Goal: Information Seeking & Learning: Learn about a topic

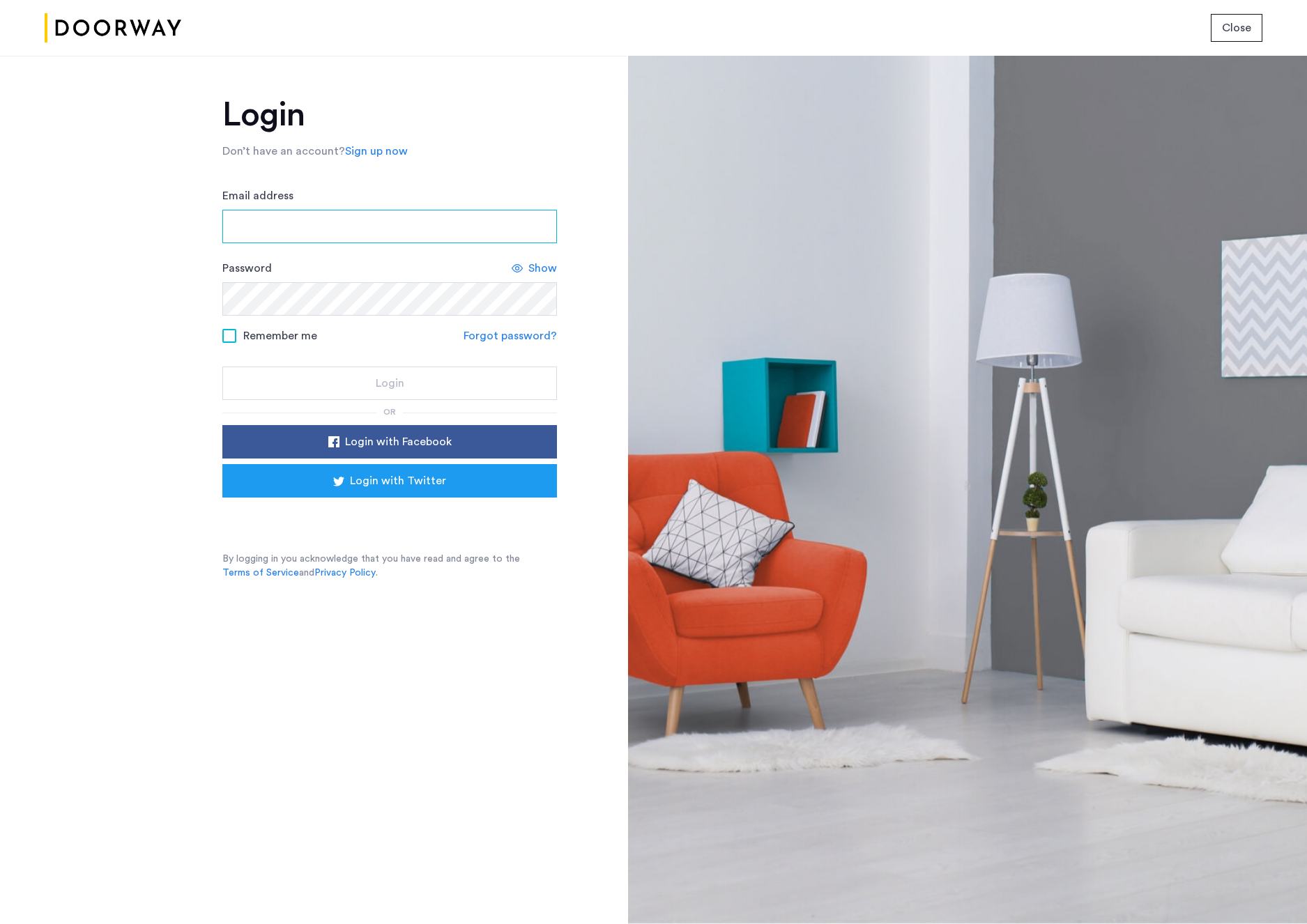
click at [459, 226] on input "Email address" at bounding box center [389, 226] width 334 height 33
type input "**********"
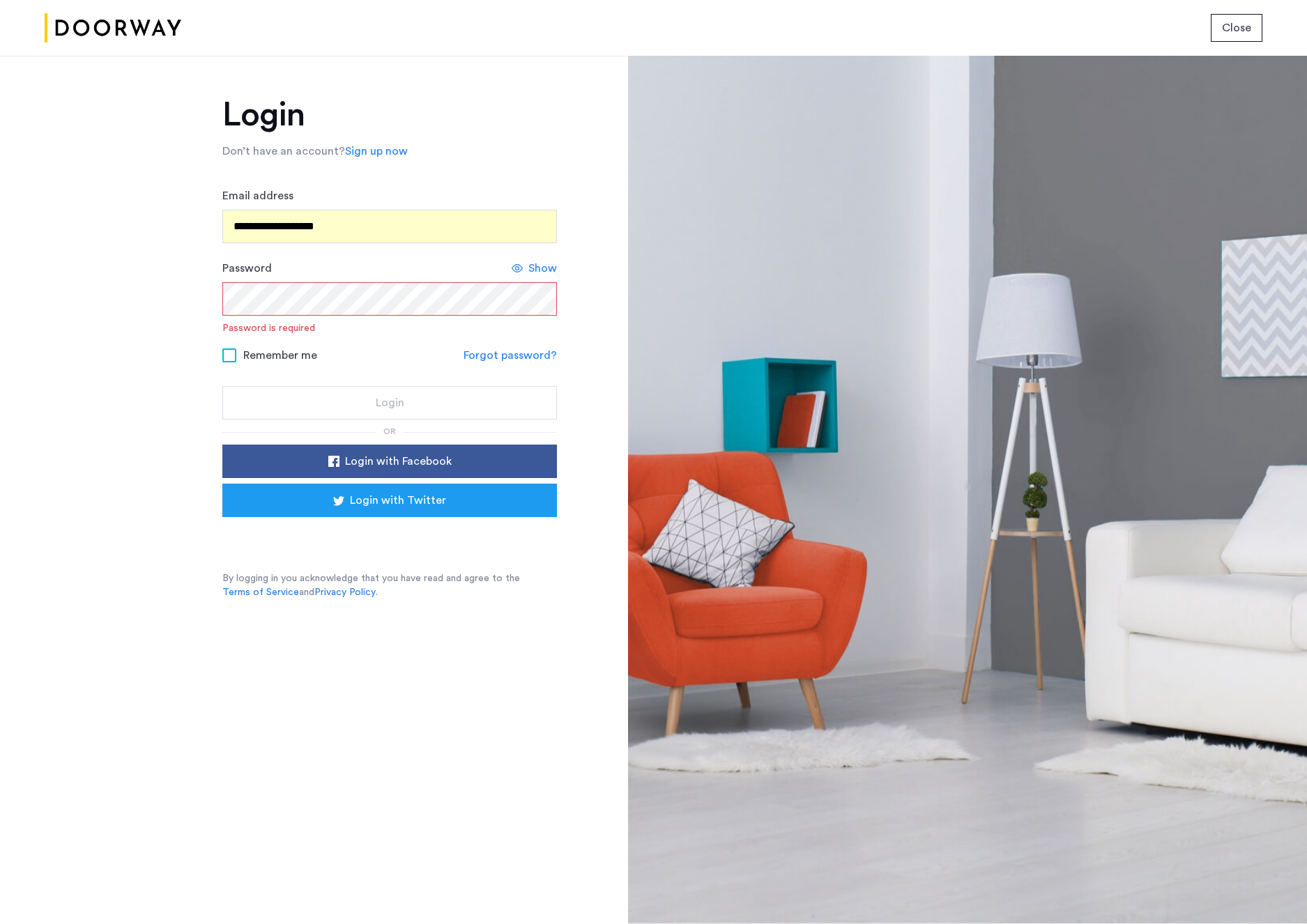
click at [501, 336] on form "**********" at bounding box center [389, 303] width 334 height 232
click at [488, 355] on link "Forgot password?" at bounding box center [509, 355] width 93 height 17
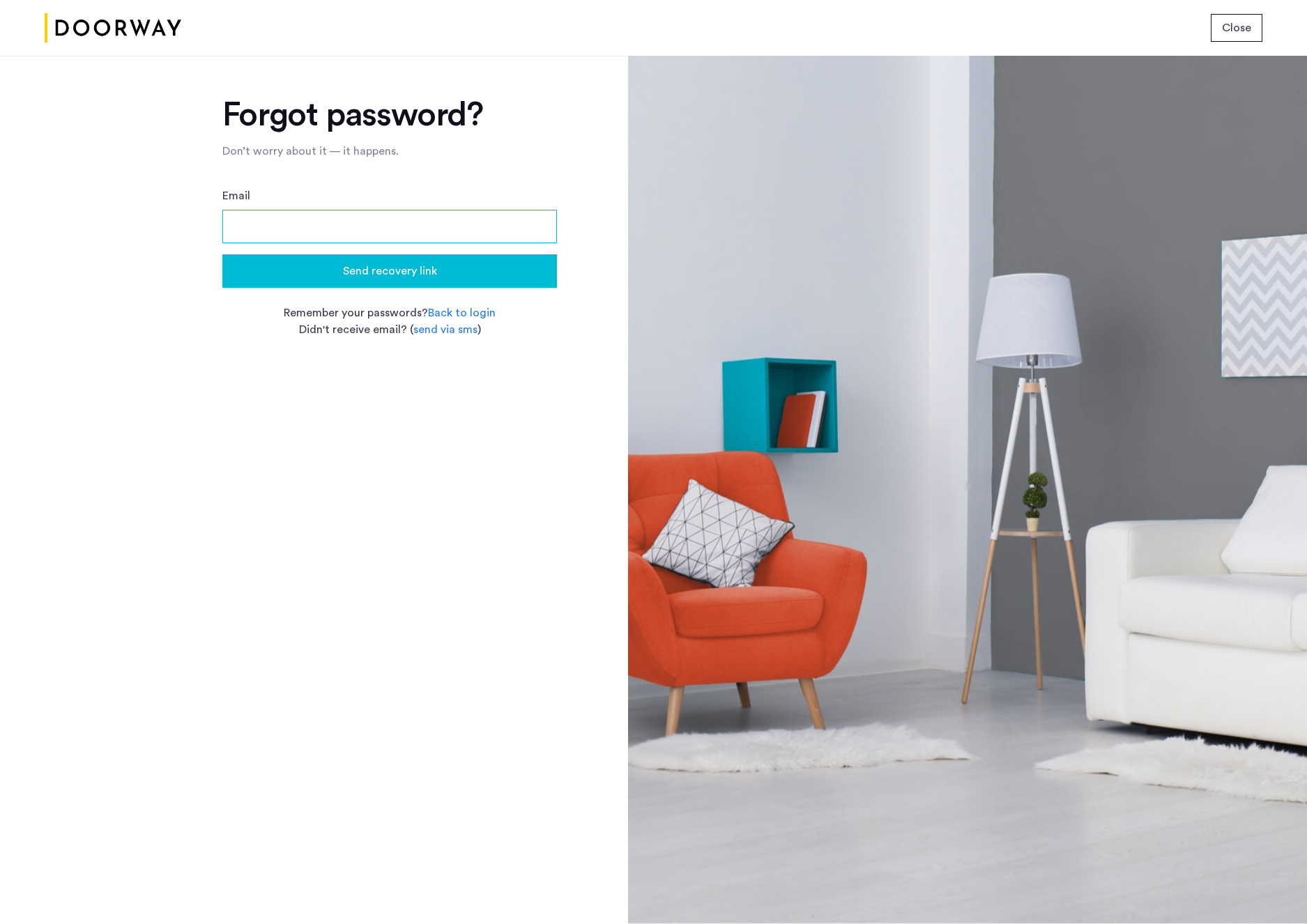
click at [334, 224] on input "Email" at bounding box center [389, 226] width 334 height 33
type input "**********"
click at [367, 269] on span "Send recovery link" at bounding box center [390, 271] width 94 height 17
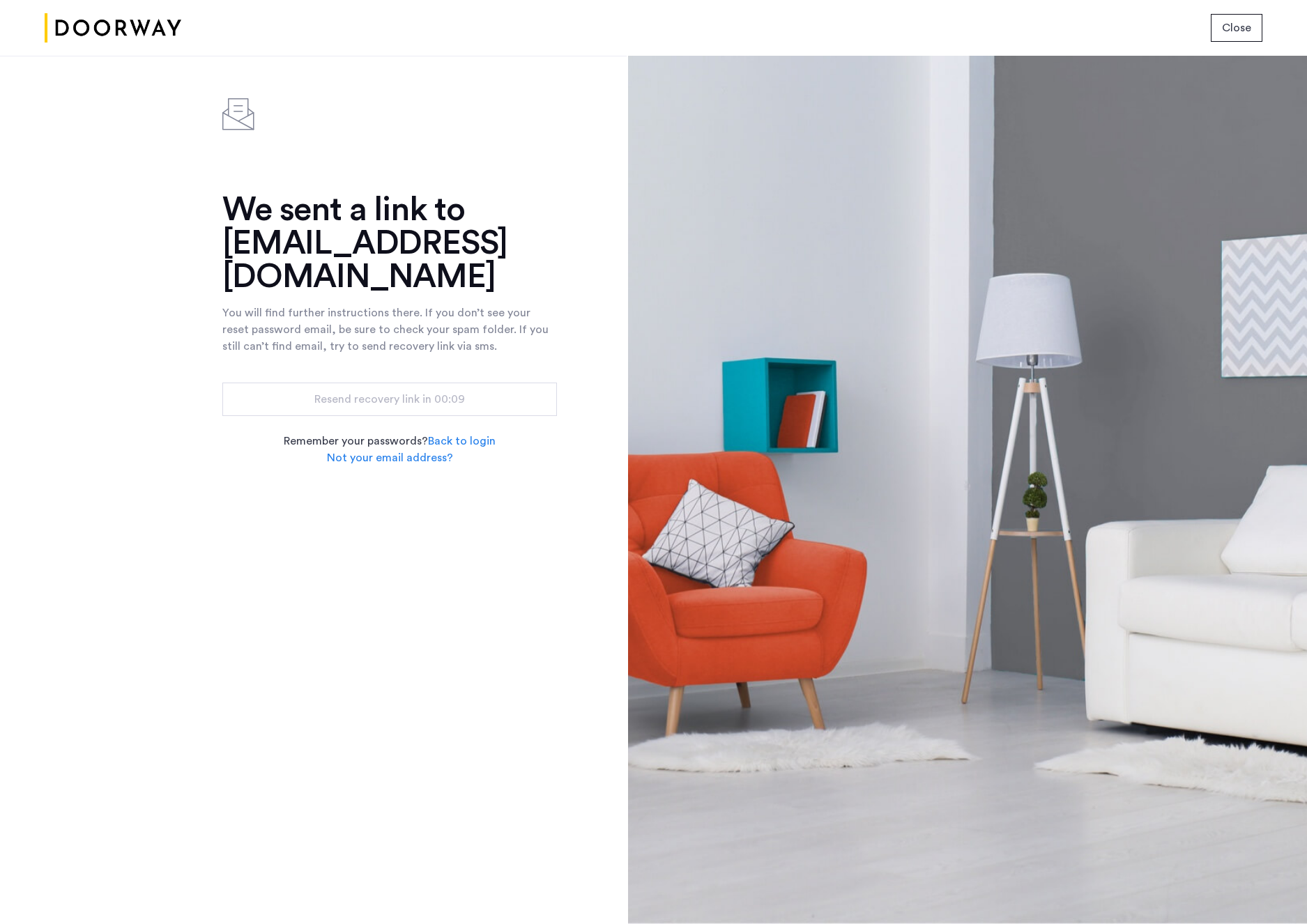
click at [215, 476] on div "We sent a link to aberomano@gmail.com You will find further instructions there.…" at bounding box center [313, 490] width 626 height 868
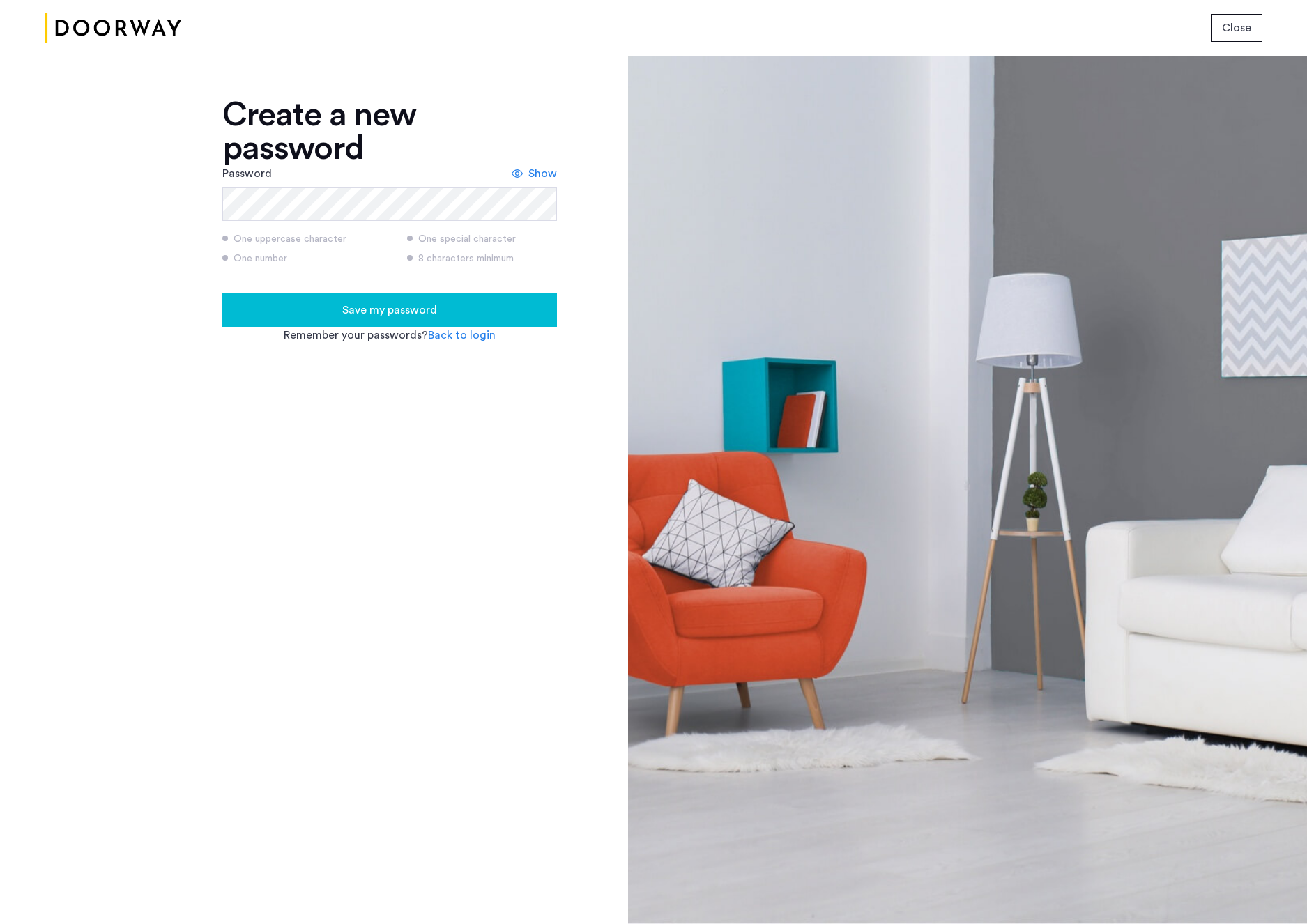
click at [393, 312] on span "Save my password" at bounding box center [389, 310] width 95 height 17
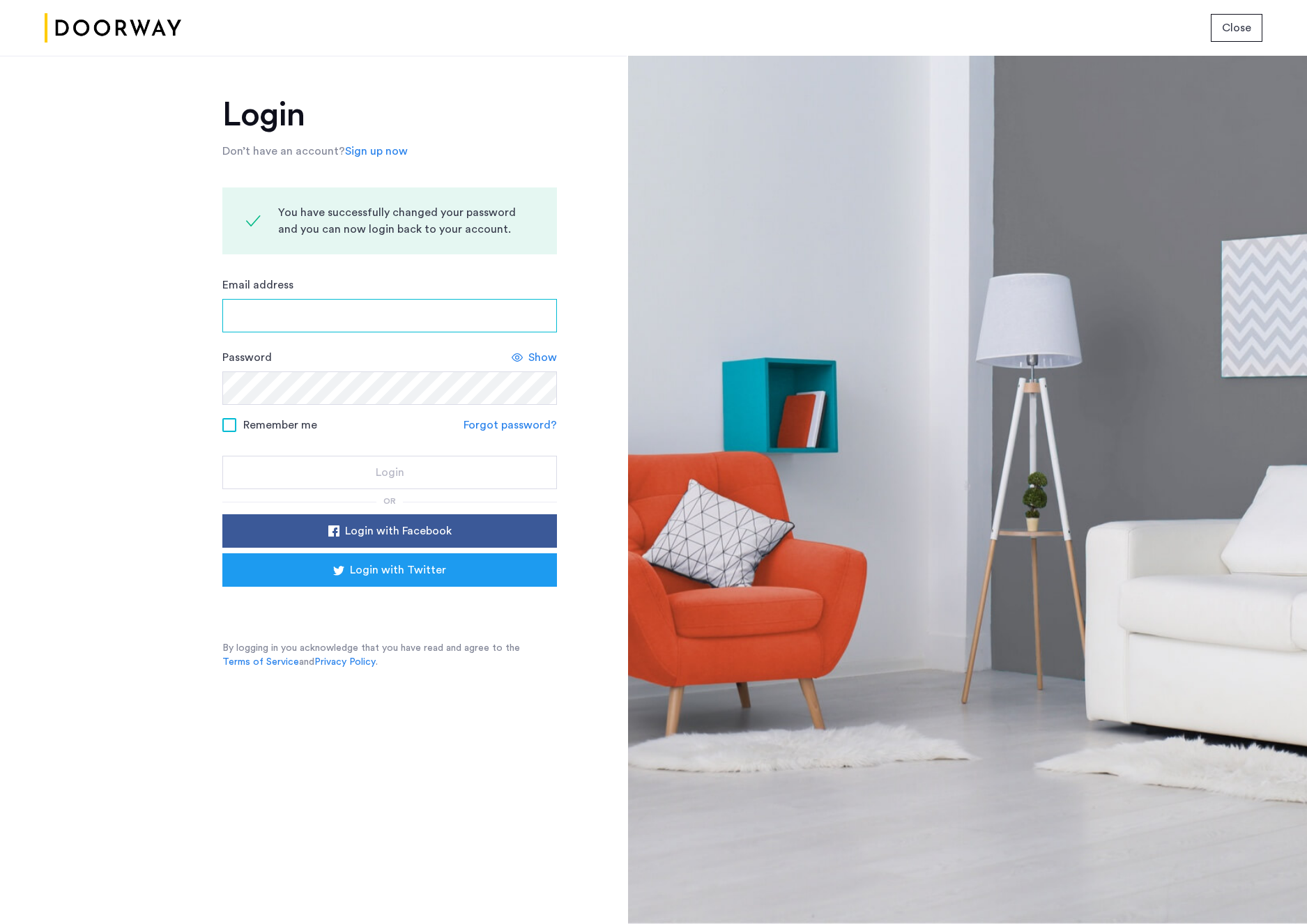
click at [351, 322] on input "Email address" at bounding box center [389, 315] width 334 height 33
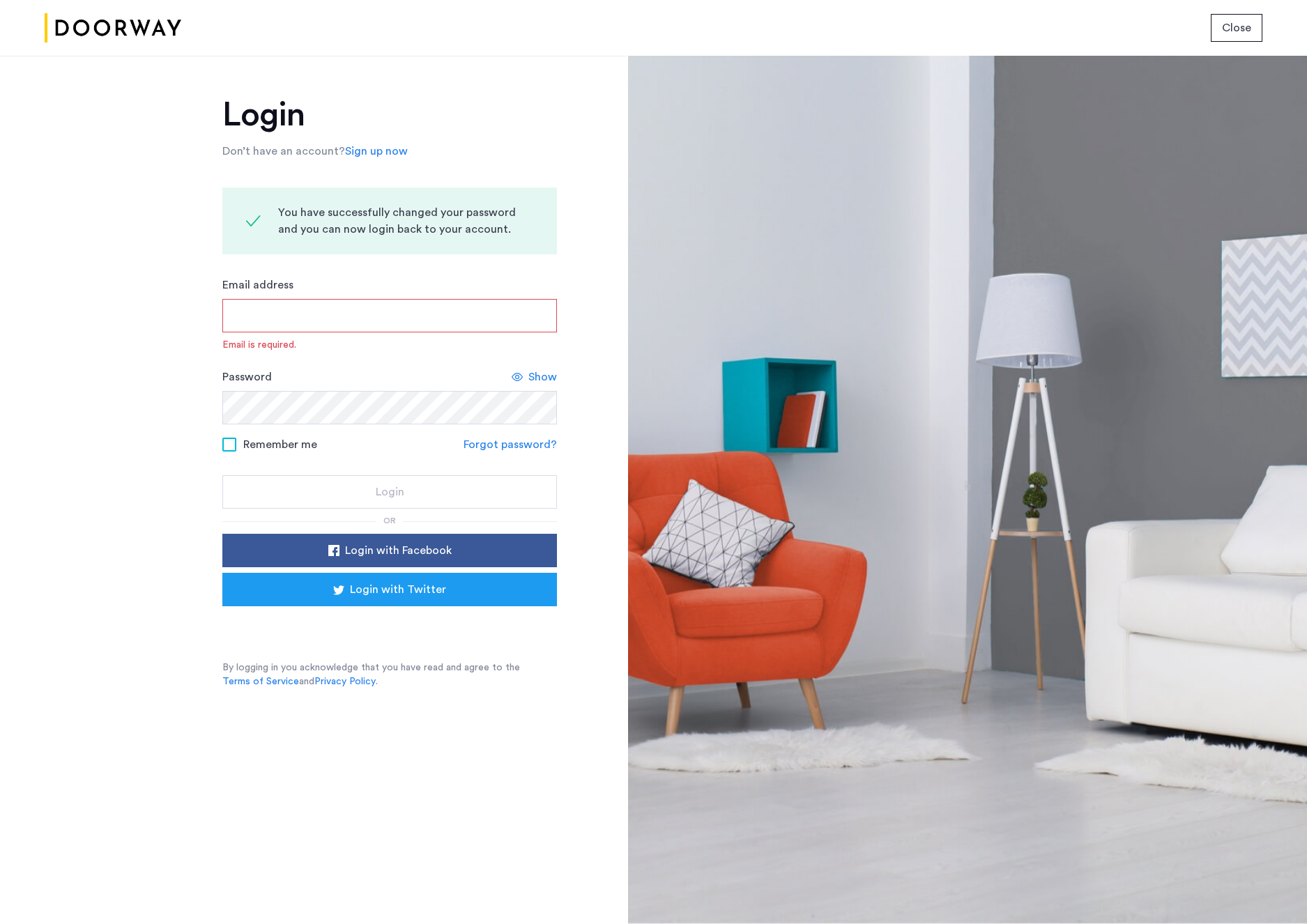
type input "**********"
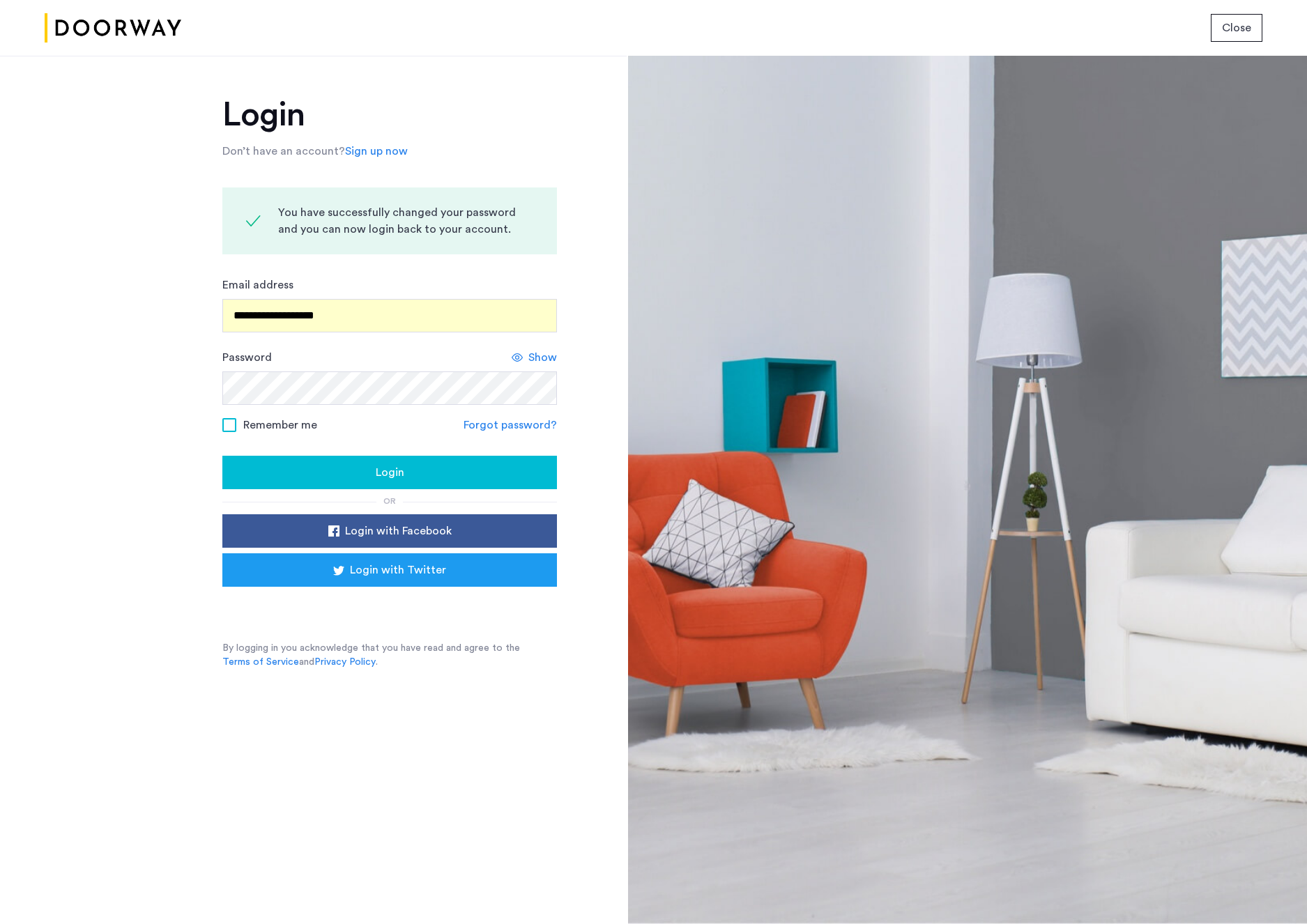
click at [228, 426] on span at bounding box center [229, 425] width 14 height 14
click at [260, 469] on div "Login" at bounding box center [389, 472] width 312 height 17
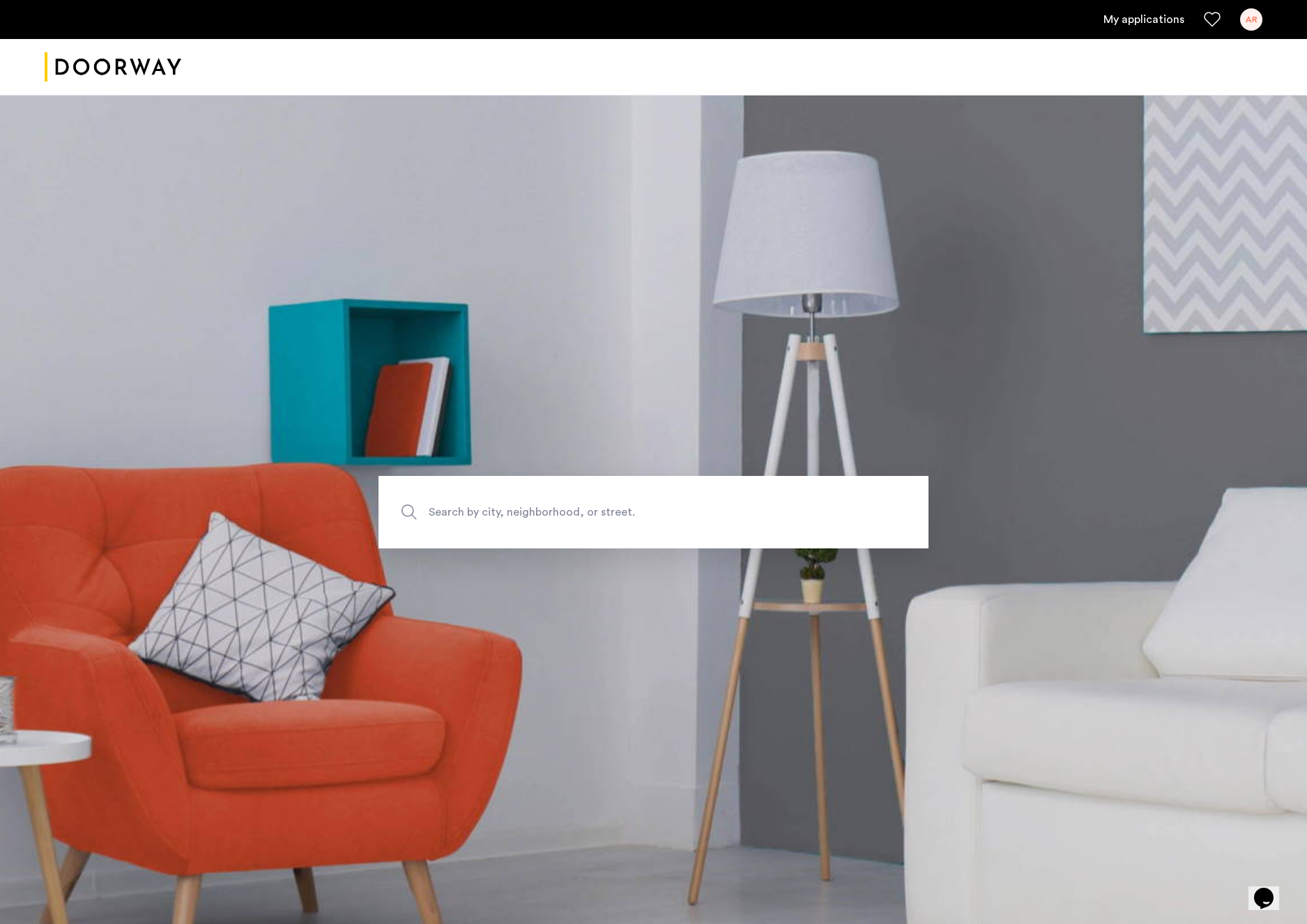
click at [528, 514] on span "Search by city, neighborhood, or street." at bounding box center [621, 512] width 385 height 19
click at [528, 514] on input "Search by city, neighborhood, or street." at bounding box center [653, 512] width 550 height 72
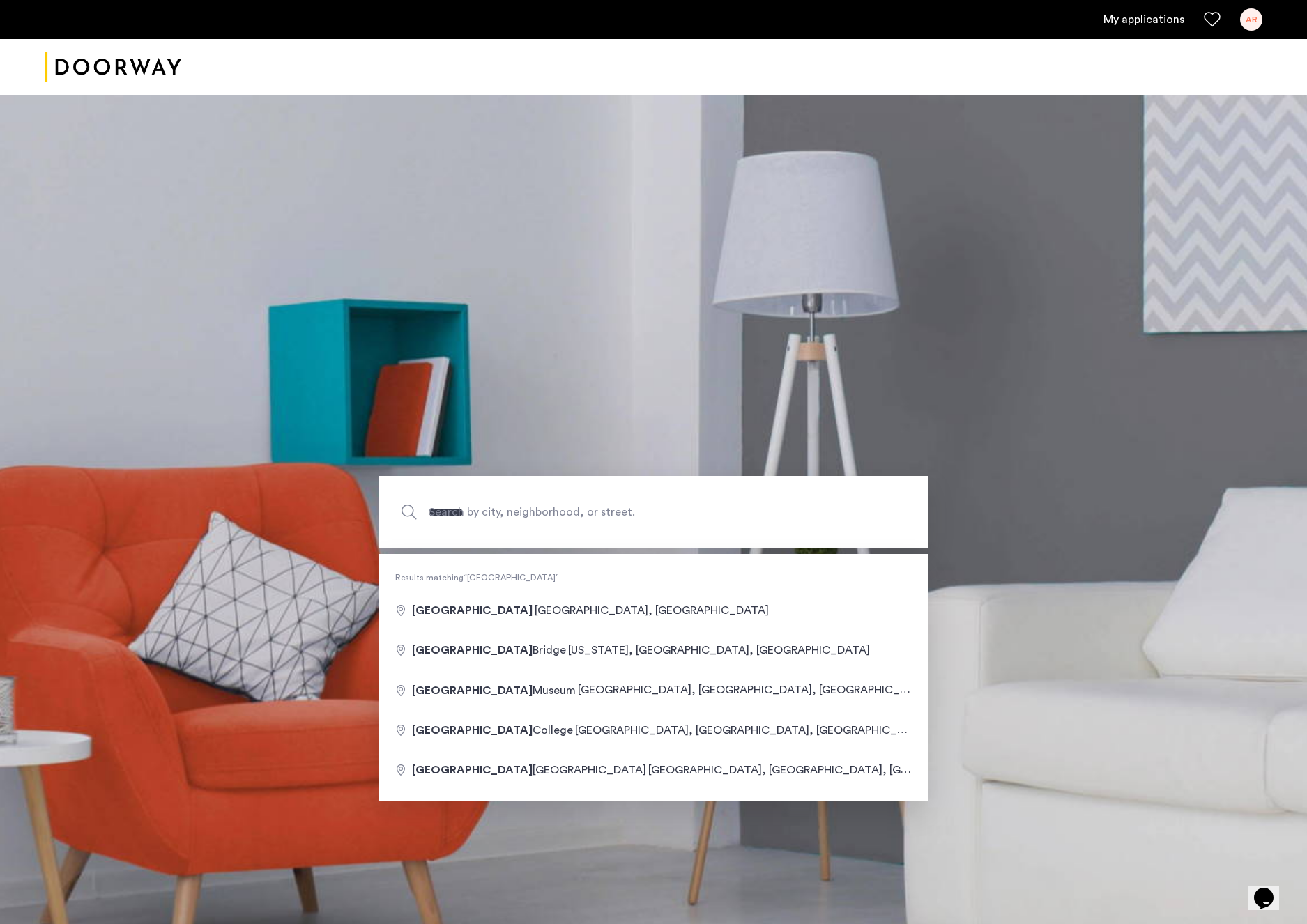
type input "**********"
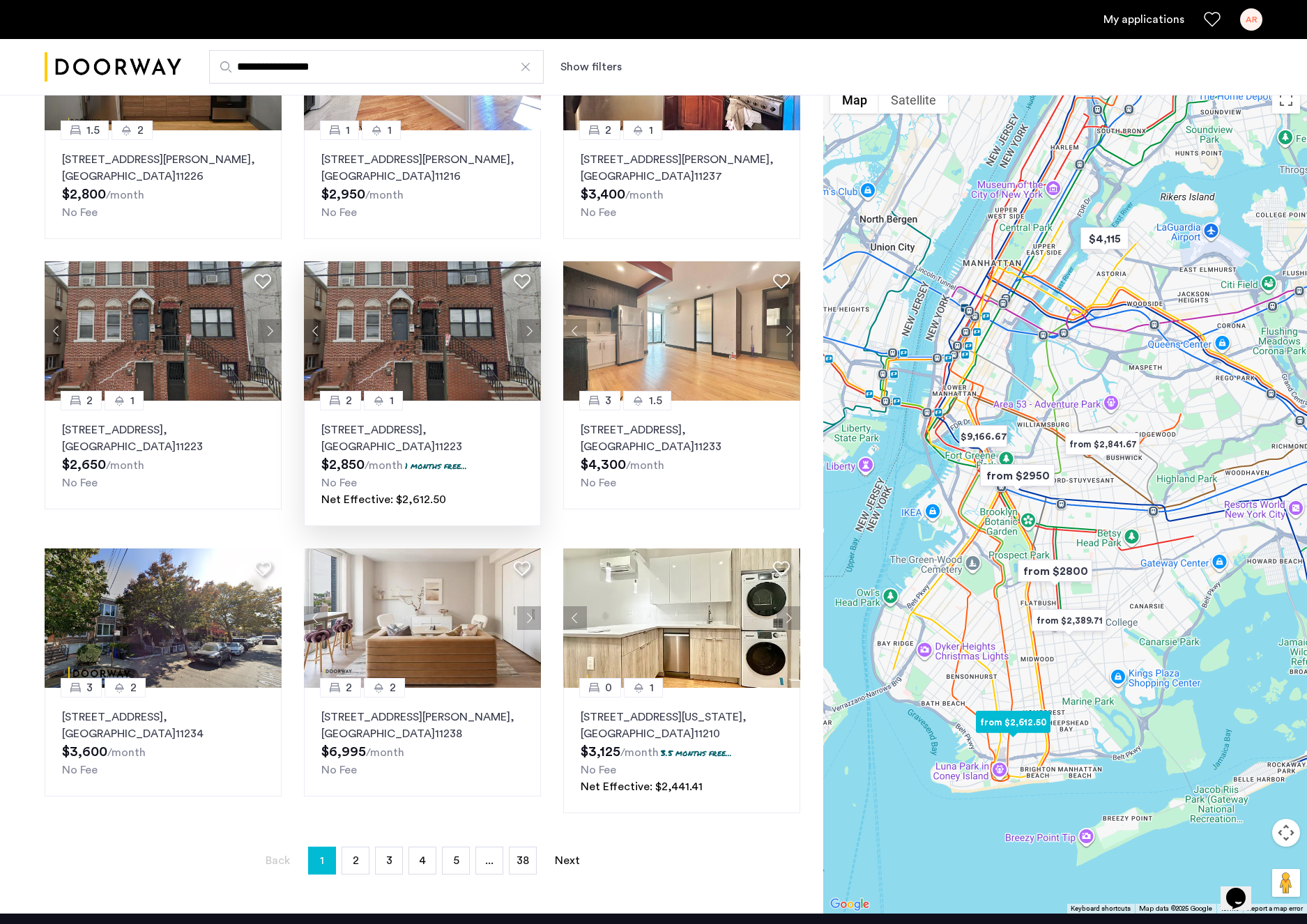
scroll to position [493, 0]
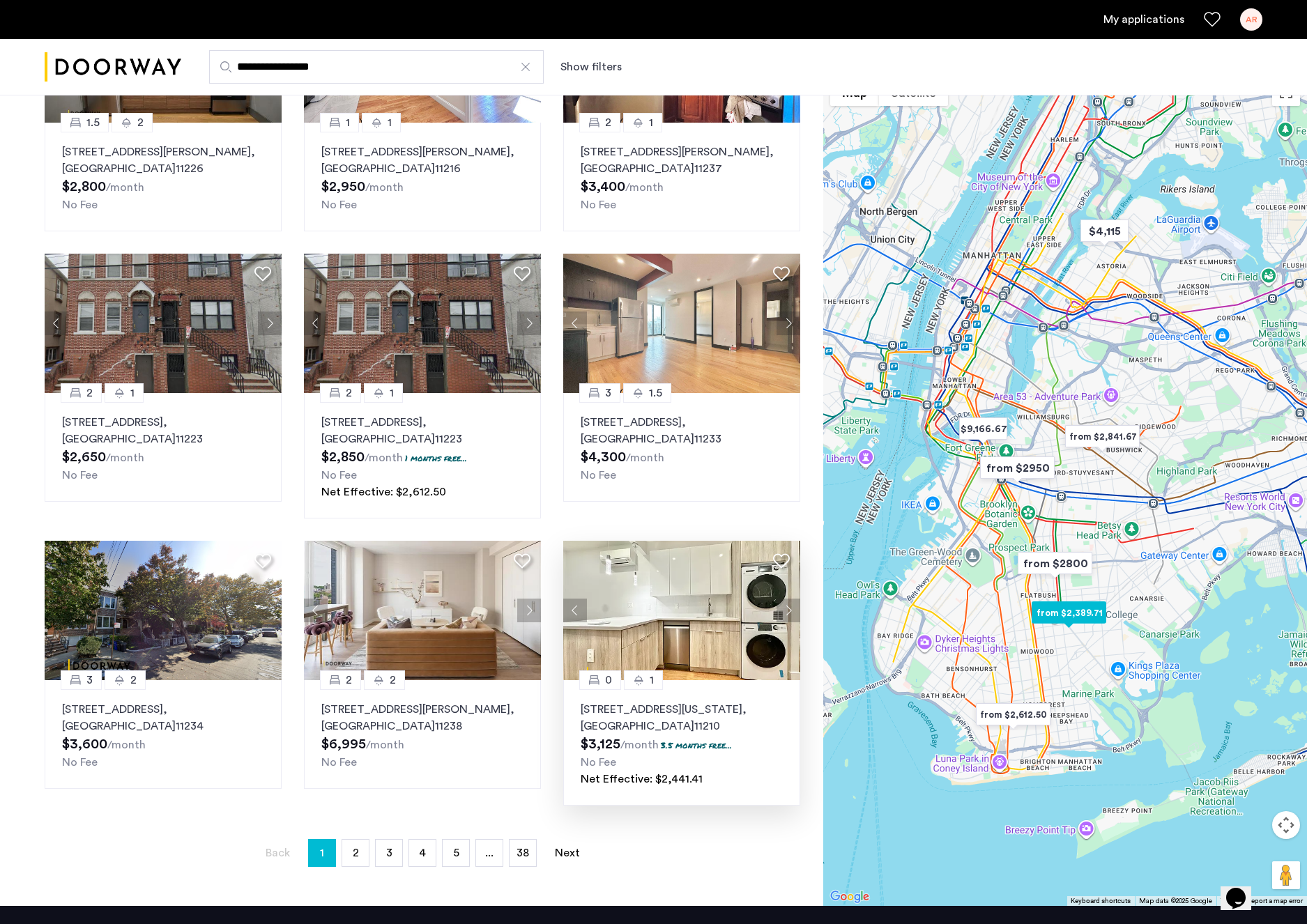
click at [696, 750] on p "3.5 months free..." at bounding box center [696, 745] width 71 height 12
click at [357, 858] on span "2" at bounding box center [356, 852] width 6 height 11
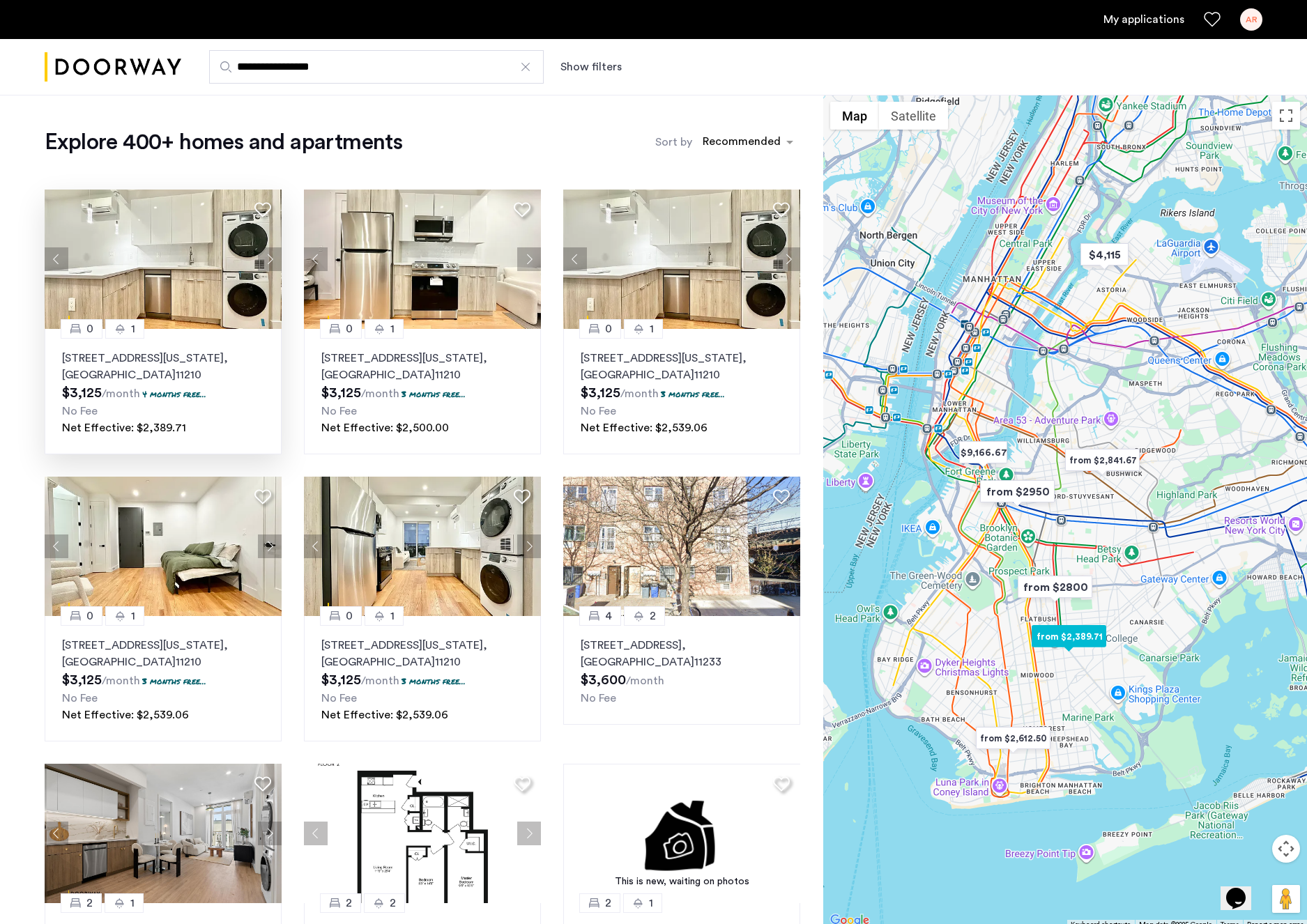
click at [118, 370] on span ", NY" at bounding box center [145, 367] width 166 height 28
click at [439, 150] on div "Explore 400+ homes and apartments Sort by Recommended" at bounding box center [422, 142] width 755 height 28
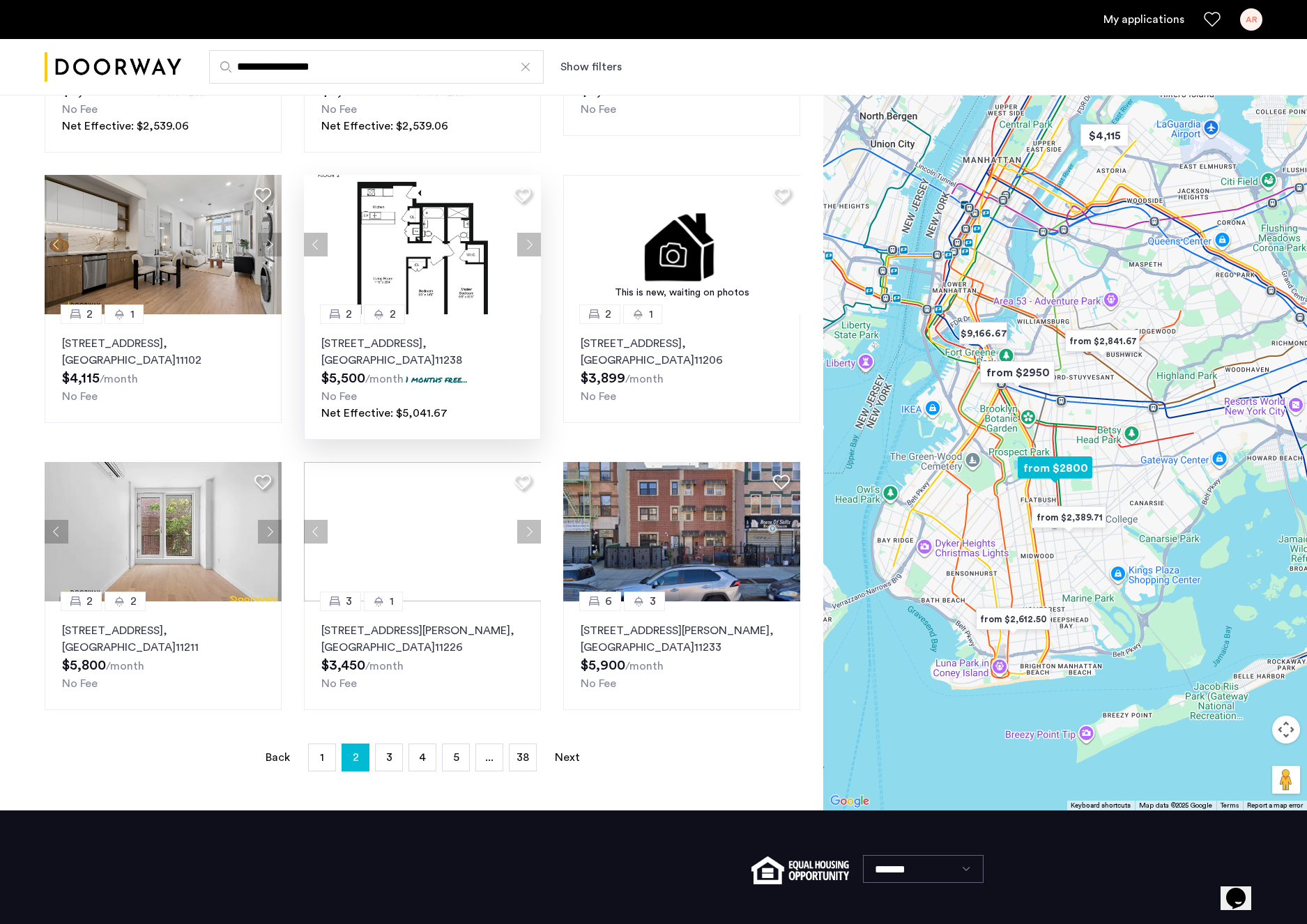
scroll to position [603, 0]
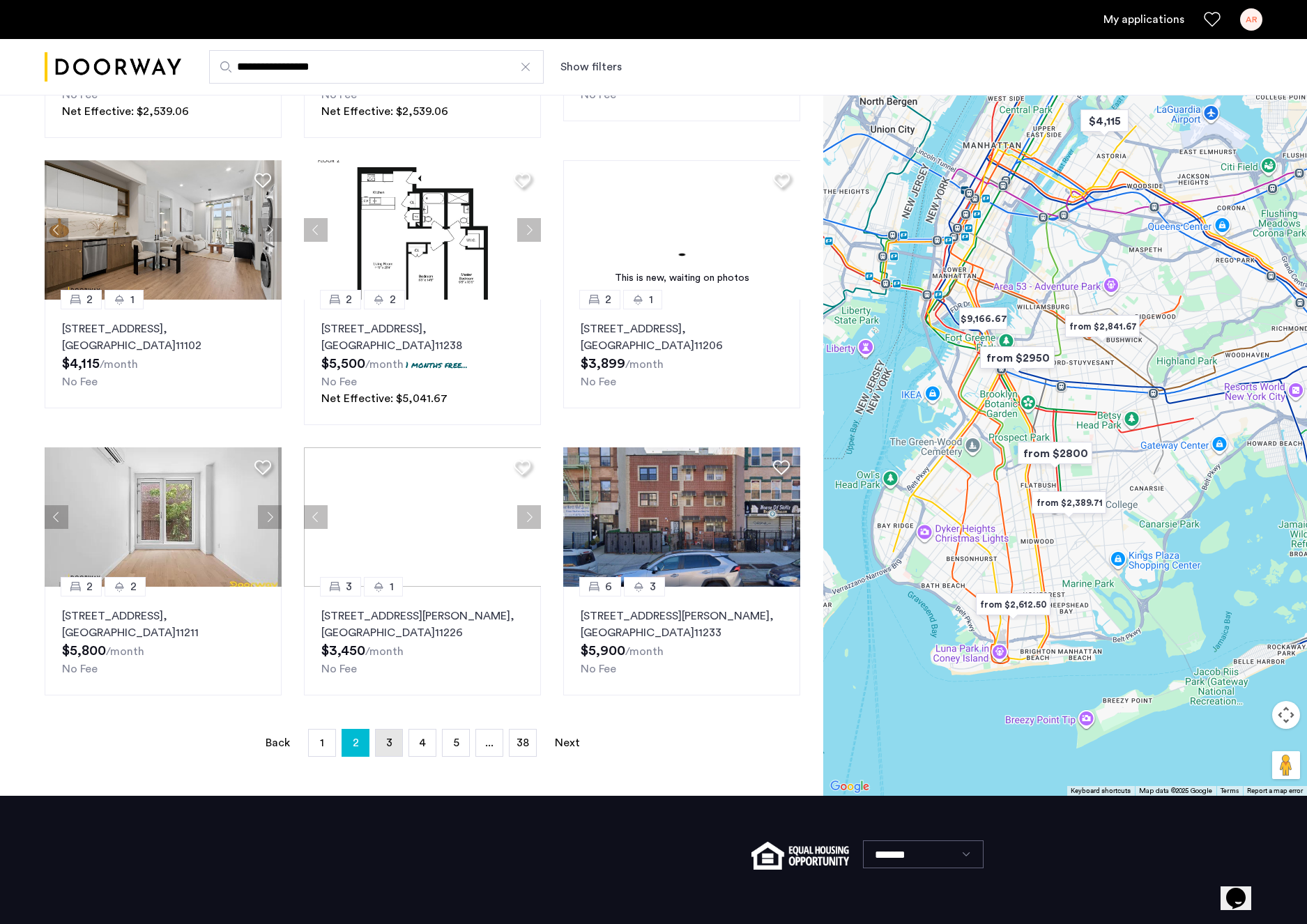
click at [383, 743] on link "page 3" at bounding box center [389, 743] width 26 height 26
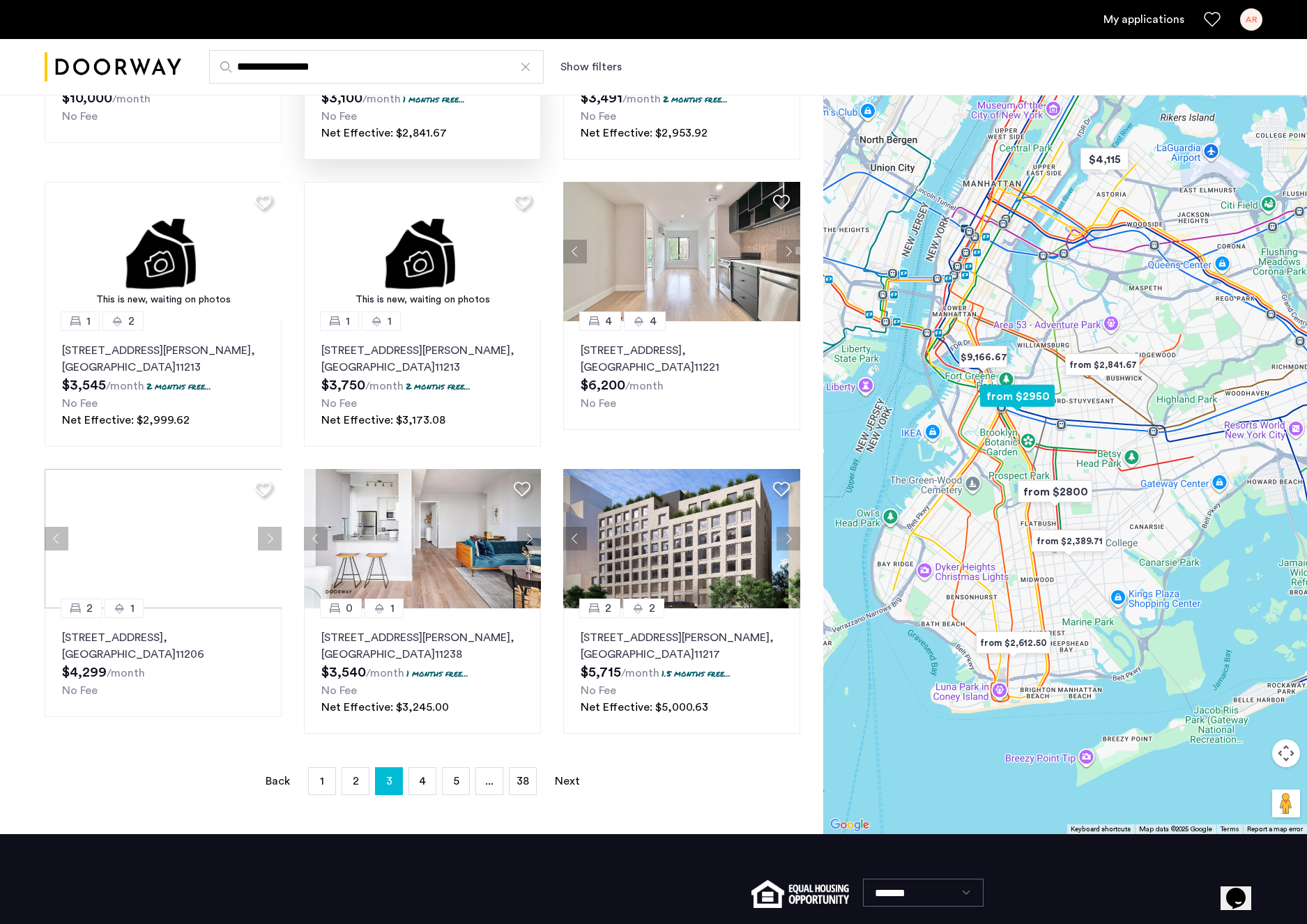
scroll to position [590, 0]
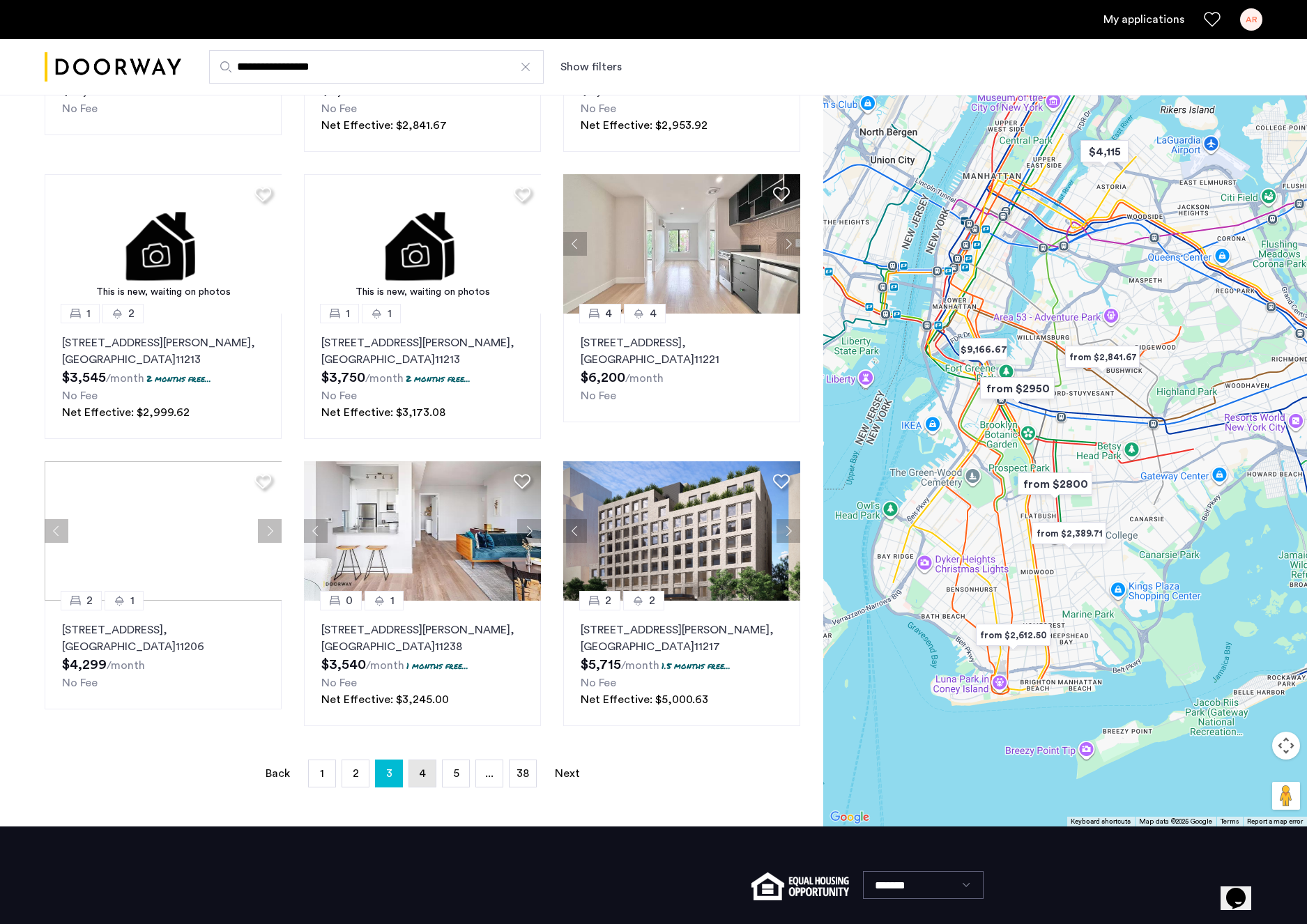
click at [420, 775] on span "4" at bounding box center [422, 773] width 7 height 11
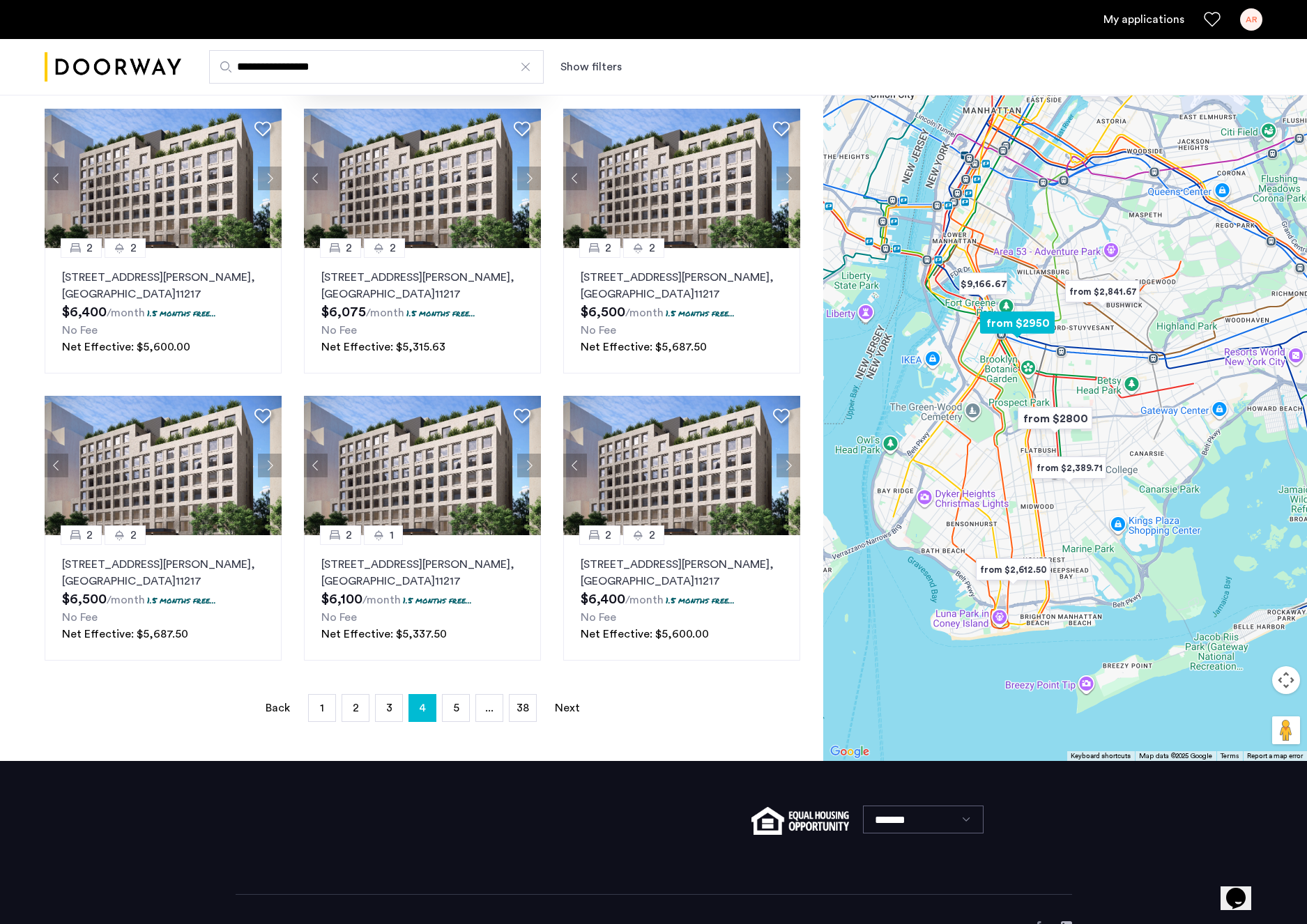
scroll to position [696, 0]
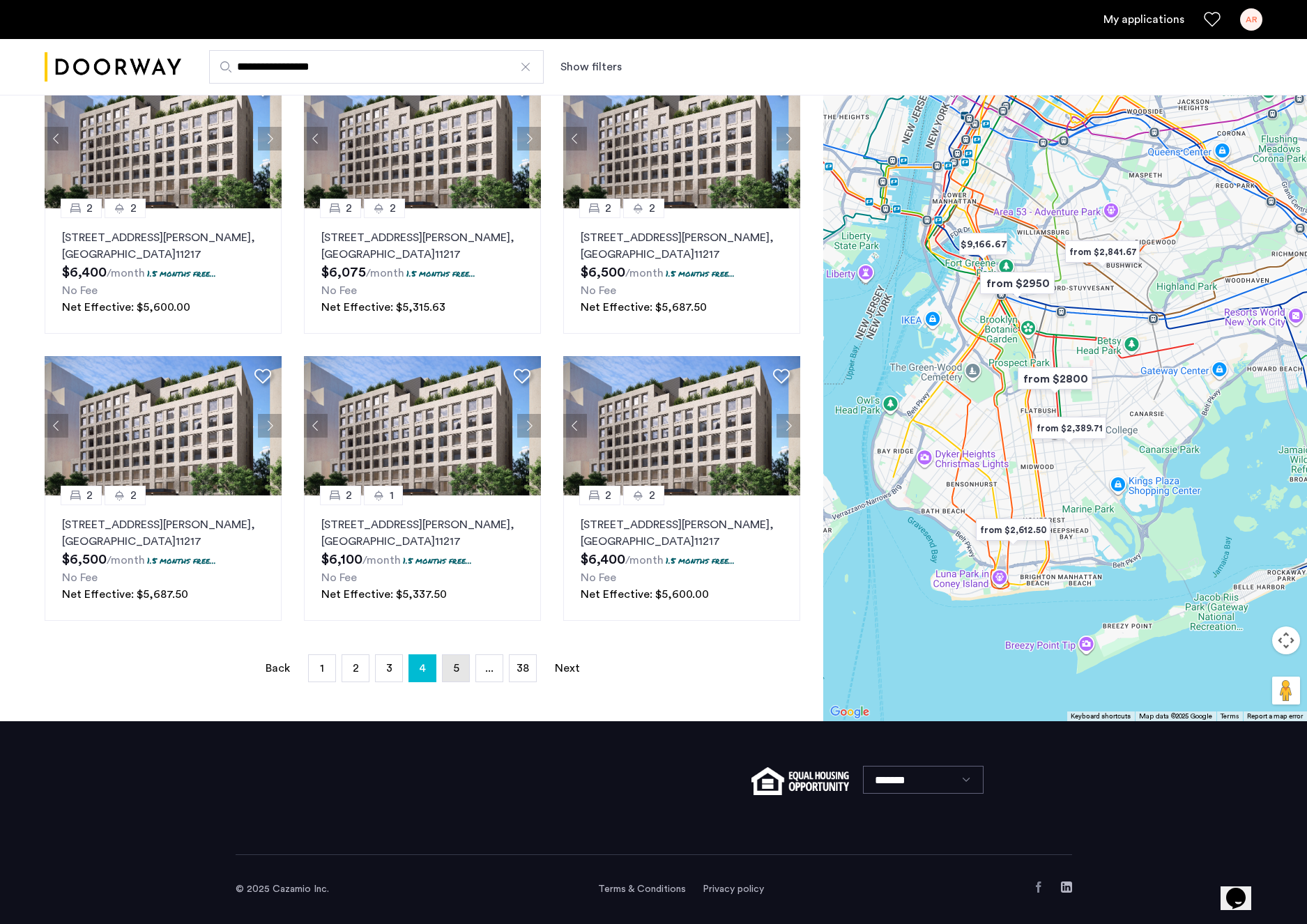
click at [452, 656] on link "page 5" at bounding box center [455, 668] width 26 height 26
click at [462, 664] on link "page 6" at bounding box center [455, 668] width 26 height 26
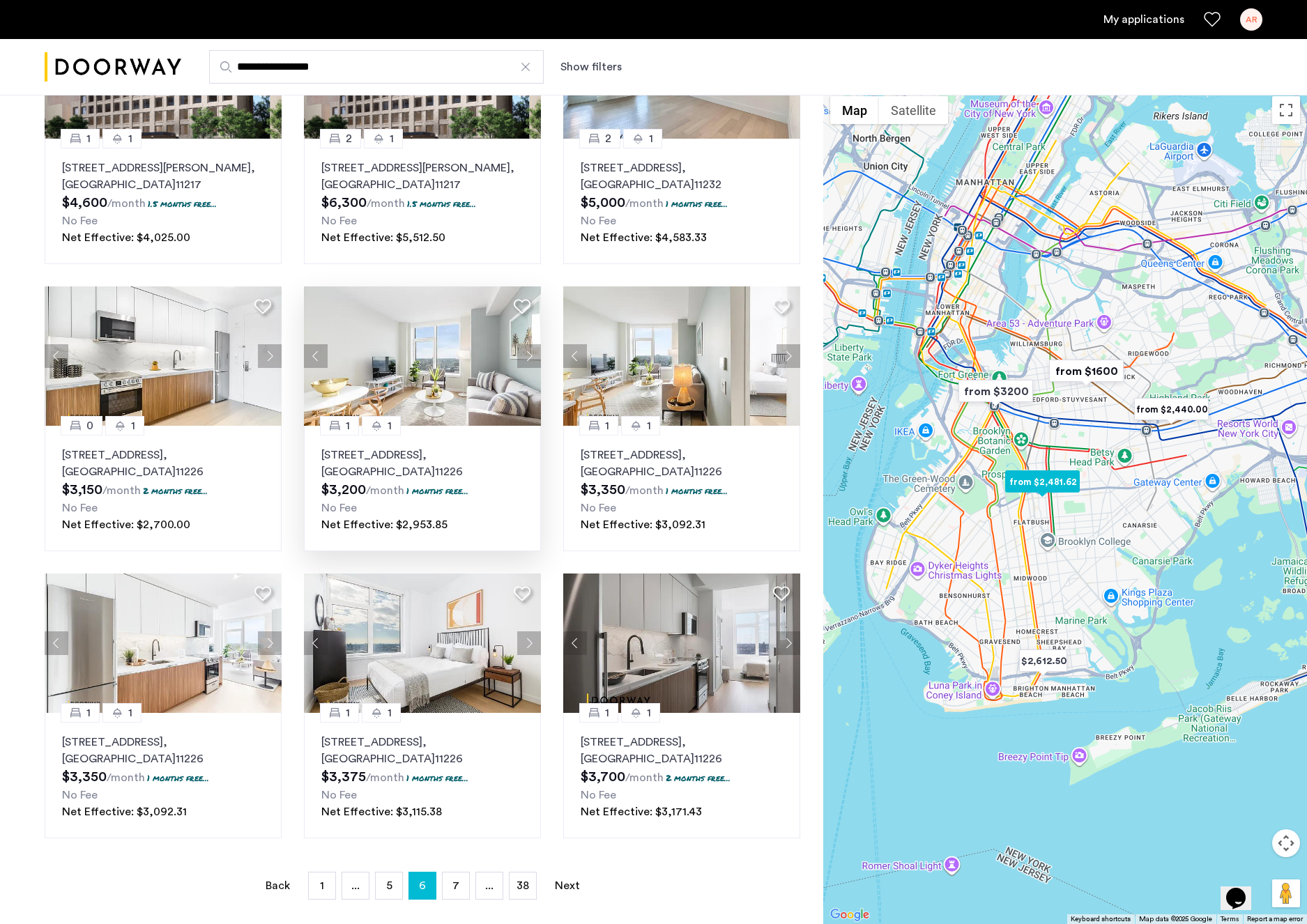
scroll to position [479, 0]
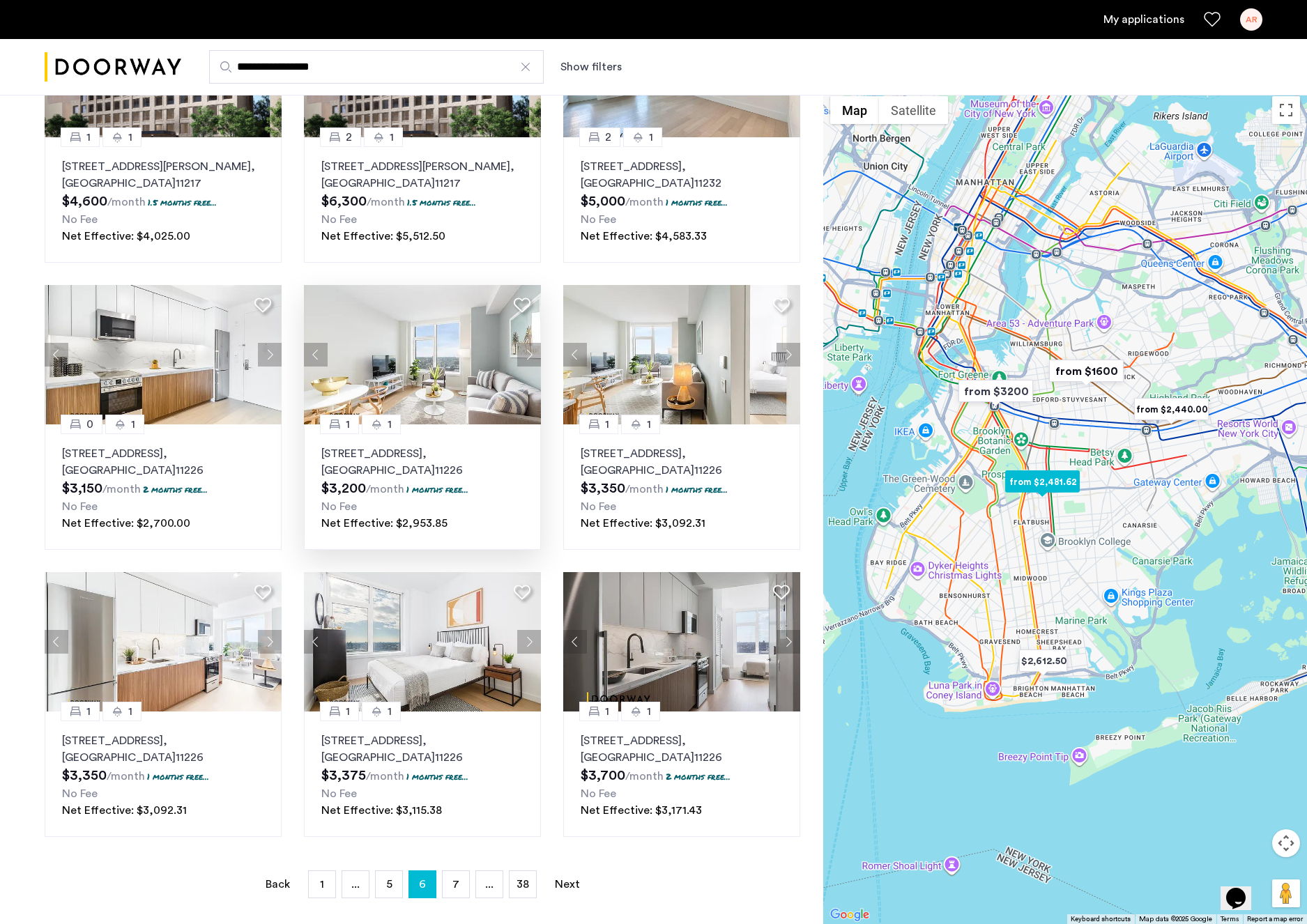
click at [403, 373] on img at bounding box center [423, 354] width 238 height 139
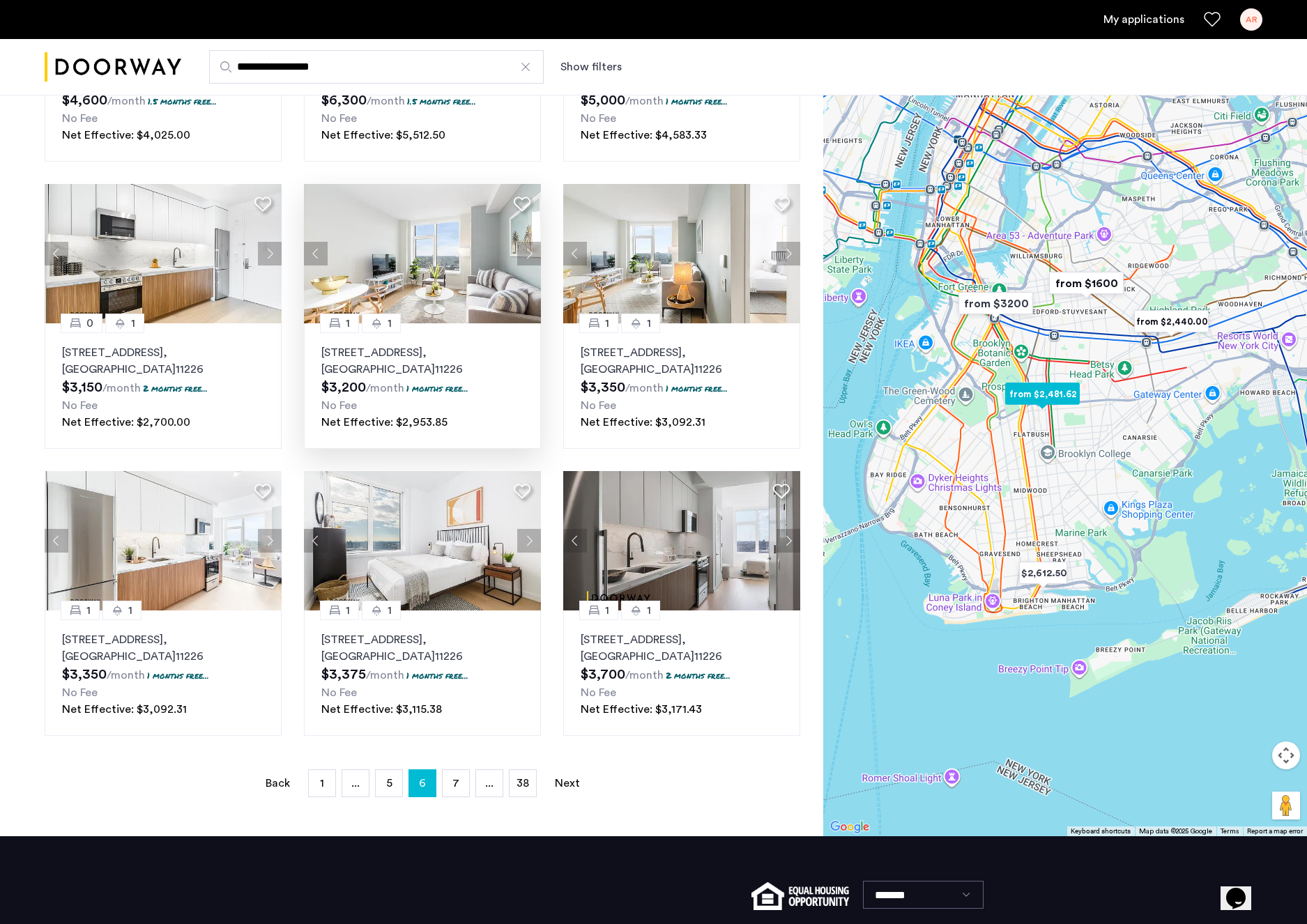
scroll to position [594, 0]
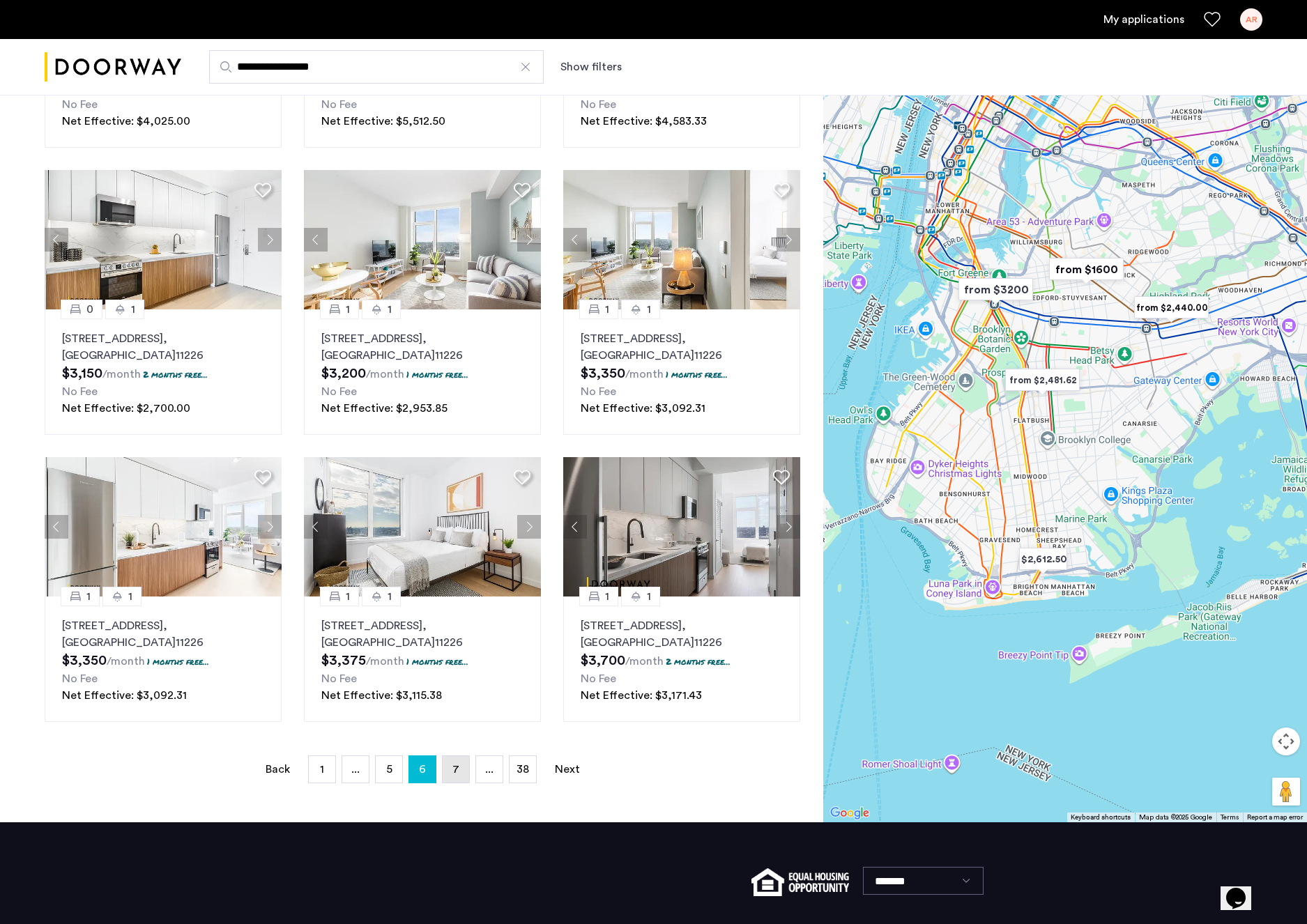
click at [449, 769] on link "page 7" at bounding box center [455, 769] width 26 height 26
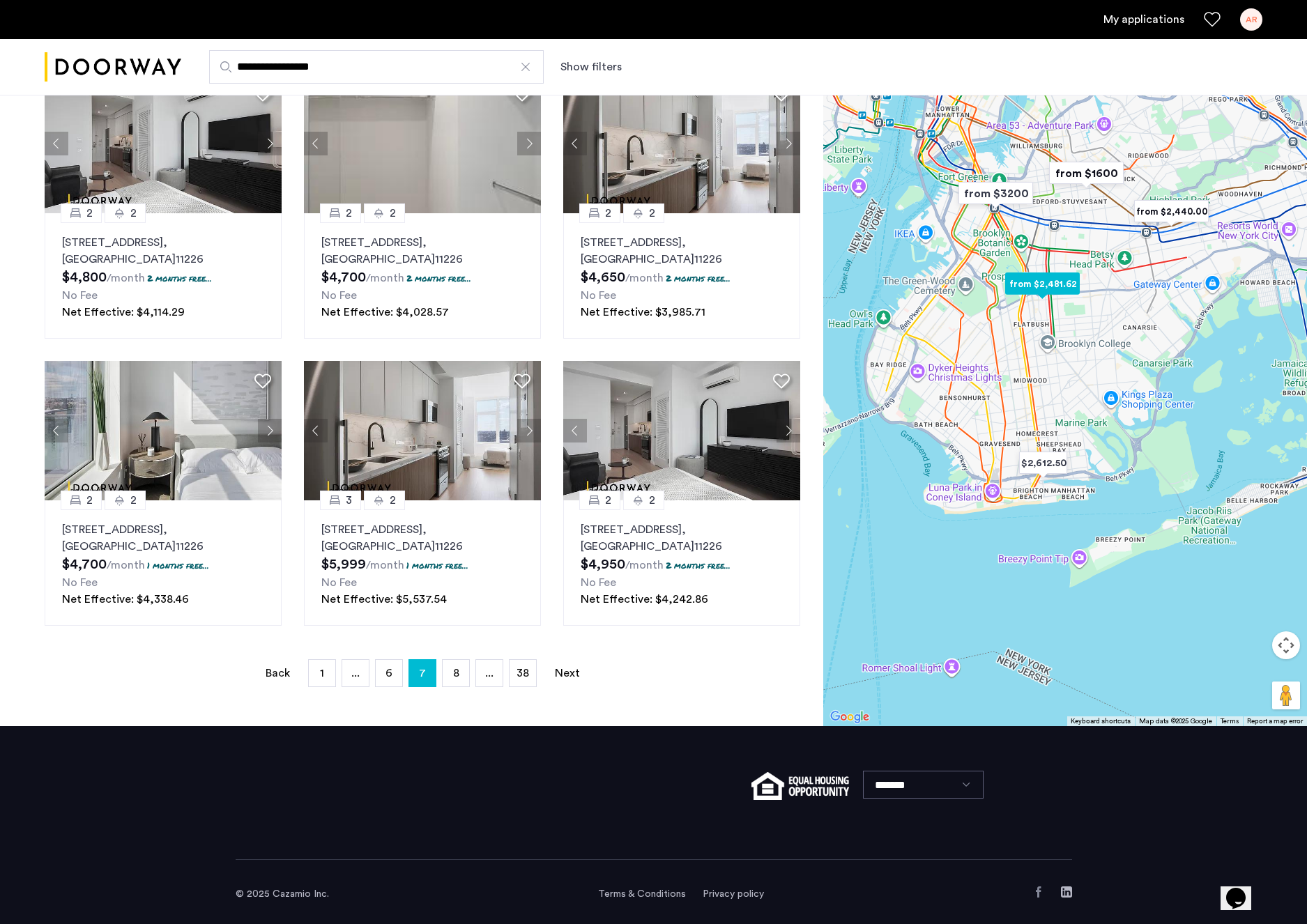
scroll to position [696, 0]
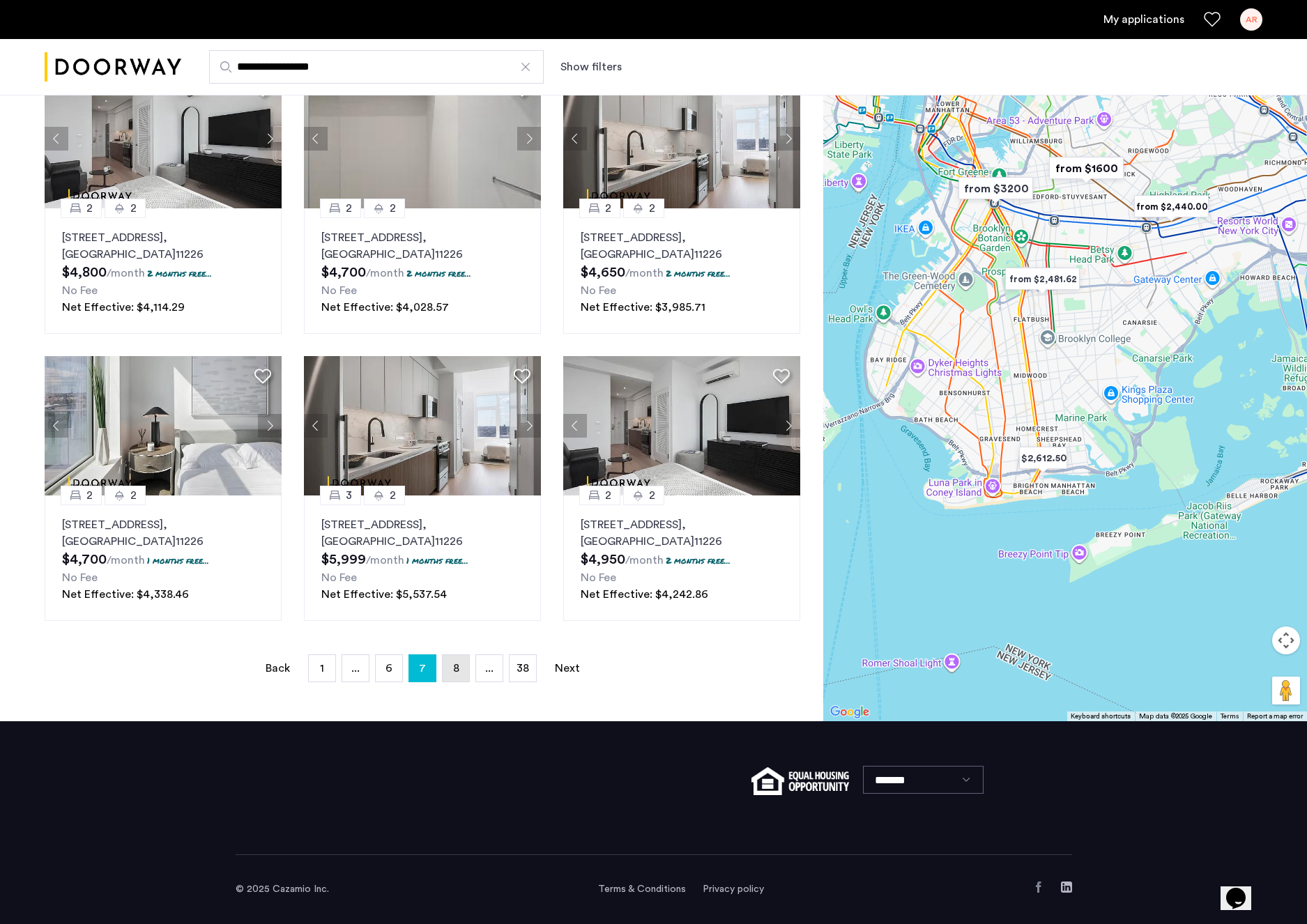
click at [456, 677] on link "page 8" at bounding box center [455, 668] width 26 height 26
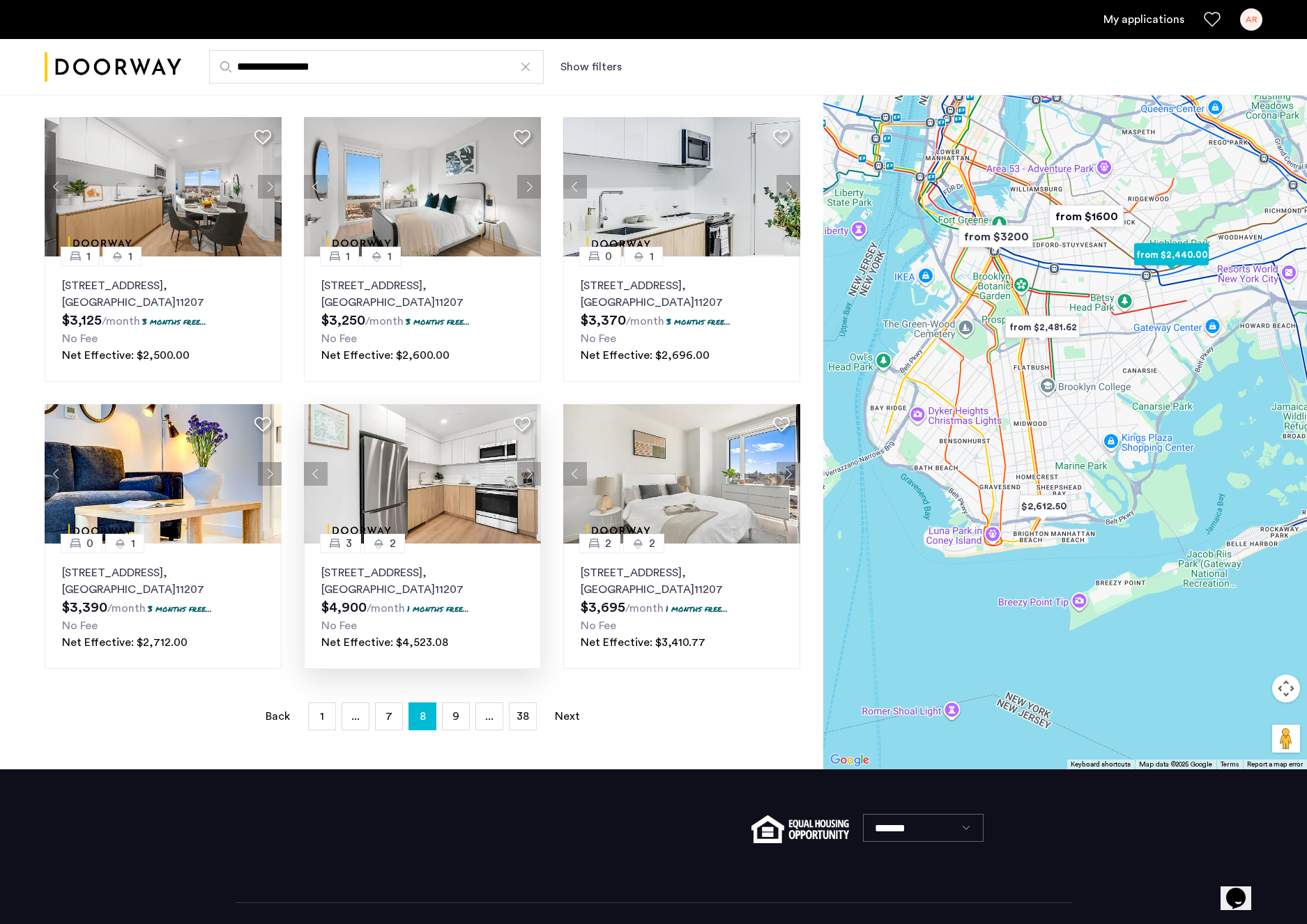
scroll to position [655, 0]
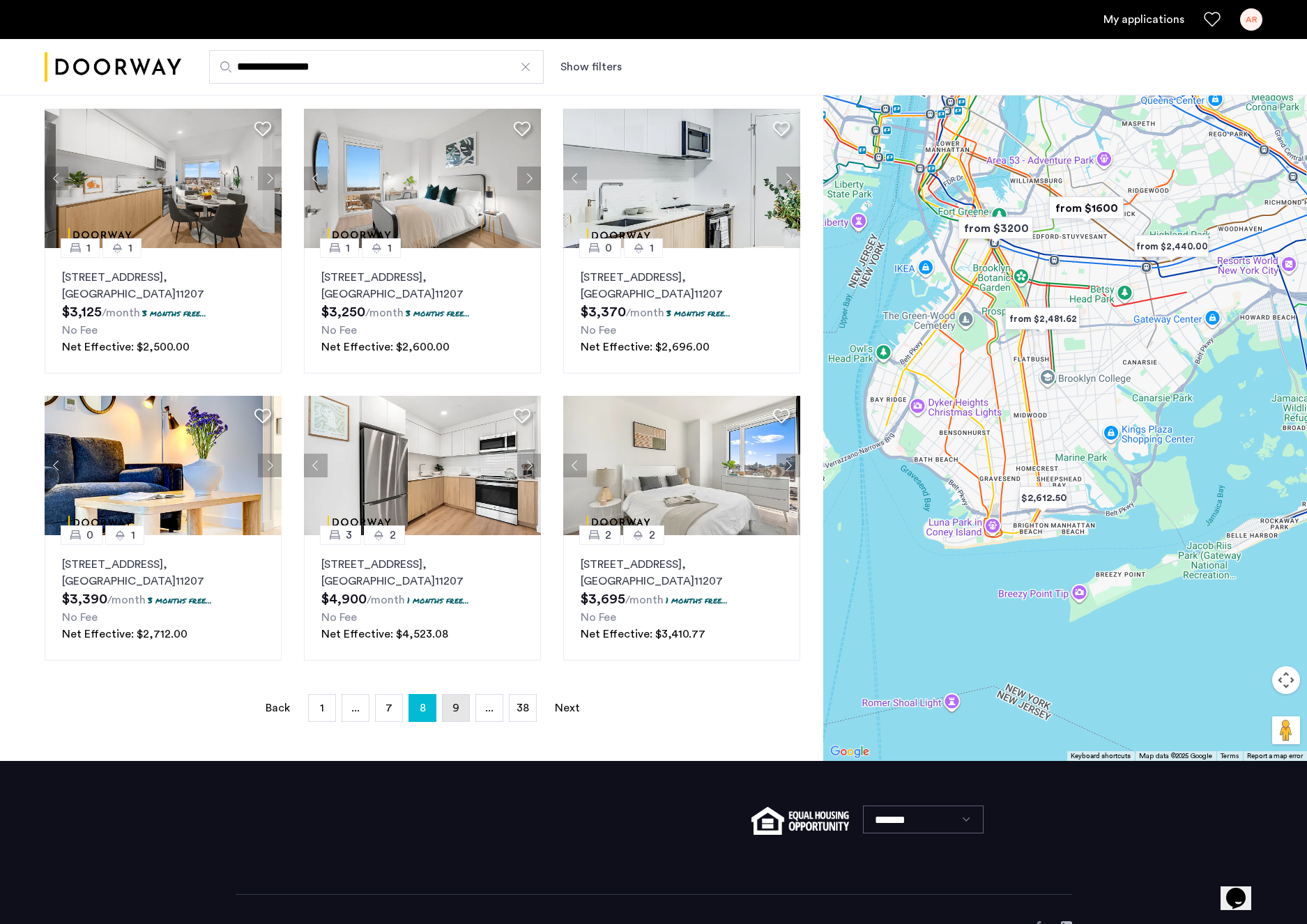
click at [450, 715] on link "page 9" at bounding box center [455, 708] width 26 height 26
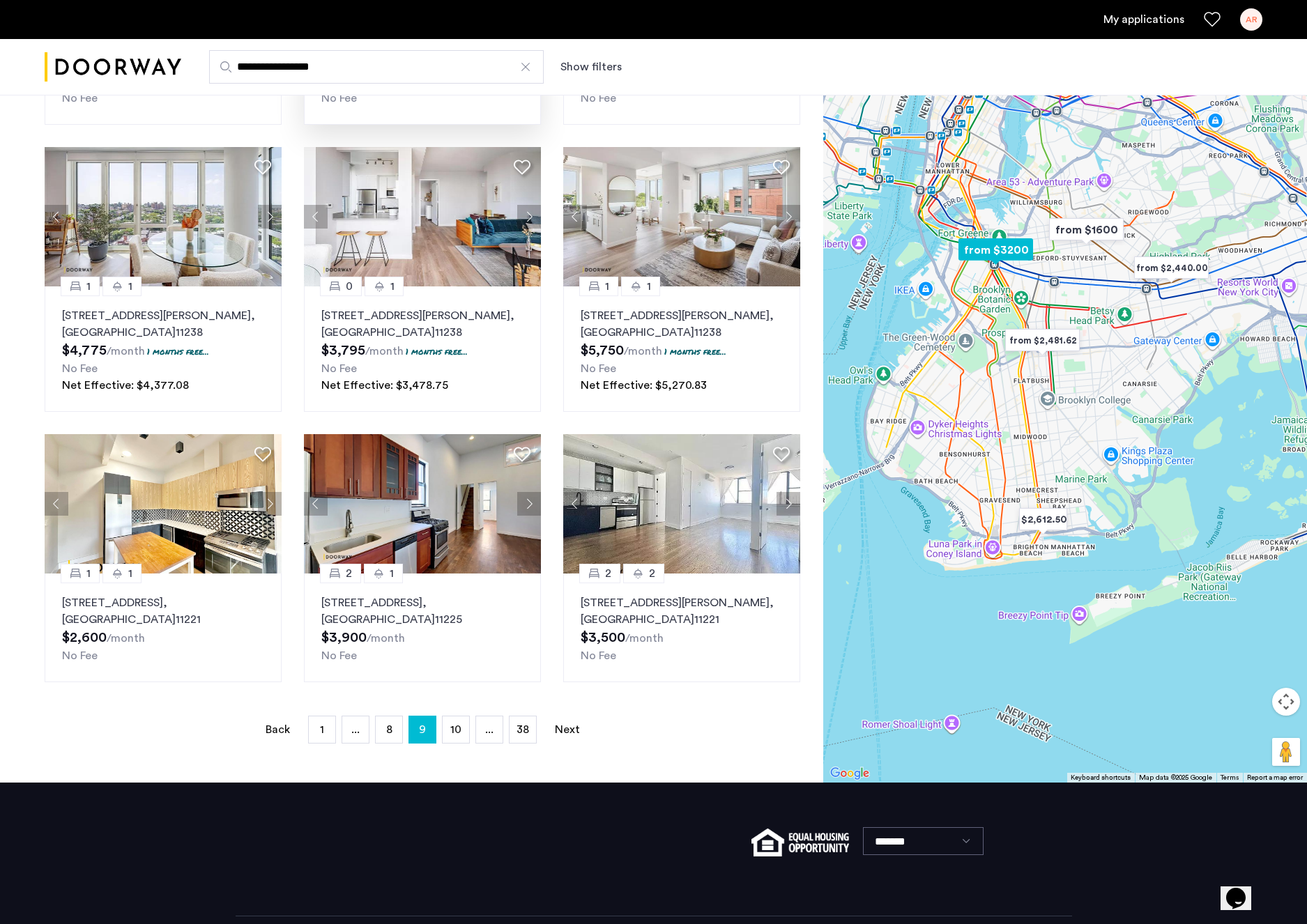
scroll to position [662, 0]
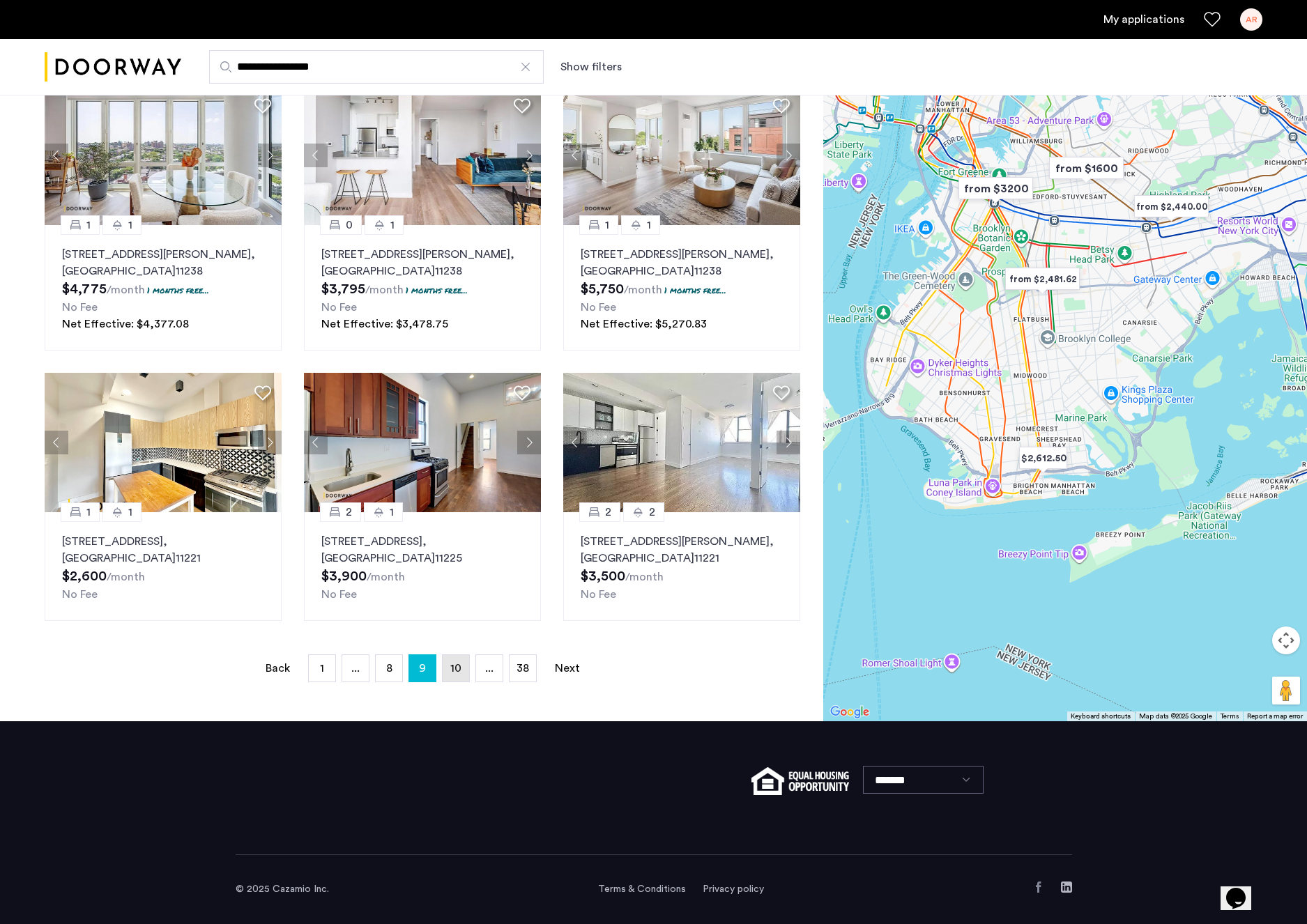
click at [454, 672] on span "10" at bounding box center [455, 668] width 11 height 11
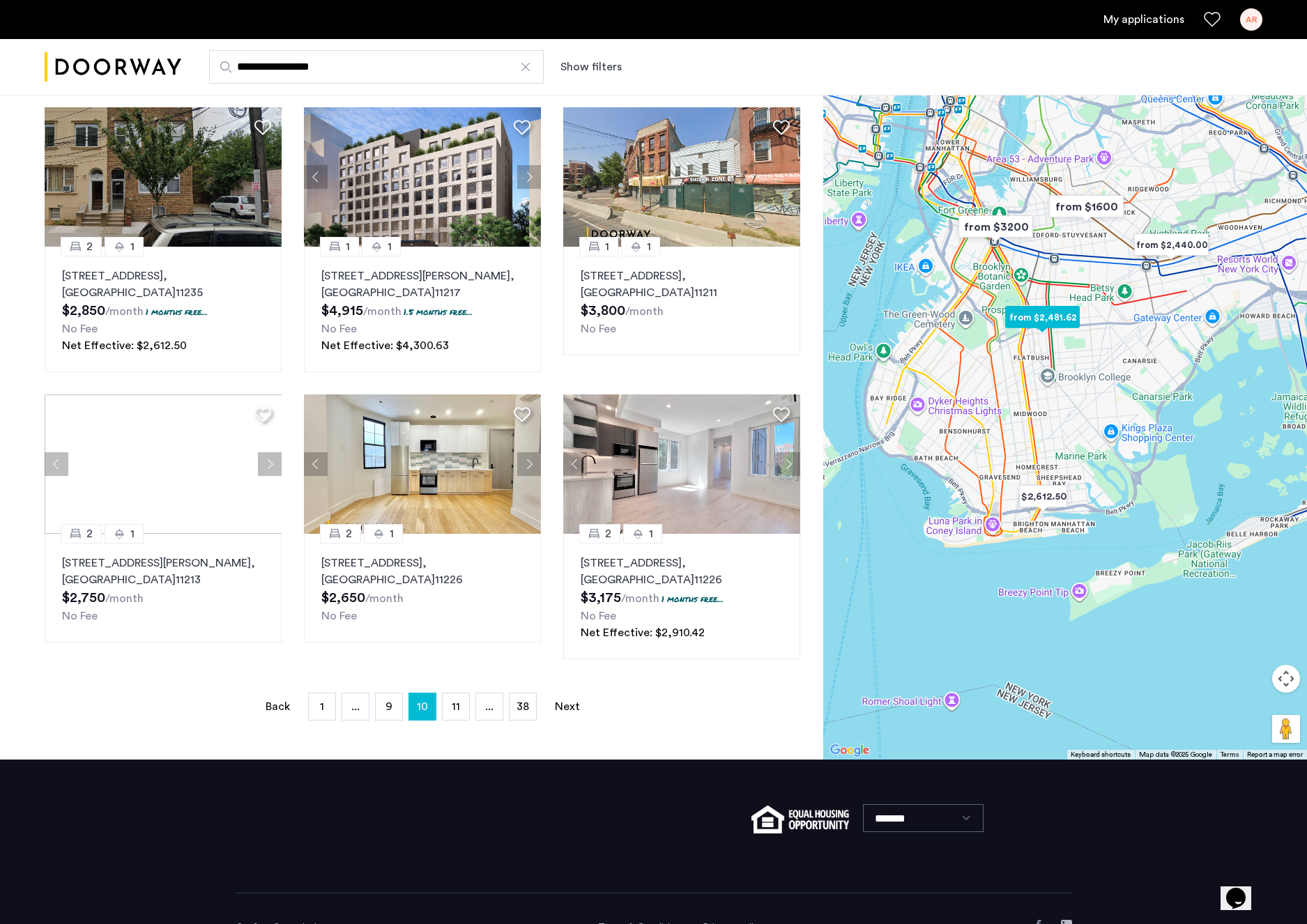
scroll to position [667, 0]
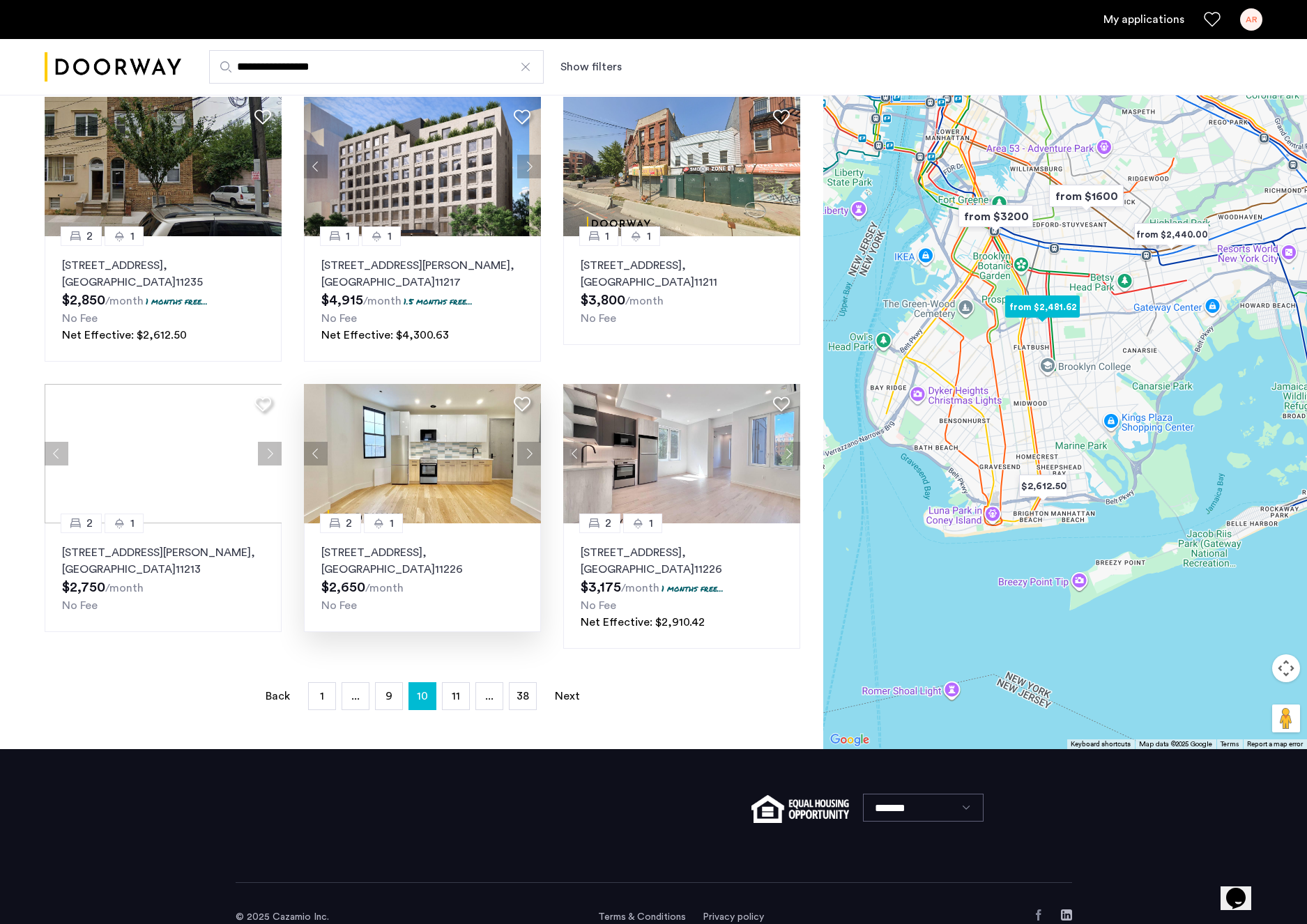
click at [524, 447] on button "Next apartment" at bounding box center [529, 454] width 24 height 24
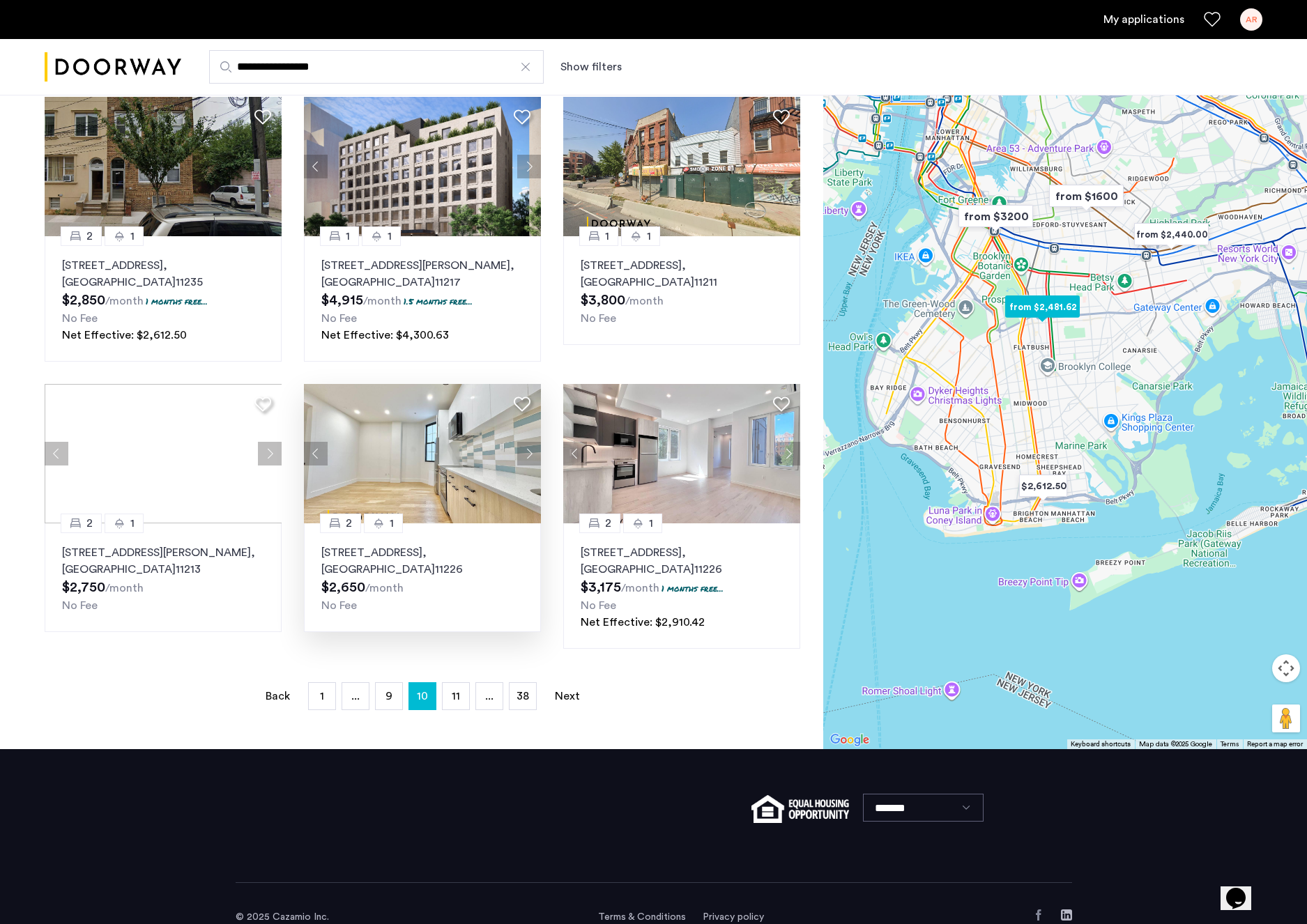
click at [524, 447] on button "Next apartment" at bounding box center [529, 454] width 24 height 24
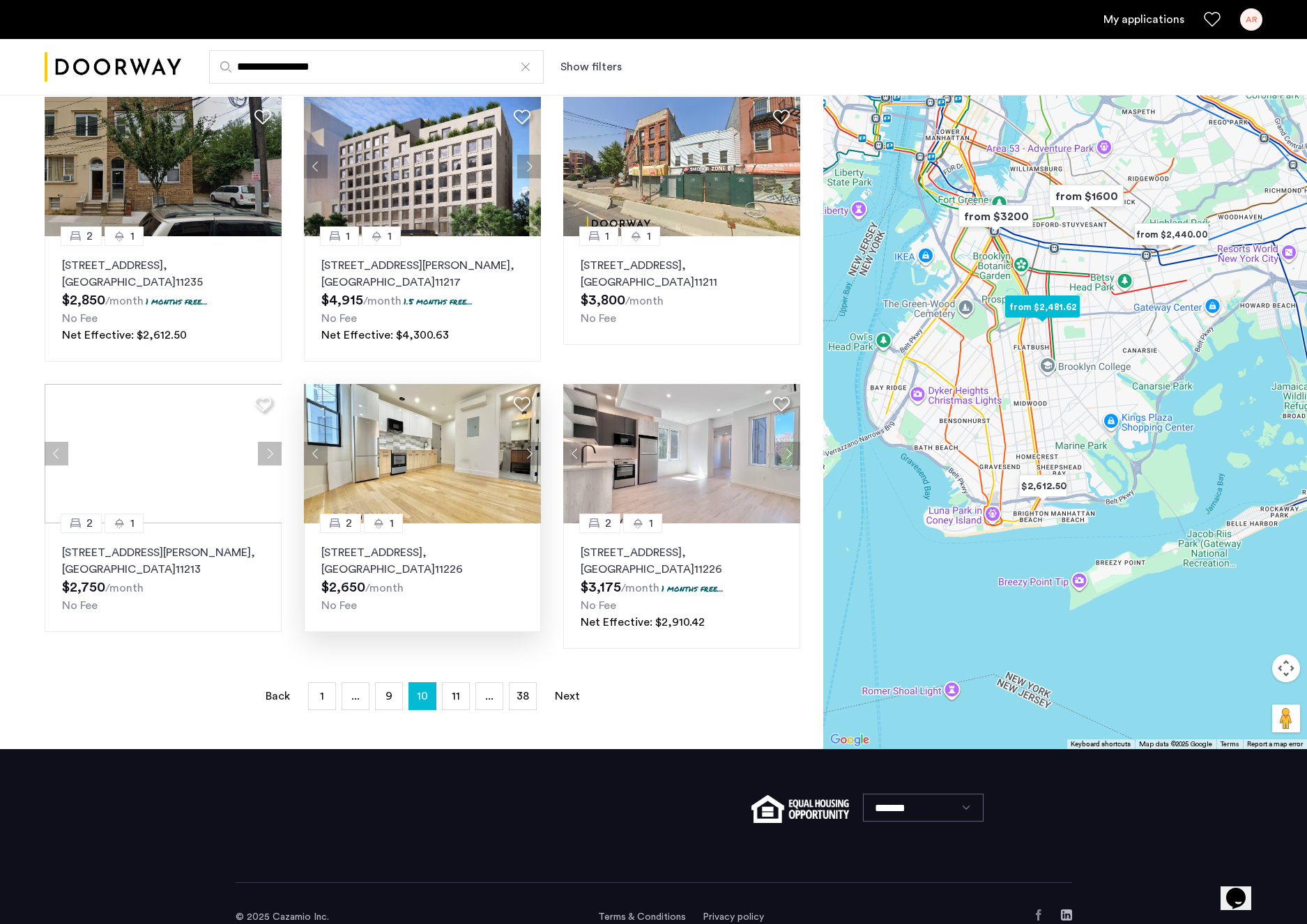
click at [524, 447] on button "Next apartment" at bounding box center [529, 454] width 24 height 24
click at [524, 449] on button "Next apartment" at bounding box center [529, 454] width 24 height 24
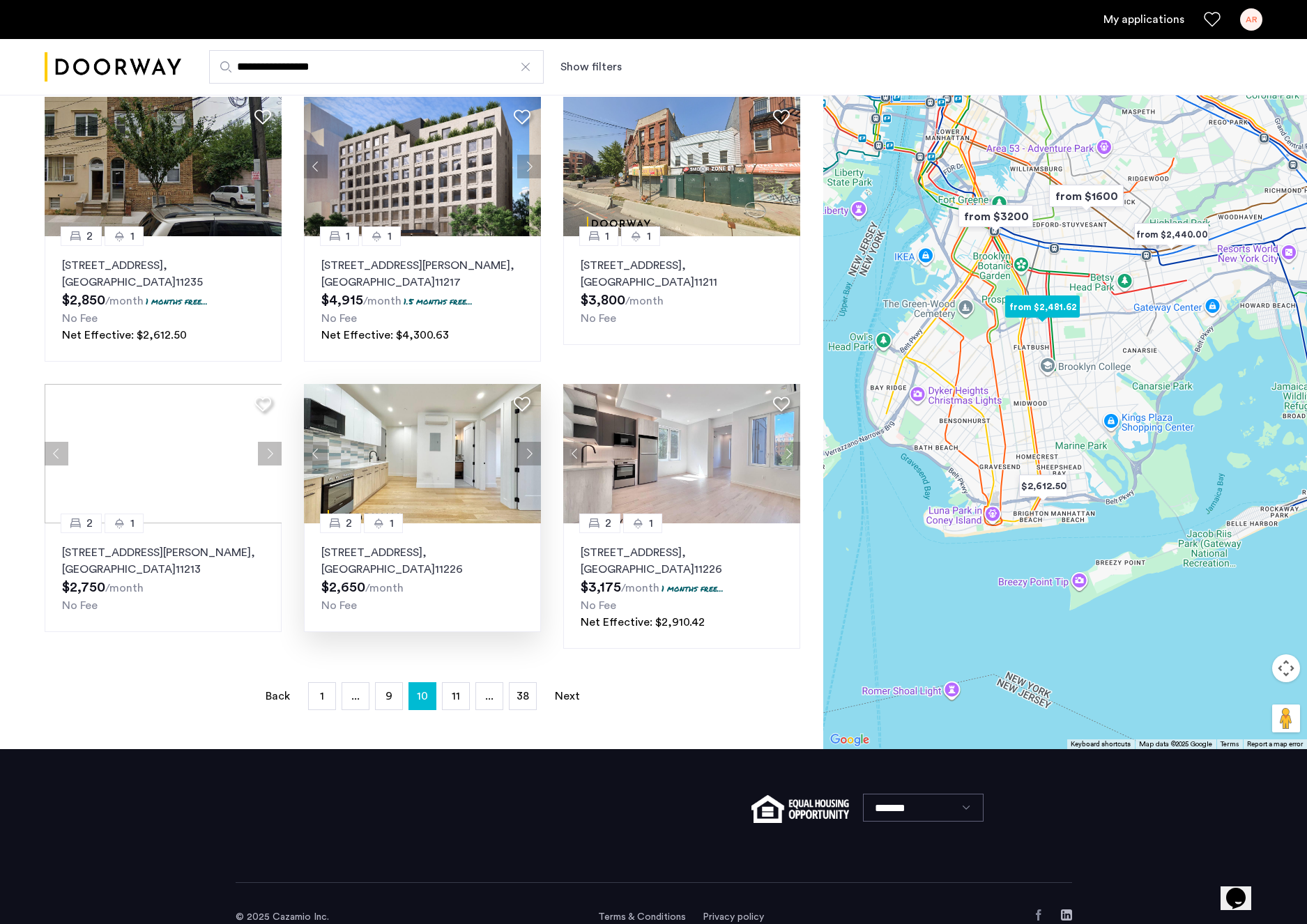
click at [529, 442] on img at bounding box center [423, 453] width 238 height 139
click at [454, 695] on span "11" at bounding box center [456, 696] width 8 height 11
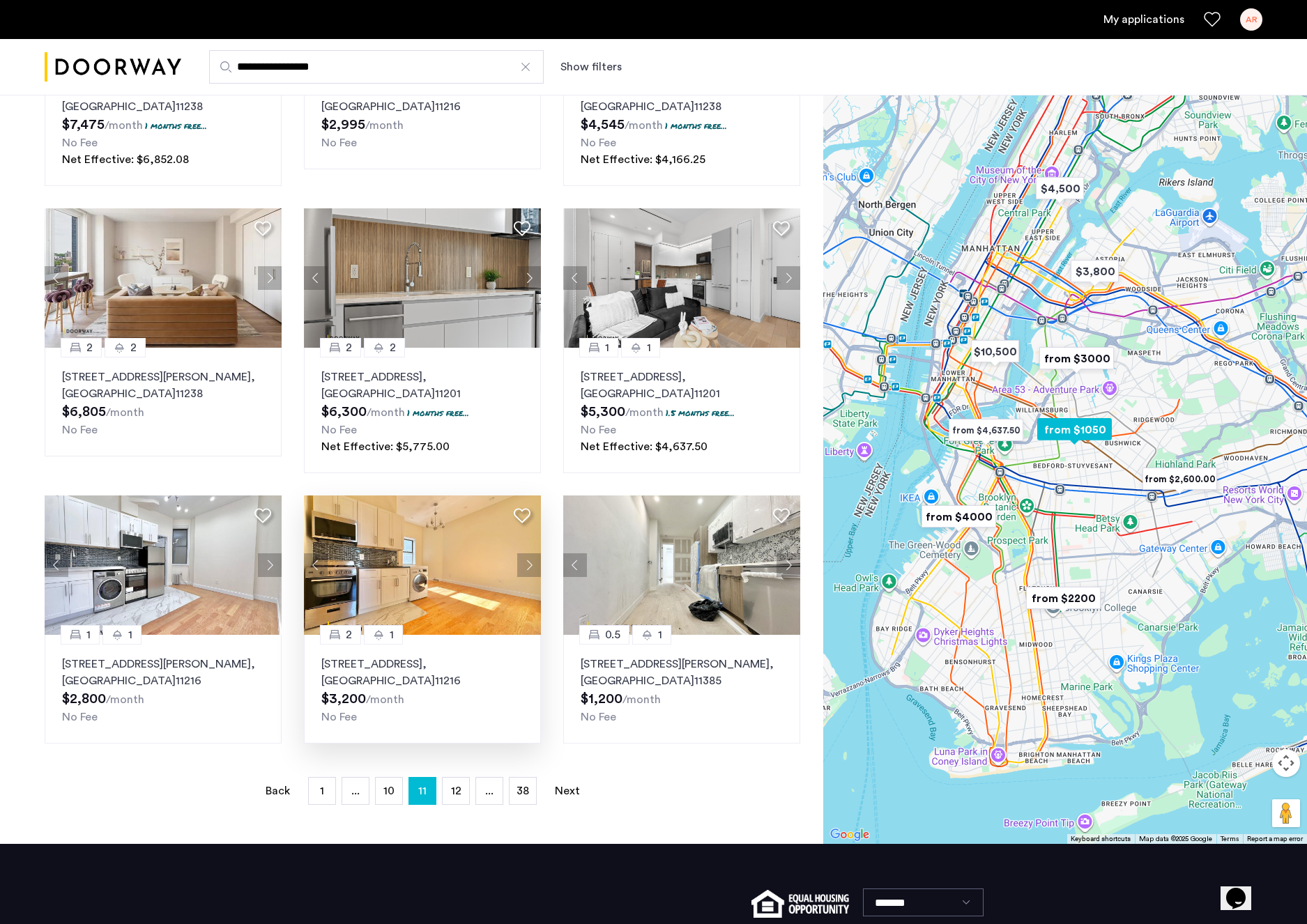
scroll to position [570, 0]
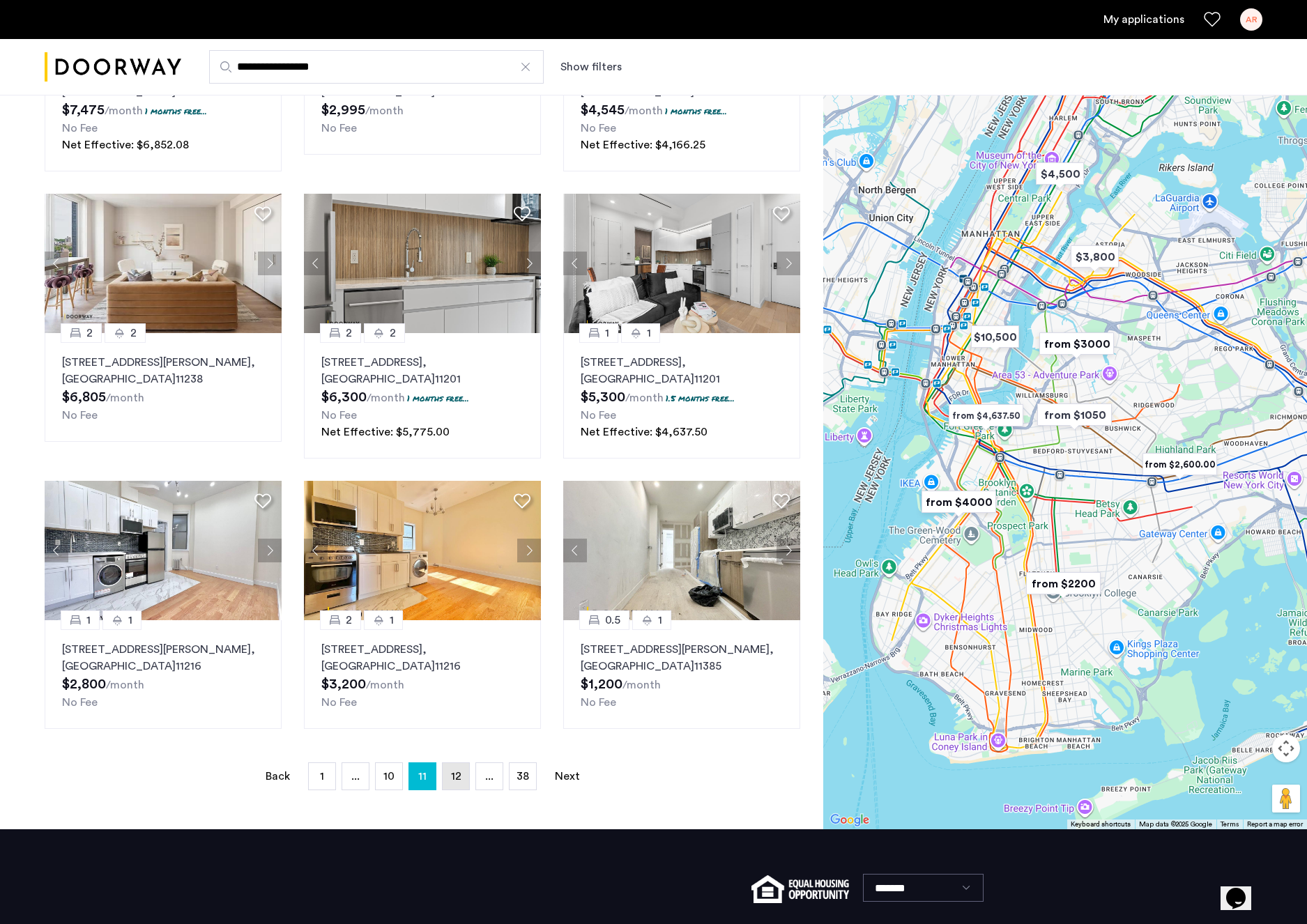
click at [450, 781] on link "page 12" at bounding box center [455, 776] width 26 height 26
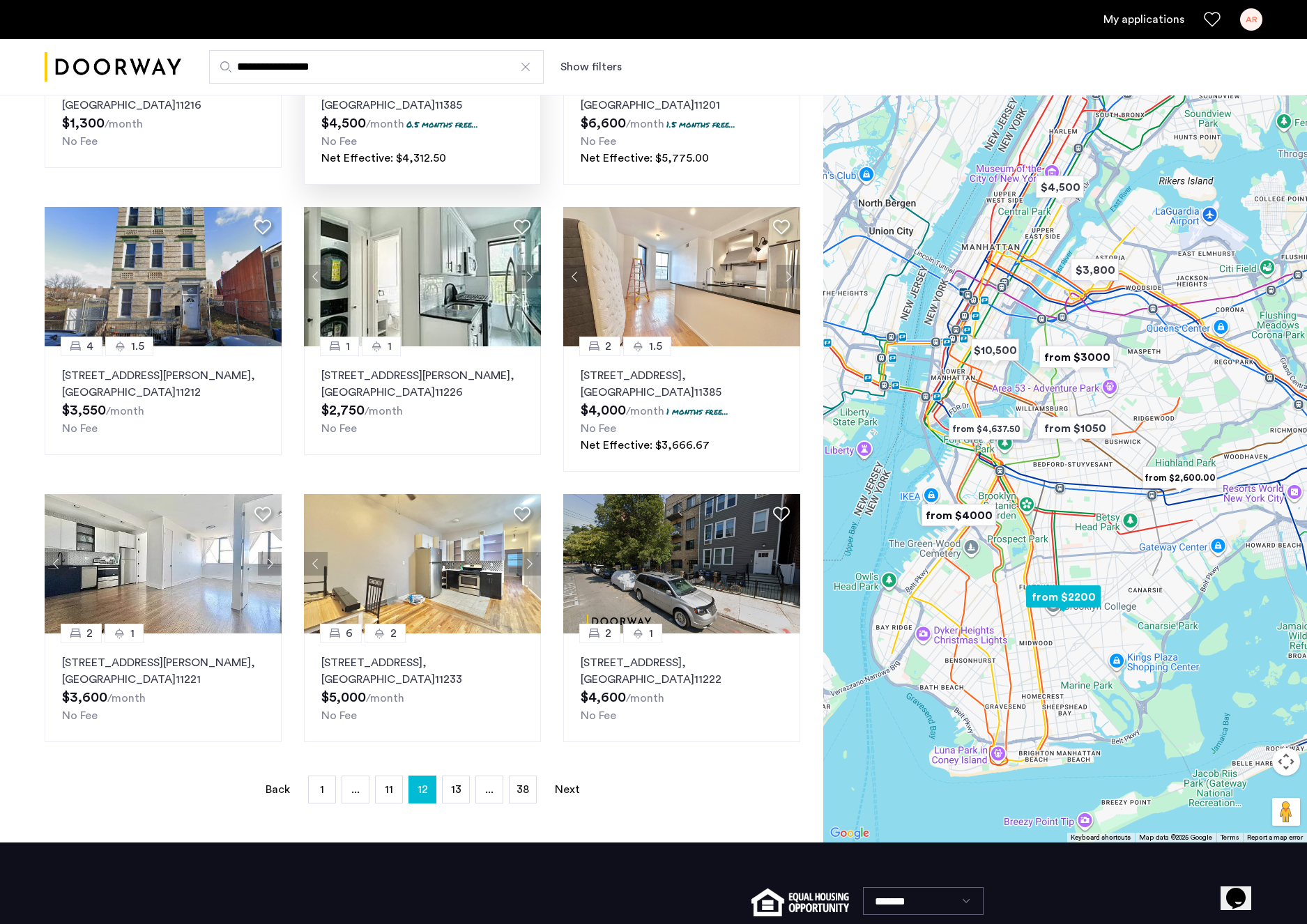
scroll to position [567, 0]
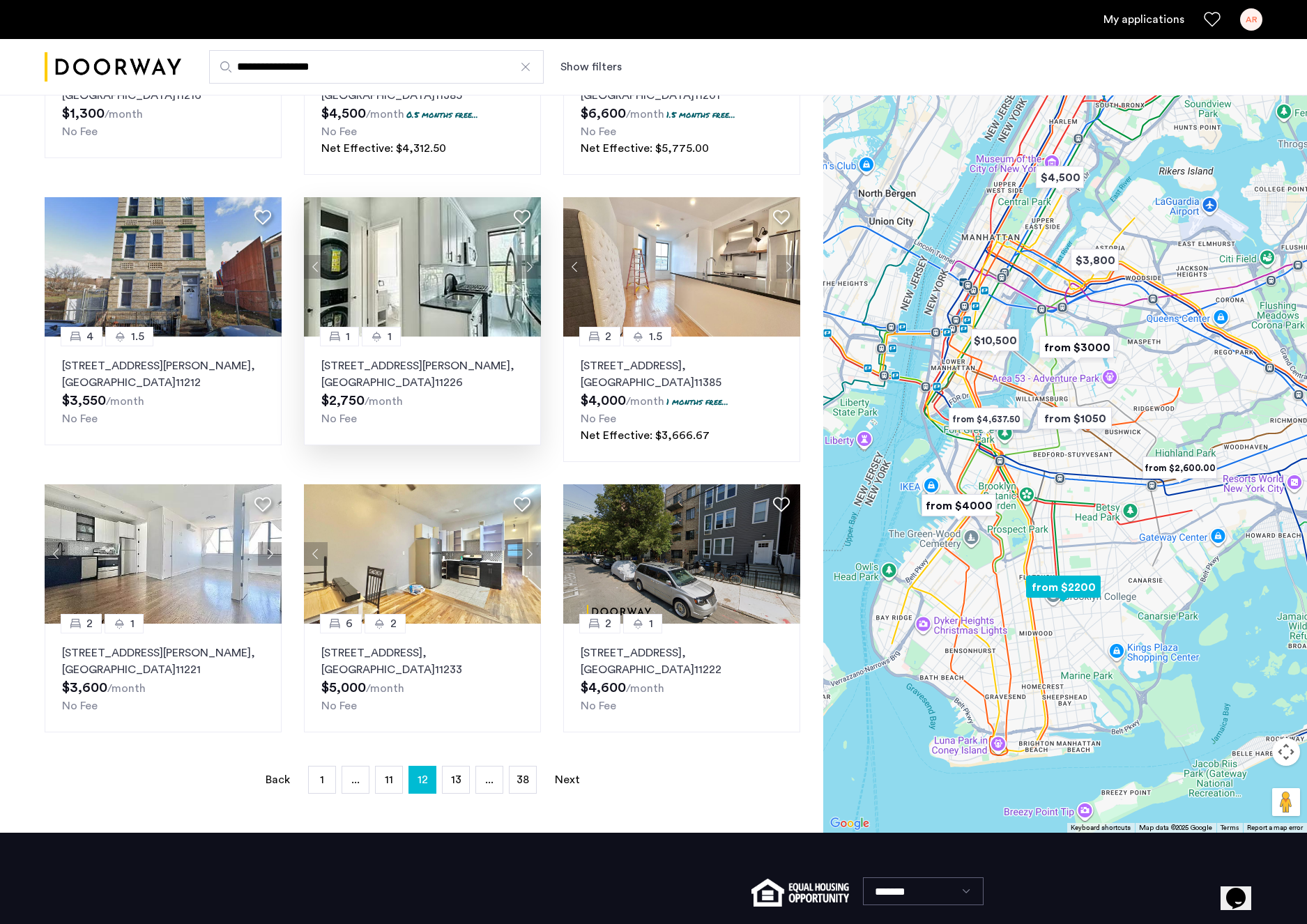
click at [530, 265] on button "Next apartment" at bounding box center [529, 267] width 24 height 24
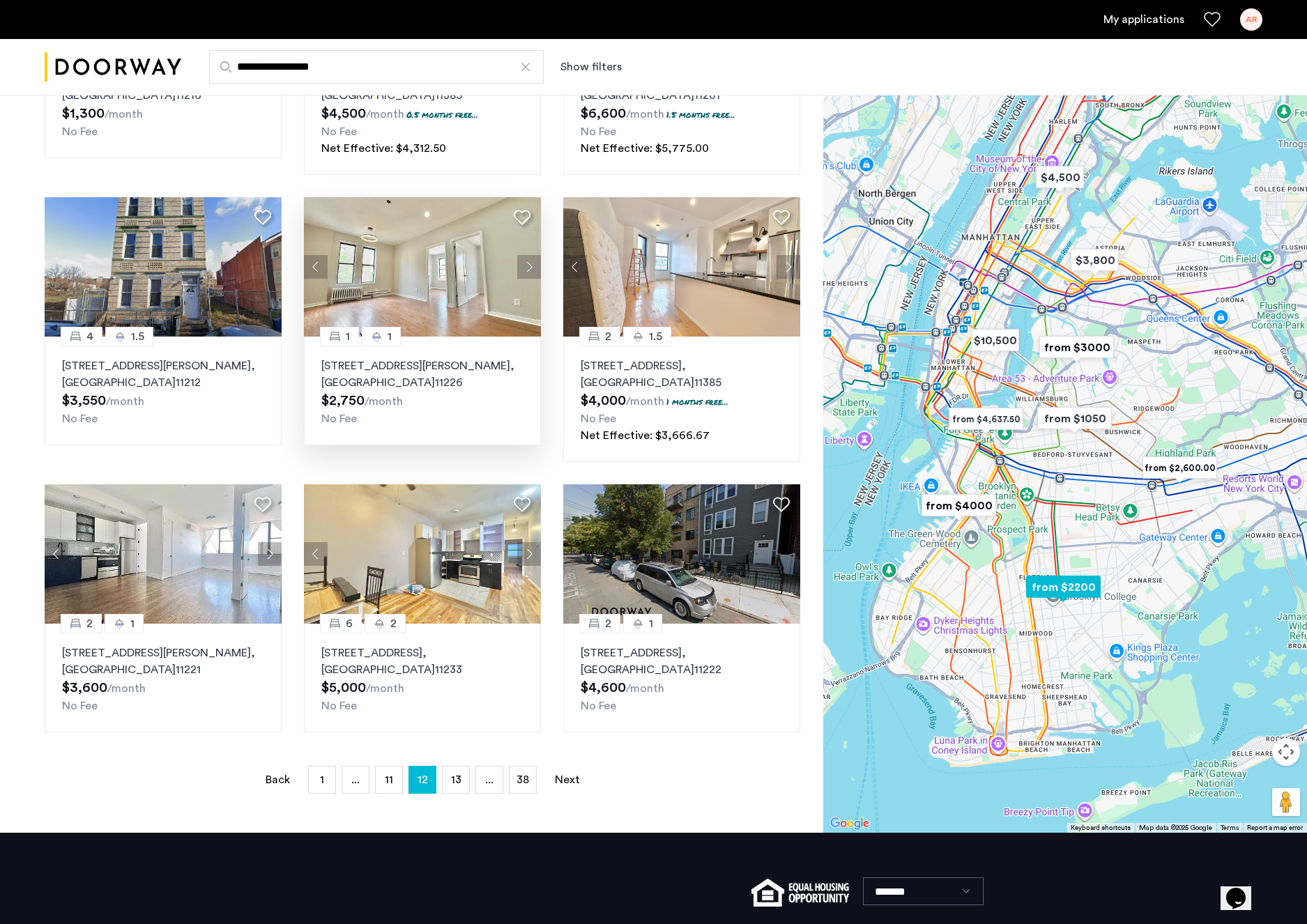
click at [530, 264] on button "Next apartment" at bounding box center [529, 267] width 24 height 24
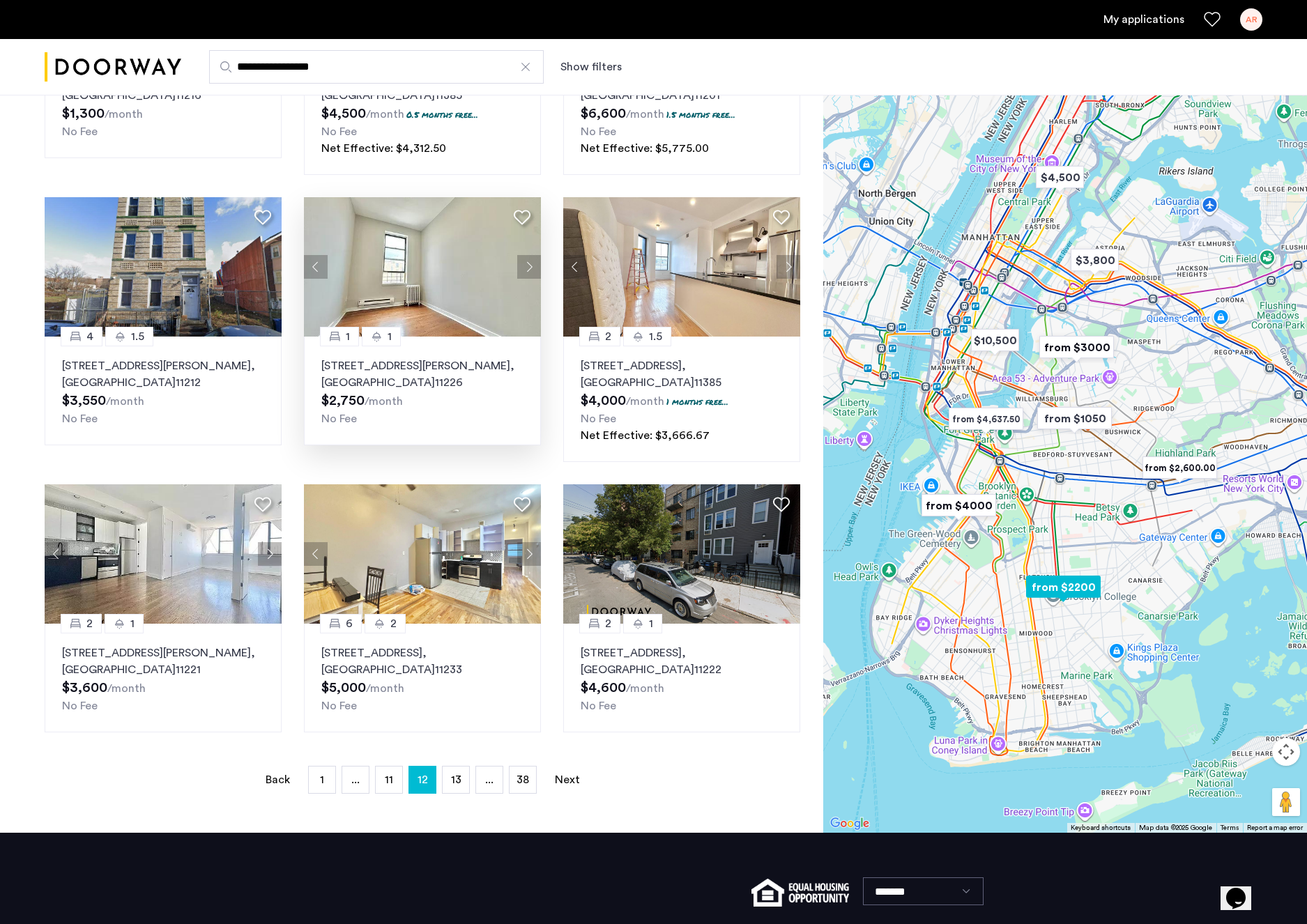
click at [530, 264] on button "Next apartment" at bounding box center [529, 267] width 24 height 24
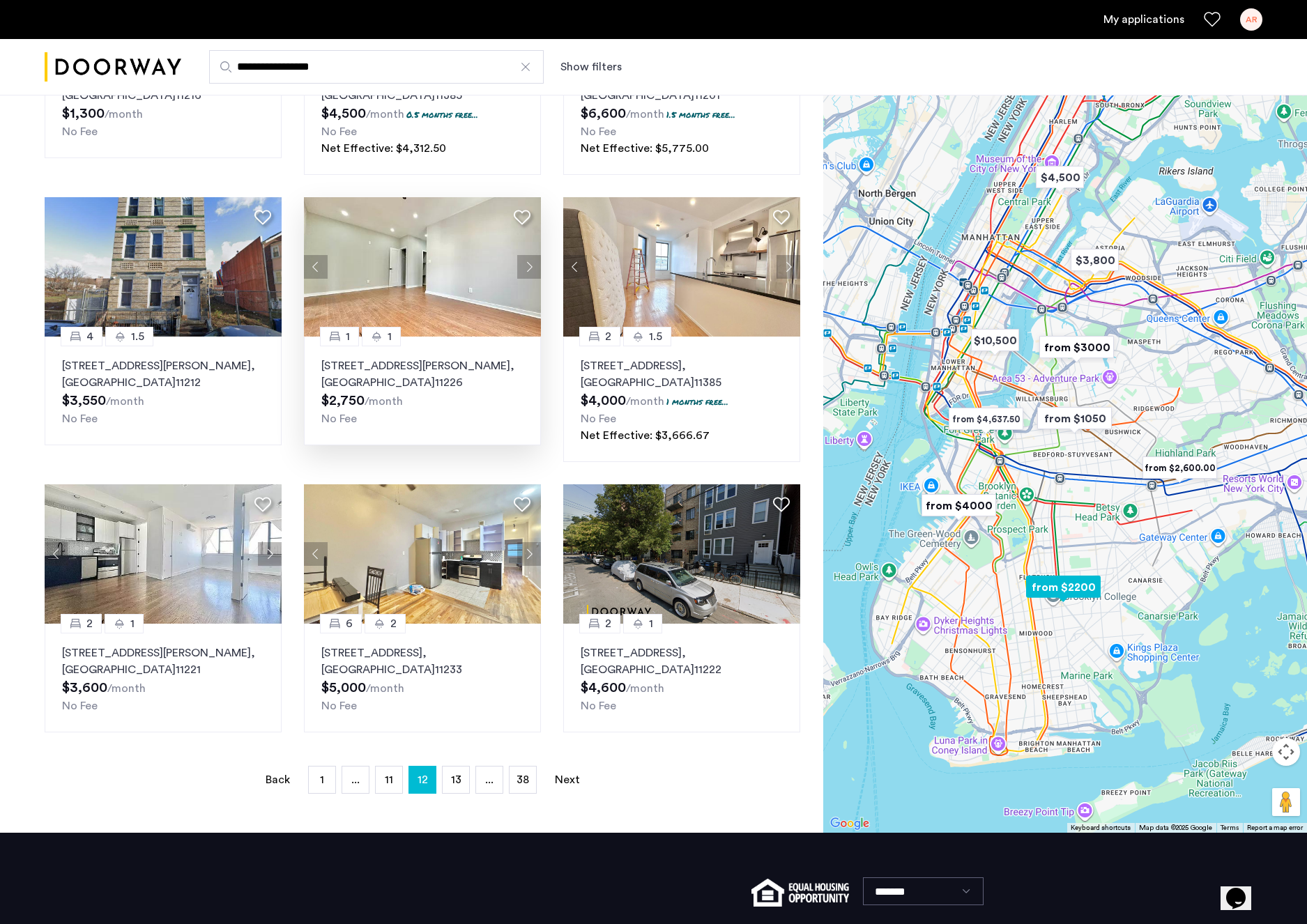
click at [530, 264] on button "Next apartment" at bounding box center [529, 267] width 24 height 24
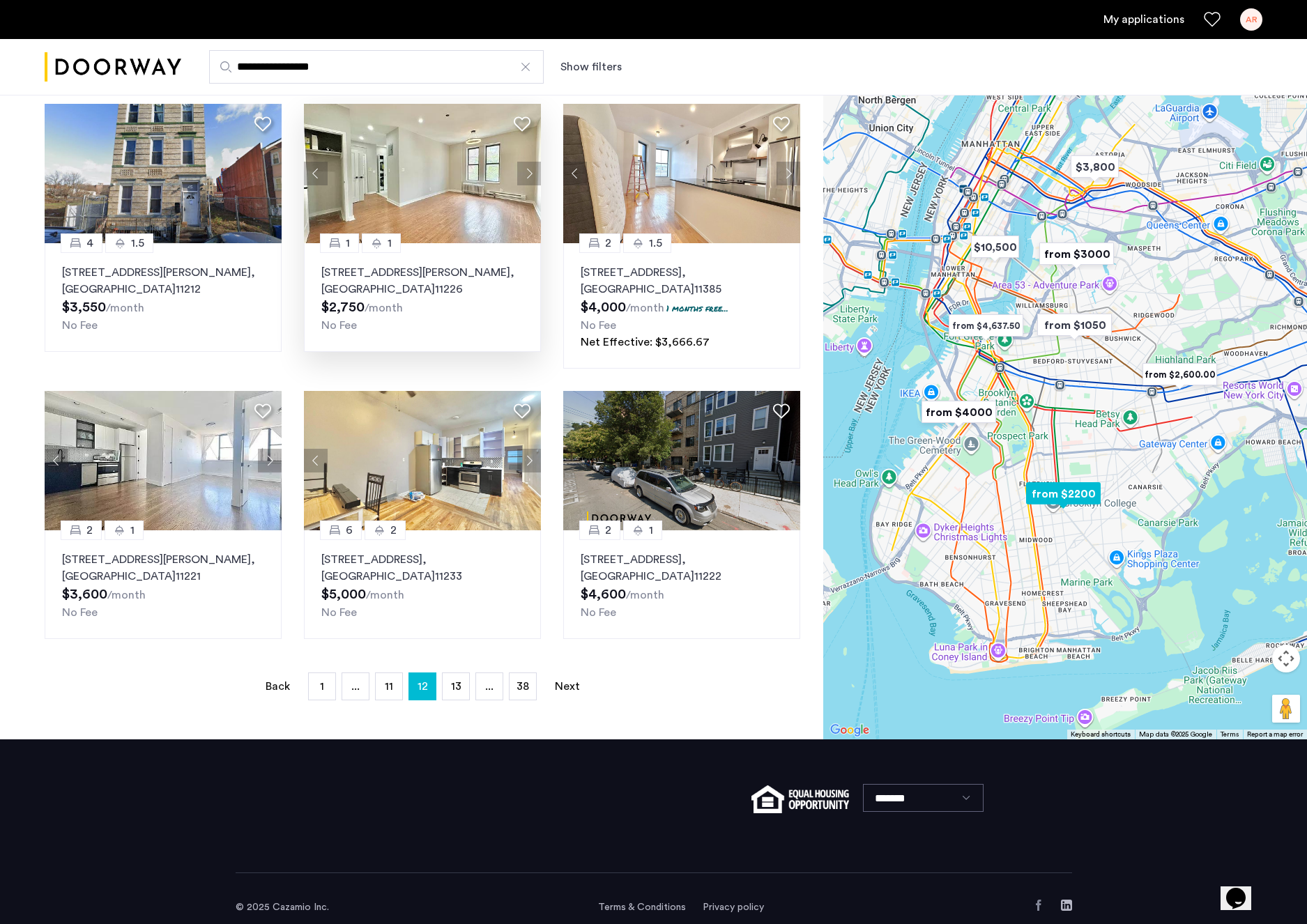
scroll to position [679, 0]
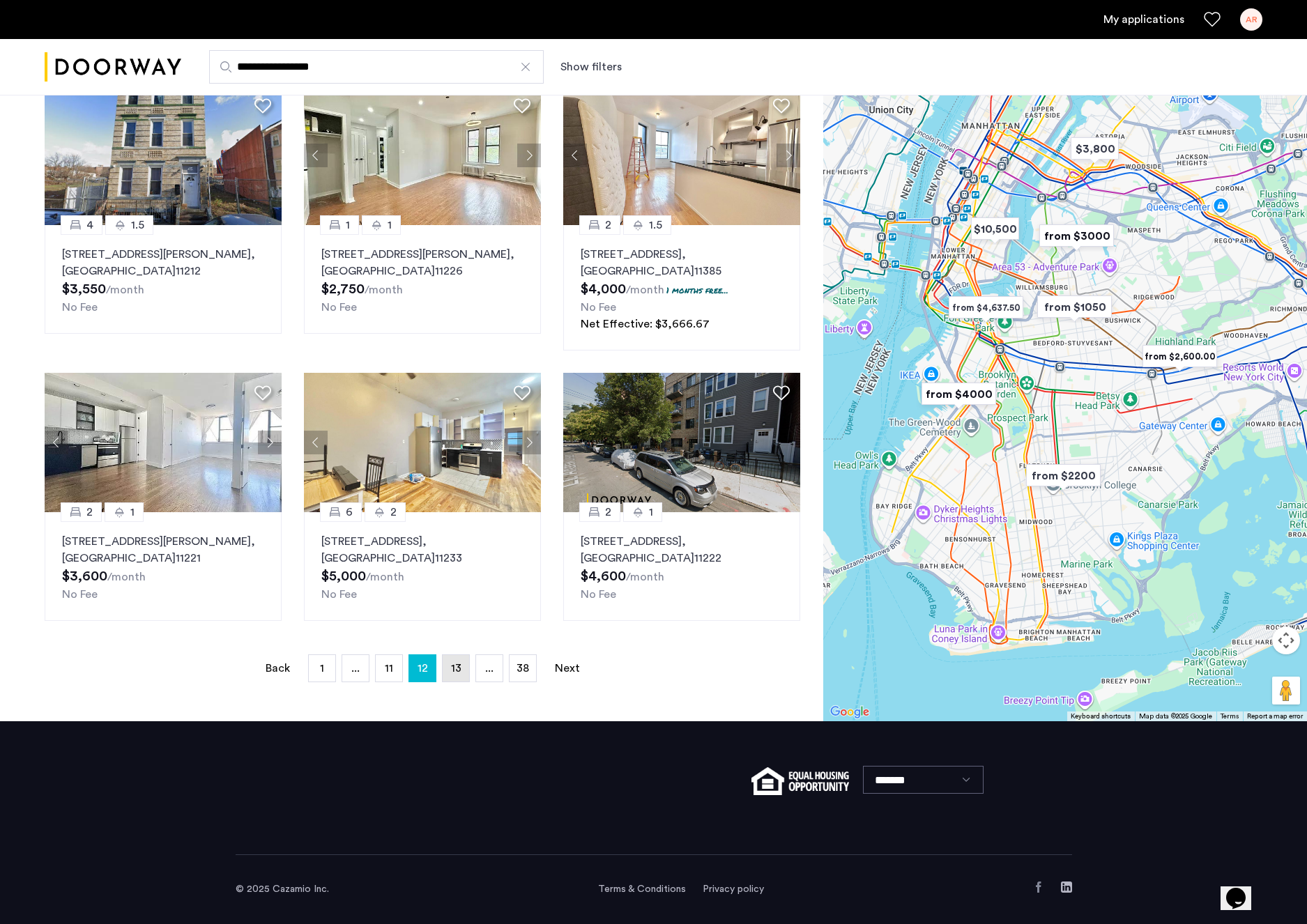
click at [454, 670] on span "13" at bounding box center [456, 668] width 10 height 11
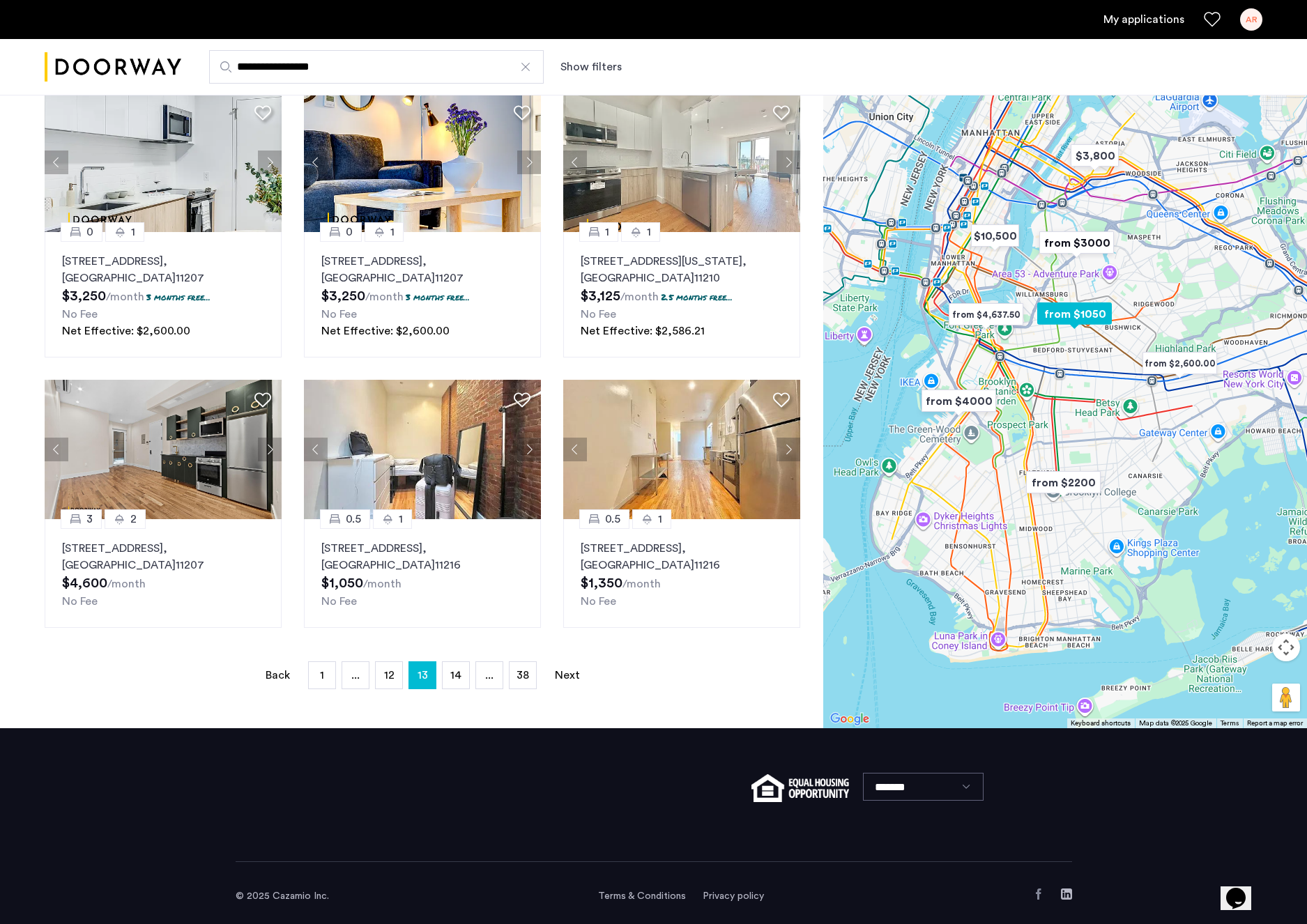
scroll to position [662, 0]
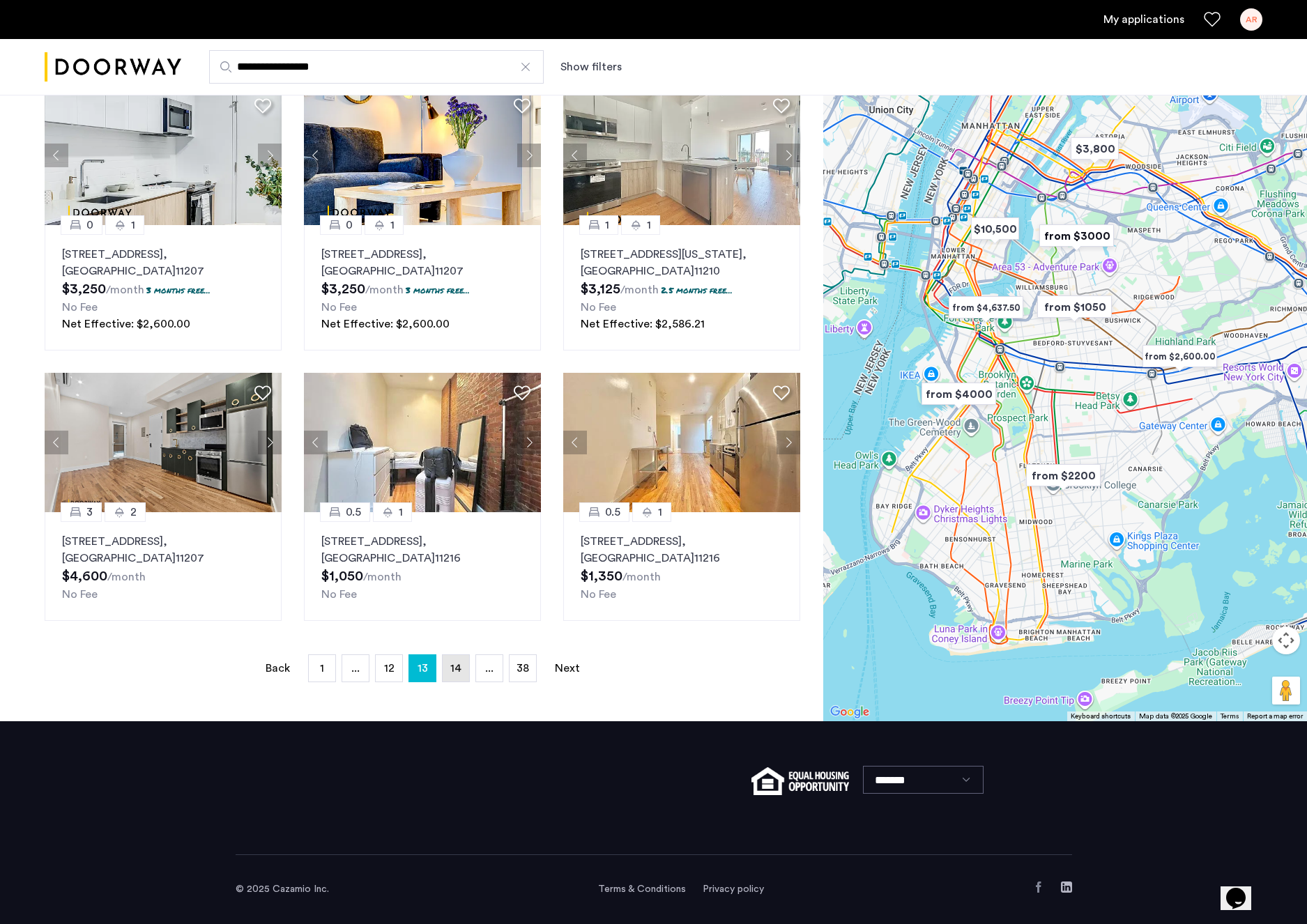
click at [453, 673] on span "14" at bounding box center [455, 668] width 11 height 11
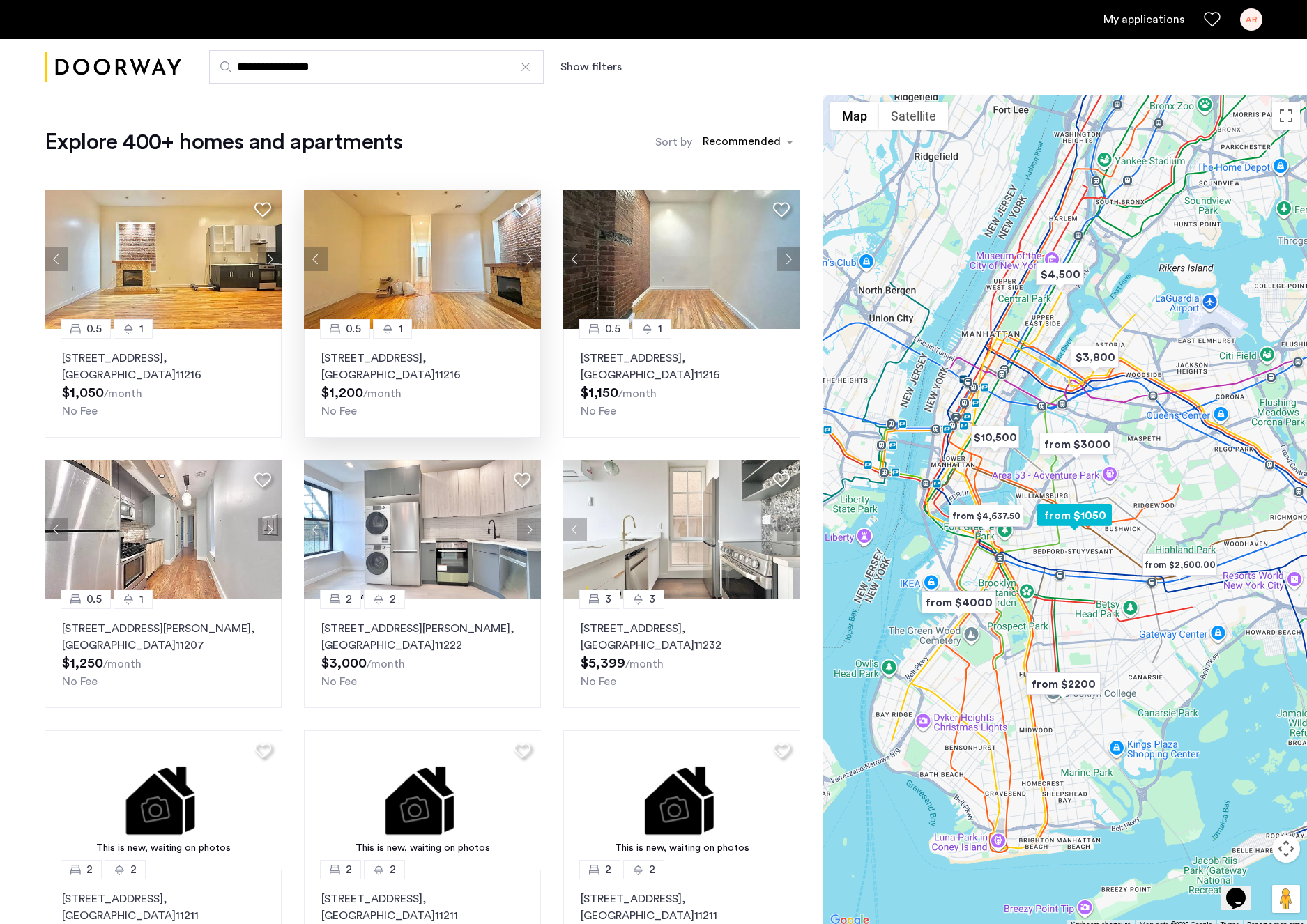
click at [525, 256] on button "Next apartment" at bounding box center [529, 259] width 24 height 24
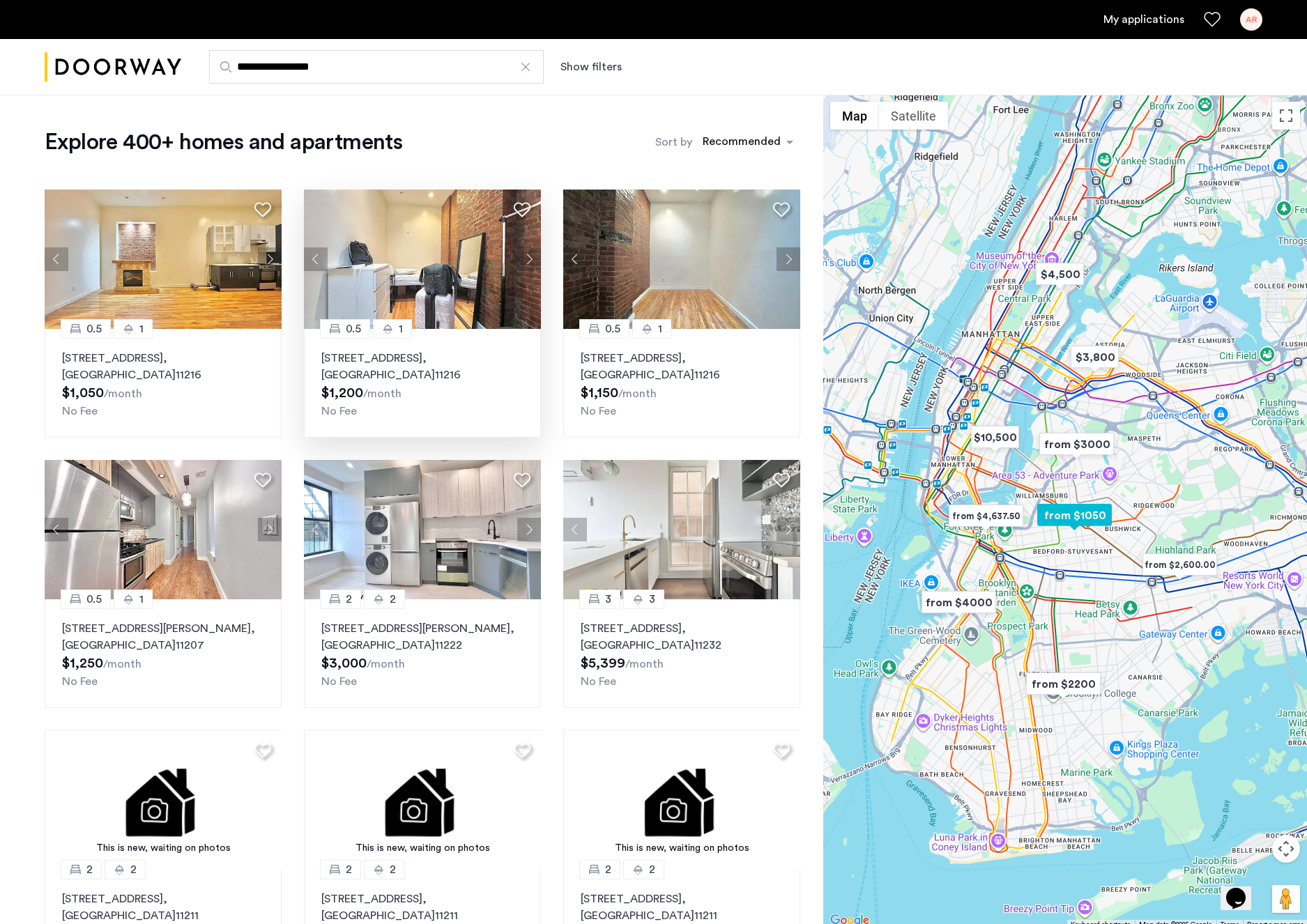
click at [528, 256] on button "Next apartment" at bounding box center [529, 259] width 24 height 24
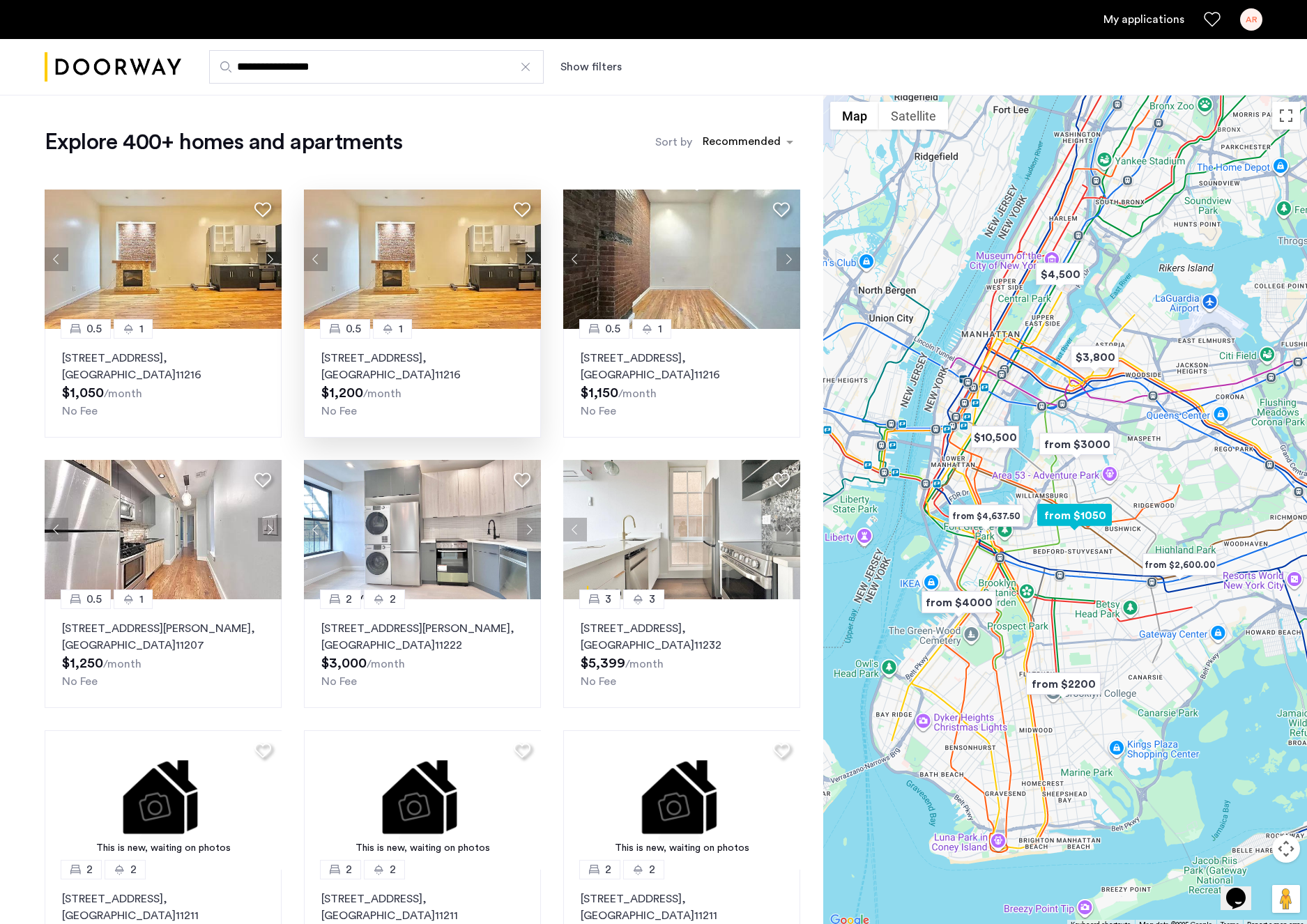
click at [528, 256] on button "Next apartment" at bounding box center [529, 259] width 24 height 24
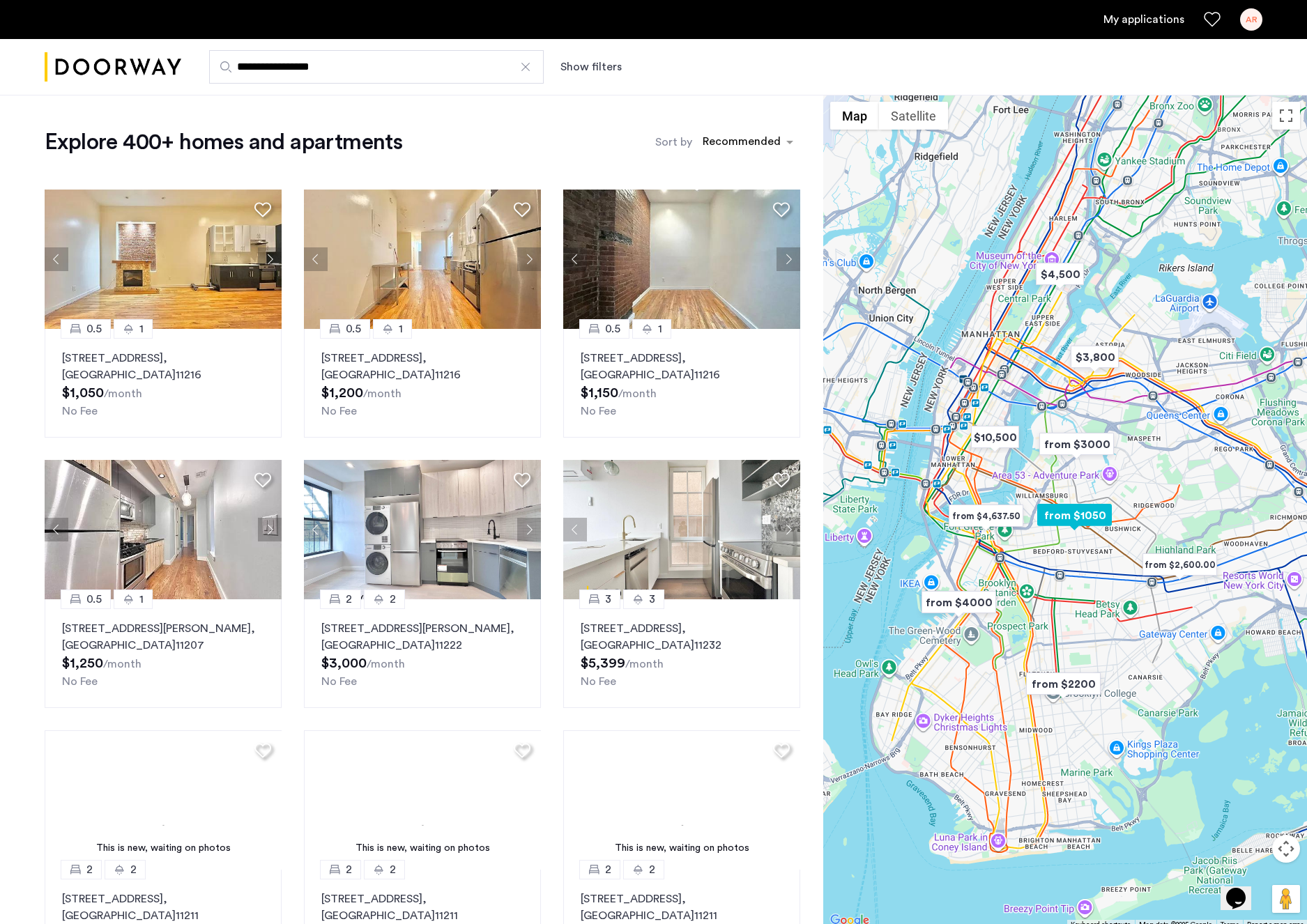
click at [527, 256] on button "Next apartment" at bounding box center [529, 259] width 24 height 24
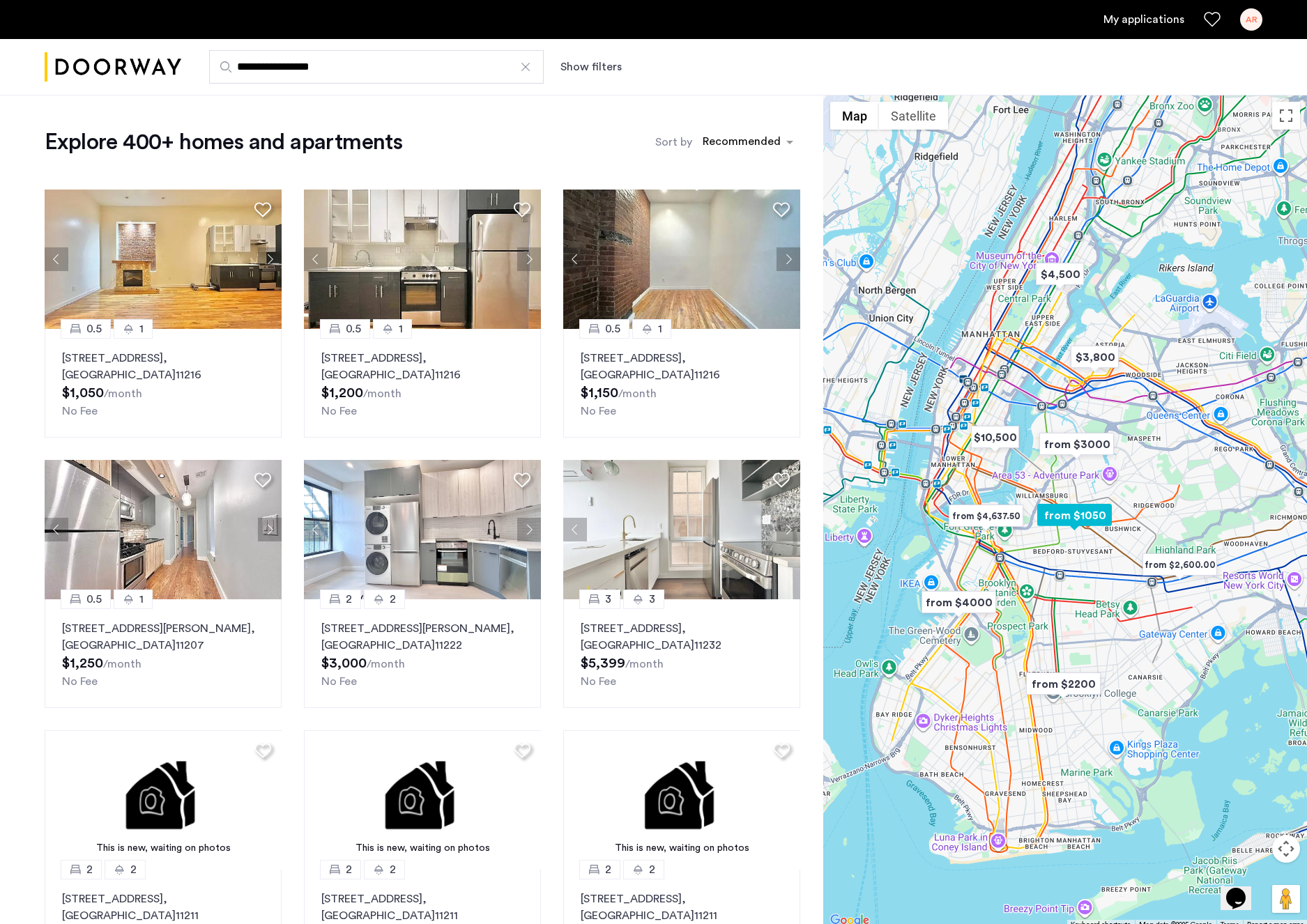
click at [527, 256] on button "Next apartment" at bounding box center [529, 259] width 24 height 24
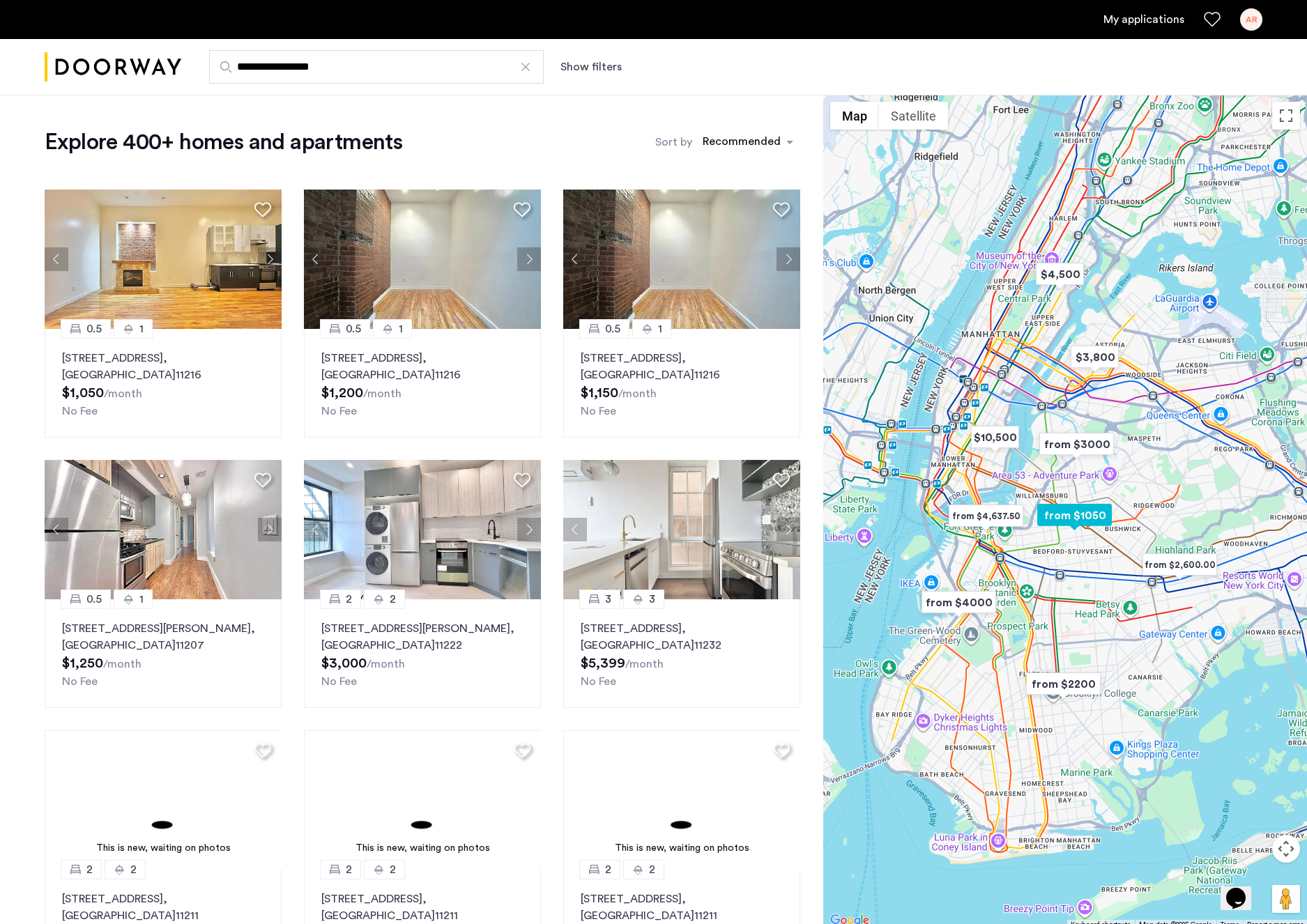
click at [527, 256] on button "Next apartment" at bounding box center [529, 259] width 24 height 24
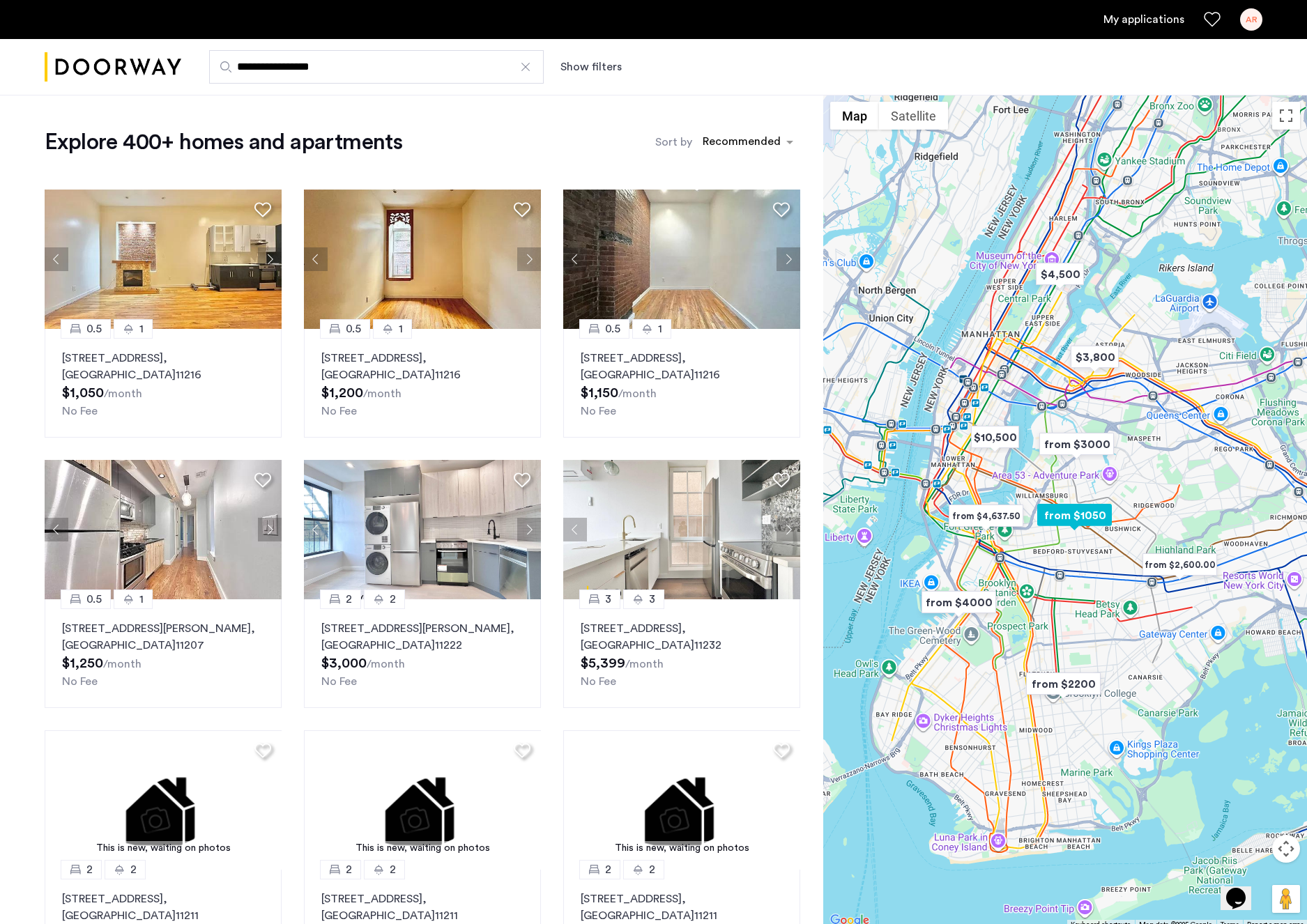
click at [527, 256] on button "Next apartment" at bounding box center [529, 259] width 24 height 24
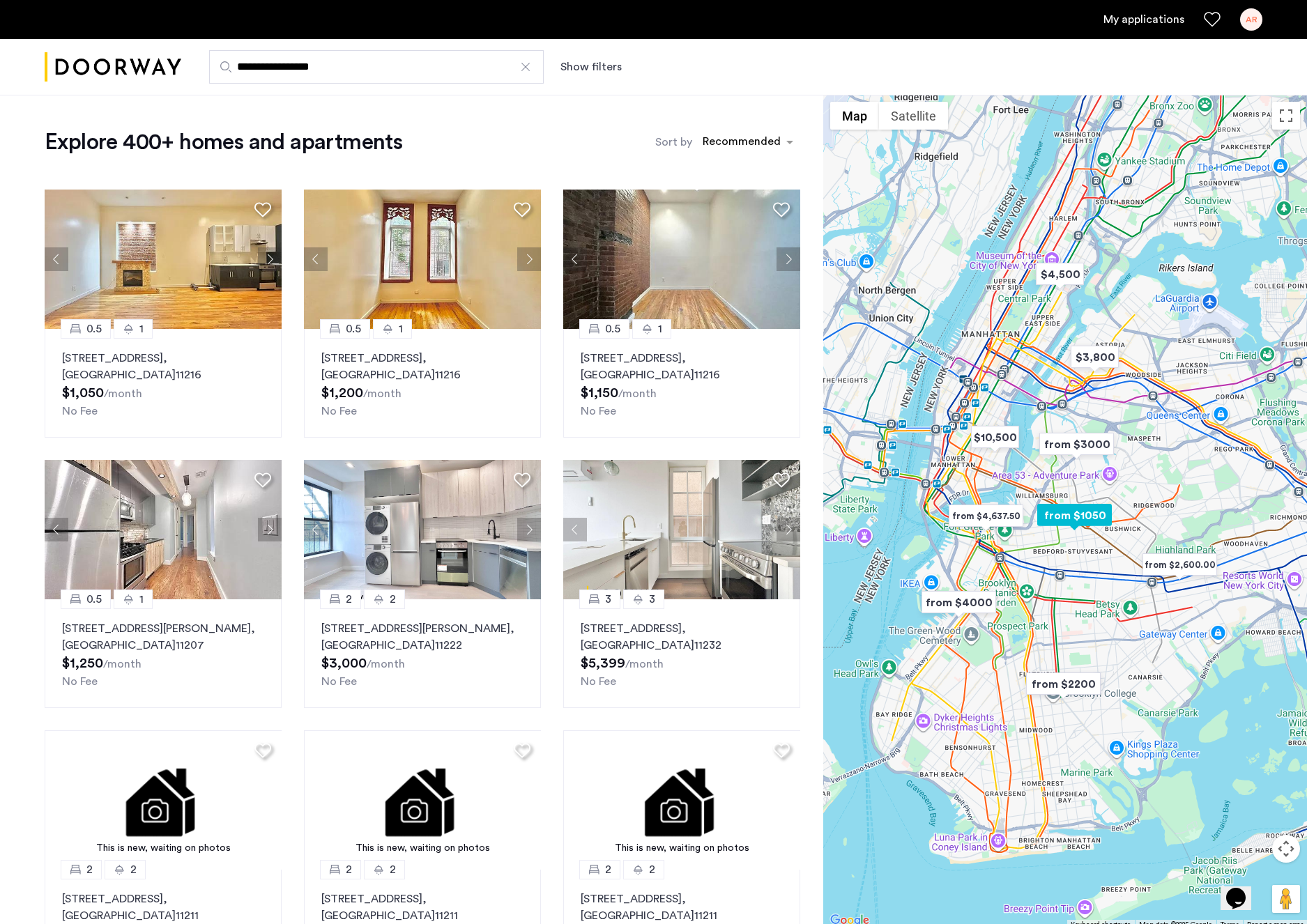
click at [527, 256] on button "Next apartment" at bounding box center [529, 259] width 24 height 24
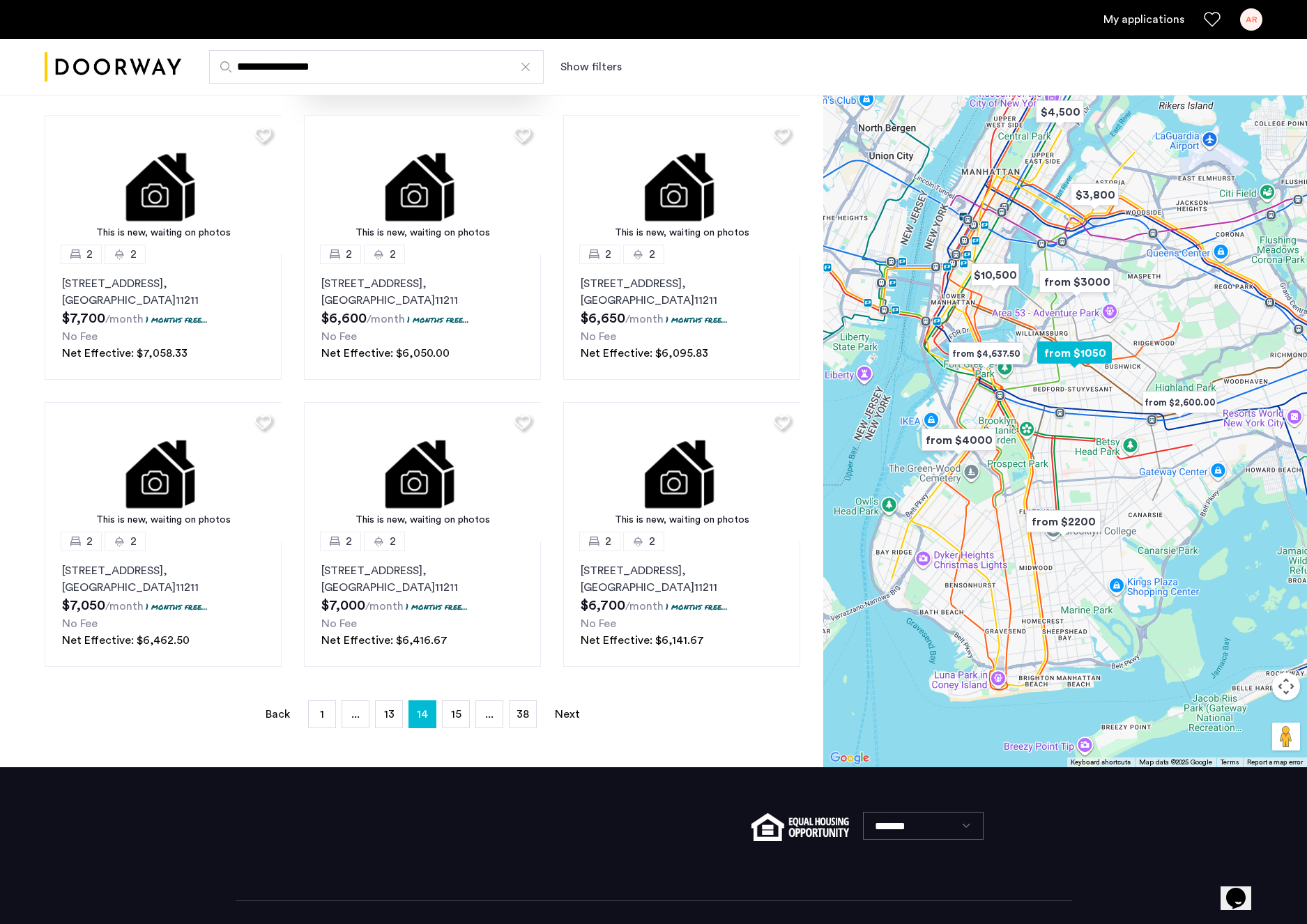
scroll to position [662, 0]
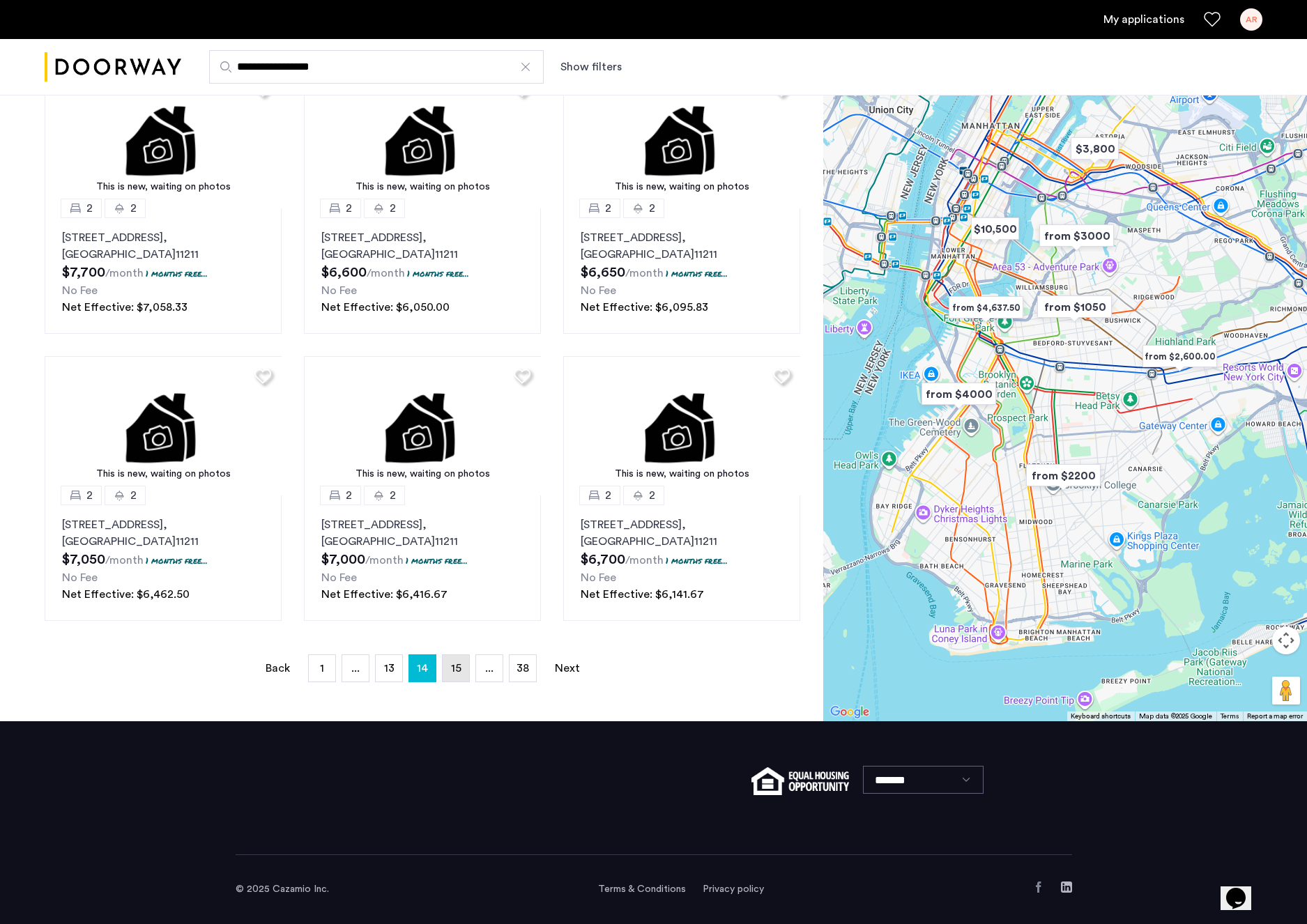
click at [461, 673] on link "page 15" at bounding box center [455, 668] width 26 height 26
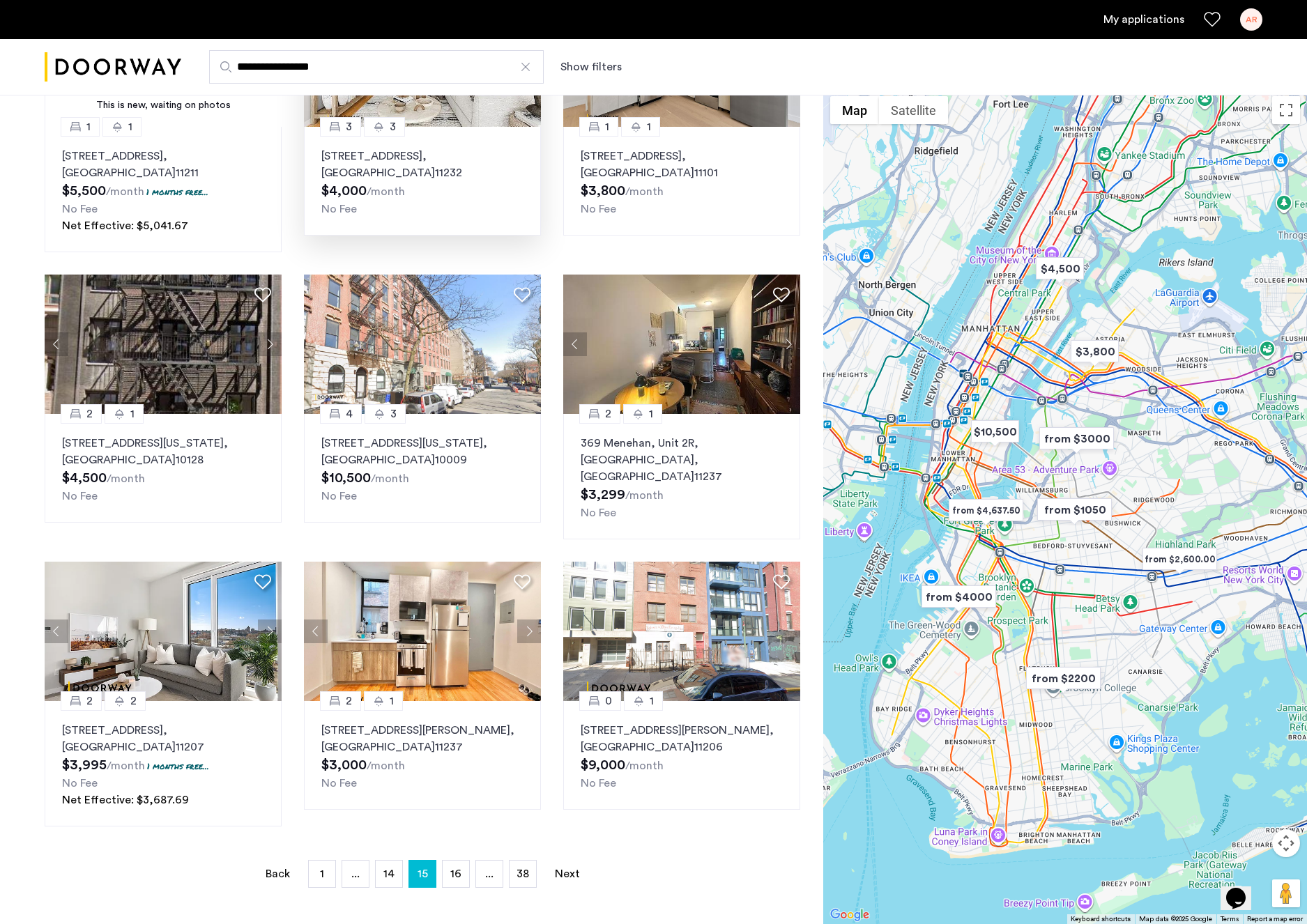
scroll to position [493, 0]
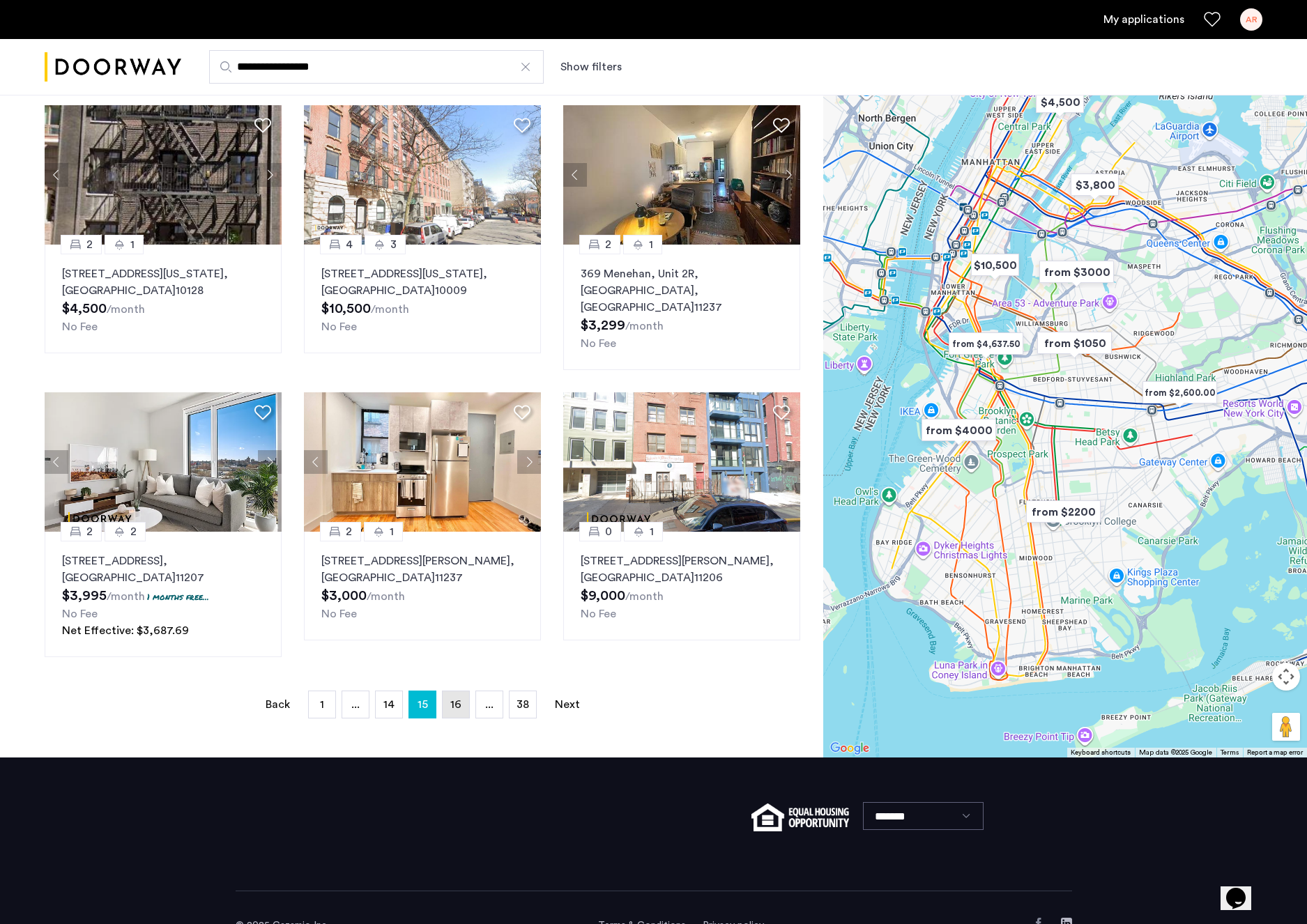
click at [446, 698] on link "page 16" at bounding box center [455, 704] width 26 height 26
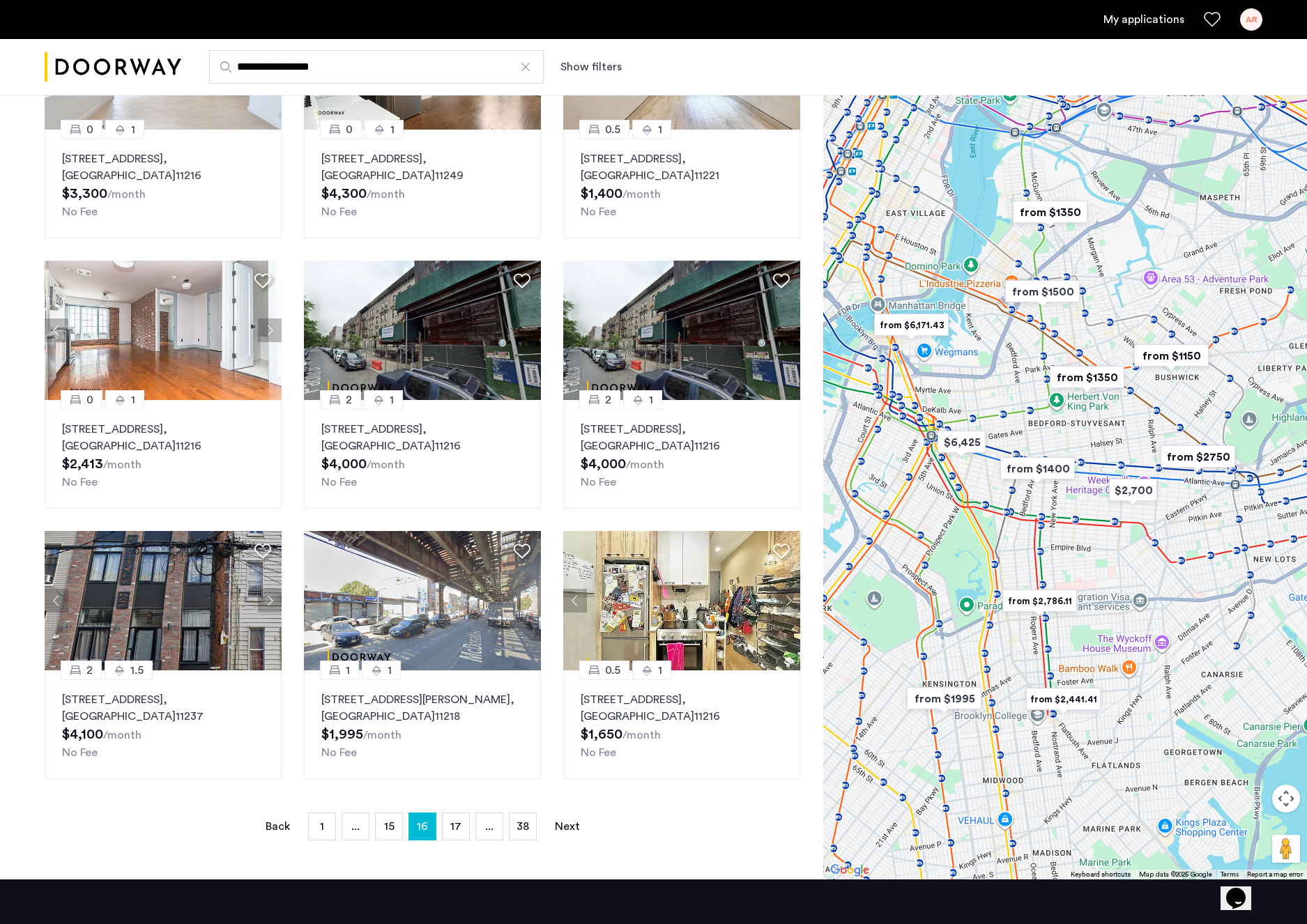
scroll to position [472, 0]
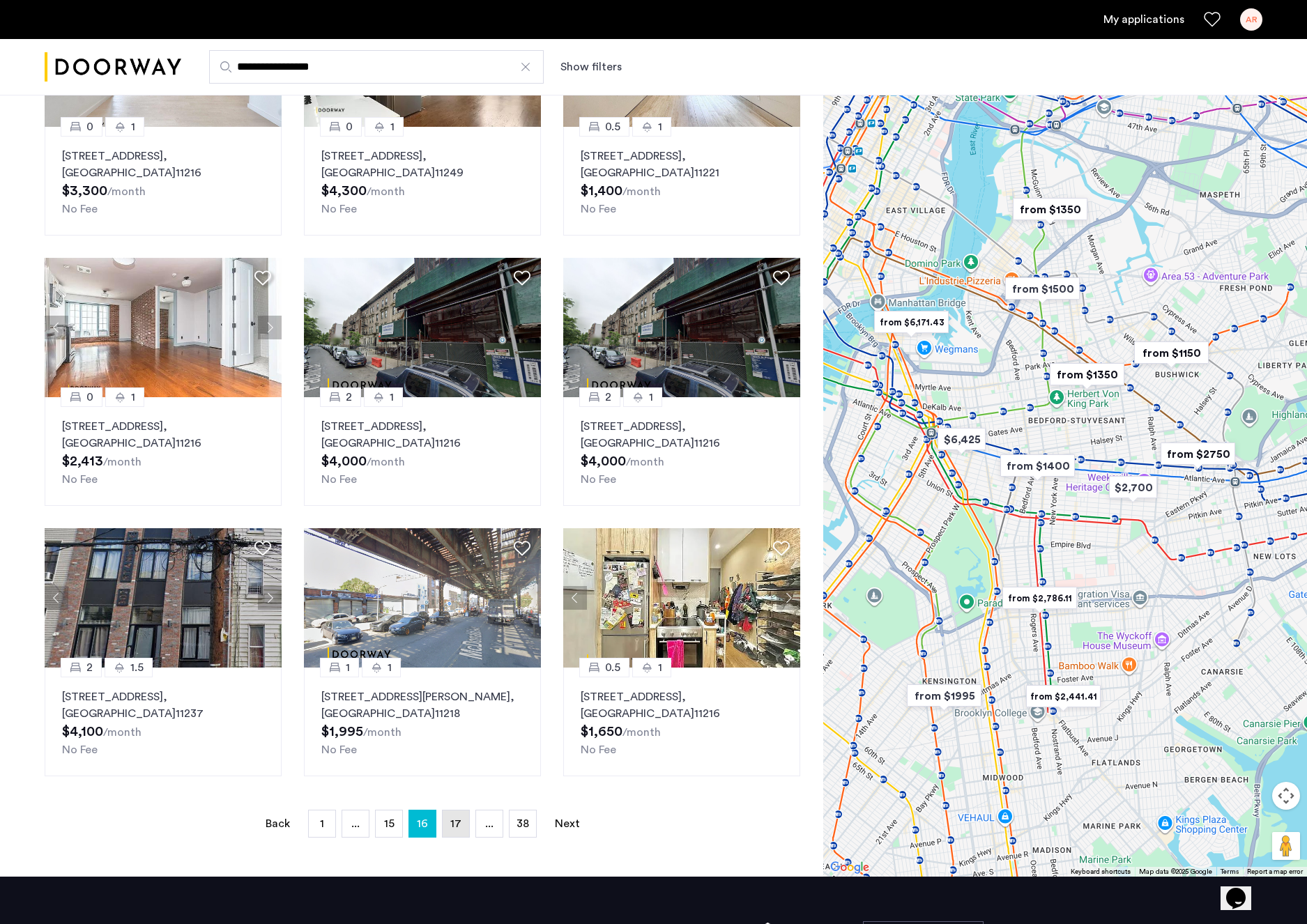
click at [452, 822] on span "17" at bounding box center [455, 823] width 11 height 11
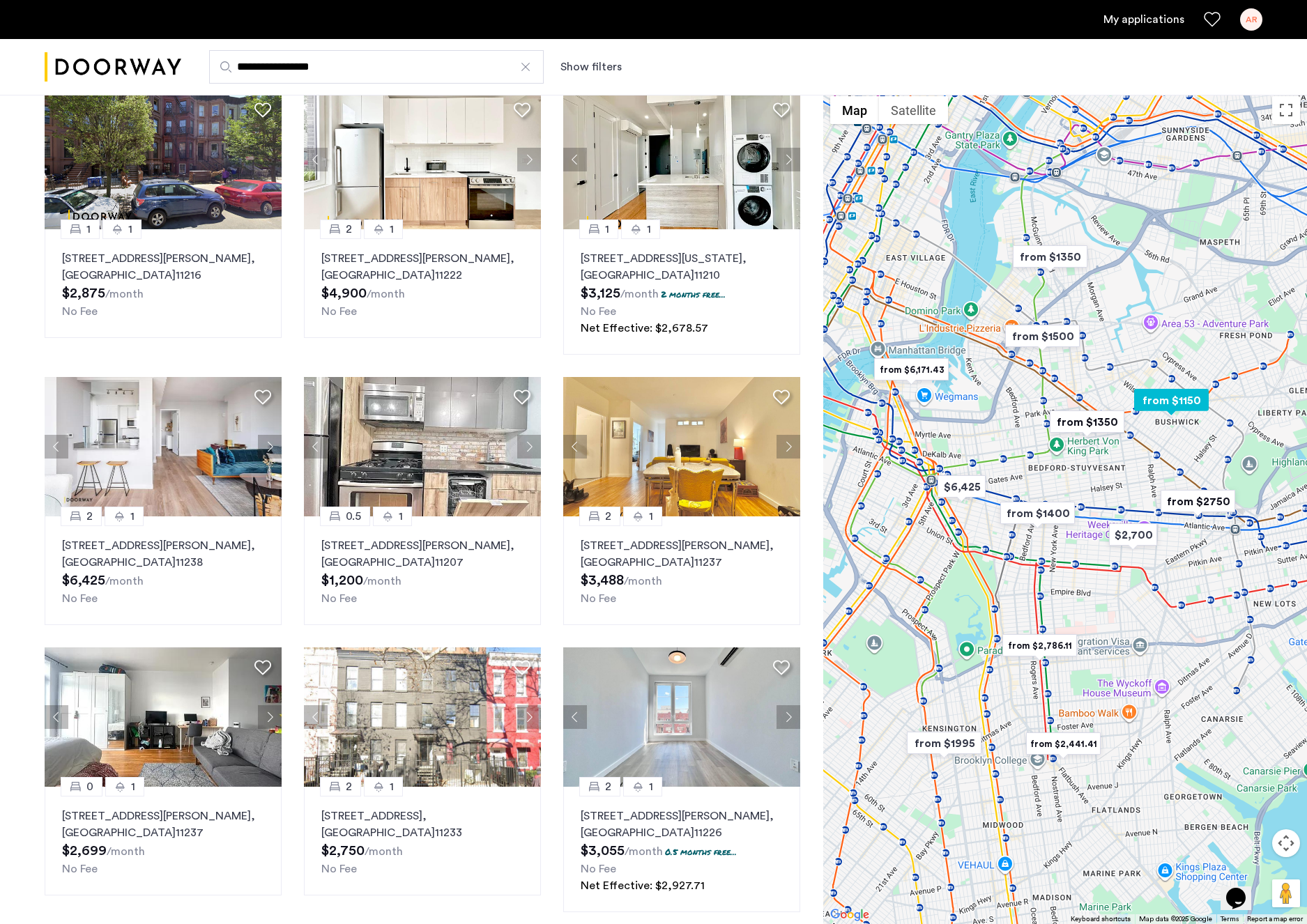
scroll to position [262, 0]
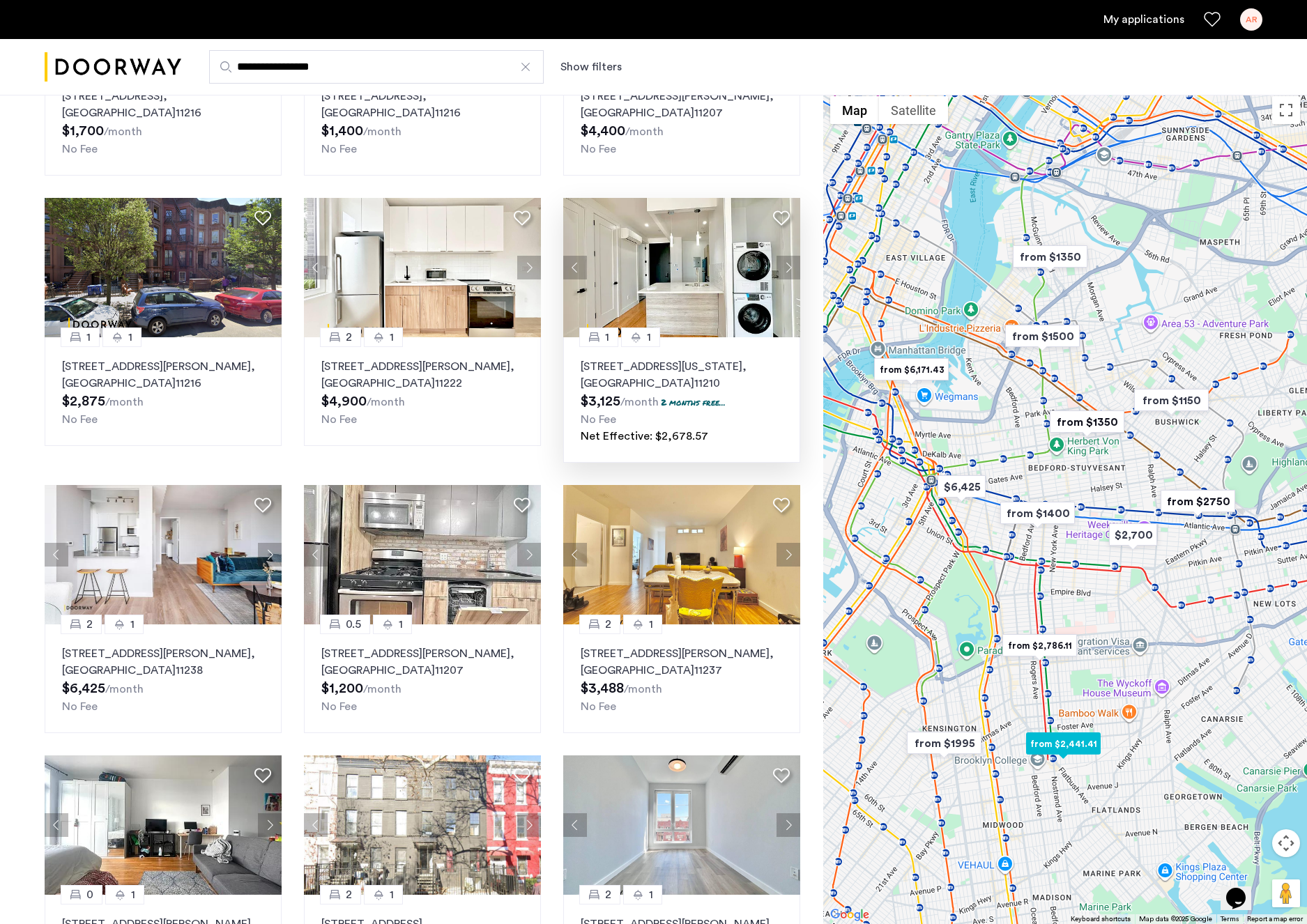
click at [787, 265] on button "Next apartment" at bounding box center [788, 268] width 24 height 24
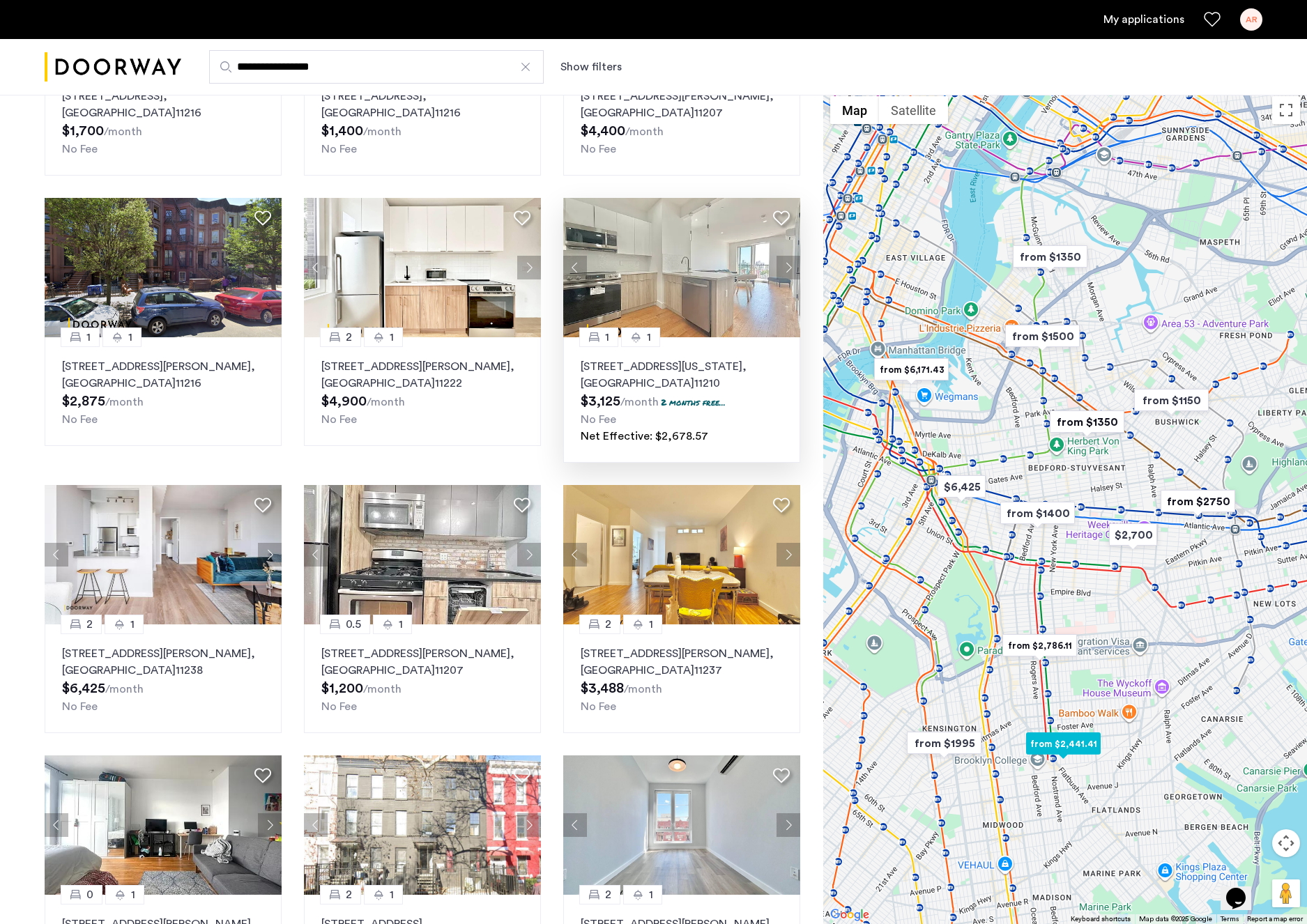
click at [787, 265] on button "Next apartment" at bounding box center [788, 268] width 24 height 24
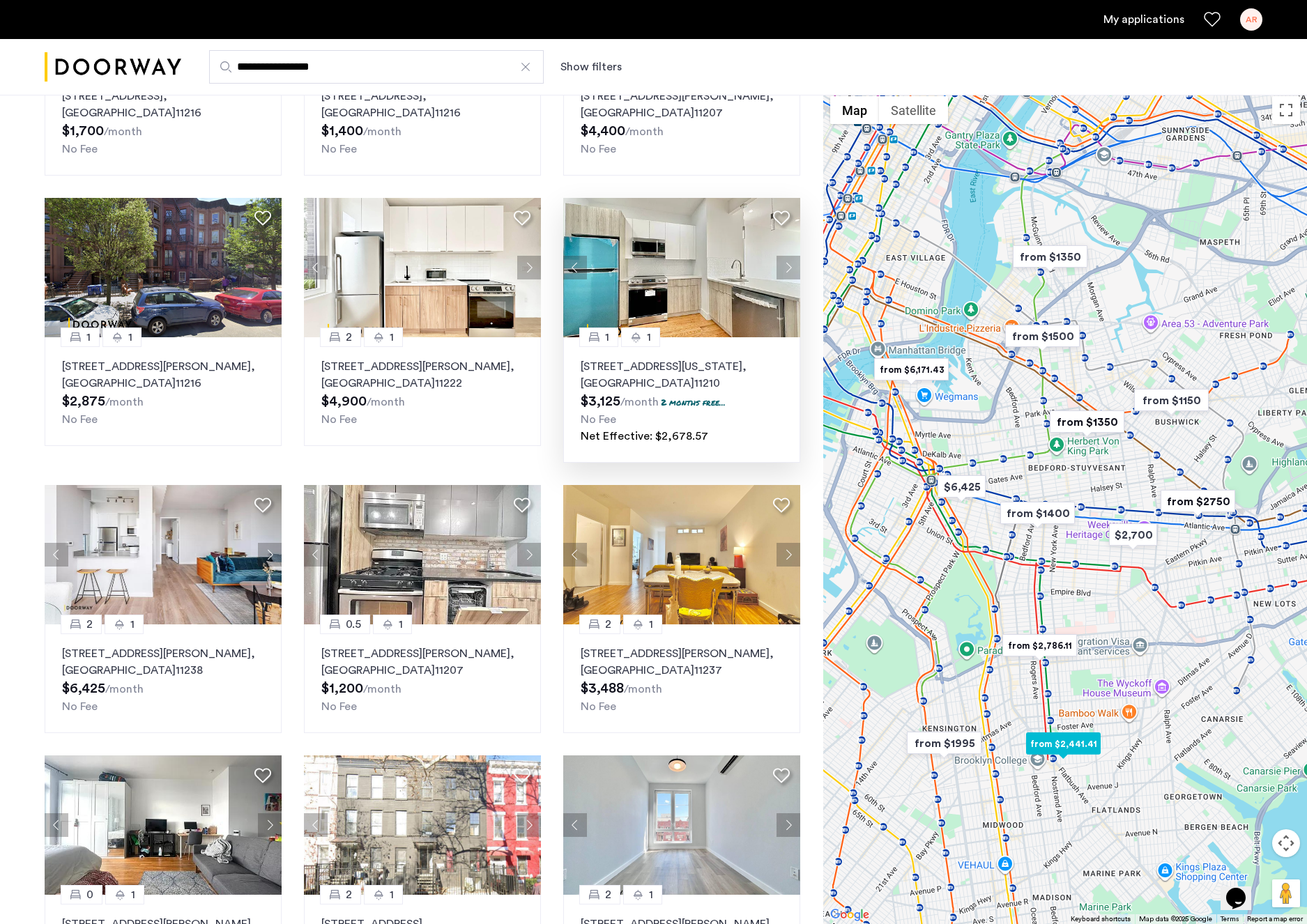
click at [787, 265] on button "Next apartment" at bounding box center [788, 268] width 24 height 24
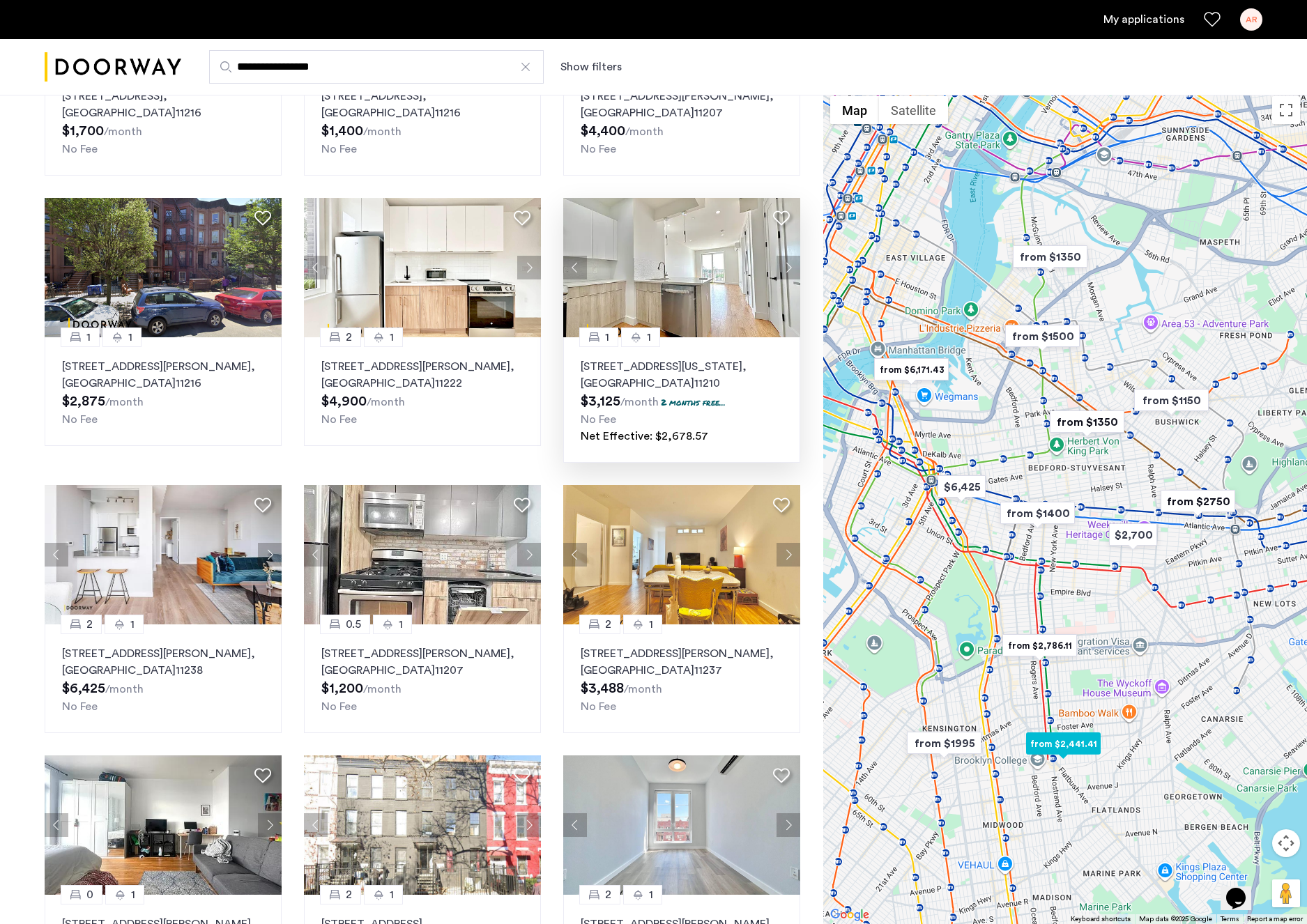
click at [787, 265] on button "Next apartment" at bounding box center [788, 268] width 24 height 24
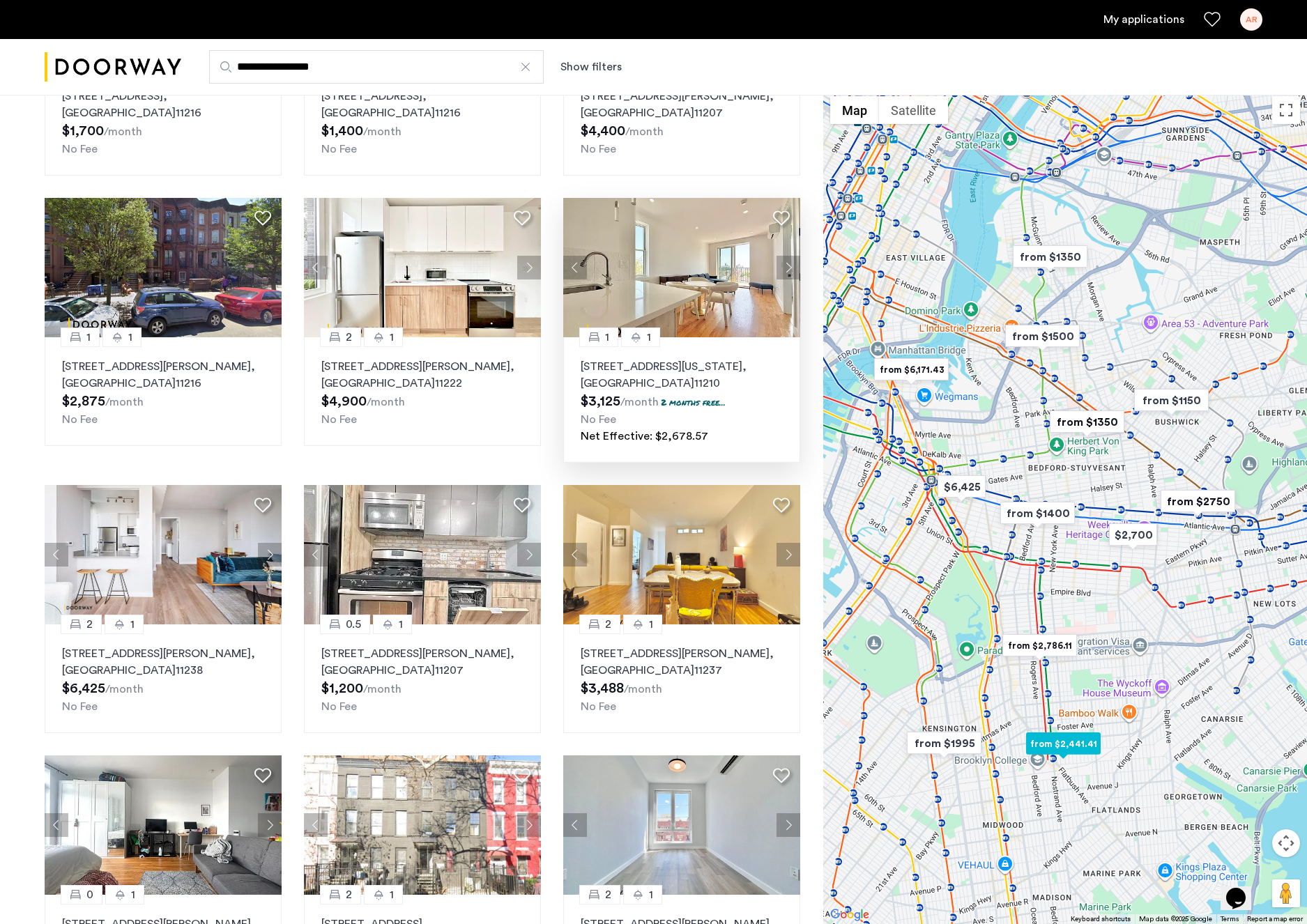
click at [787, 265] on button "Next apartment" at bounding box center [788, 268] width 24 height 24
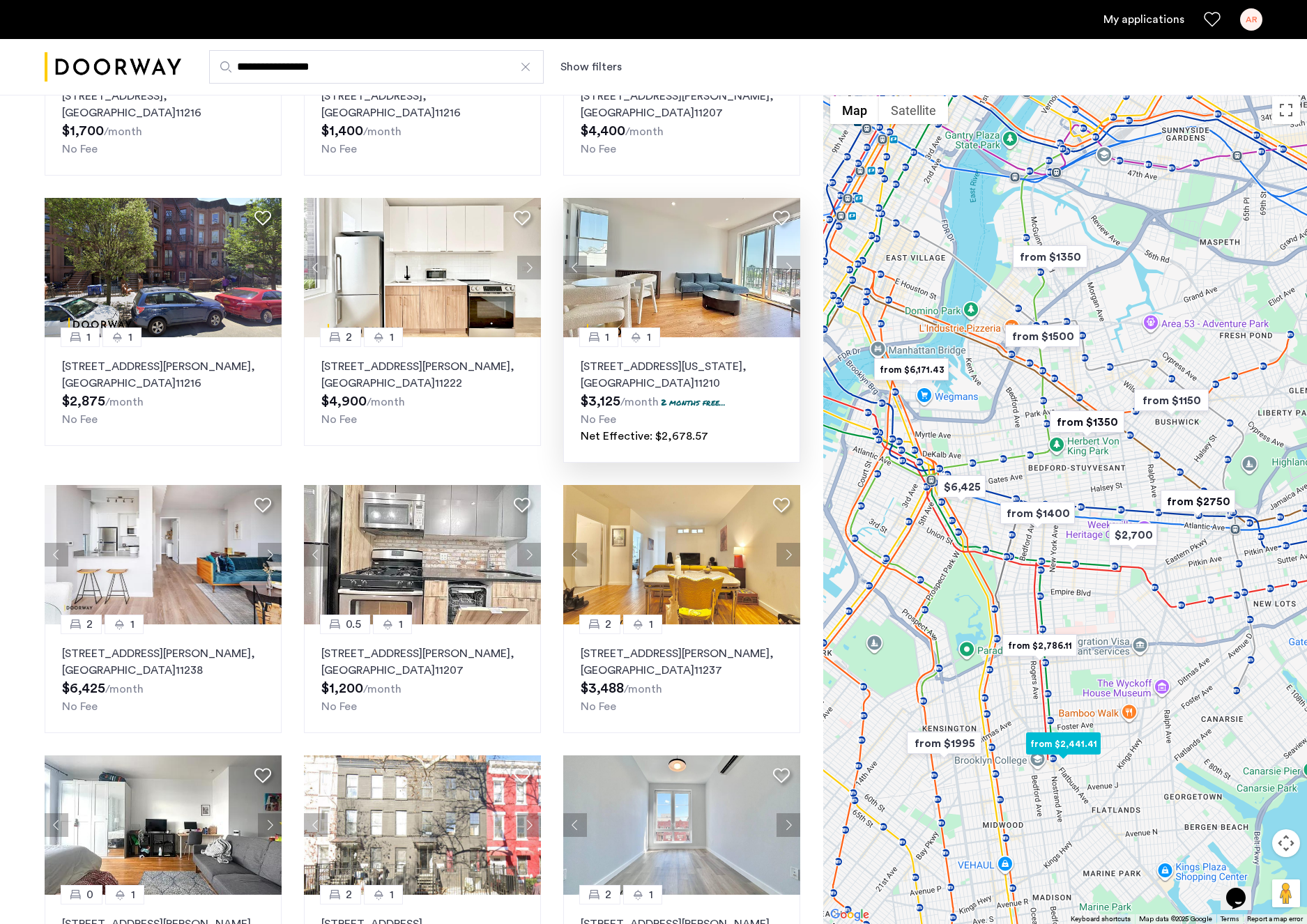
click at [787, 265] on button "Next apartment" at bounding box center [788, 268] width 24 height 24
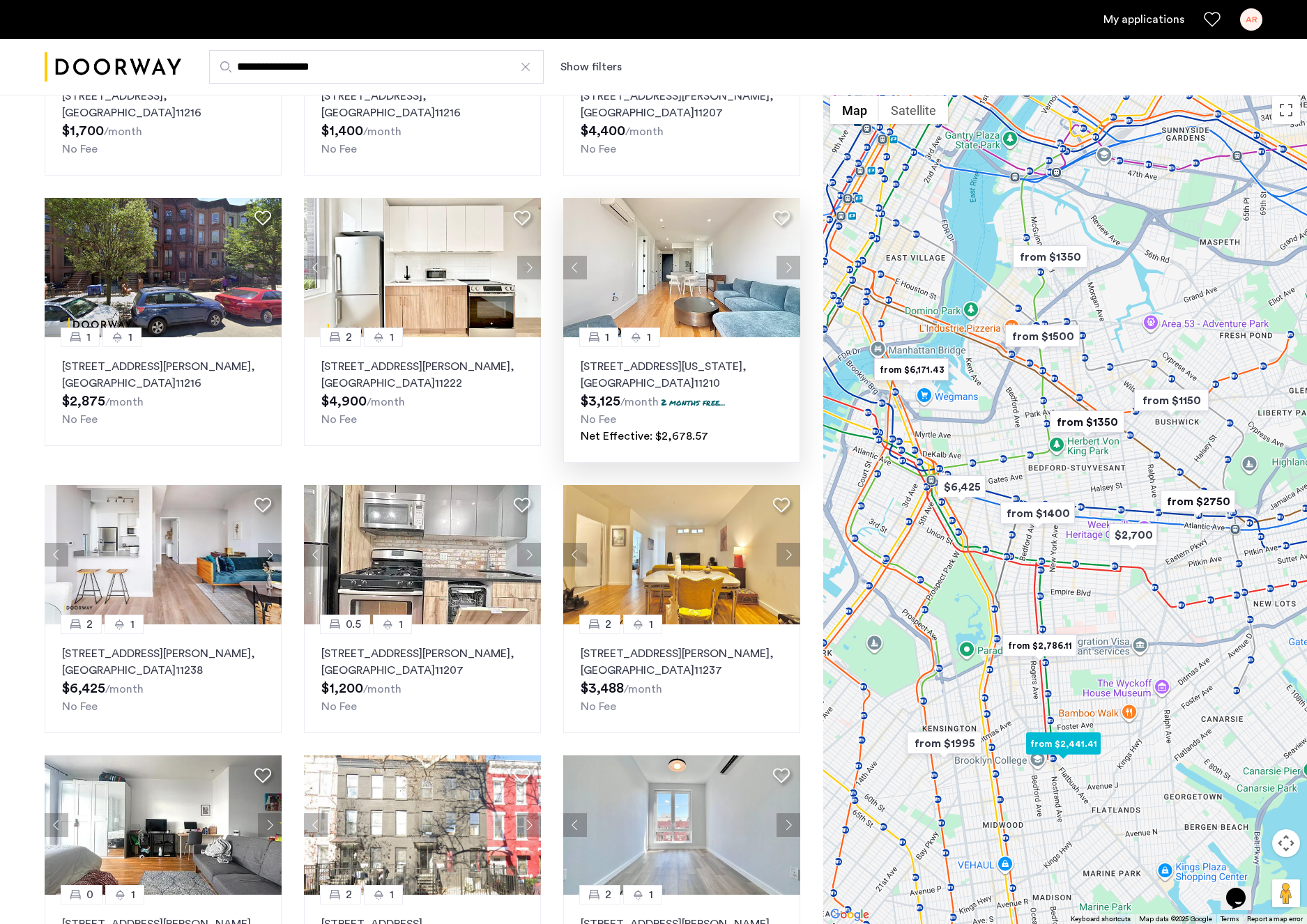
click at [578, 272] on button "Previous apartment" at bounding box center [575, 268] width 24 height 24
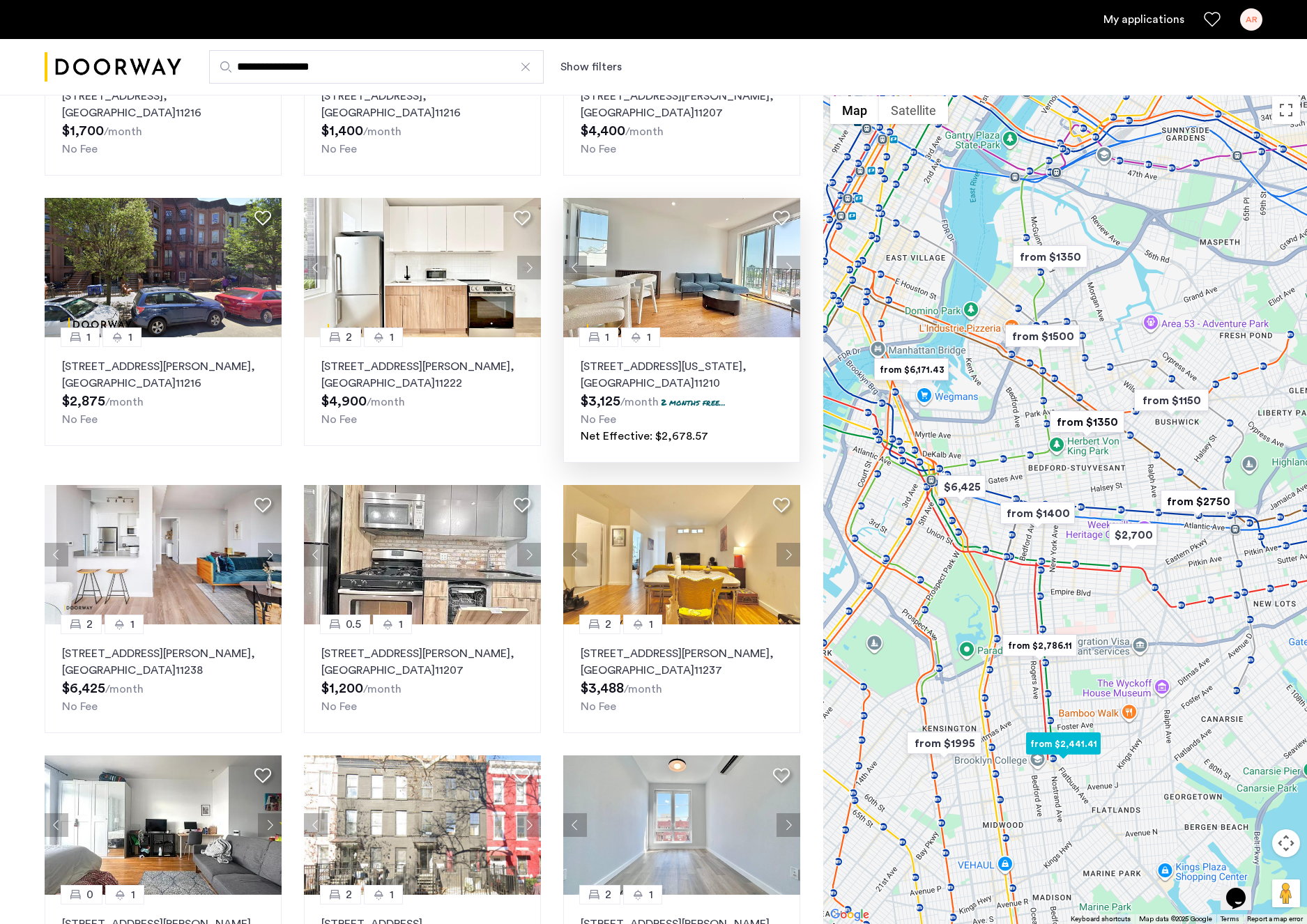
click at [790, 263] on button "Next apartment" at bounding box center [788, 268] width 24 height 24
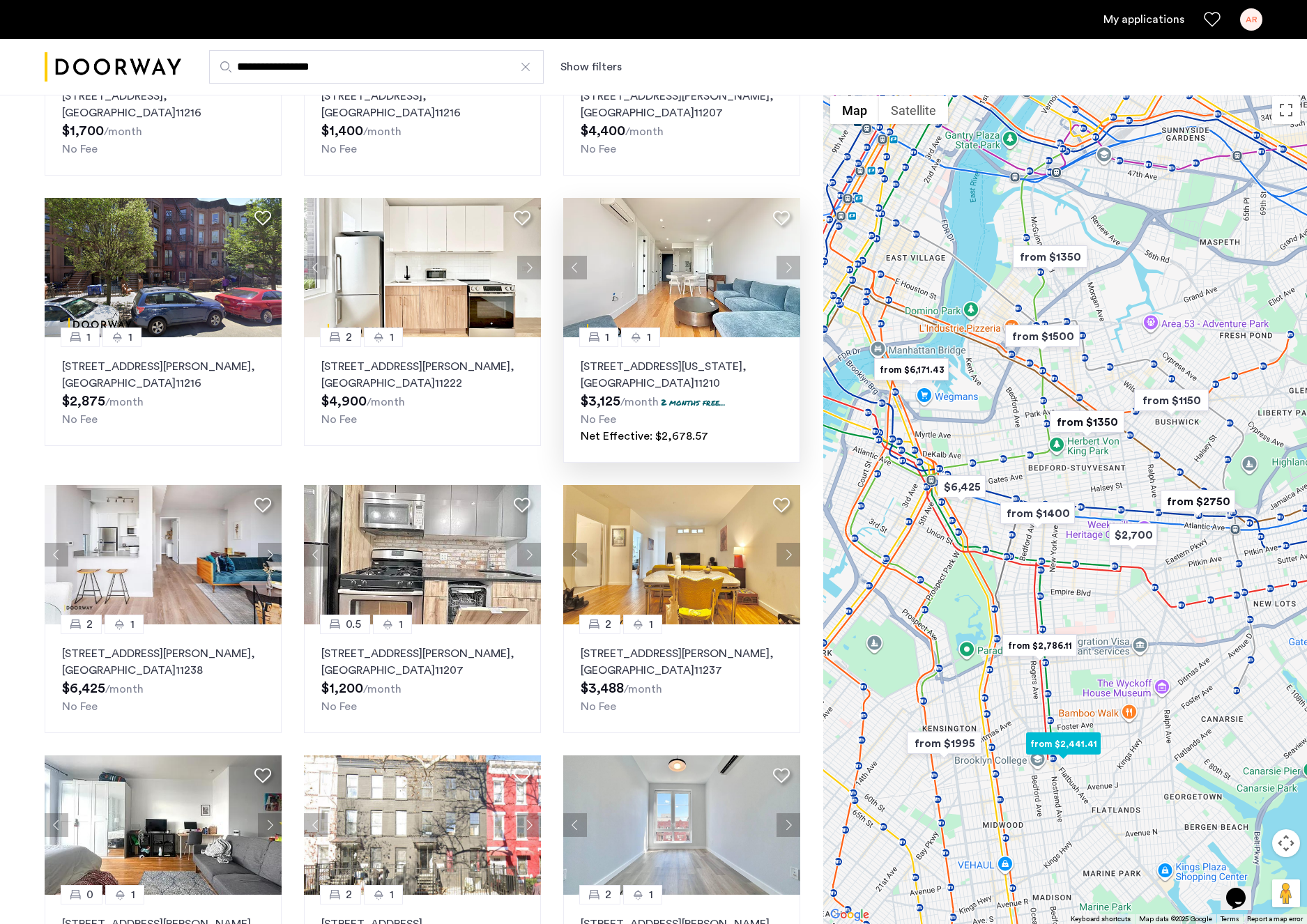
click at [790, 263] on button "Next apartment" at bounding box center [788, 268] width 24 height 24
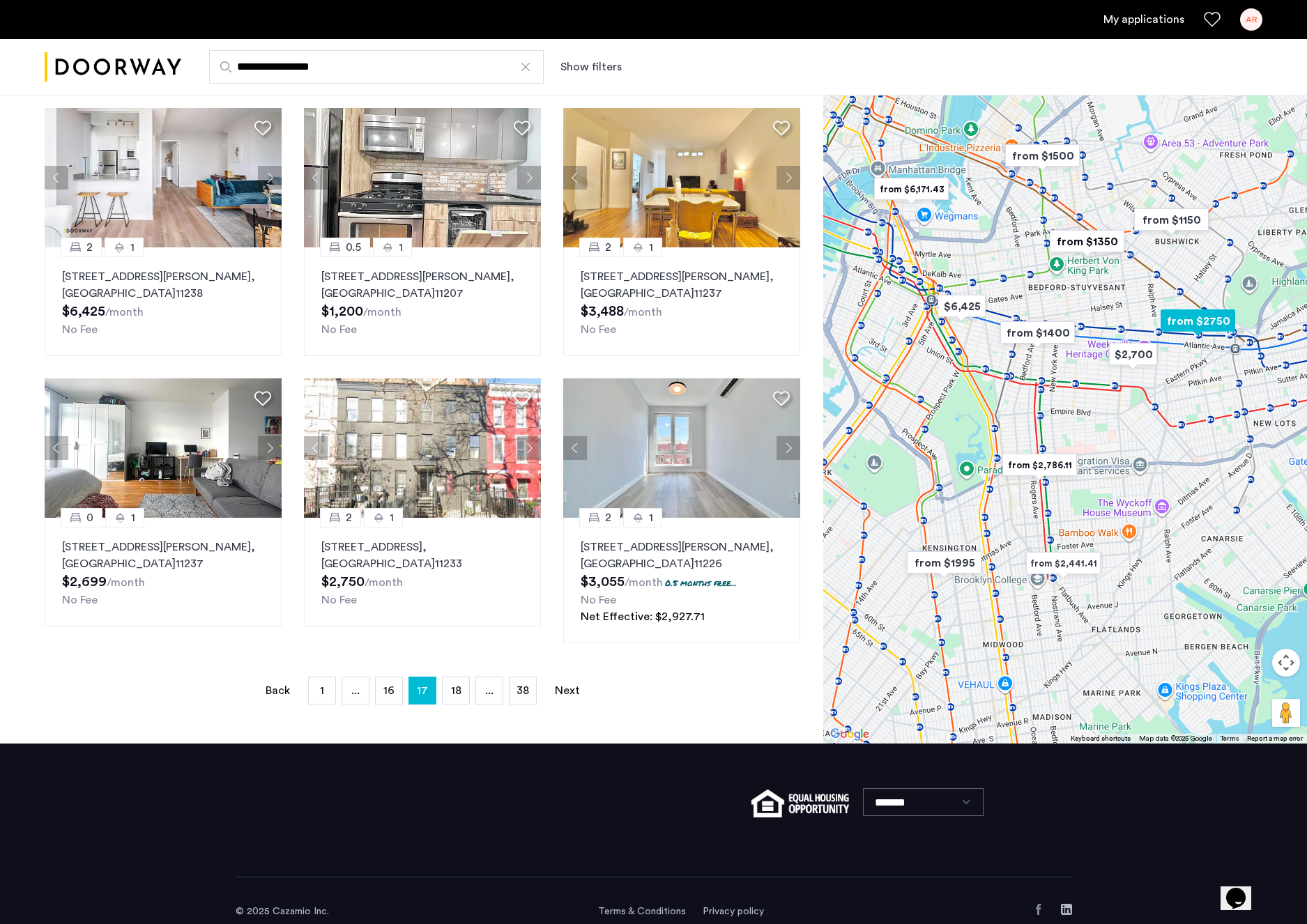
scroll to position [662, 0]
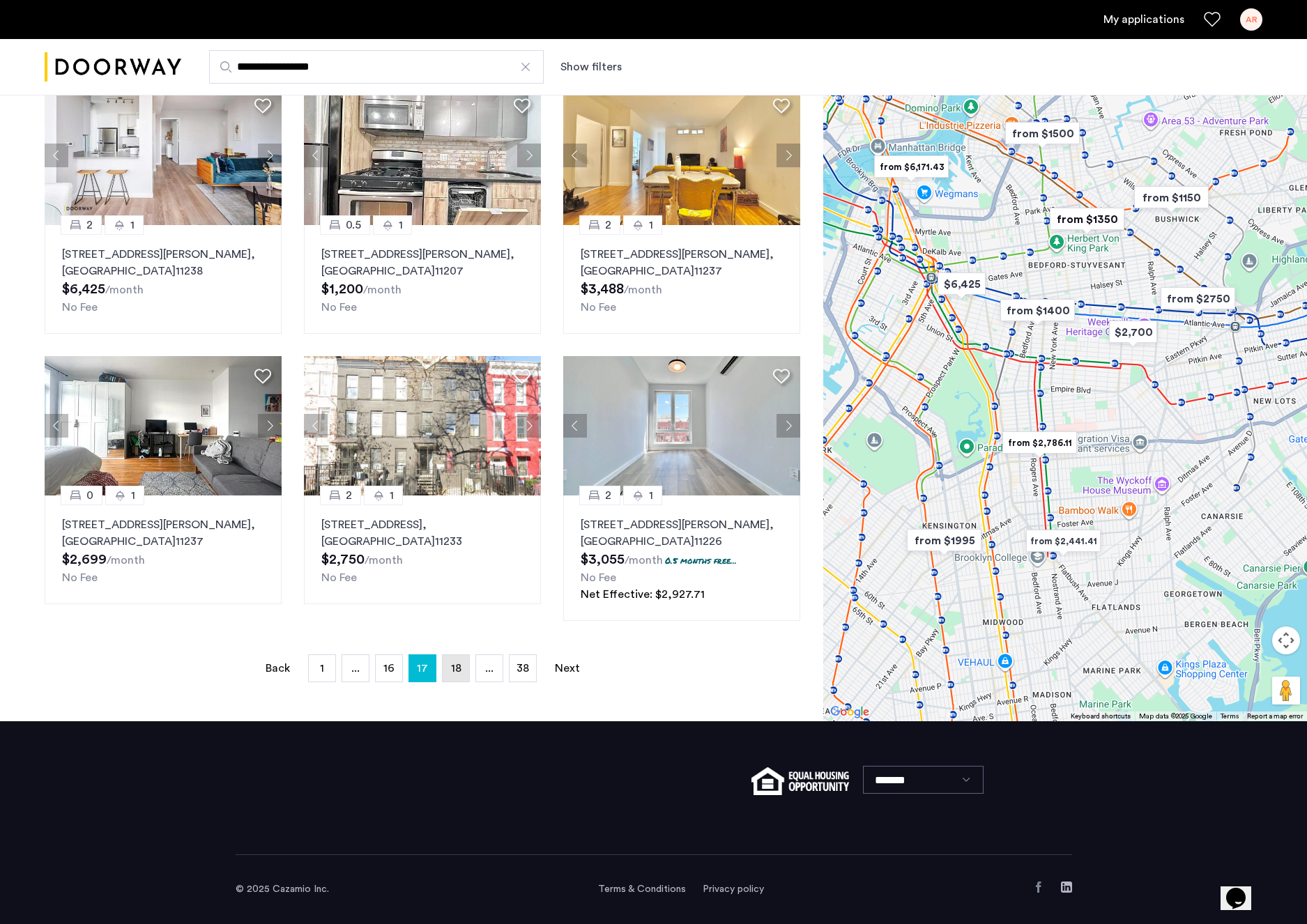
click at [458, 673] on span "18" at bounding box center [456, 668] width 10 height 11
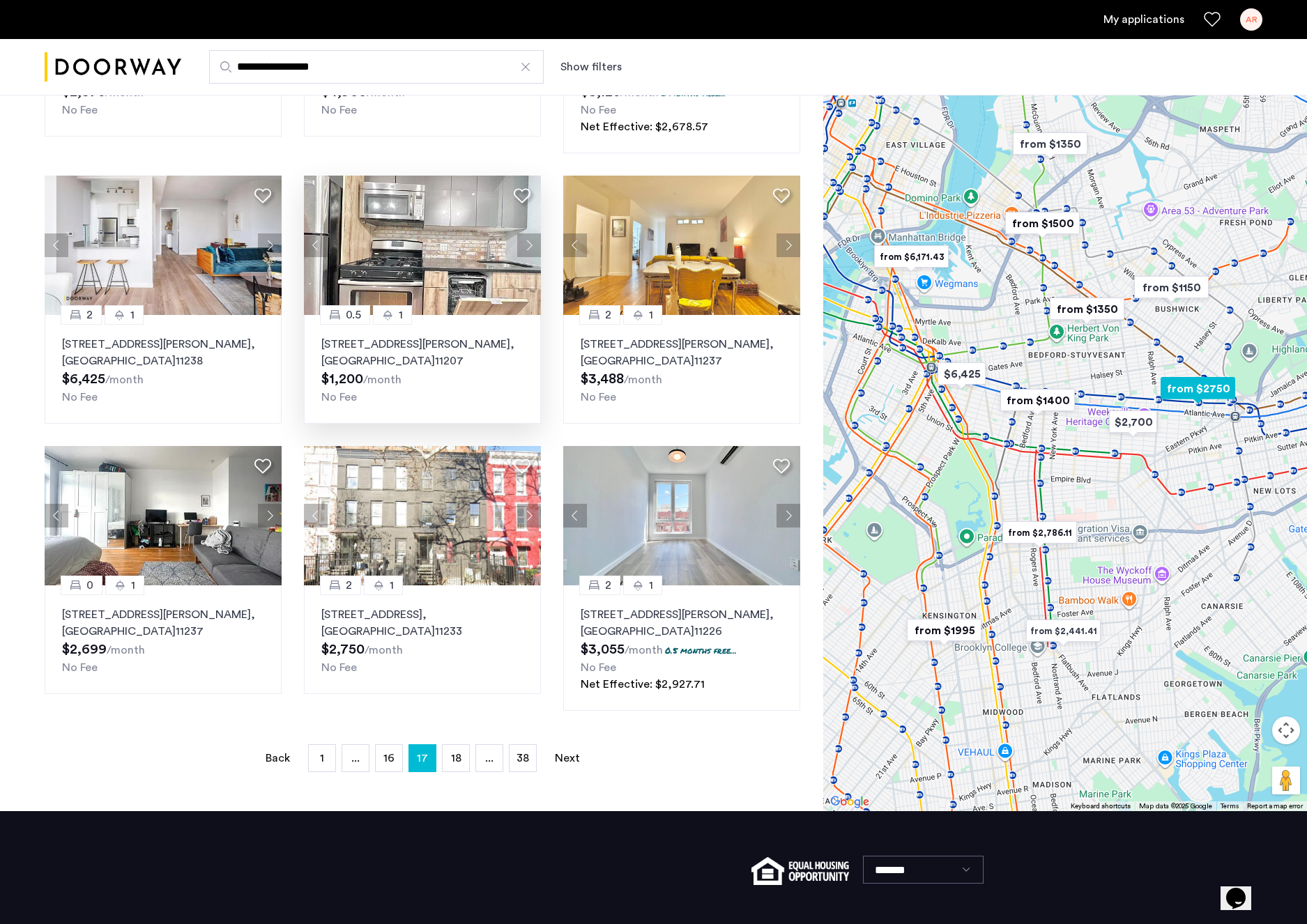
scroll to position [585, 0]
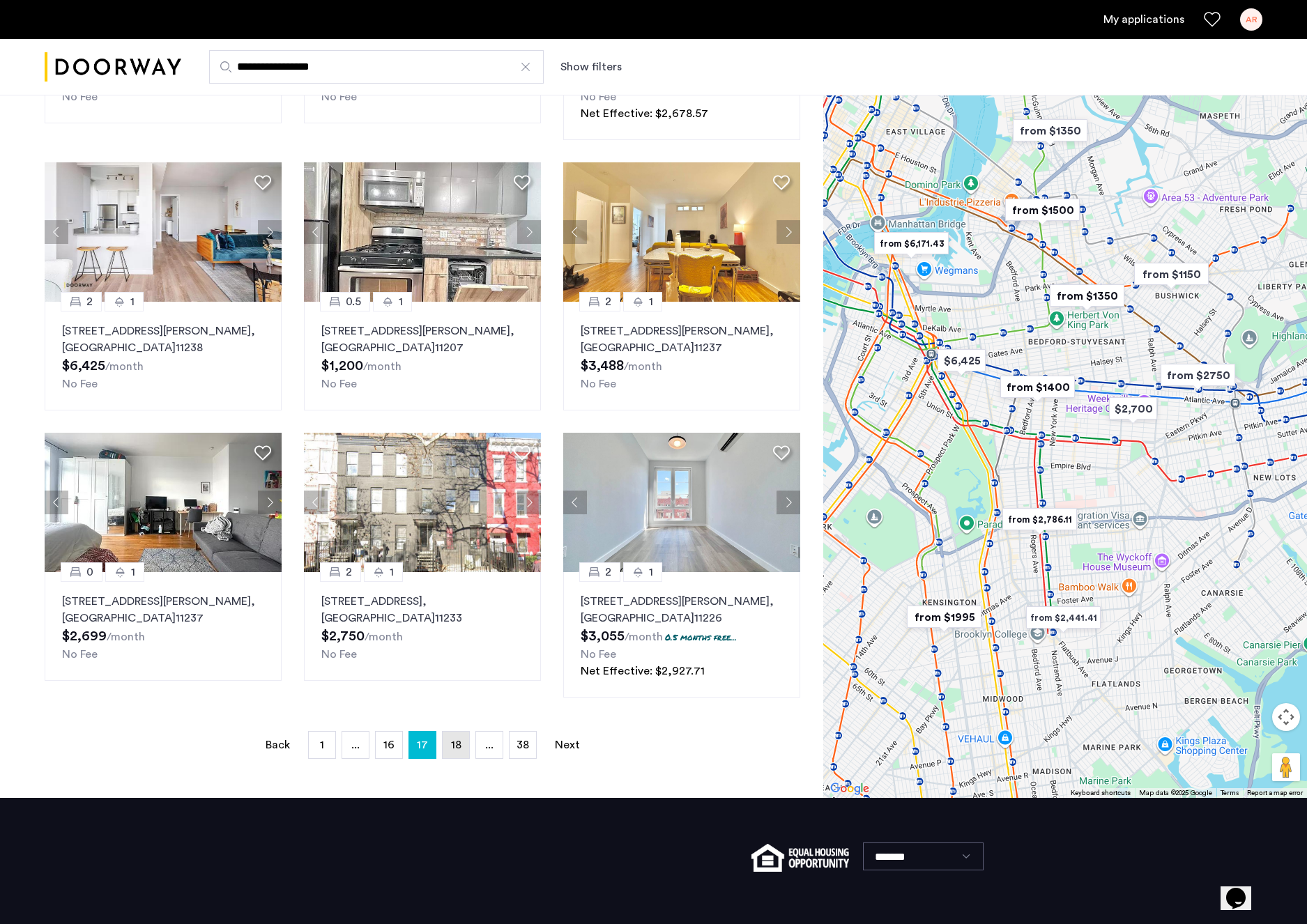
click at [450, 755] on link "page 18" at bounding box center [455, 745] width 26 height 26
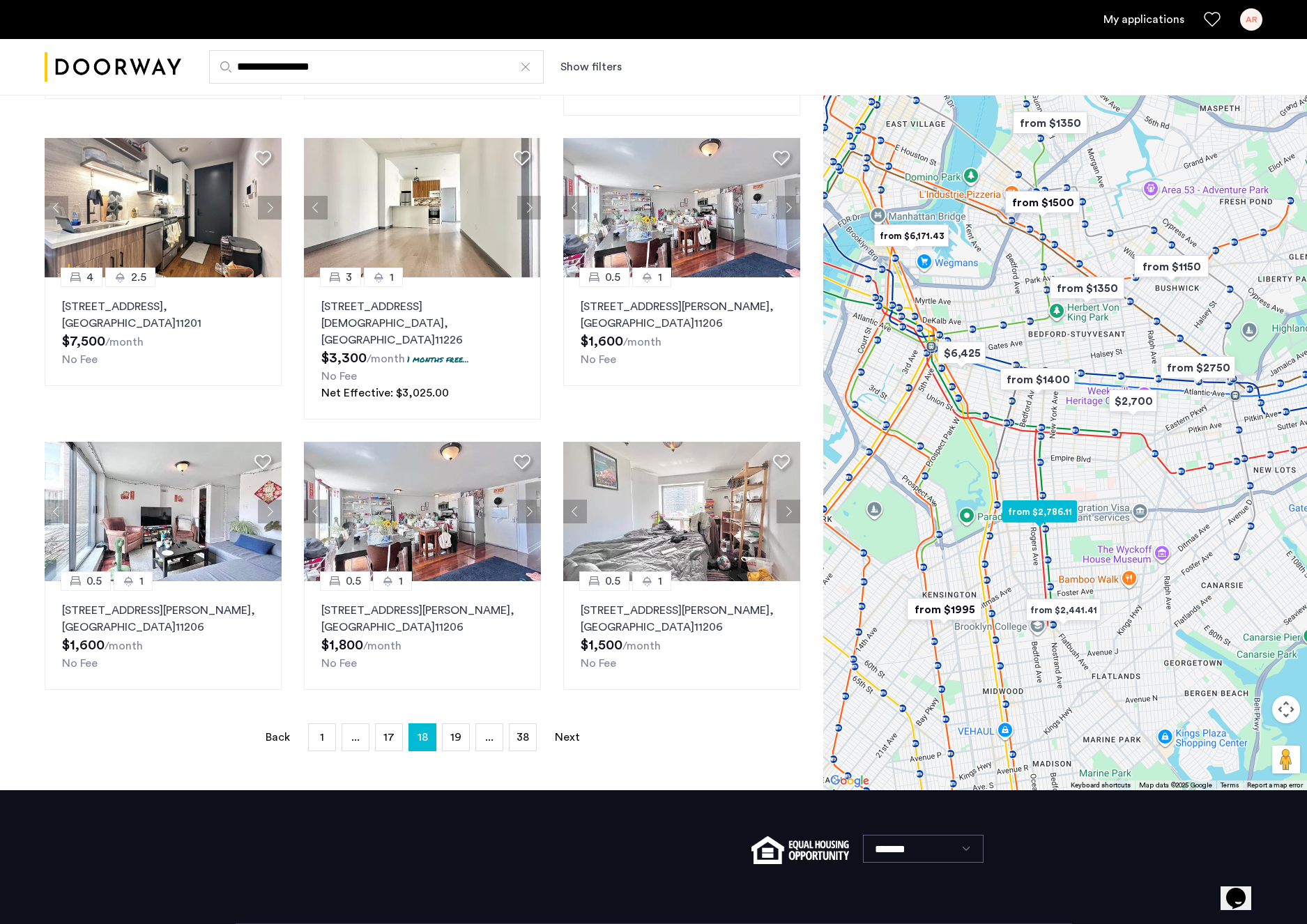
scroll to position [636, 0]
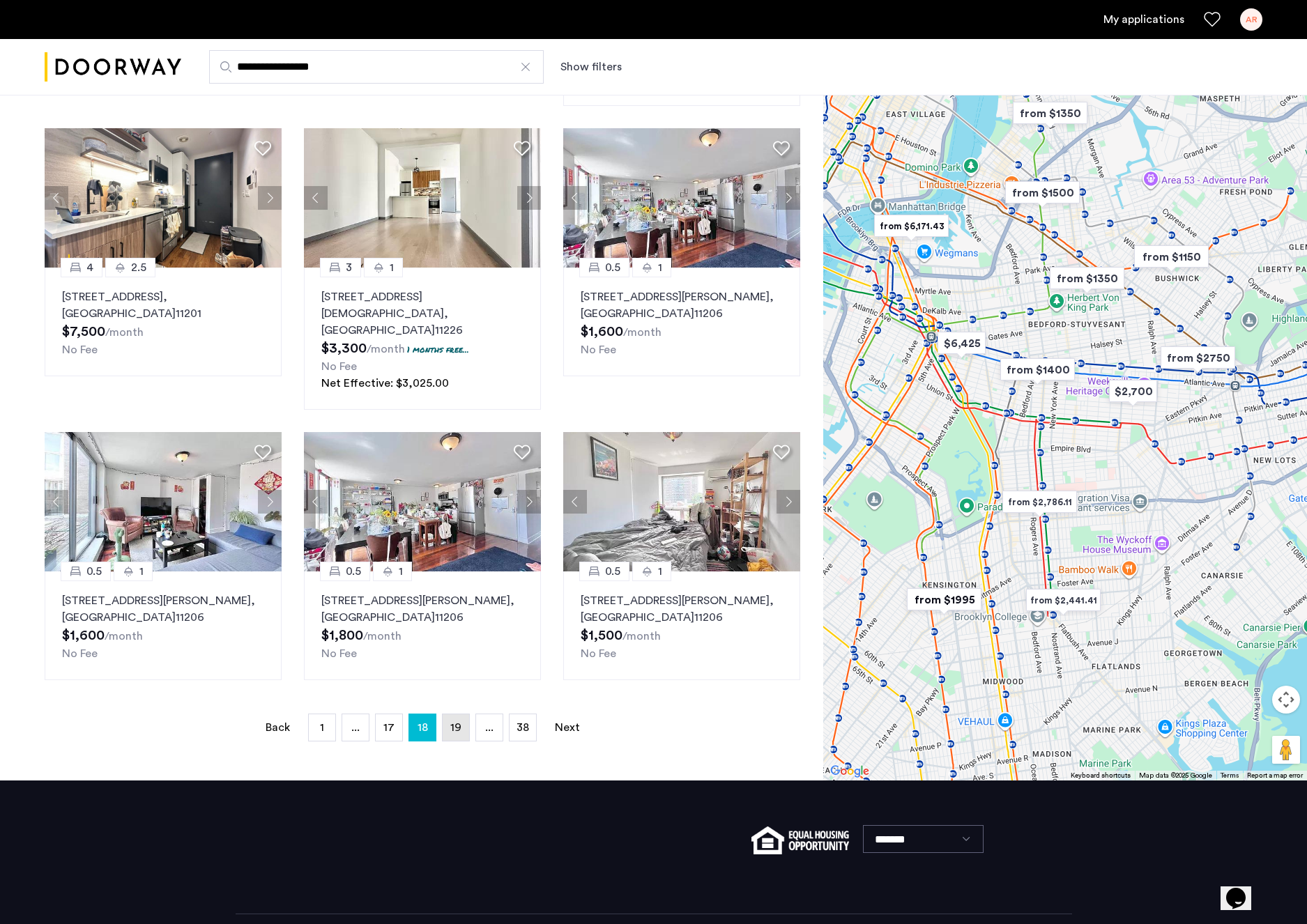
click at [450, 714] on link "page 19" at bounding box center [455, 727] width 26 height 26
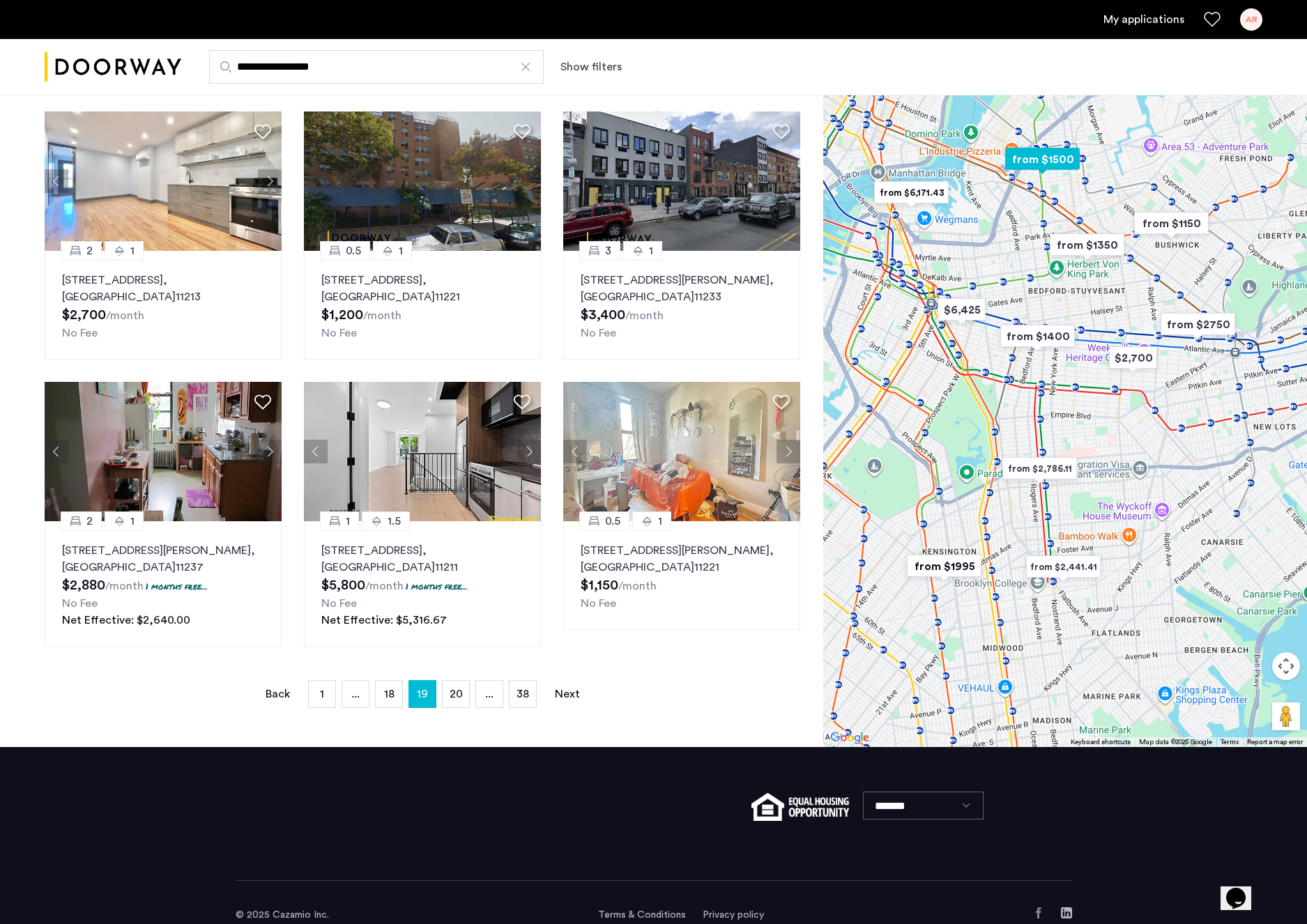
scroll to position [632, 0]
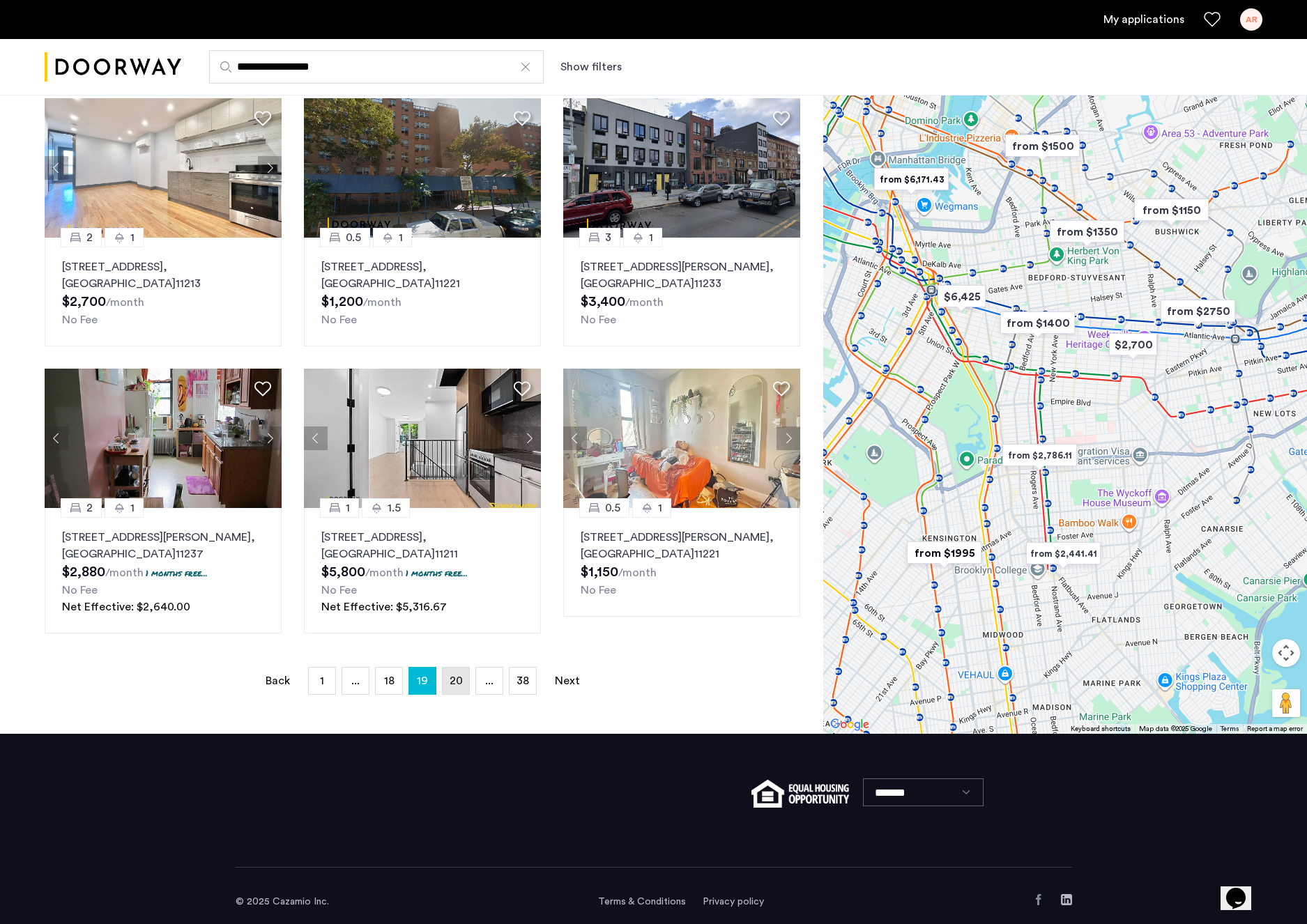
click at [449, 691] on link "page 20" at bounding box center [455, 681] width 26 height 26
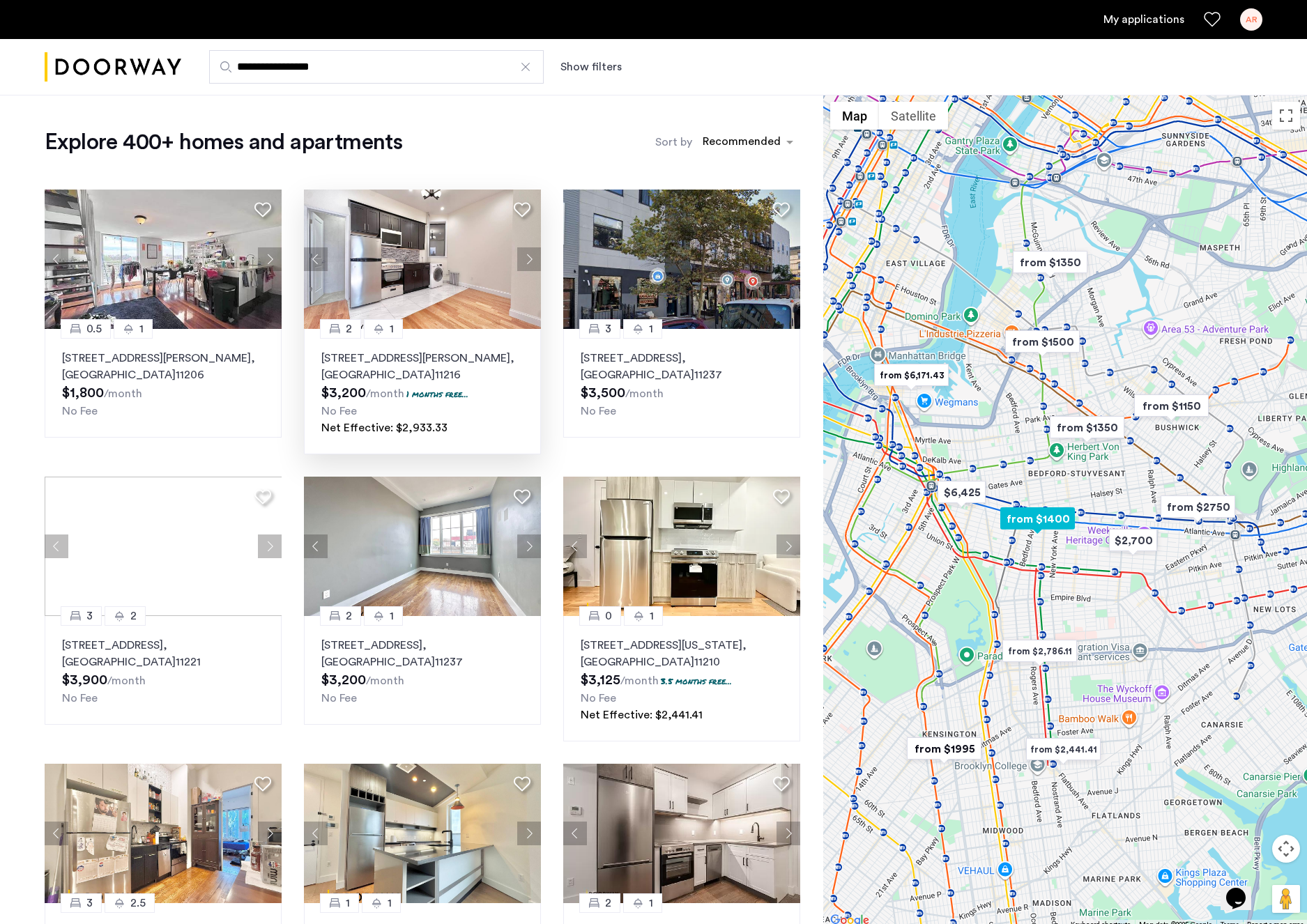
scroll to position [22, 0]
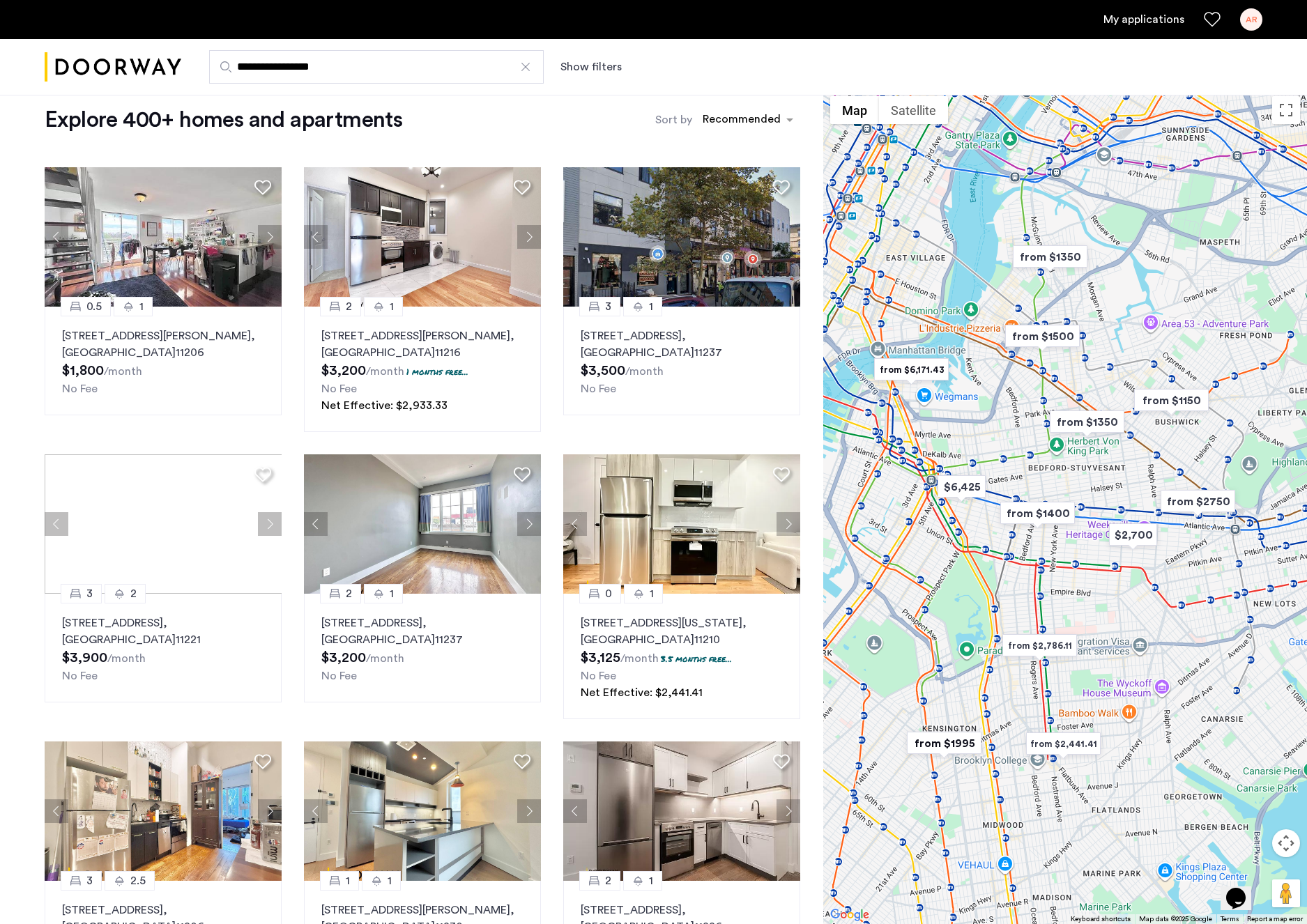
click at [652, 73] on div "**********" at bounding box center [721, 66] width 1081 height 33
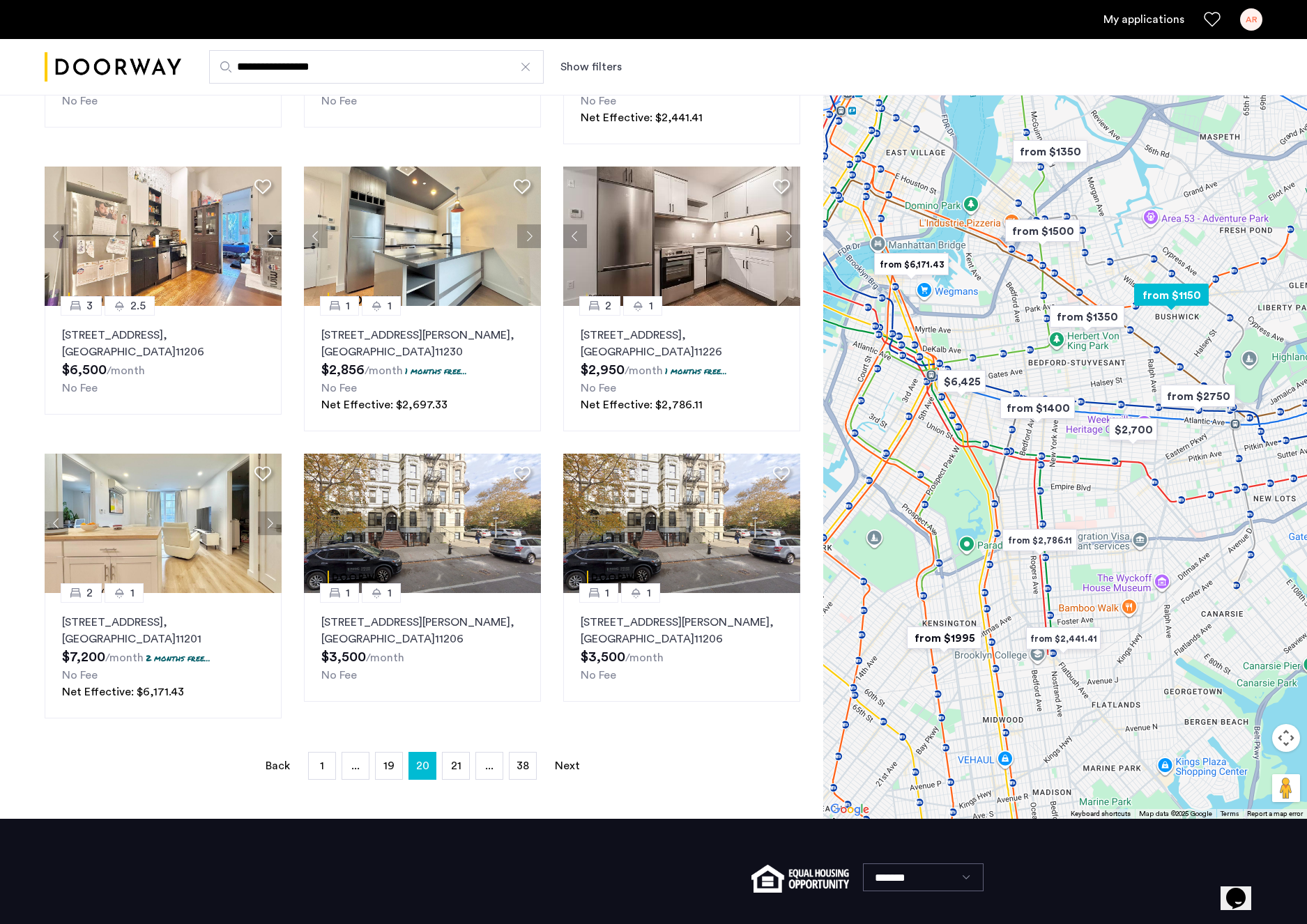
scroll to position [608, 0]
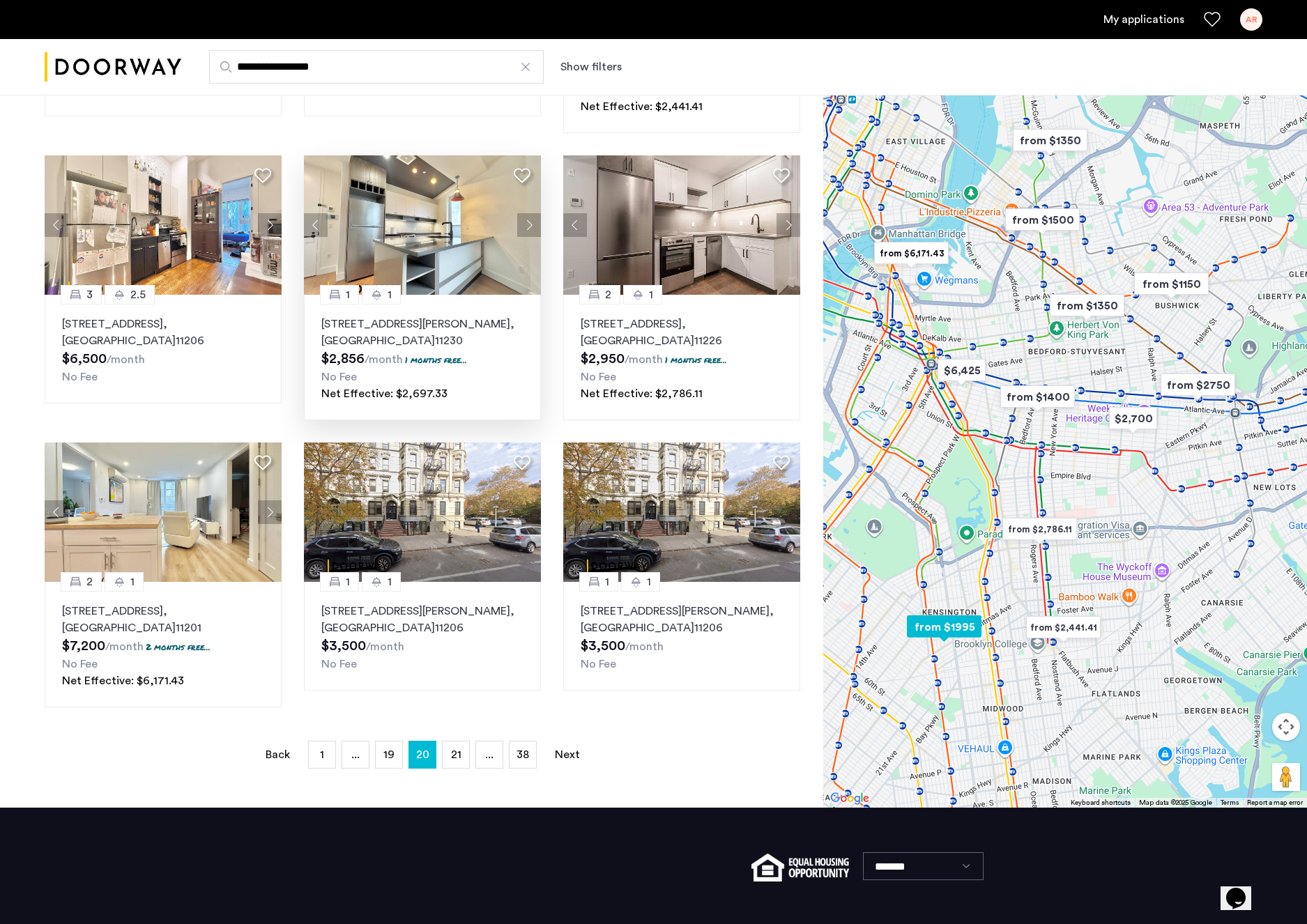
click at [533, 226] on button "Next apartment" at bounding box center [529, 225] width 24 height 24
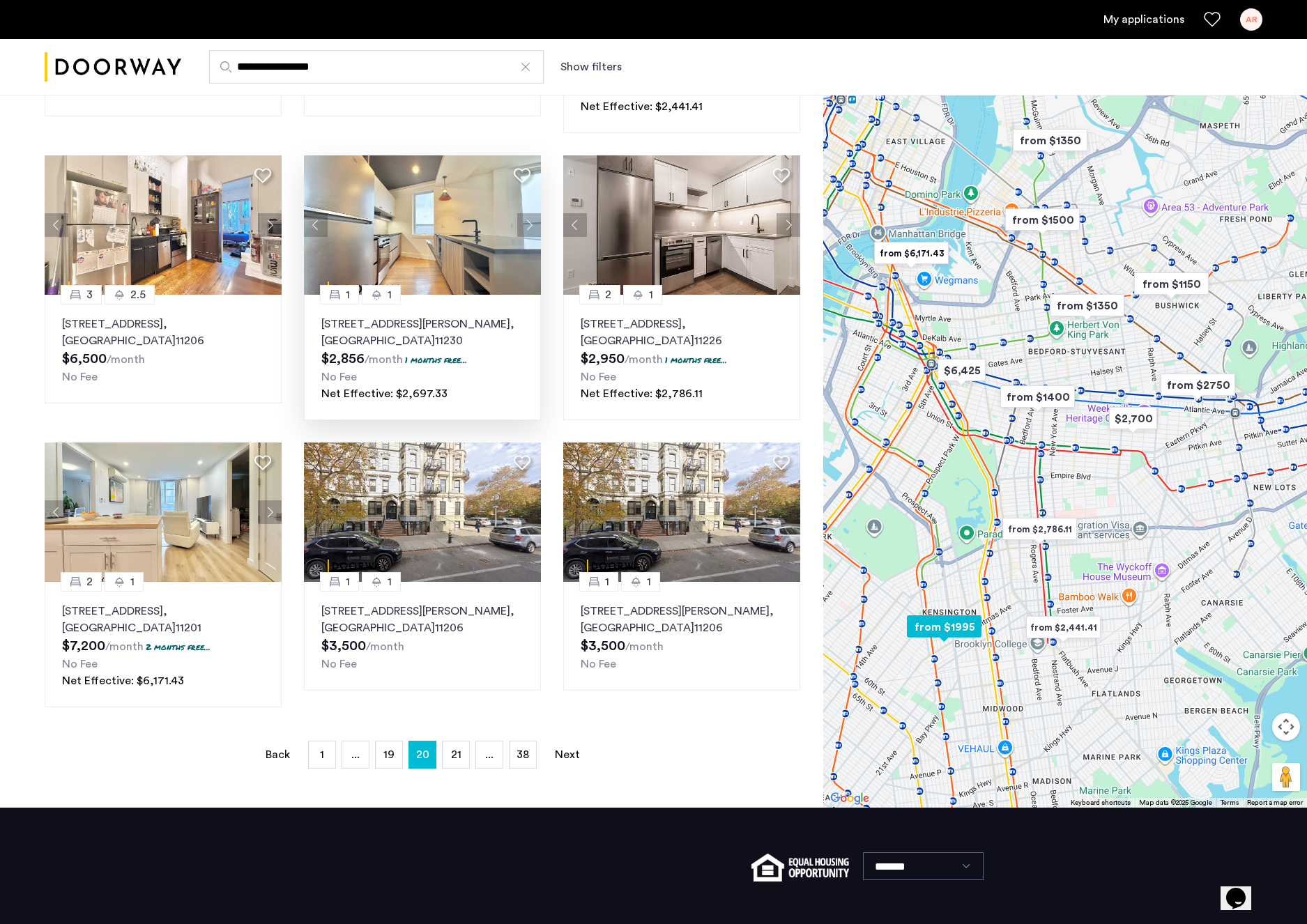
click at [530, 226] on button "Next apartment" at bounding box center [529, 225] width 24 height 24
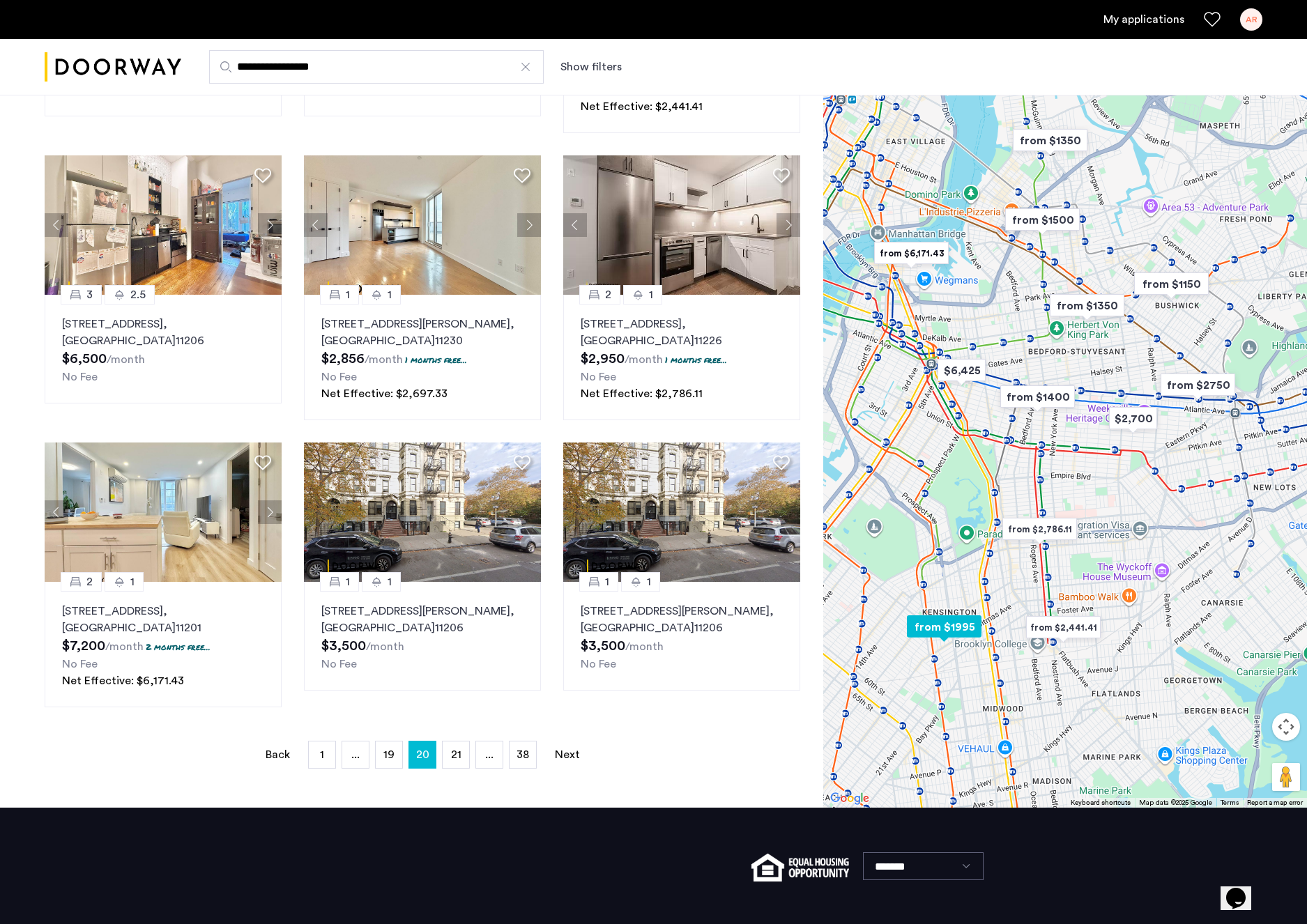
click at [530, 226] on button "Next apartment" at bounding box center [529, 225] width 24 height 24
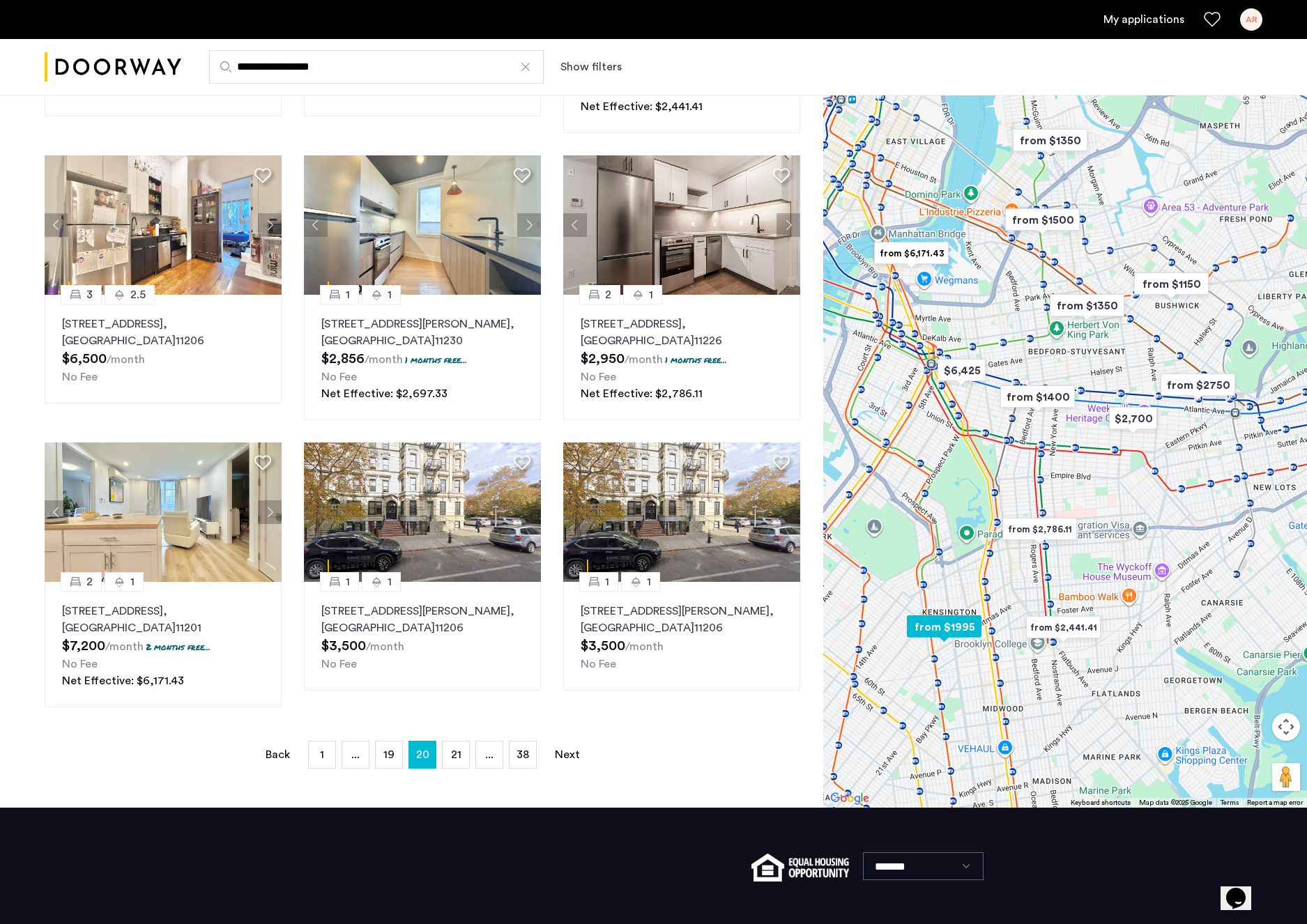
click at [530, 226] on button "Next apartment" at bounding box center [529, 225] width 24 height 24
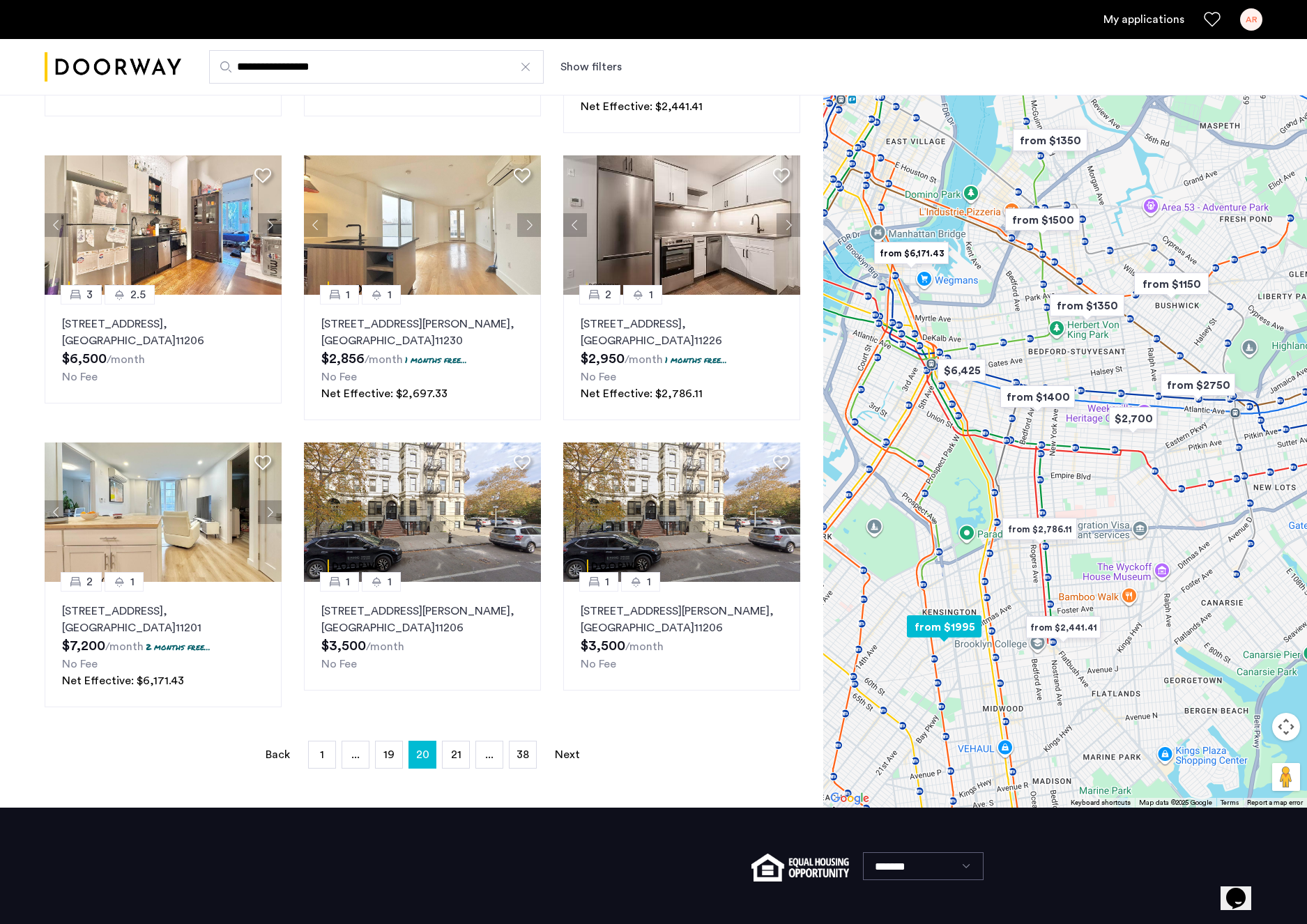
click at [530, 226] on button "Next apartment" at bounding box center [529, 225] width 24 height 24
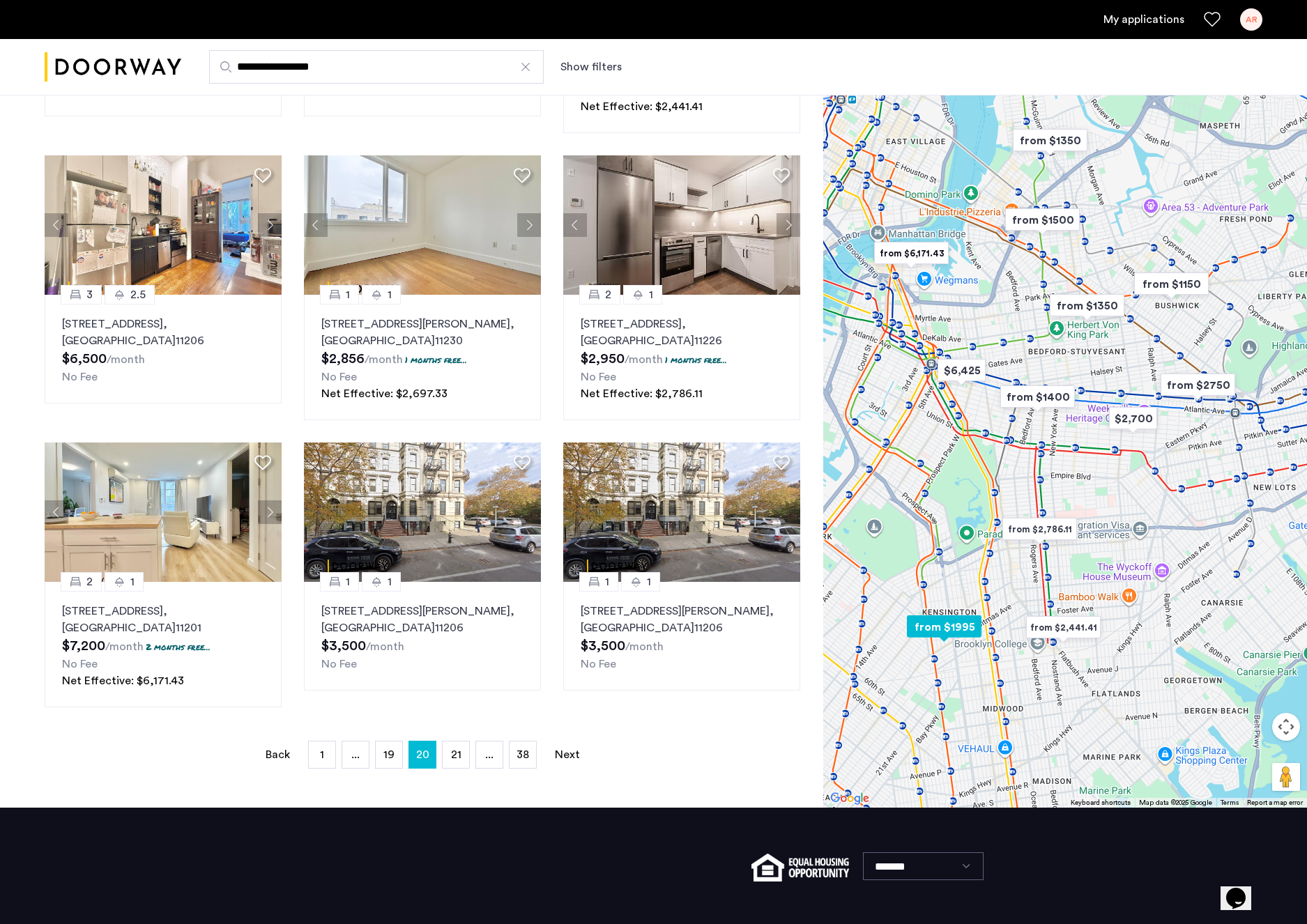
click at [530, 226] on button "Next apartment" at bounding box center [529, 225] width 24 height 24
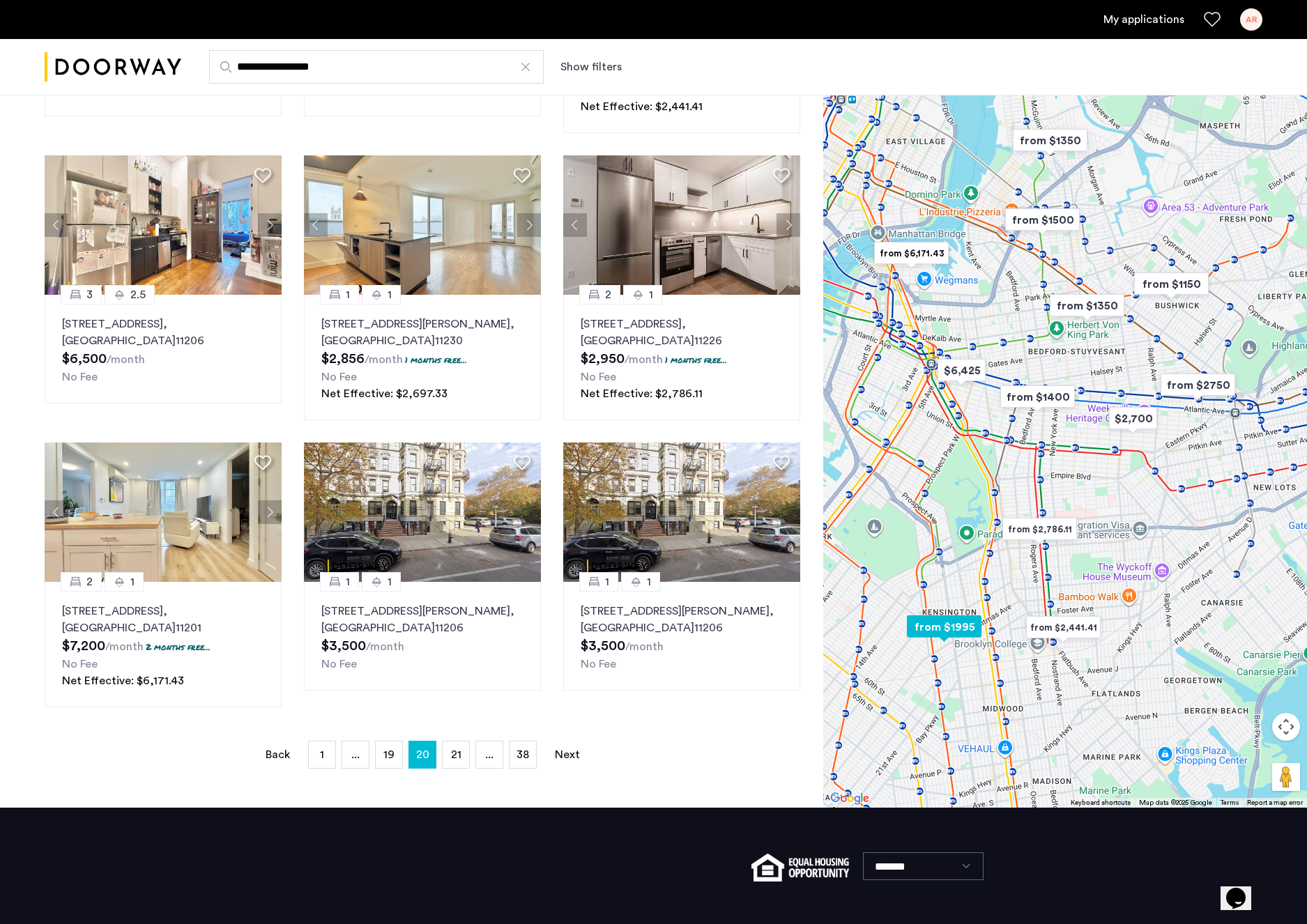
click at [530, 226] on button "Next apartment" at bounding box center [529, 225] width 24 height 24
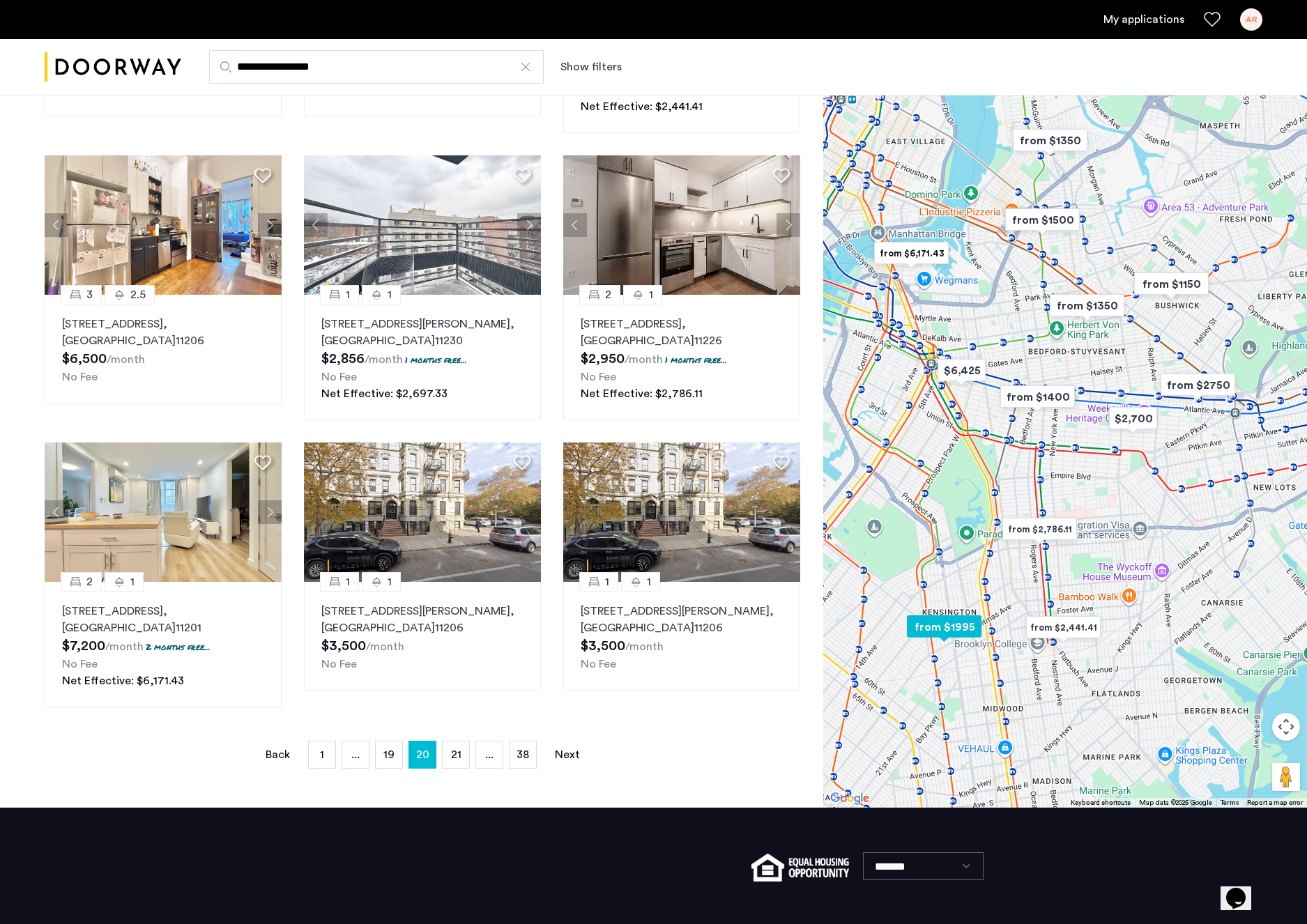
click at [530, 226] on button "Next apartment" at bounding box center [529, 225] width 24 height 24
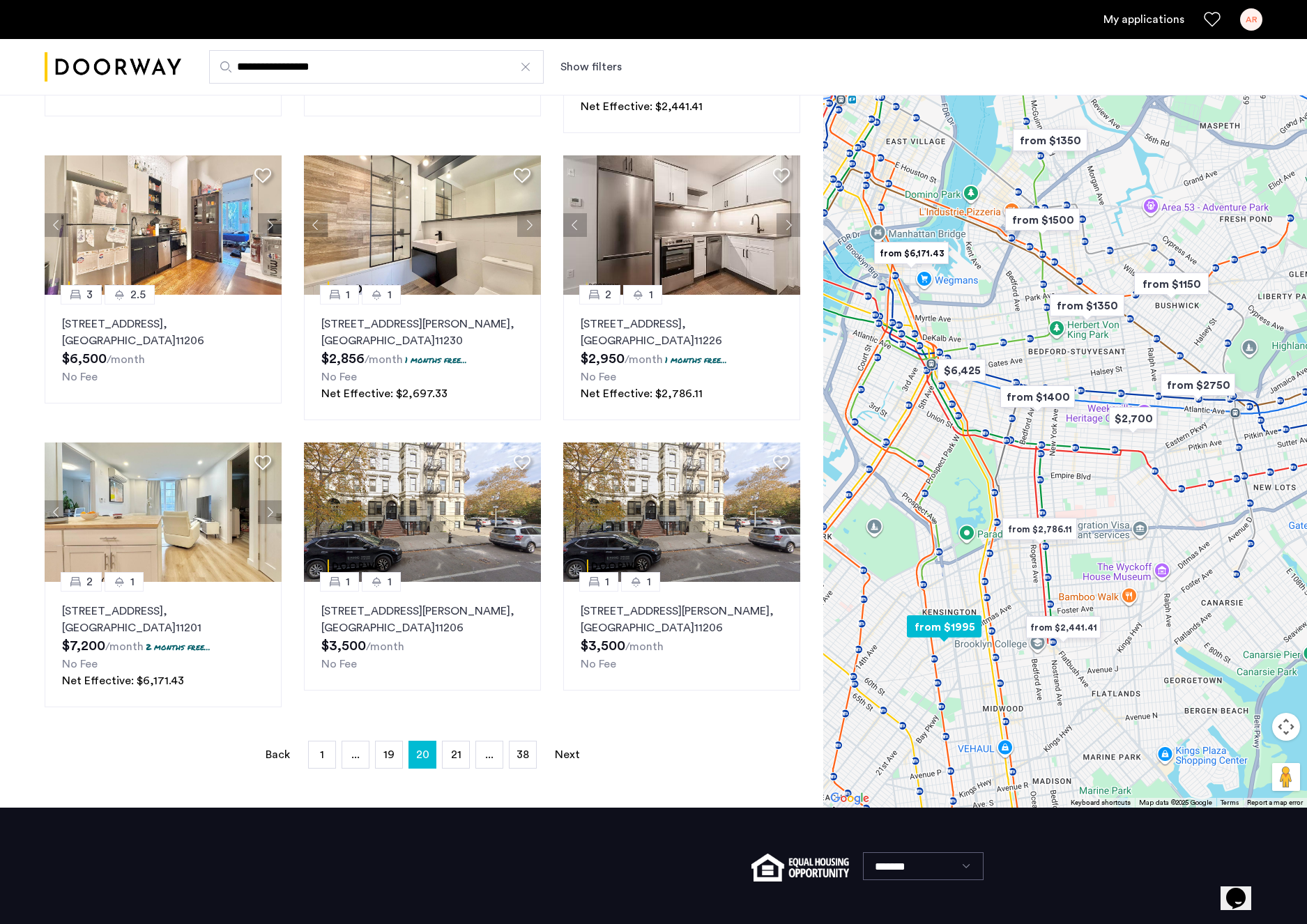
click at [530, 226] on button "Next apartment" at bounding box center [529, 225] width 24 height 24
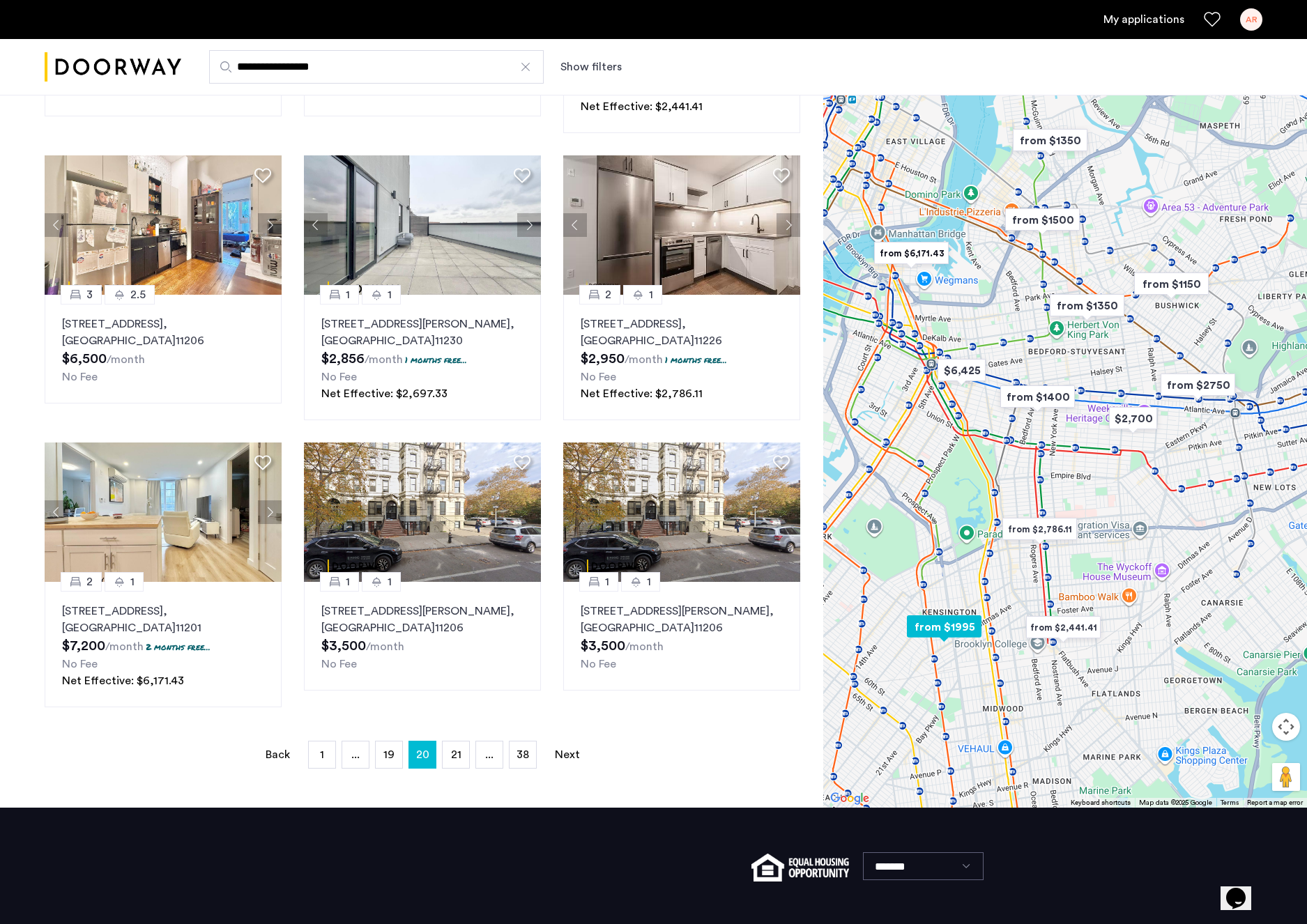
click at [528, 225] on button "Next apartment" at bounding box center [529, 225] width 24 height 24
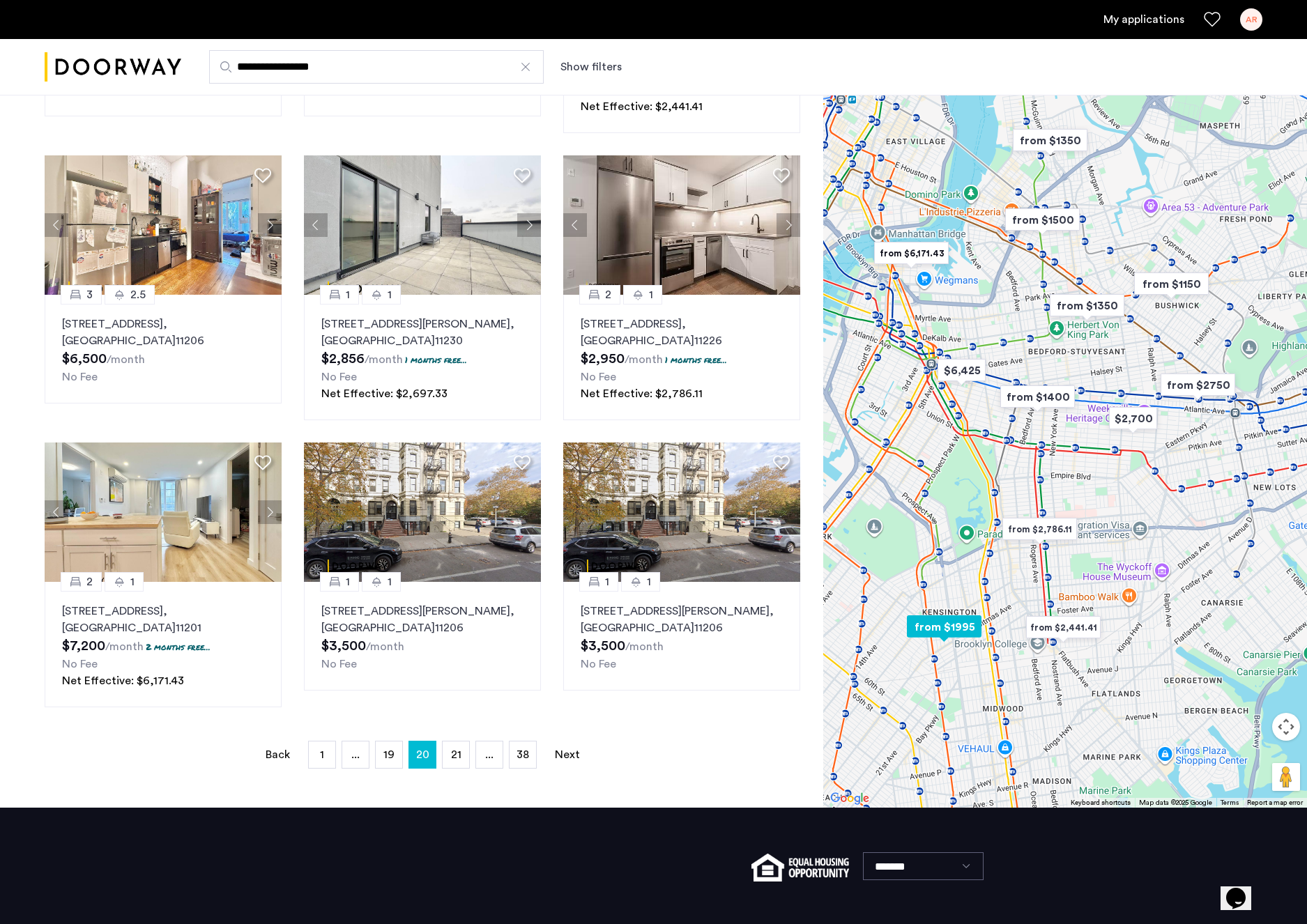
click at [406, 240] on img at bounding box center [423, 224] width 238 height 139
click at [454, 753] on span "21" at bounding box center [456, 754] width 10 height 11
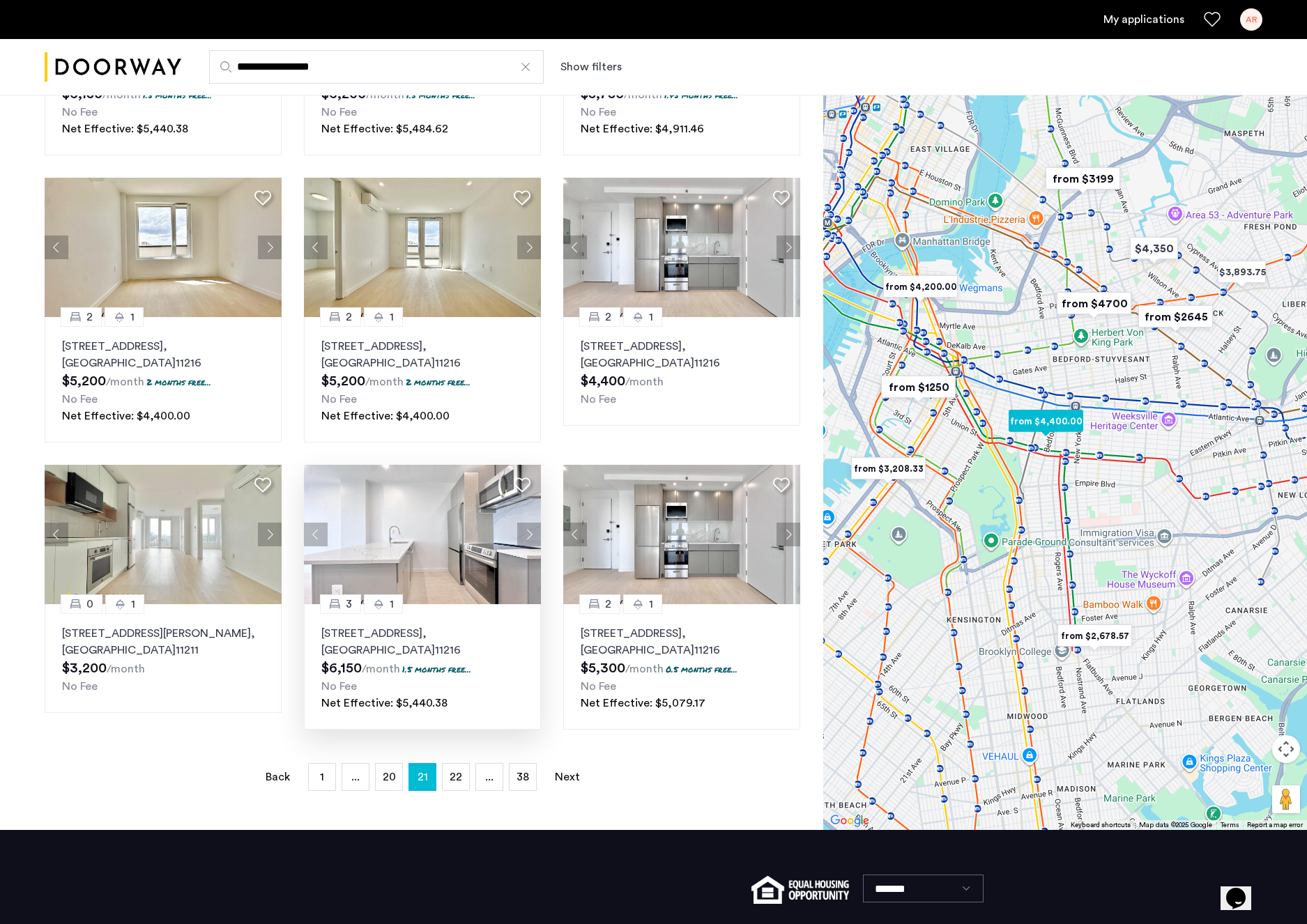
scroll to position [580, 0]
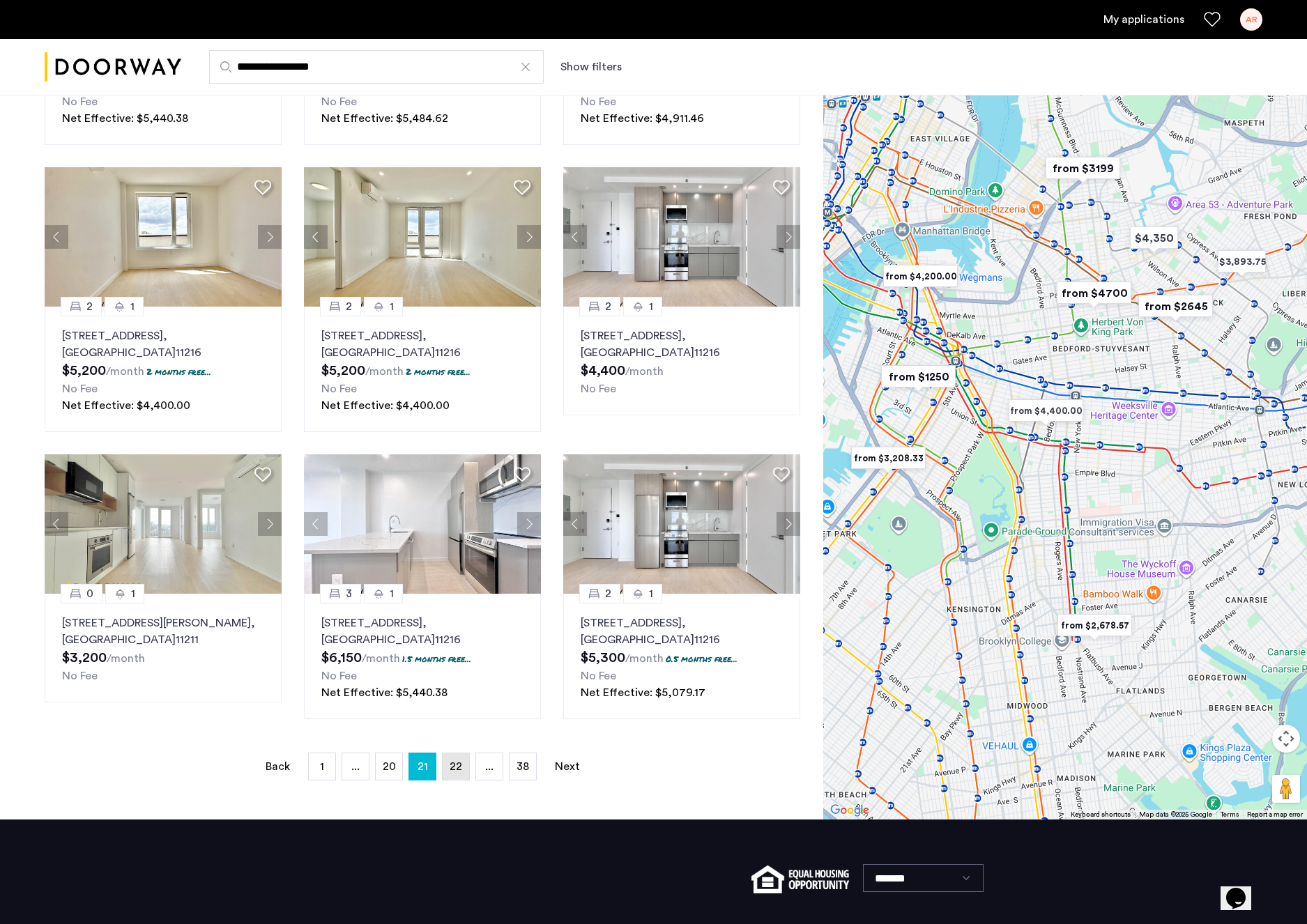
click at [447, 764] on link "page 22" at bounding box center [455, 766] width 26 height 26
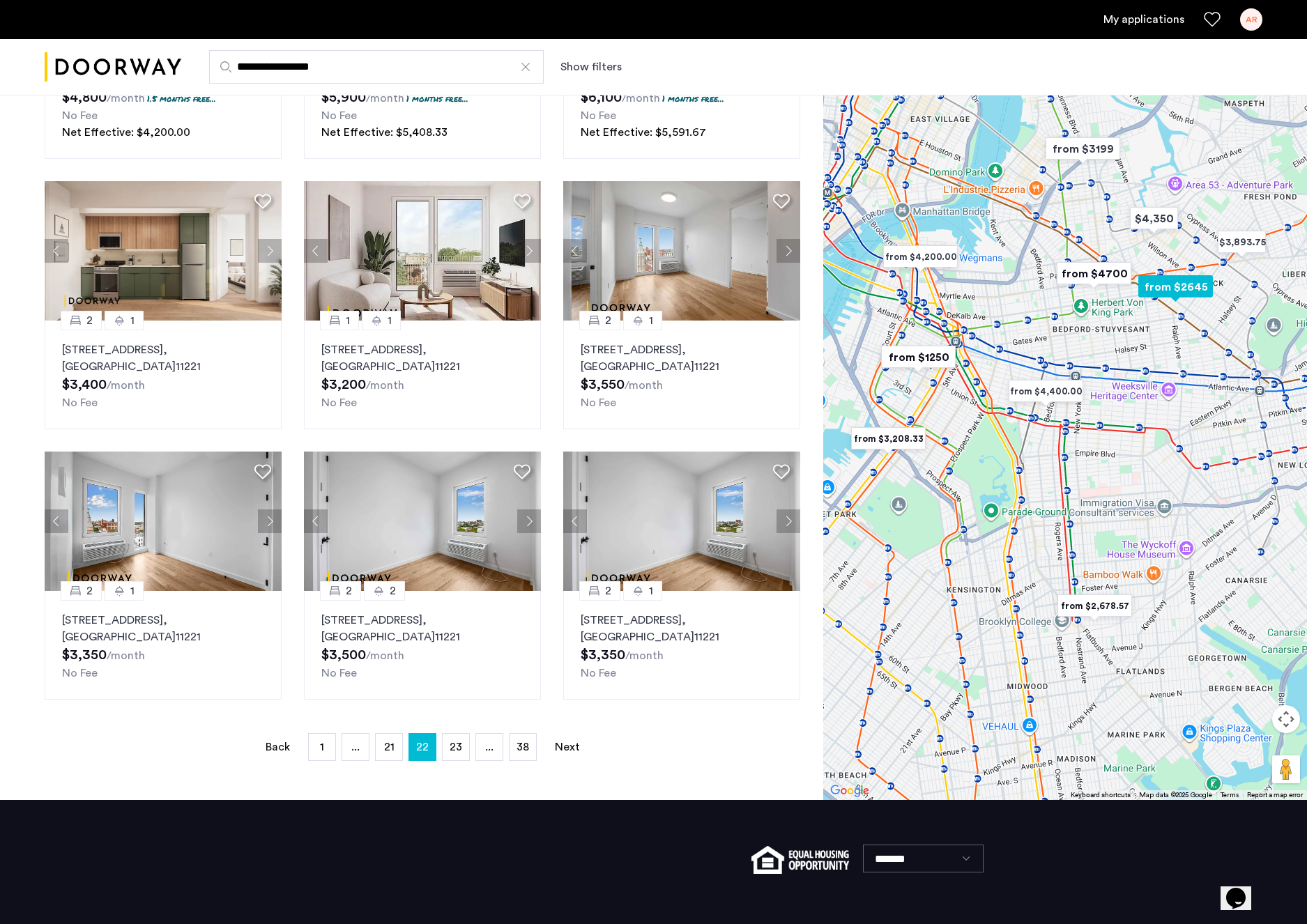
scroll to position [662, 0]
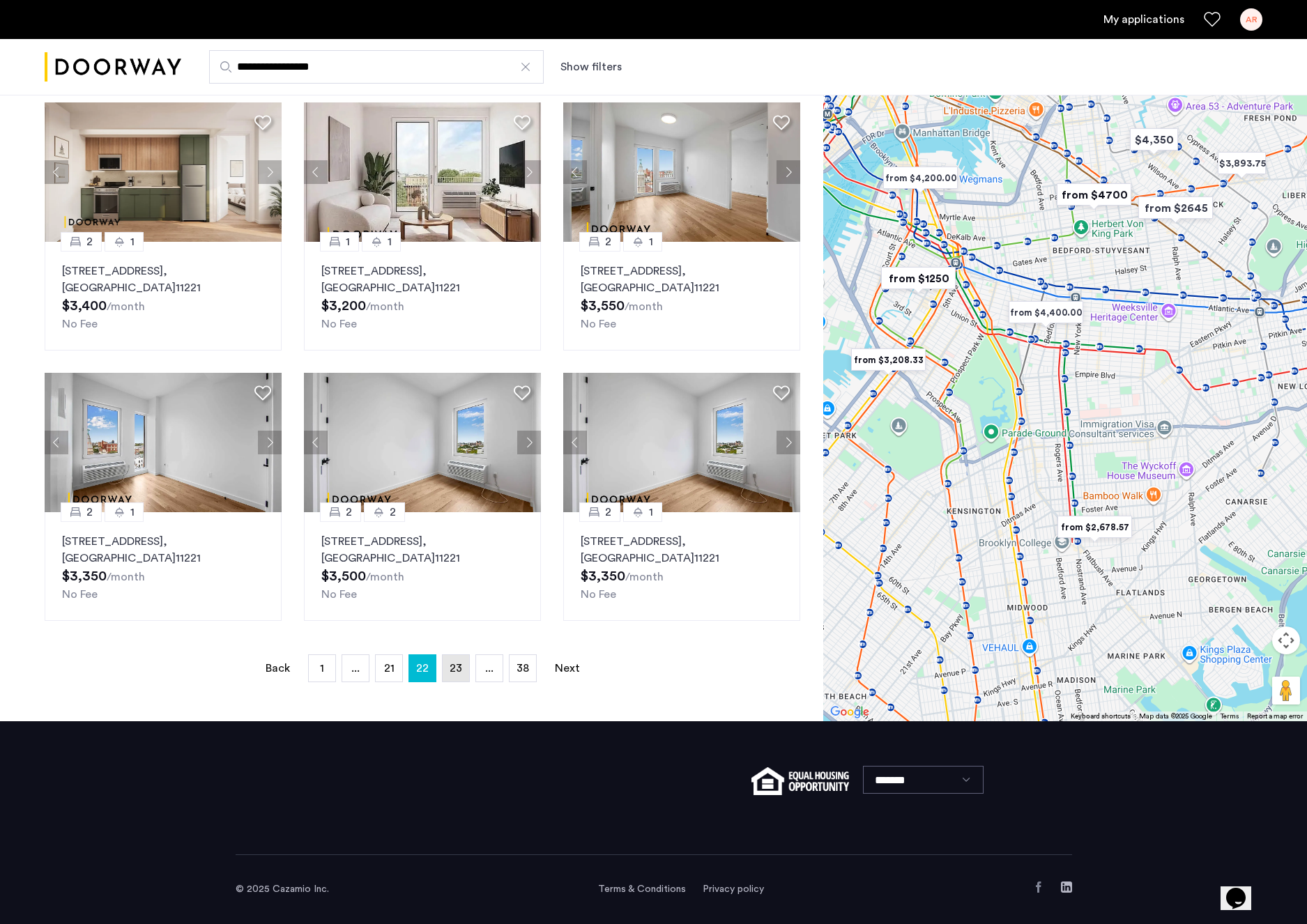
click at [458, 672] on span "23" at bounding box center [455, 668] width 13 height 11
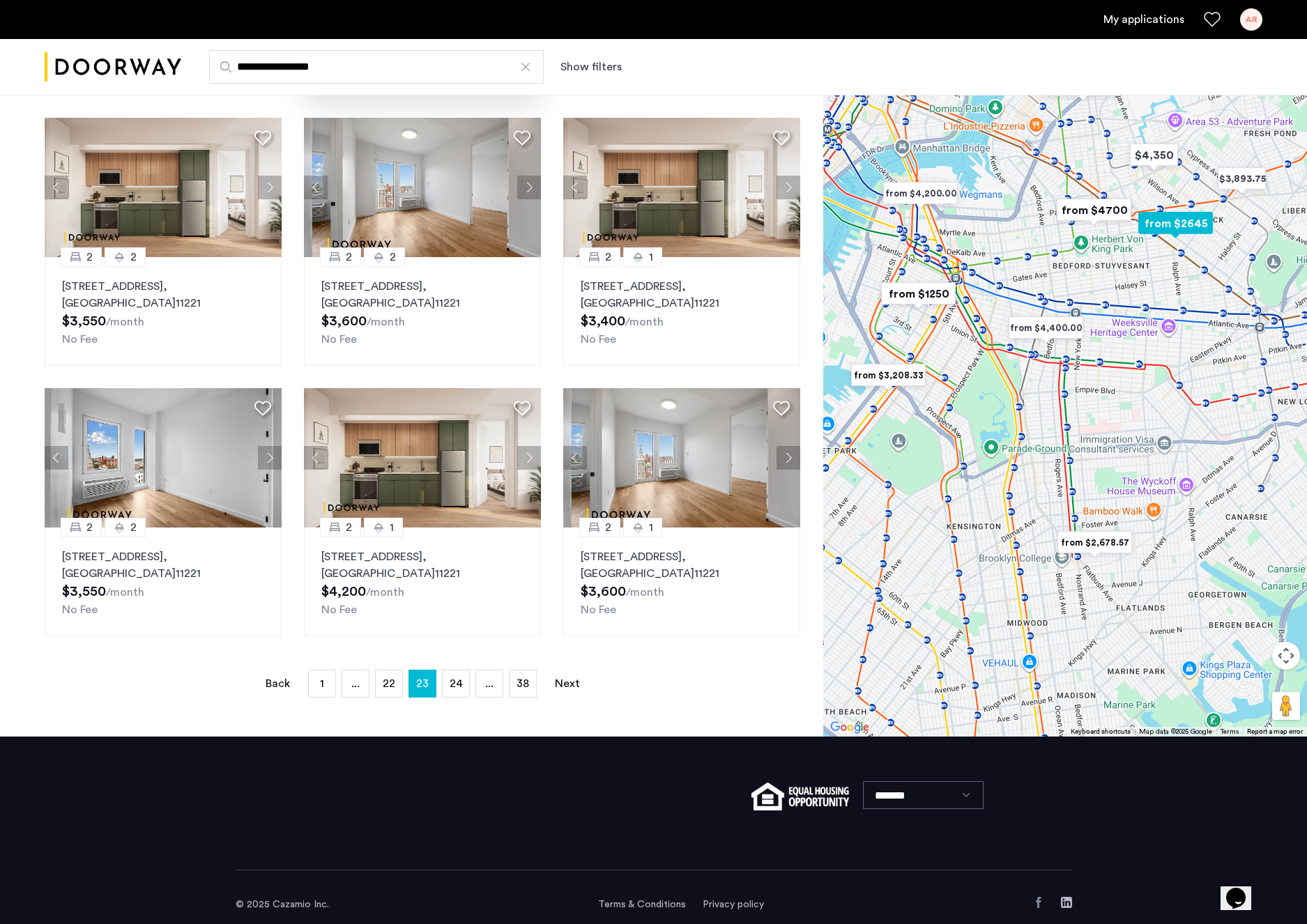
scroll to position [628, 0]
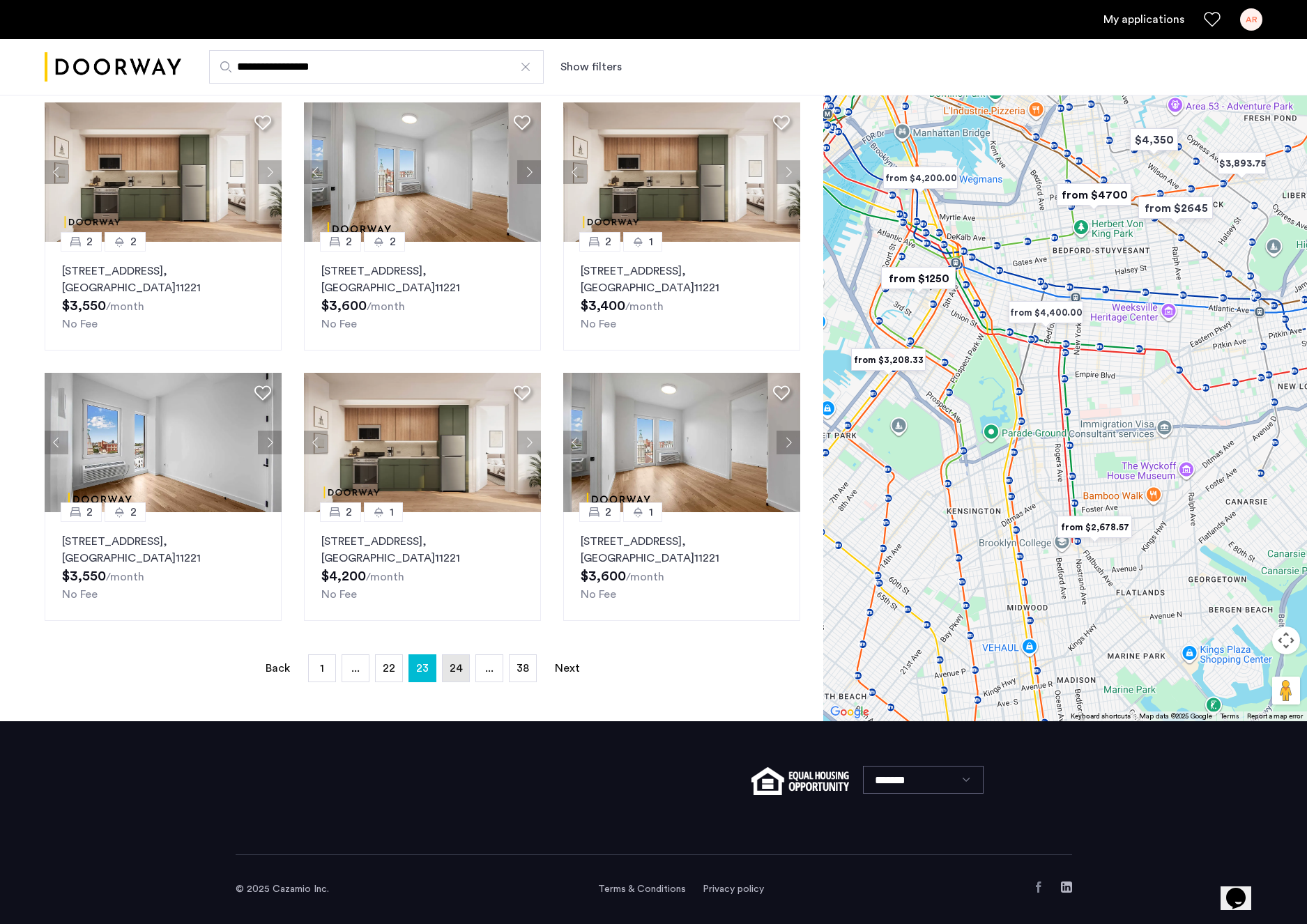
click at [449, 670] on span "24" at bounding box center [455, 668] width 13 height 11
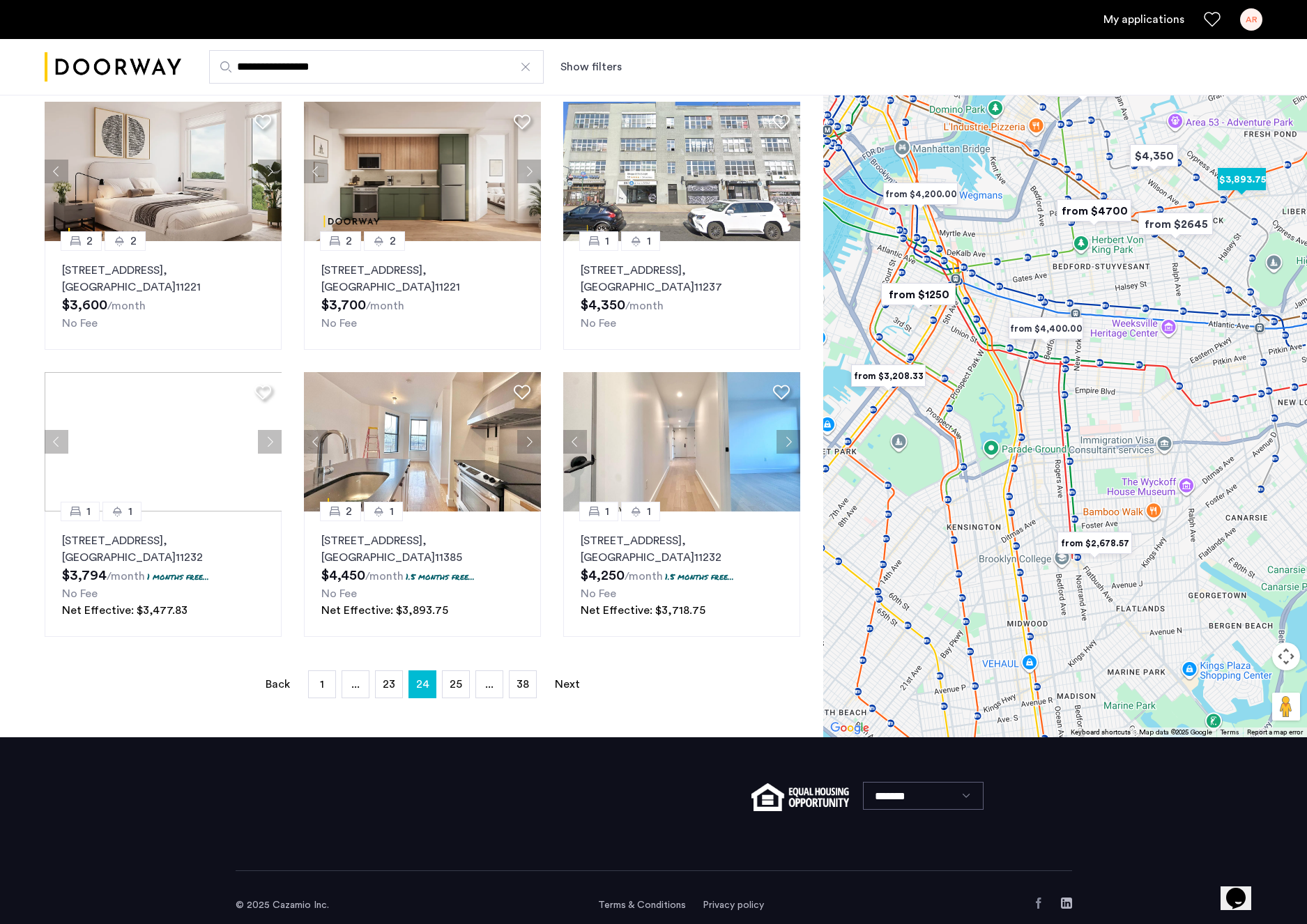
scroll to position [645, 0]
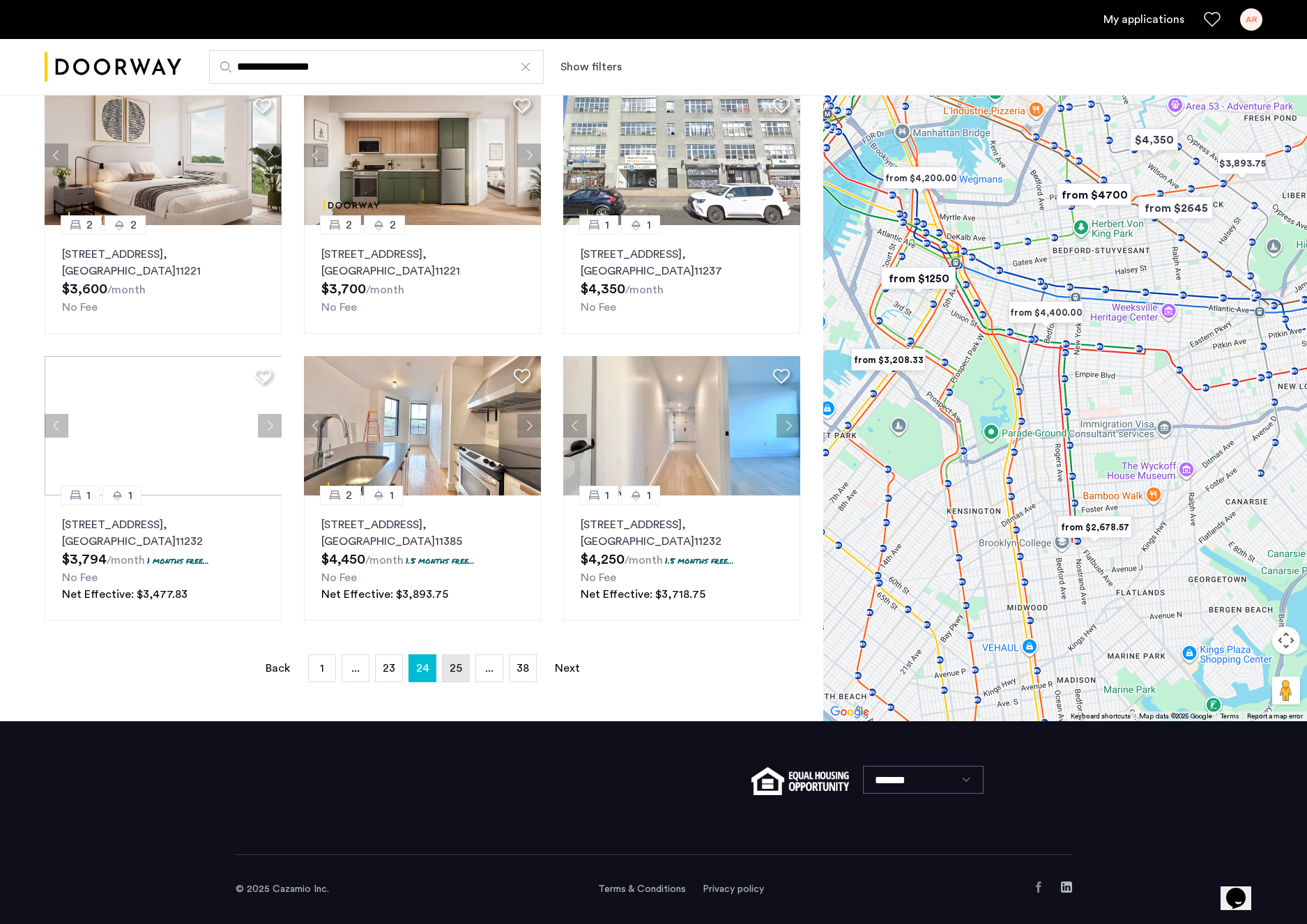
click at [455, 674] on span "25" at bounding box center [455, 668] width 13 height 11
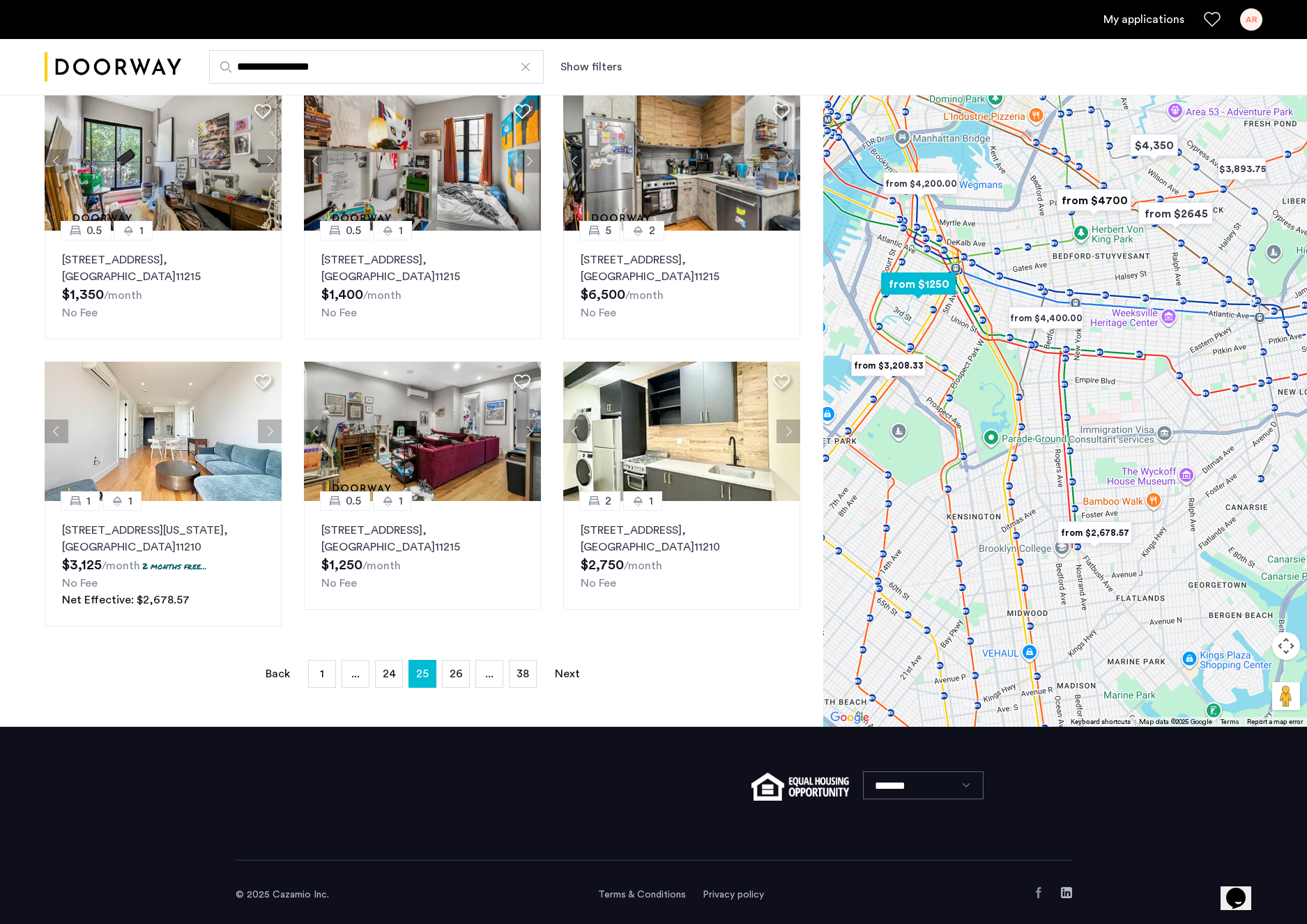
scroll to position [662, 0]
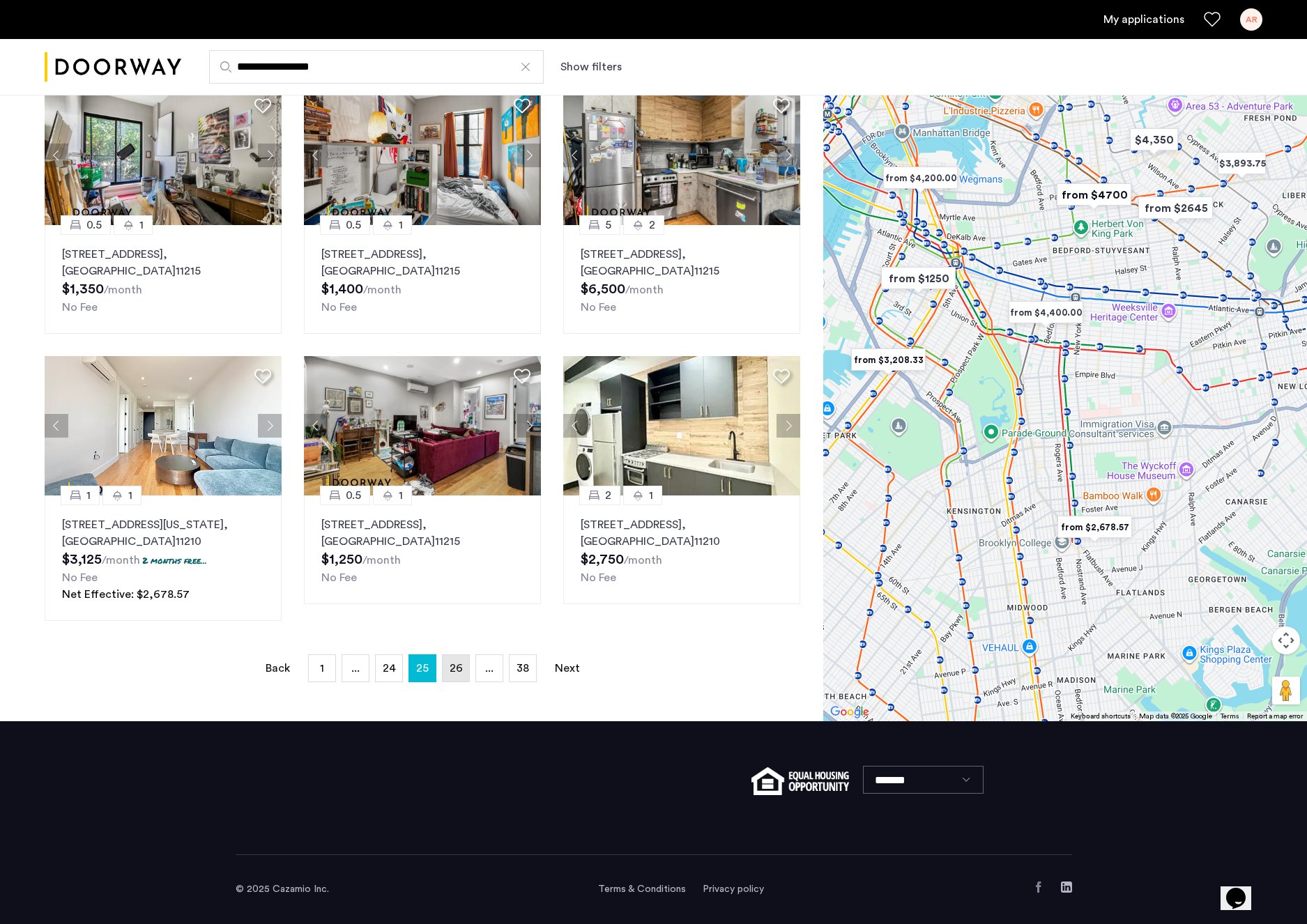
click at [456, 665] on span "26" at bounding box center [455, 668] width 13 height 11
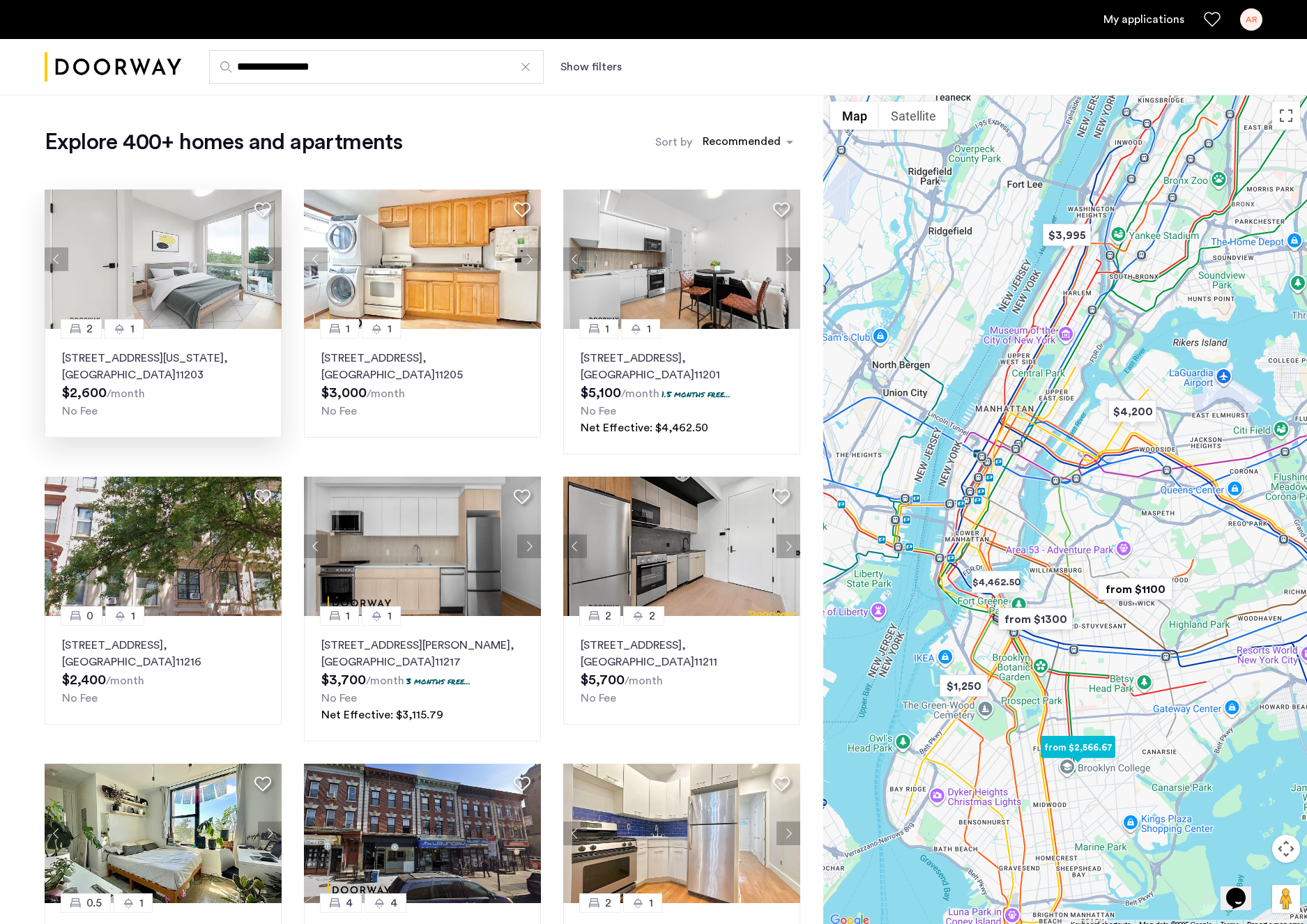
click at [266, 262] on button "Next apartment" at bounding box center [270, 259] width 24 height 24
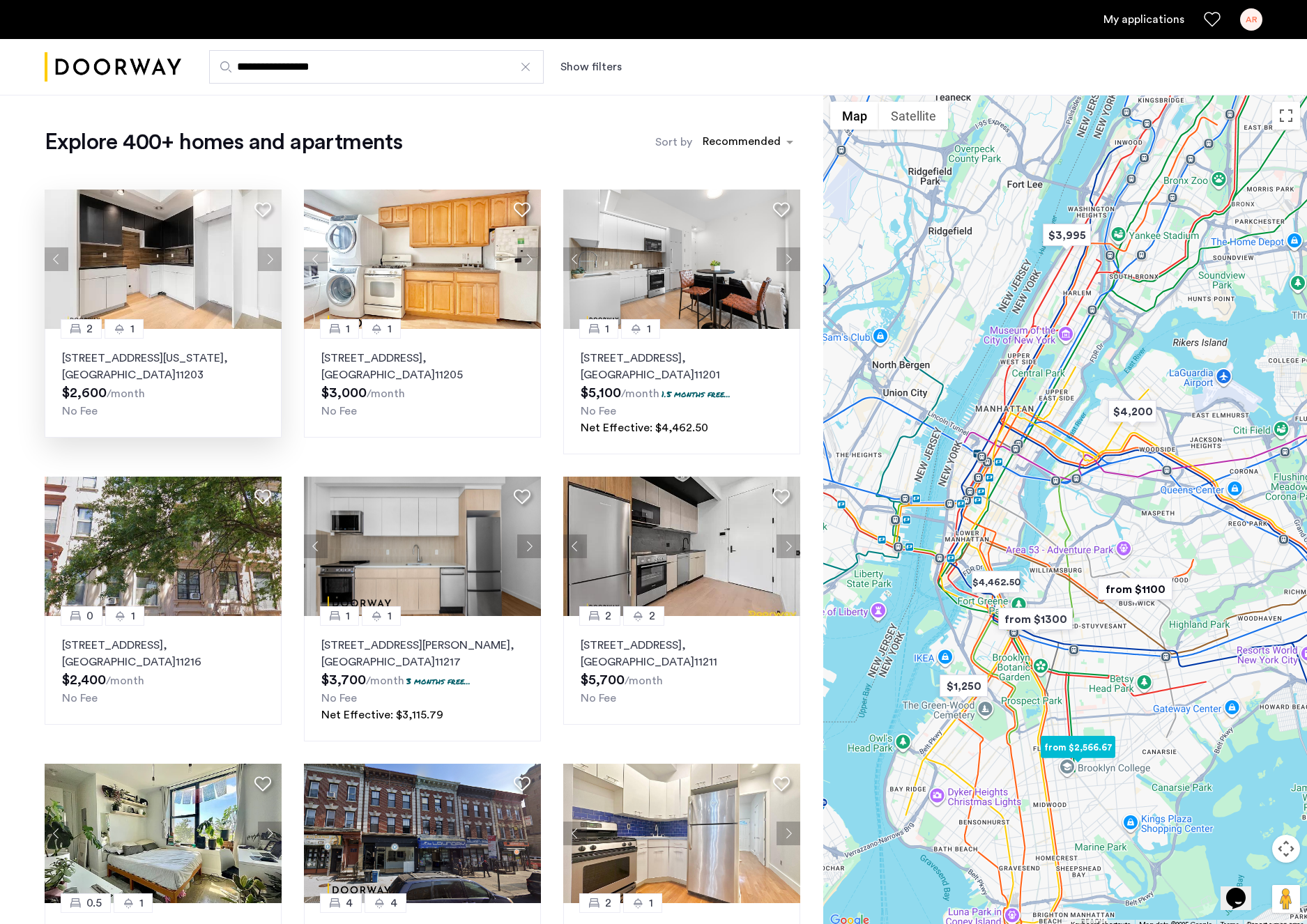
click at [266, 259] on button "Next apartment" at bounding box center [270, 259] width 24 height 24
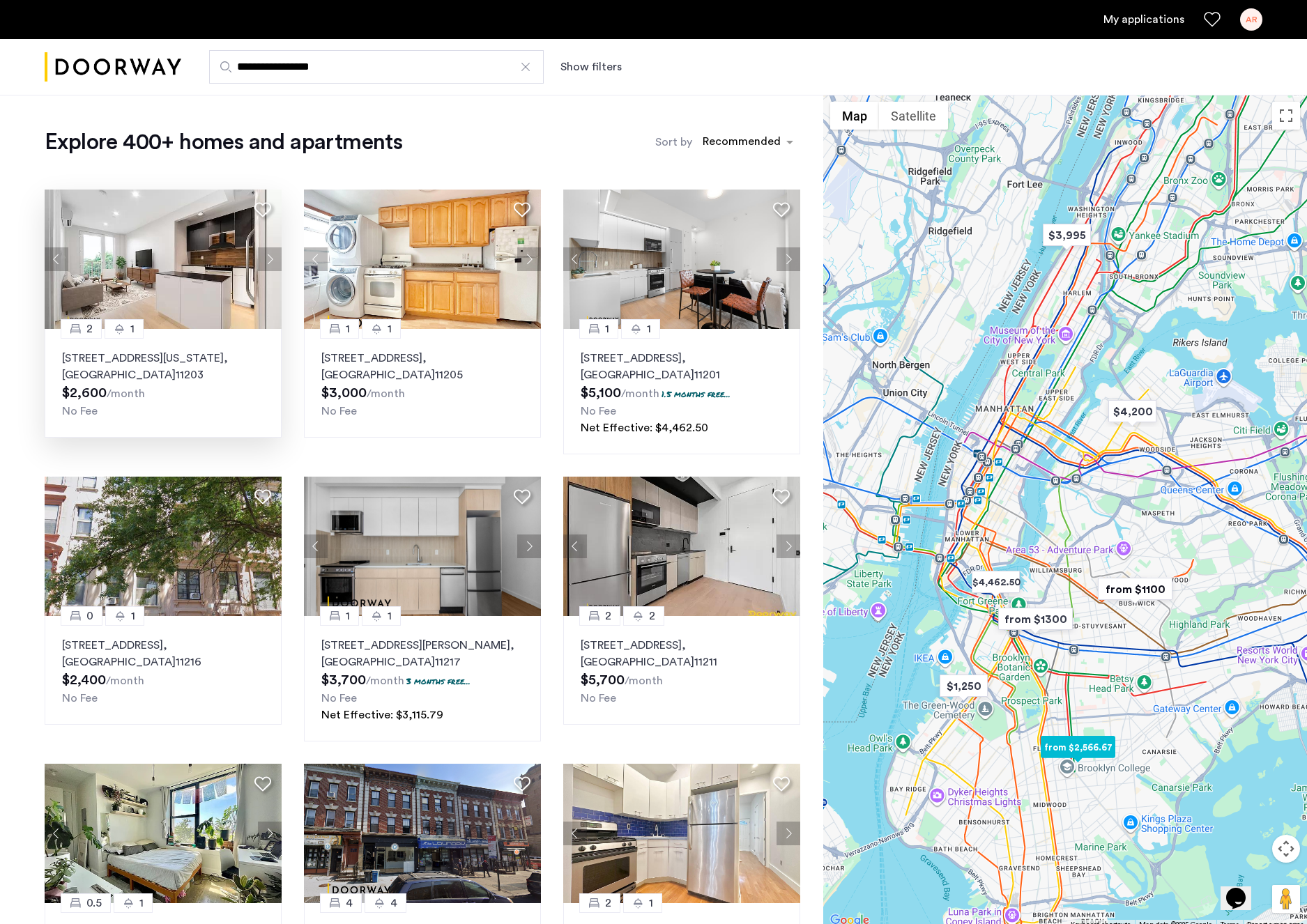
click at [266, 259] on button "Next apartment" at bounding box center [270, 259] width 24 height 24
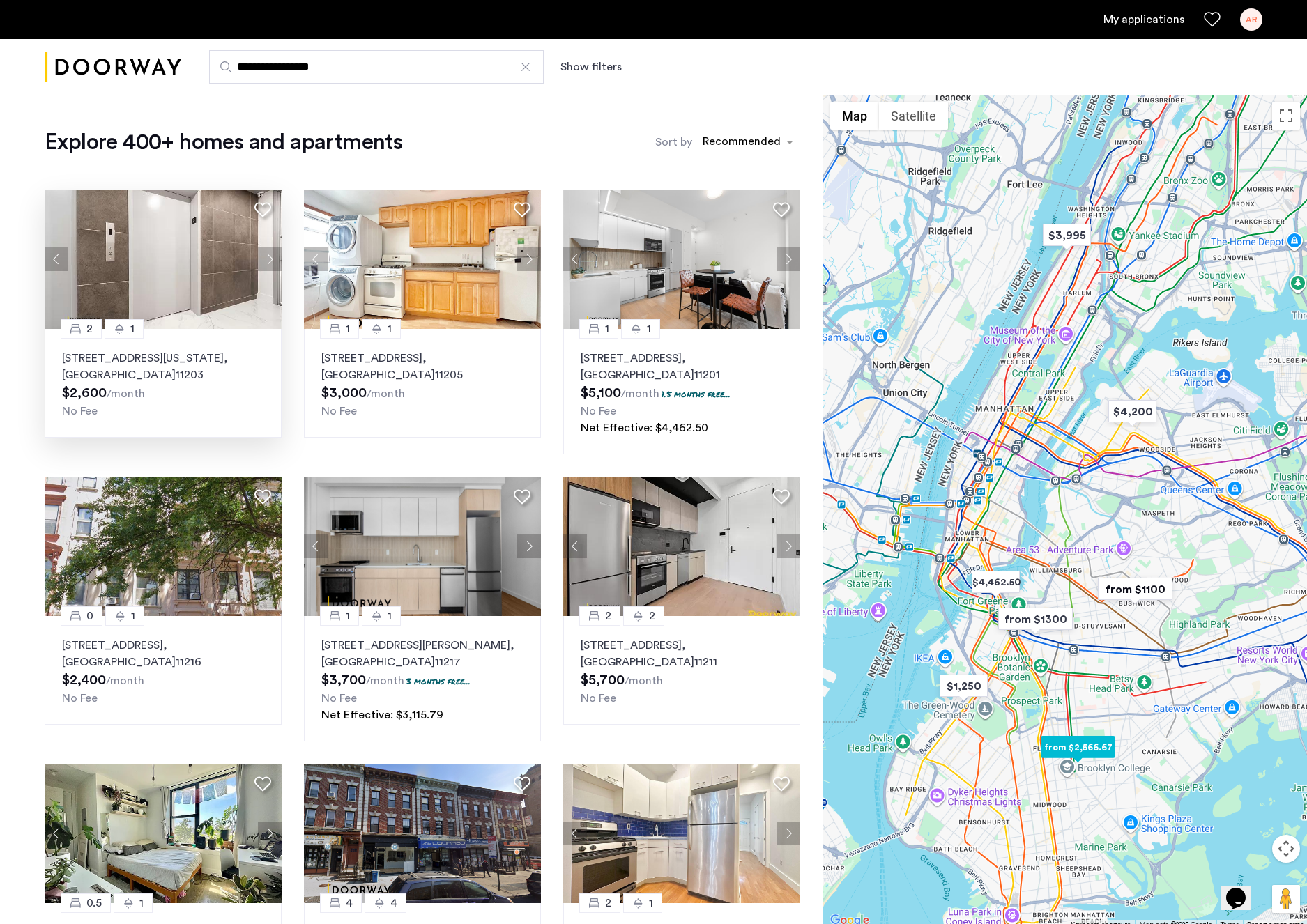
click at [266, 259] on button "Next apartment" at bounding box center [270, 259] width 24 height 24
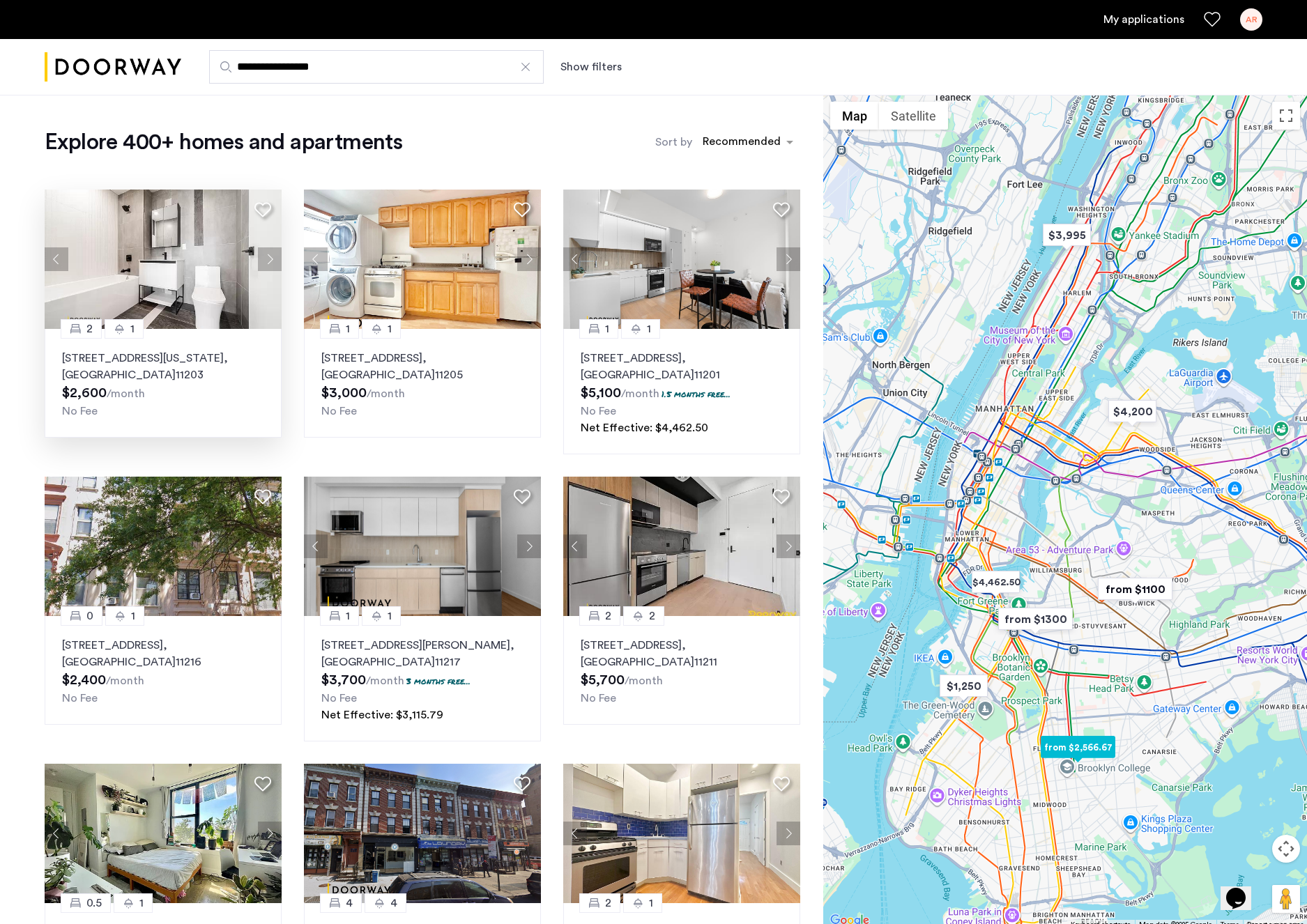
click at [266, 259] on button "Next apartment" at bounding box center [270, 259] width 24 height 24
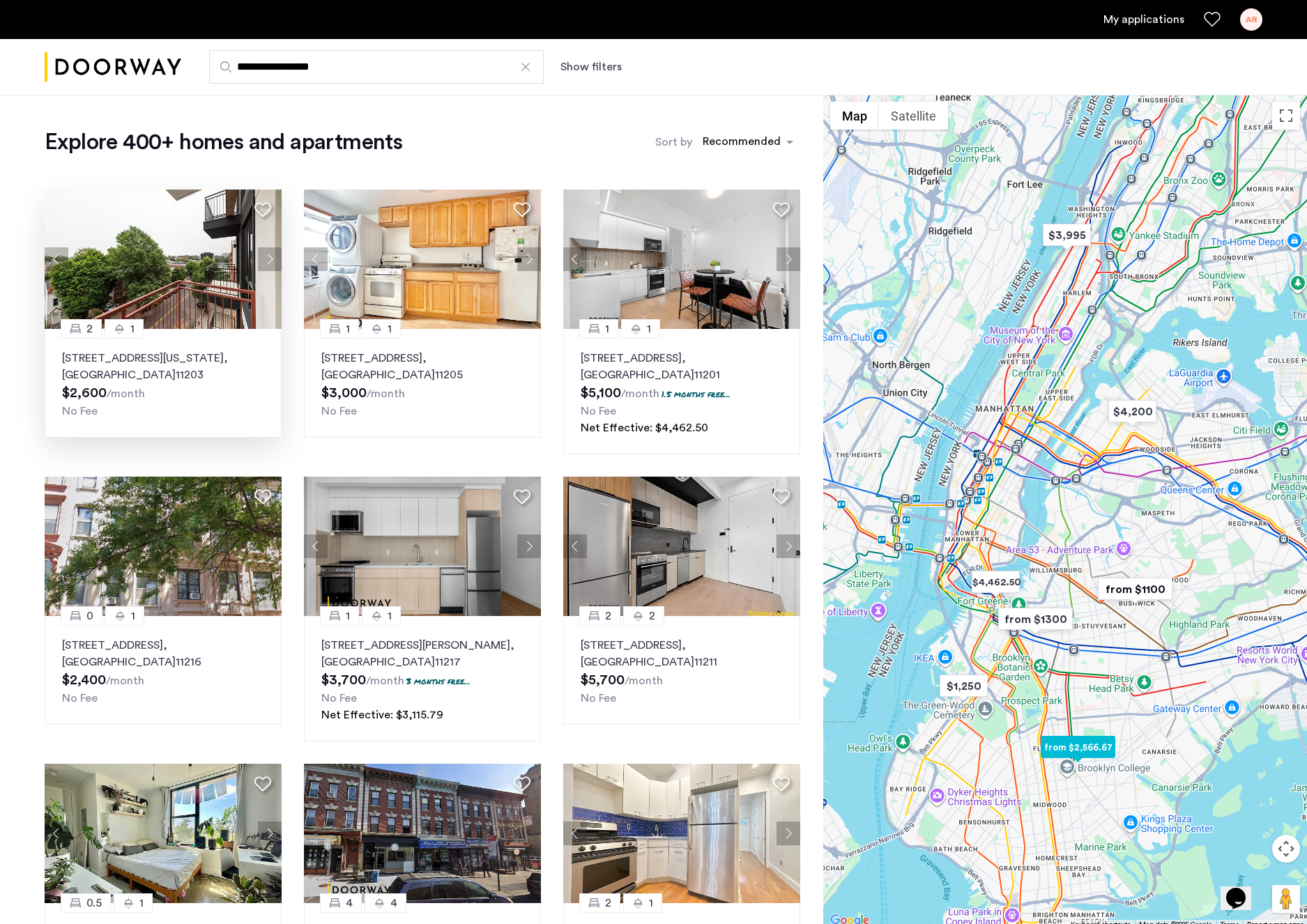
click at [266, 259] on button "Next apartment" at bounding box center [270, 259] width 24 height 24
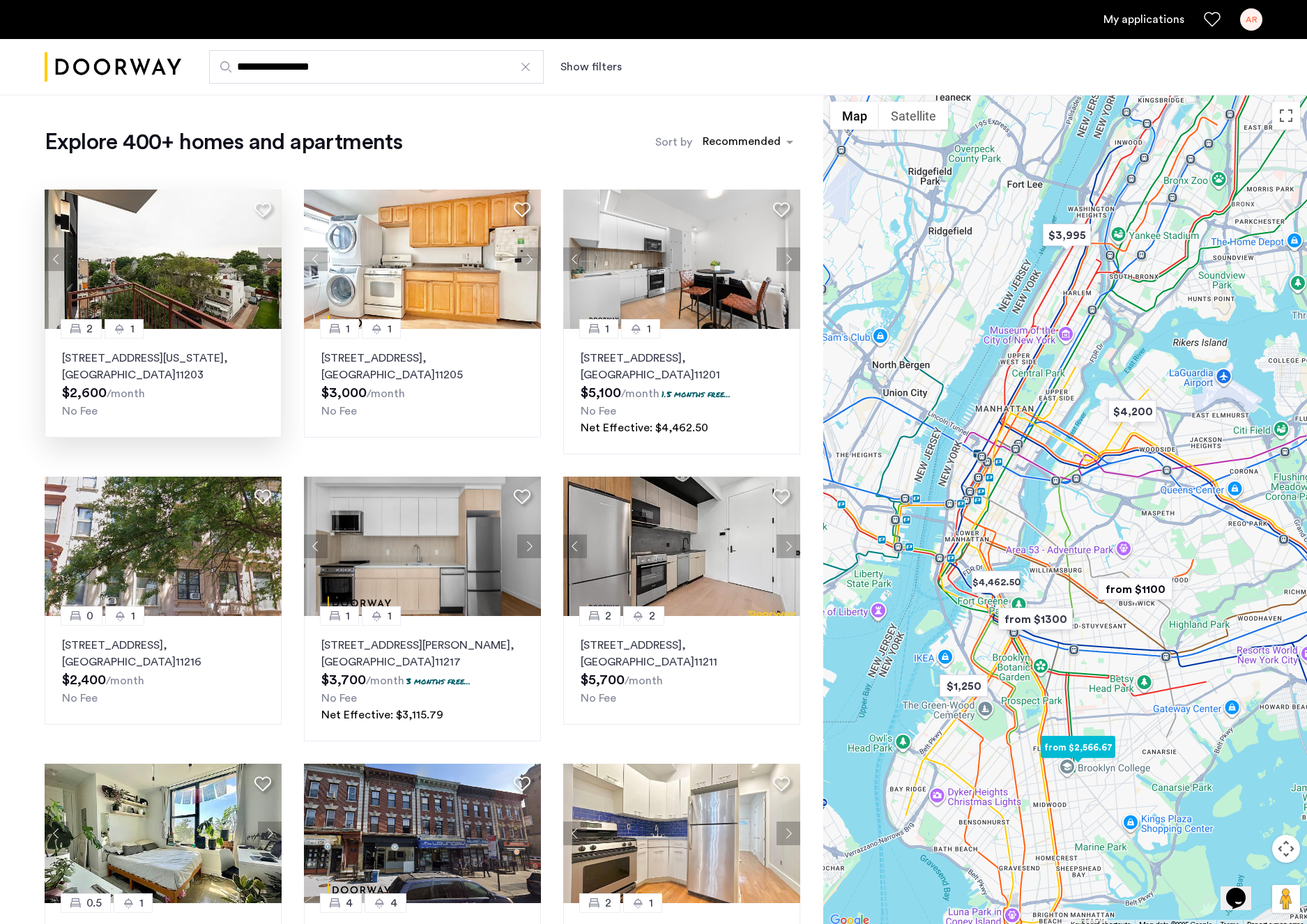
click at [266, 259] on button "Next apartment" at bounding box center [270, 259] width 24 height 24
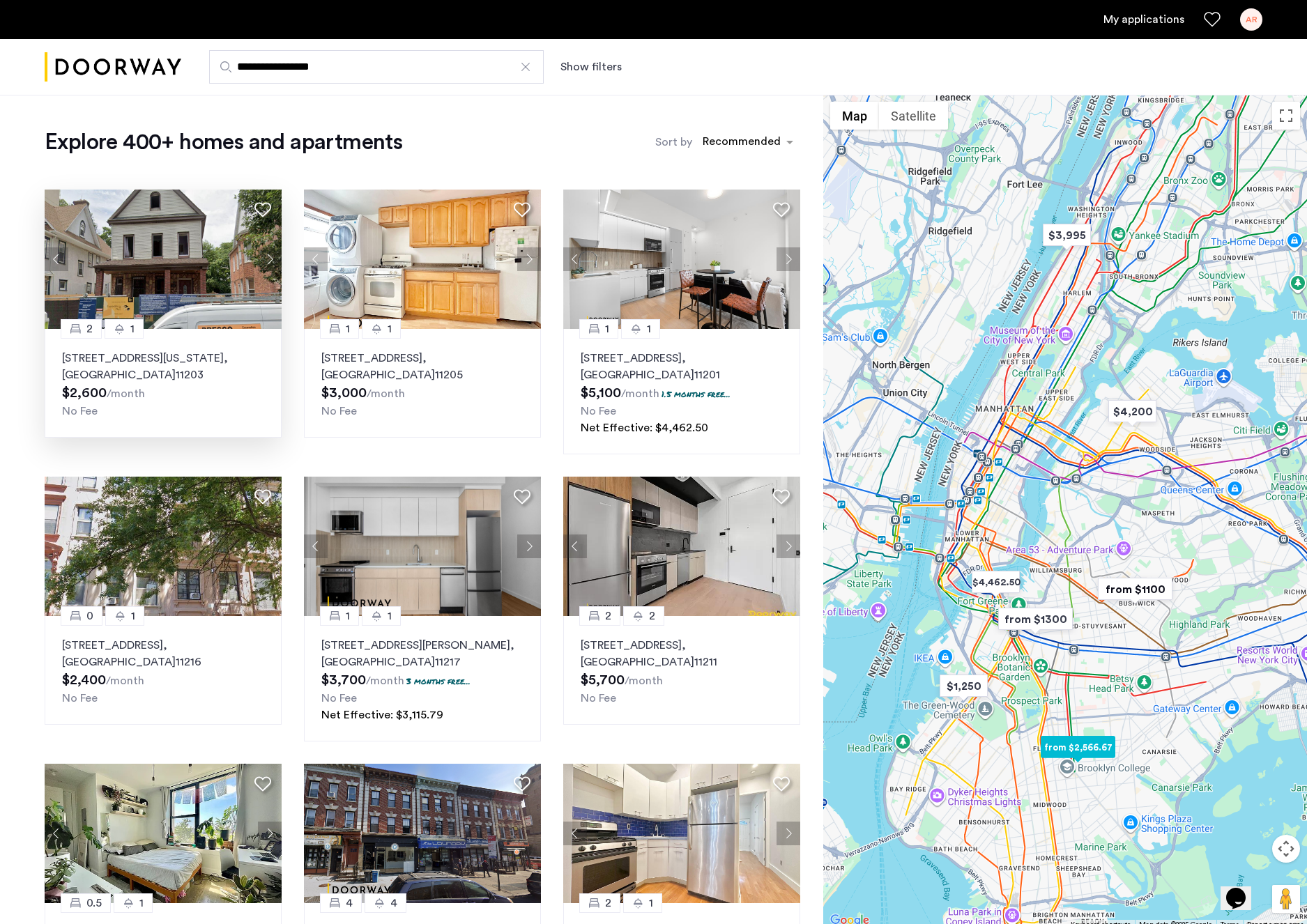
click at [266, 259] on button "Next apartment" at bounding box center [270, 259] width 24 height 24
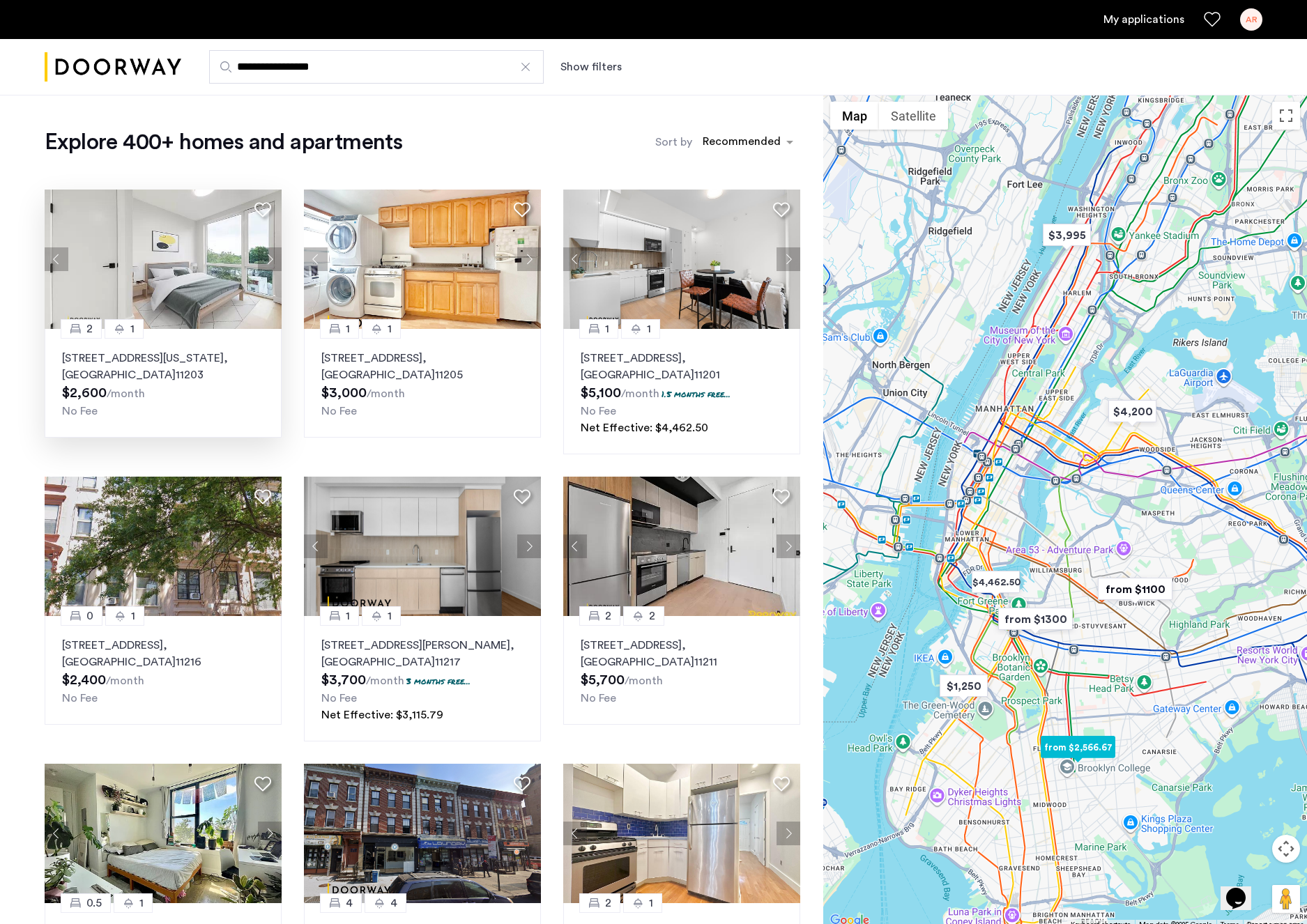
click at [266, 259] on button "Next apartment" at bounding box center [270, 259] width 24 height 24
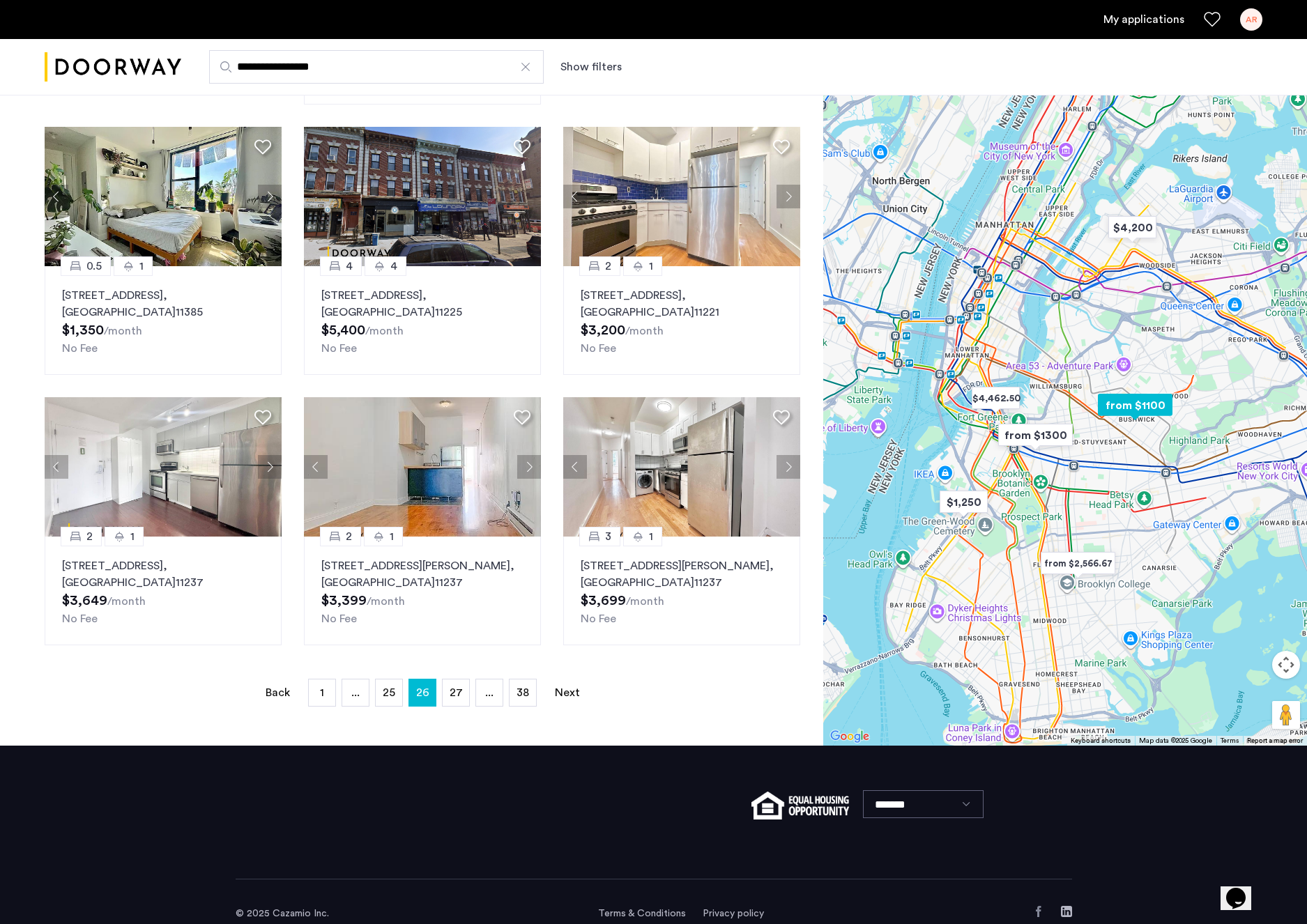
scroll to position [638, 0]
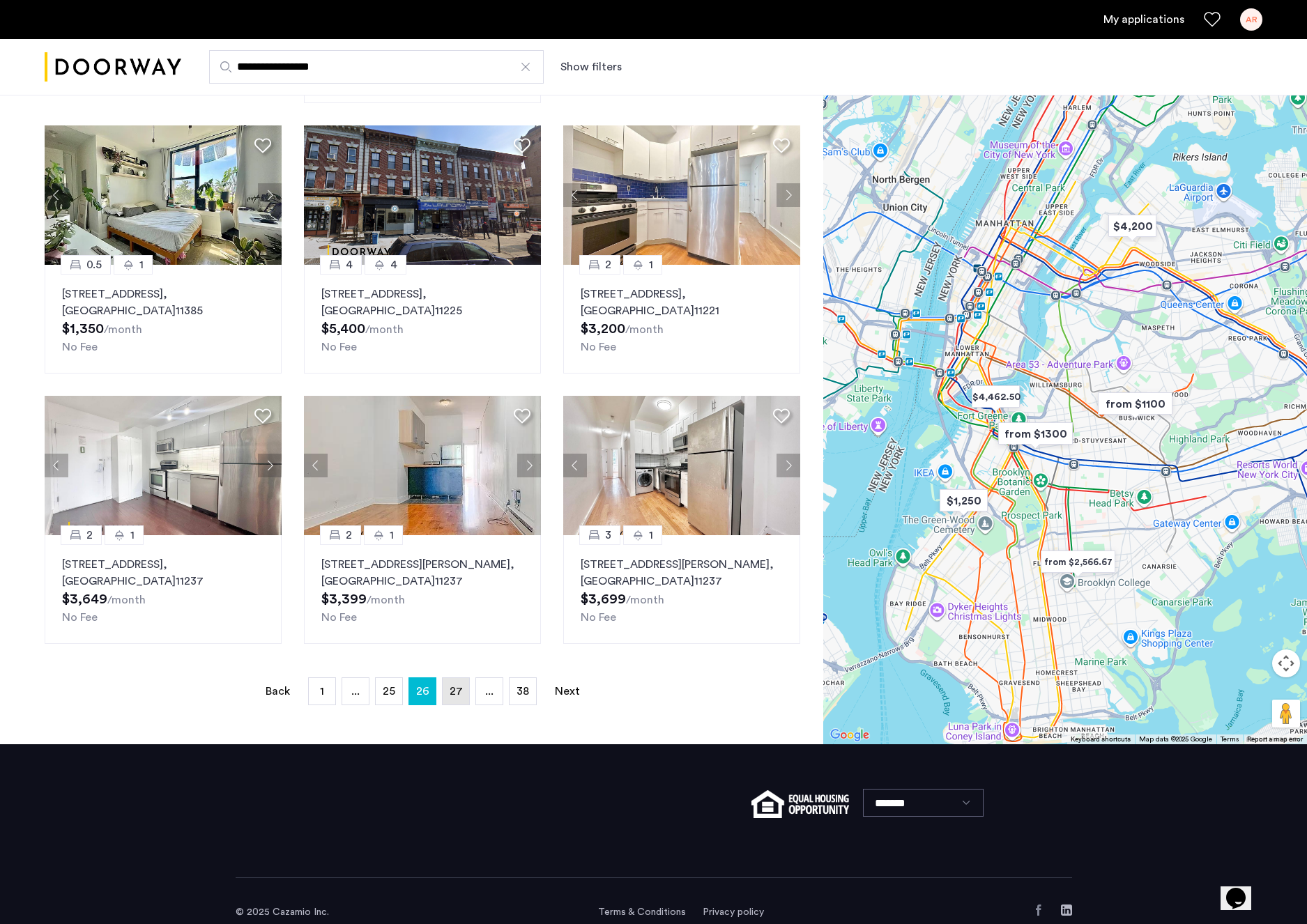
click at [456, 692] on span "27" at bounding box center [455, 691] width 13 height 11
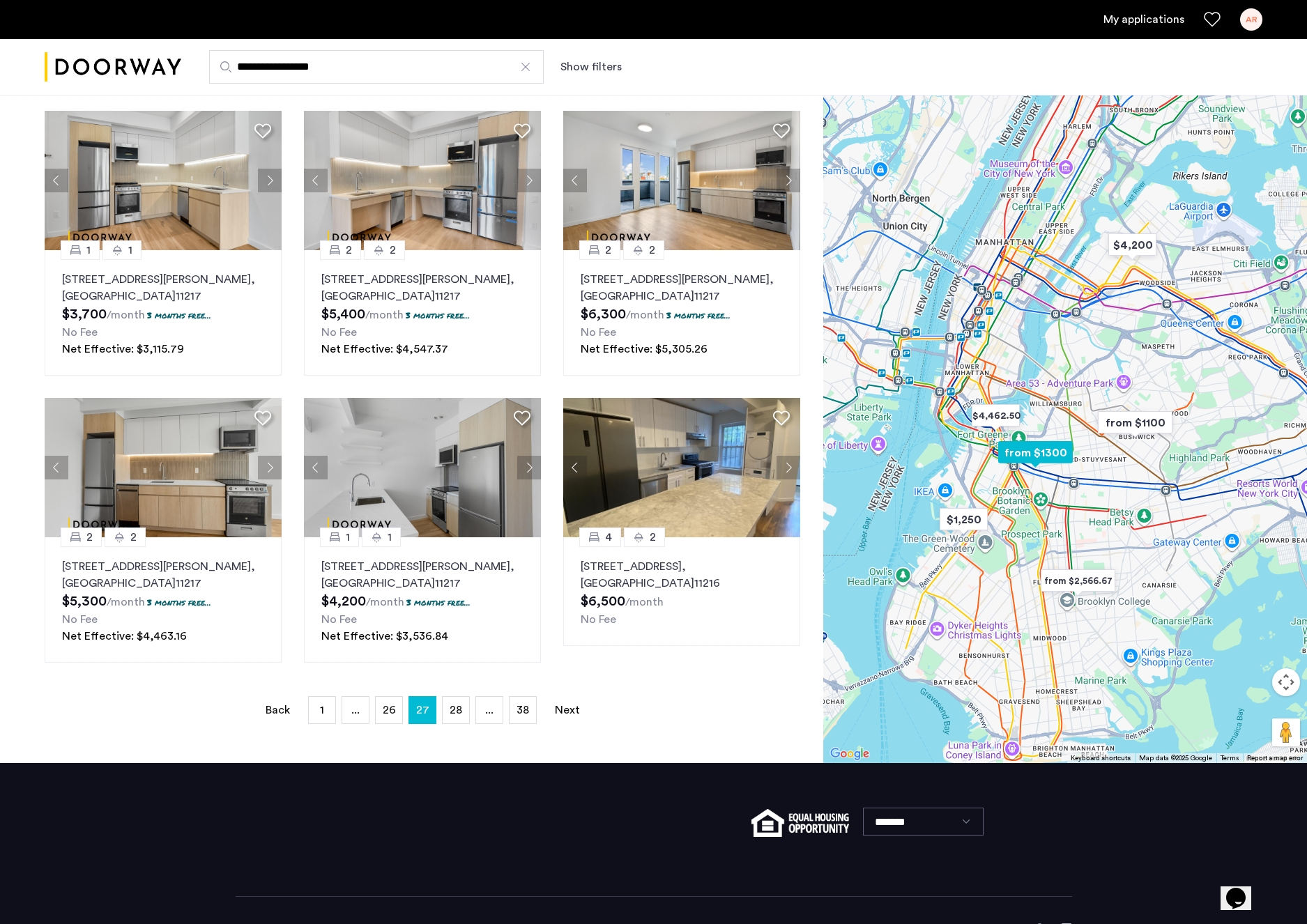
scroll to position [646, 0]
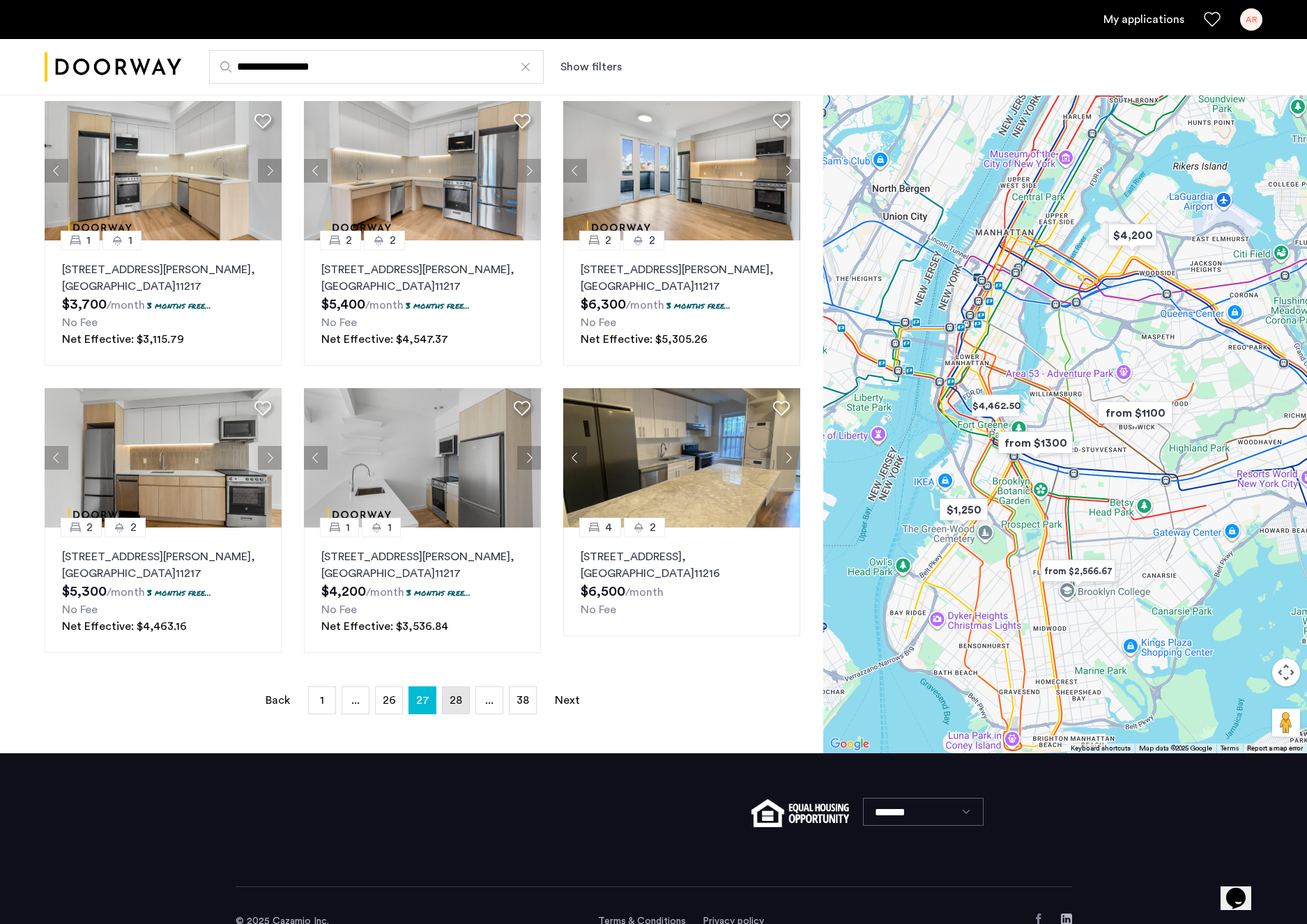
click at [462, 703] on link "page 28" at bounding box center [455, 700] width 26 height 26
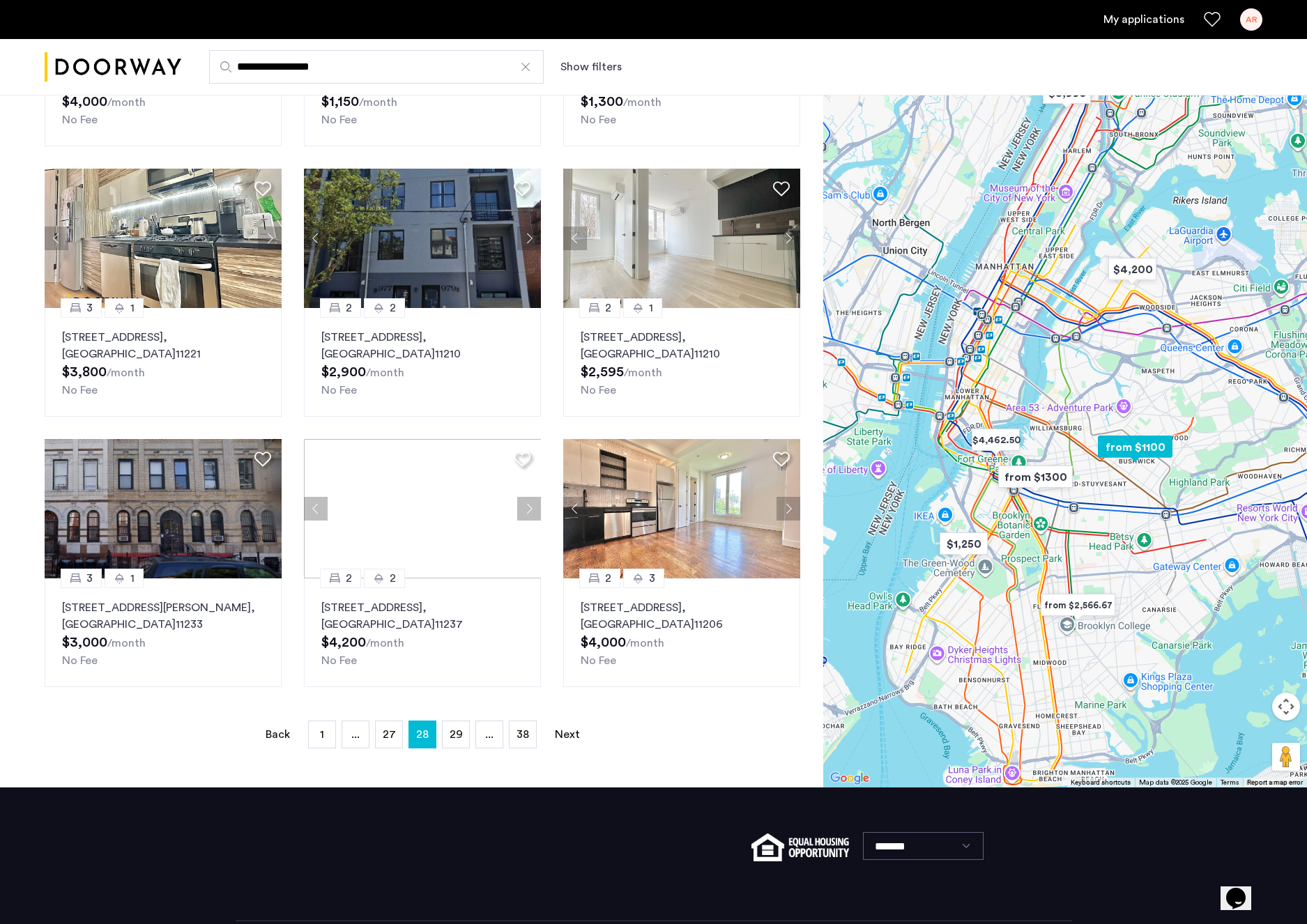
scroll to position [591, 0]
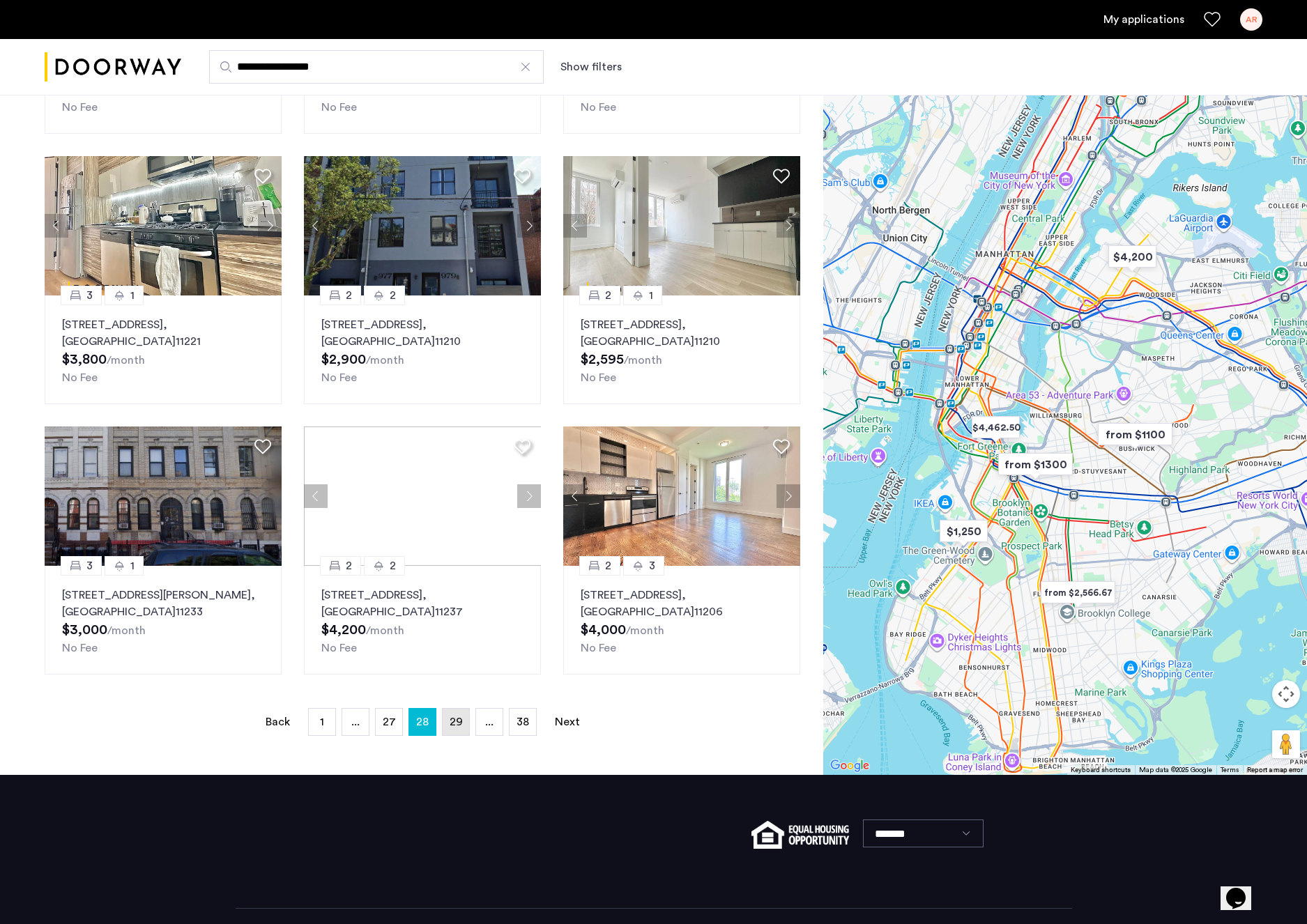
click at [453, 723] on span "29" at bounding box center [455, 721] width 13 height 11
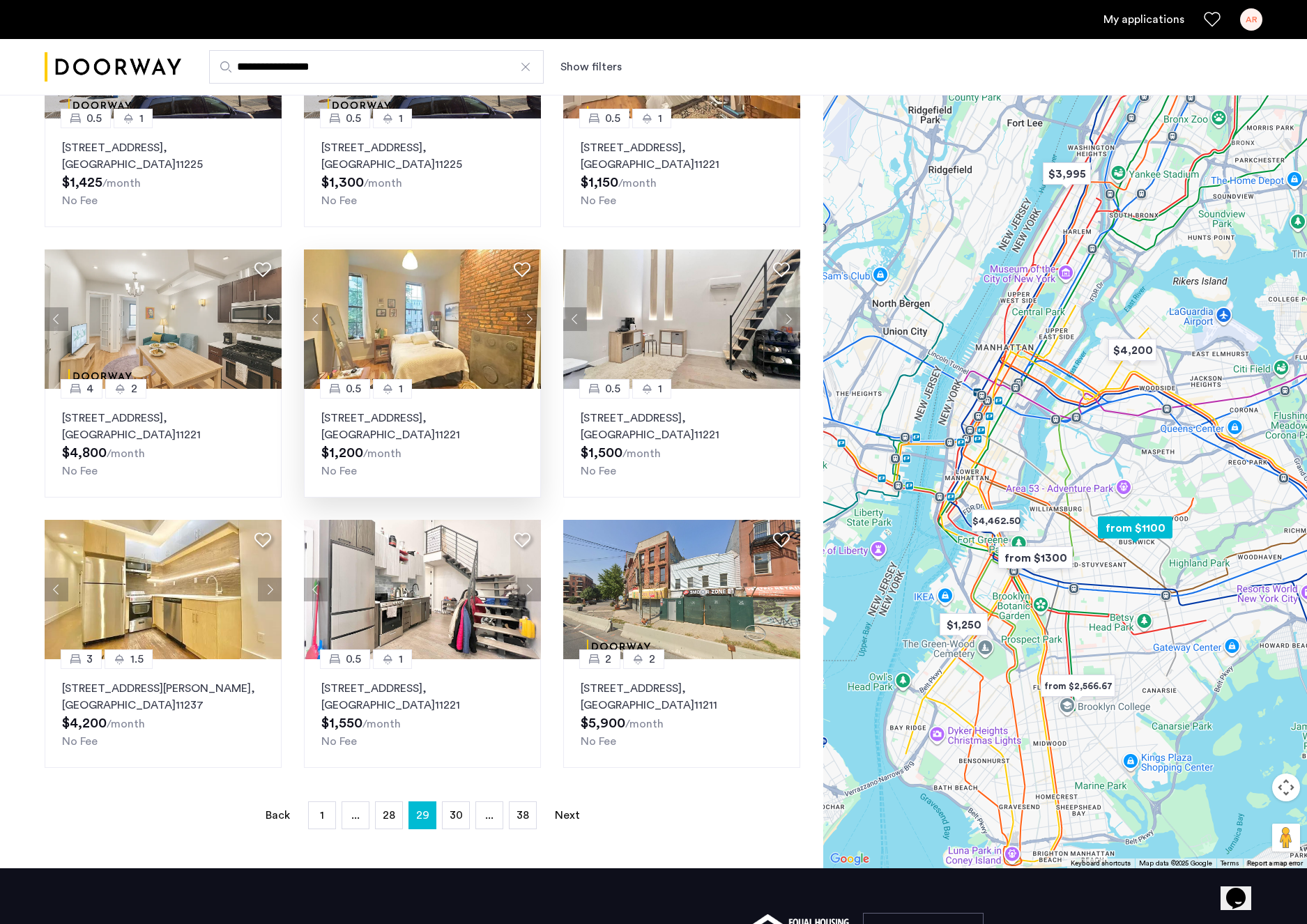
scroll to position [543, 0]
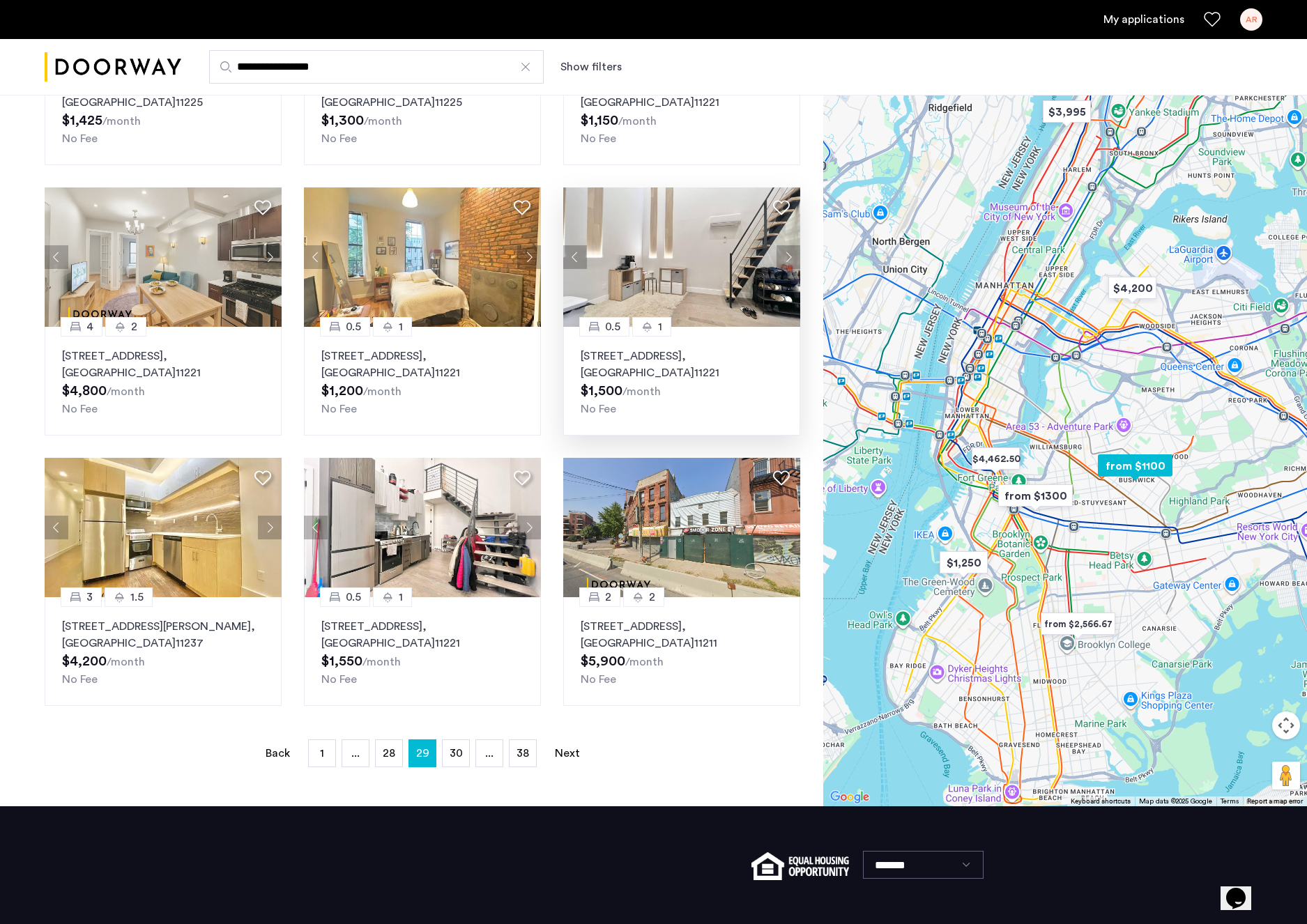
click at [682, 252] on img at bounding box center [682, 256] width 238 height 139
click at [454, 753] on span "30" at bounding box center [455, 753] width 13 height 11
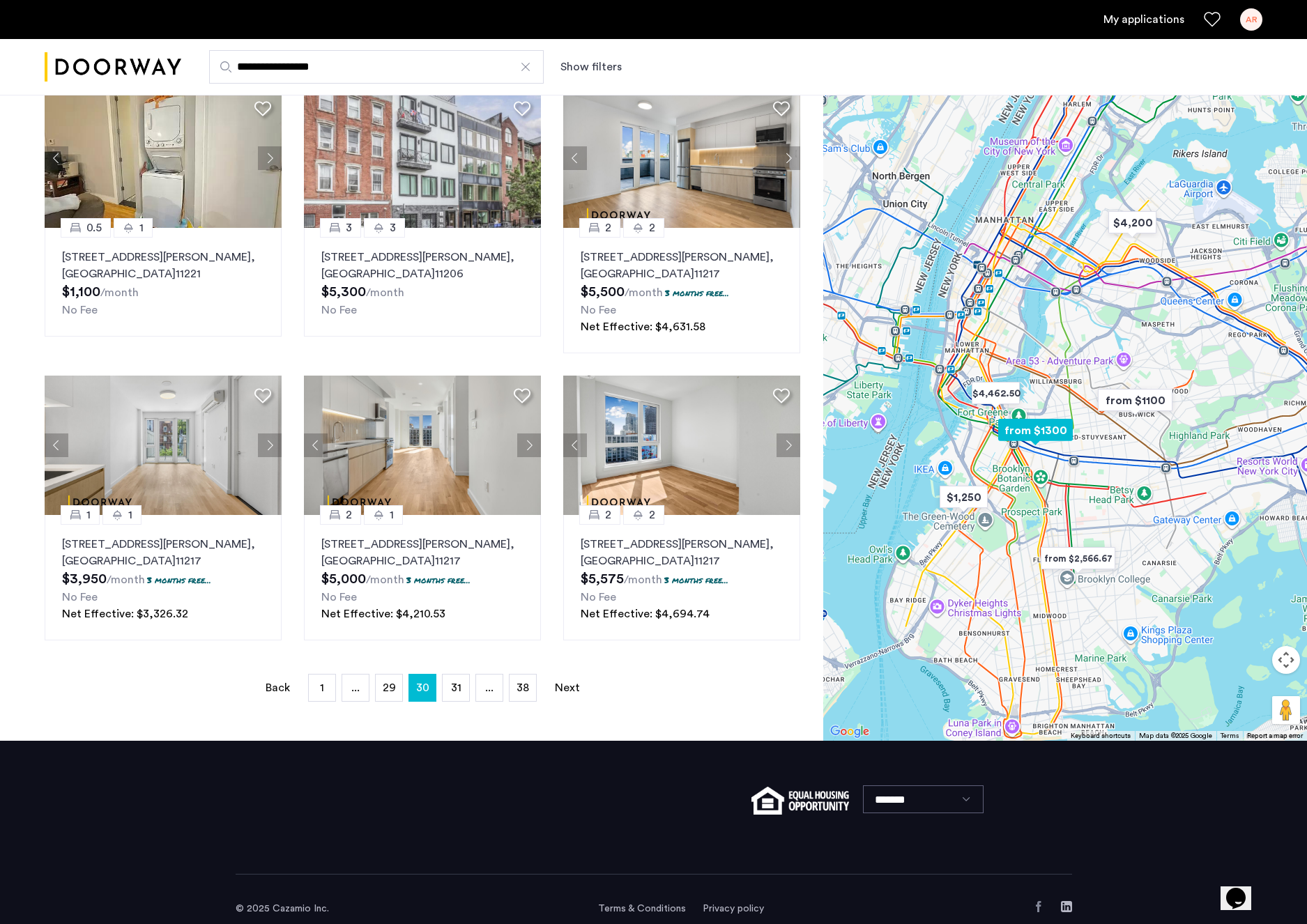
scroll to position [696, 0]
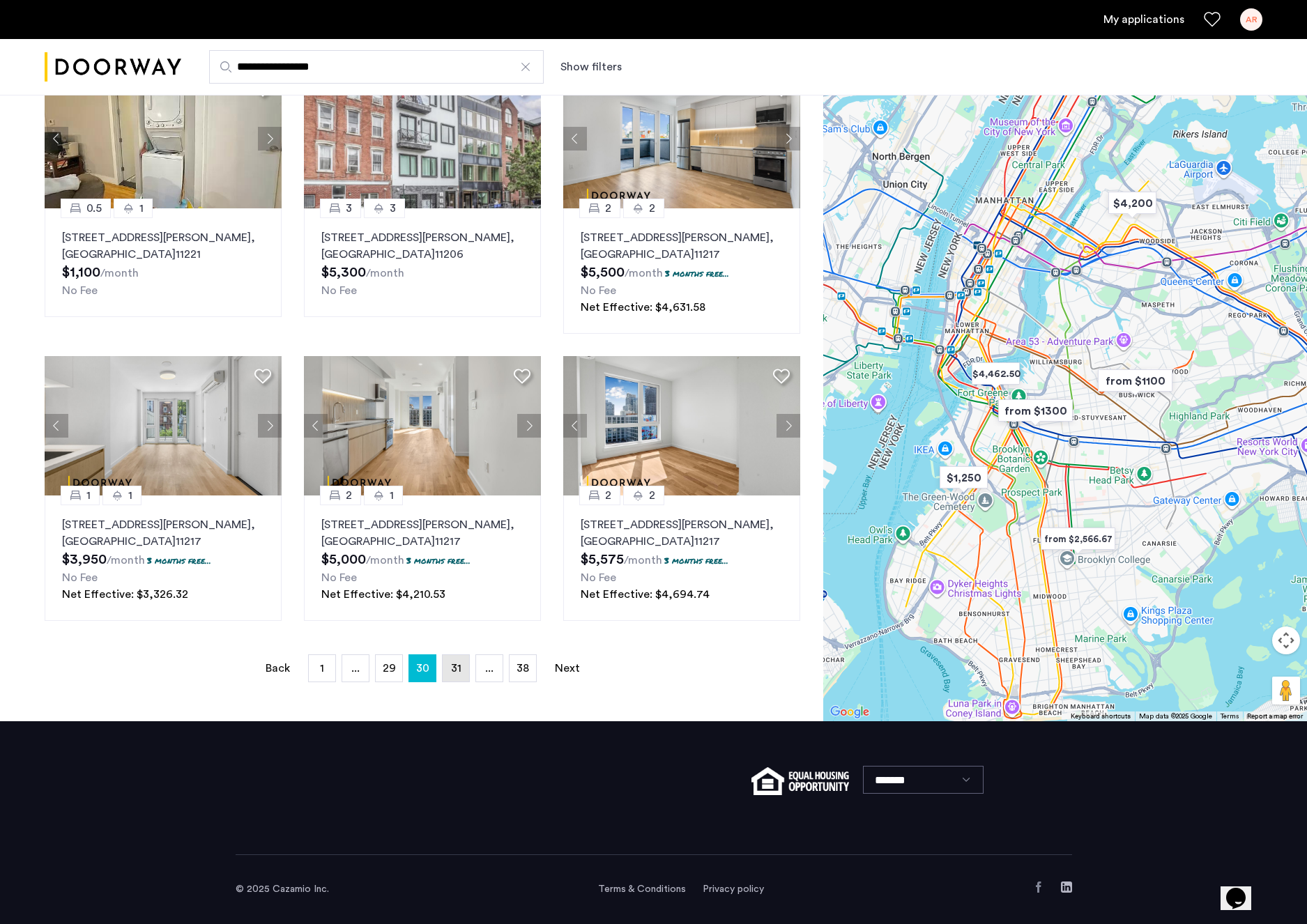
click at [447, 663] on link "page 31" at bounding box center [455, 668] width 26 height 26
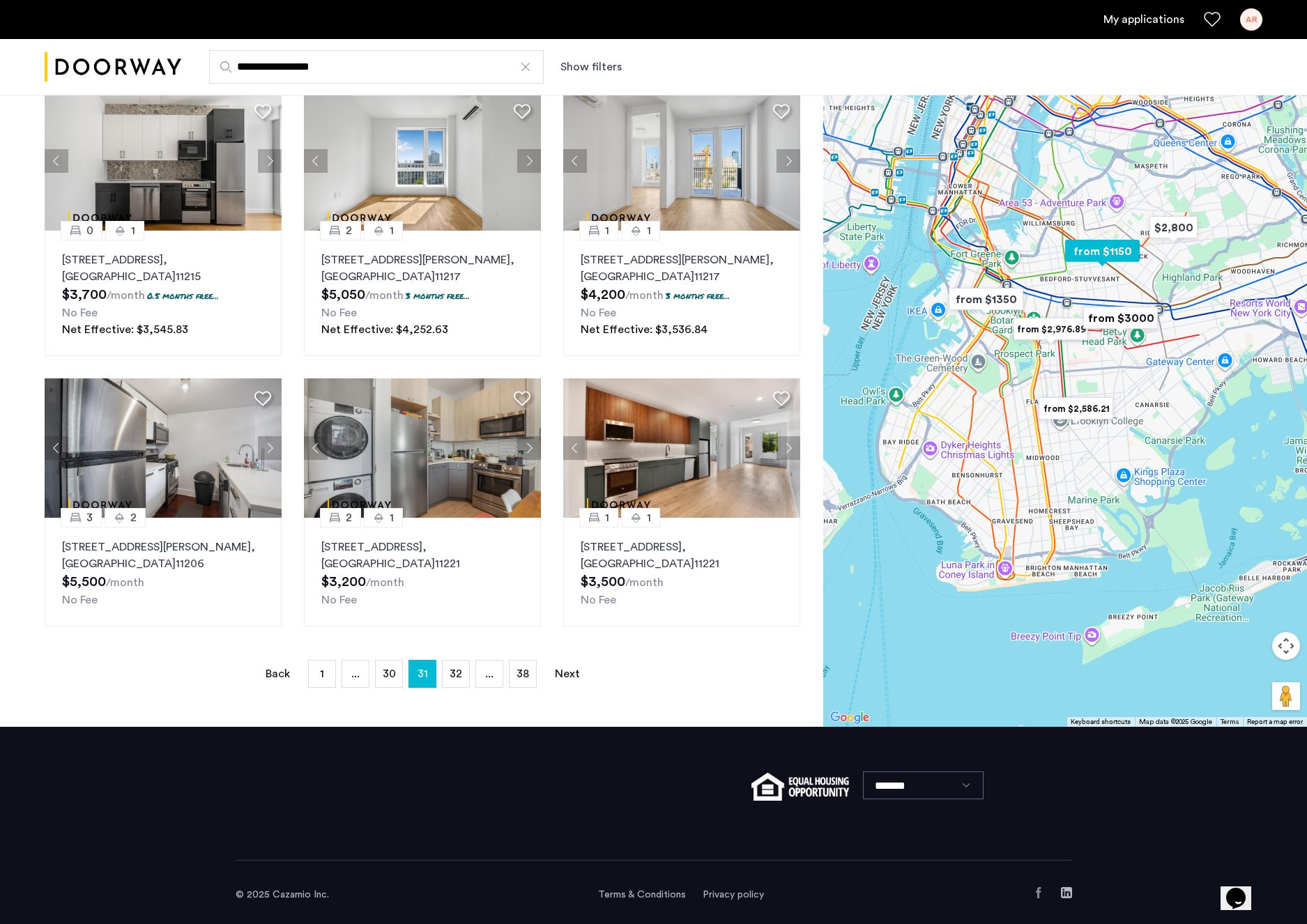
scroll to position [679, 0]
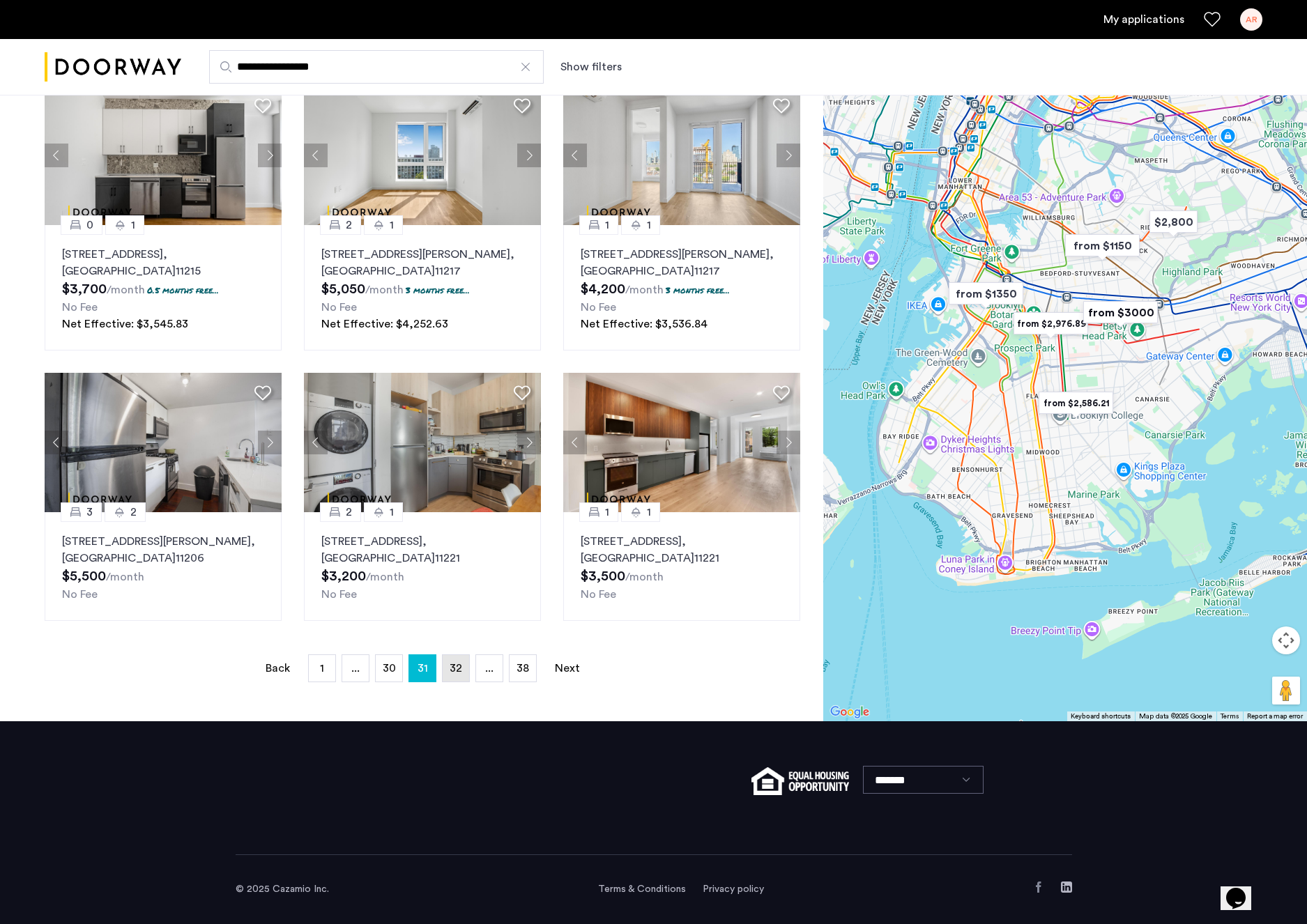
click at [454, 676] on link "page 32" at bounding box center [455, 668] width 26 height 26
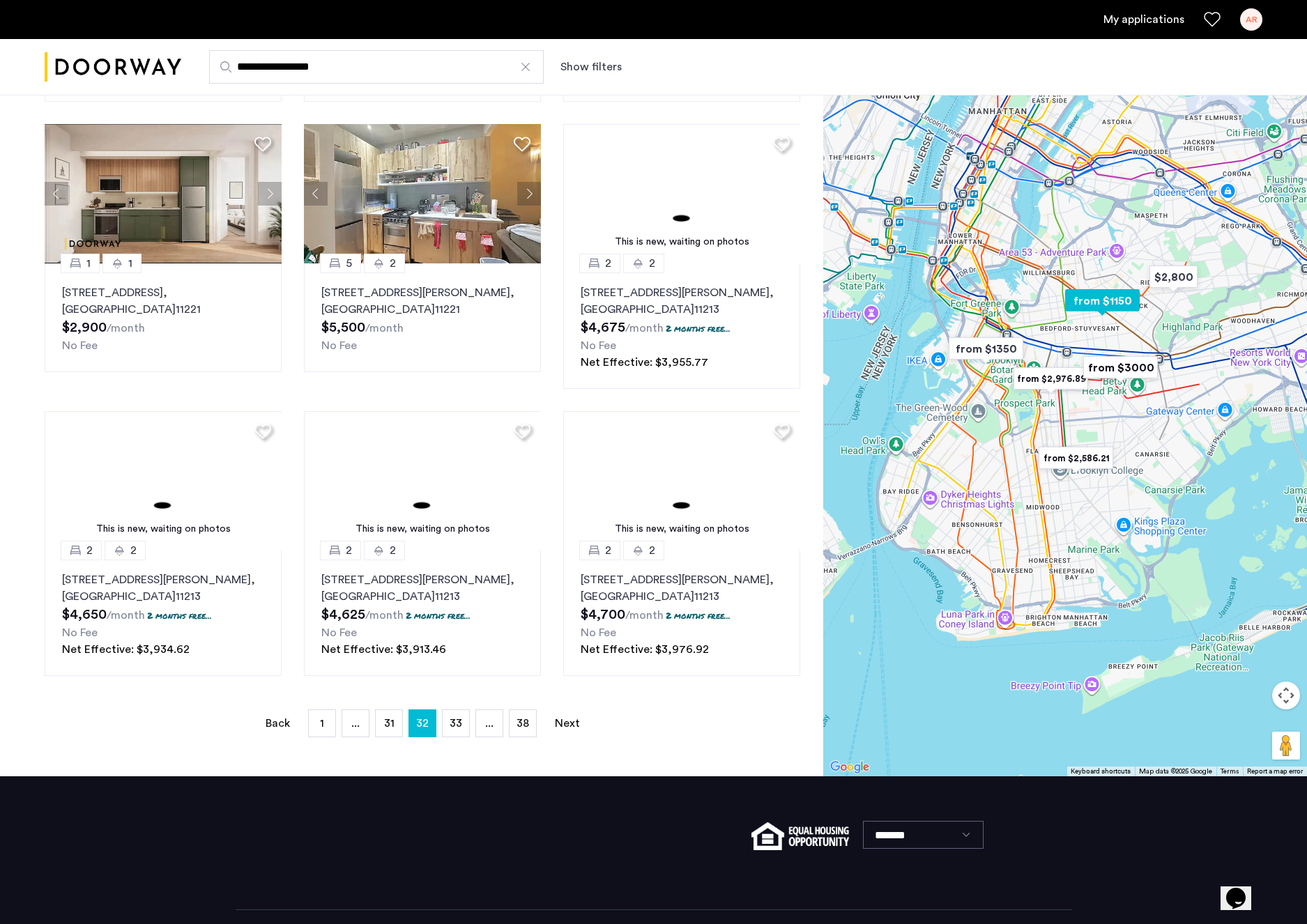
scroll to position [679, 0]
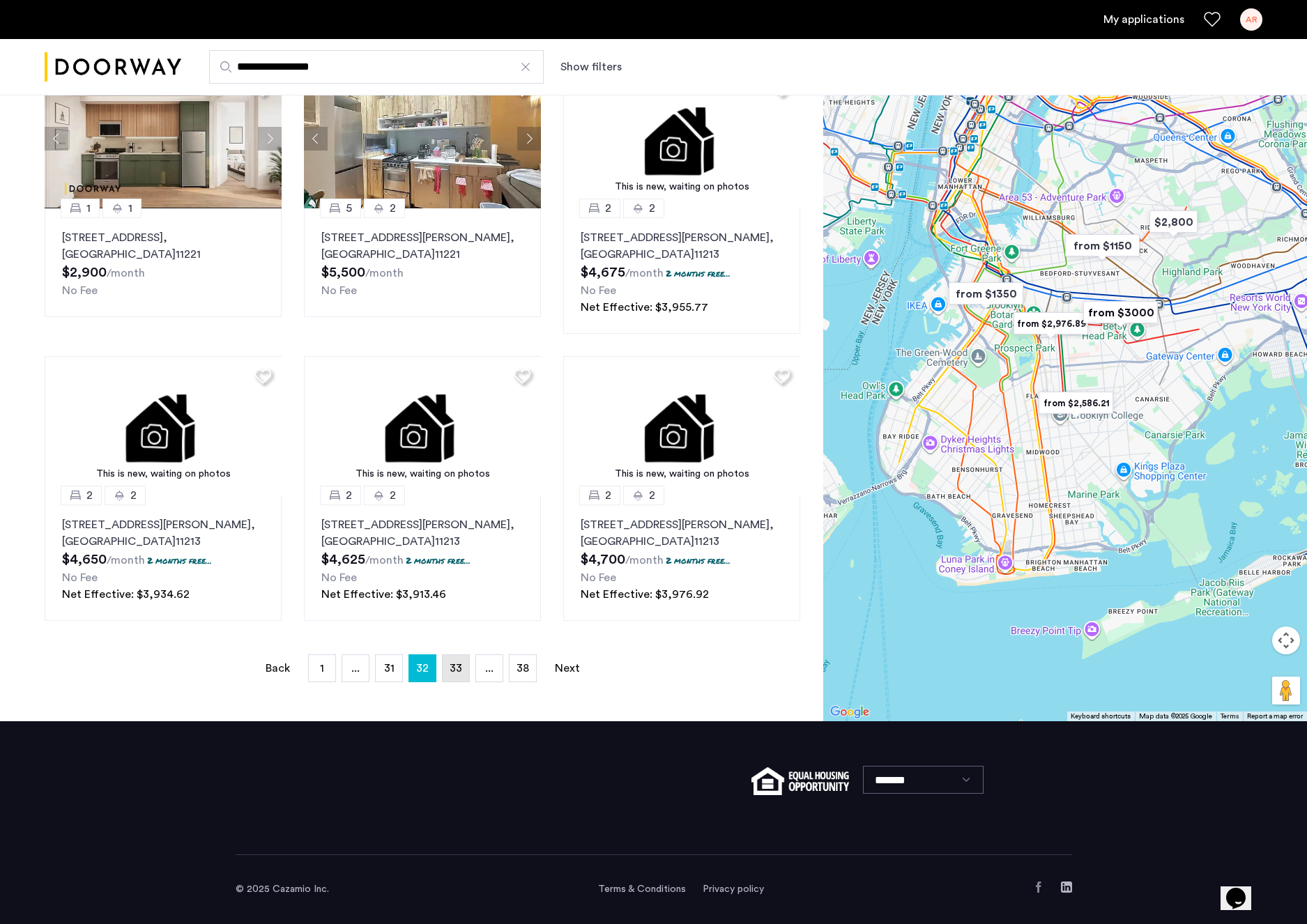
click at [448, 661] on link "page 33" at bounding box center [455, 668] width 26 height 26
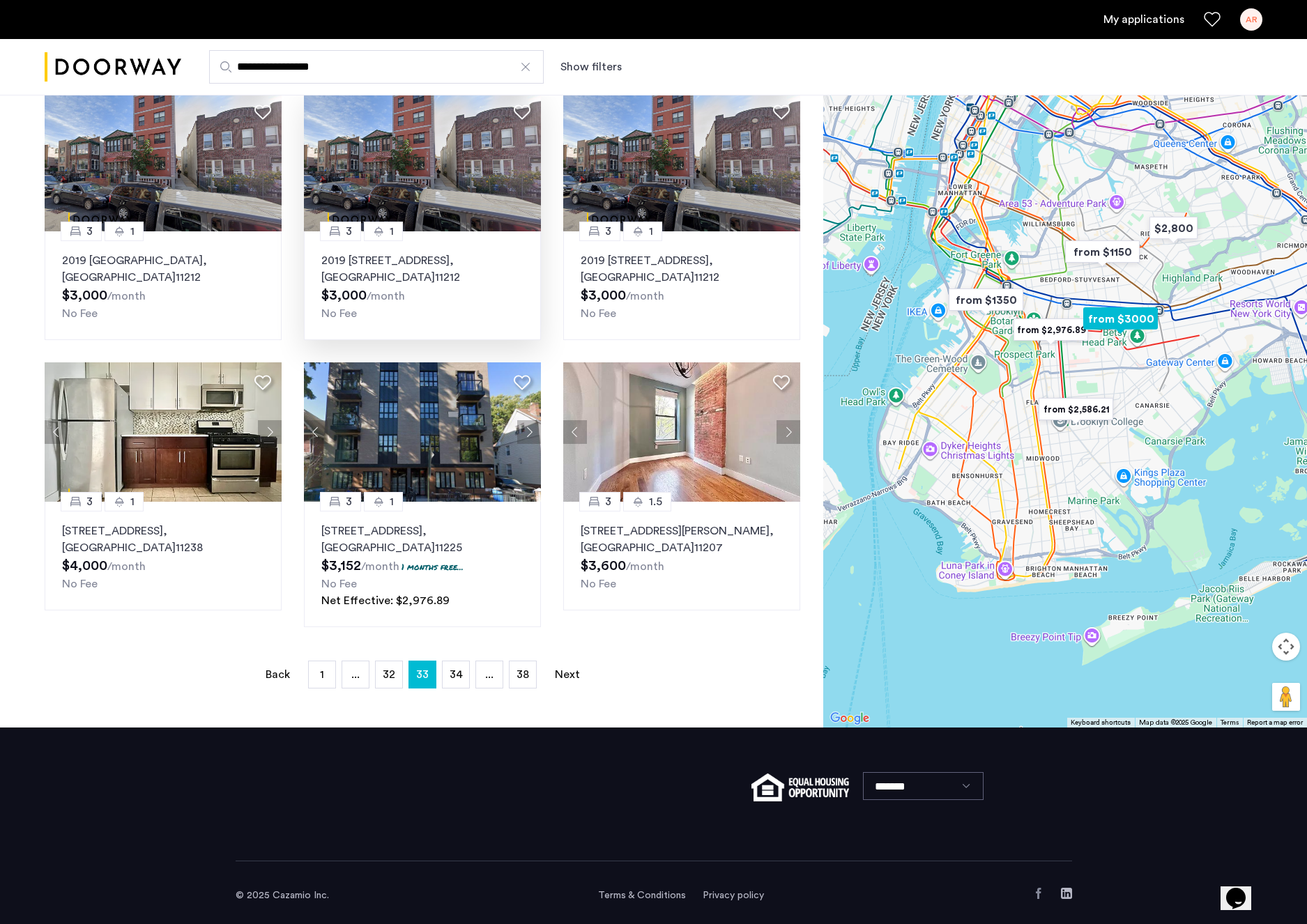
scroll to position [662, 0]
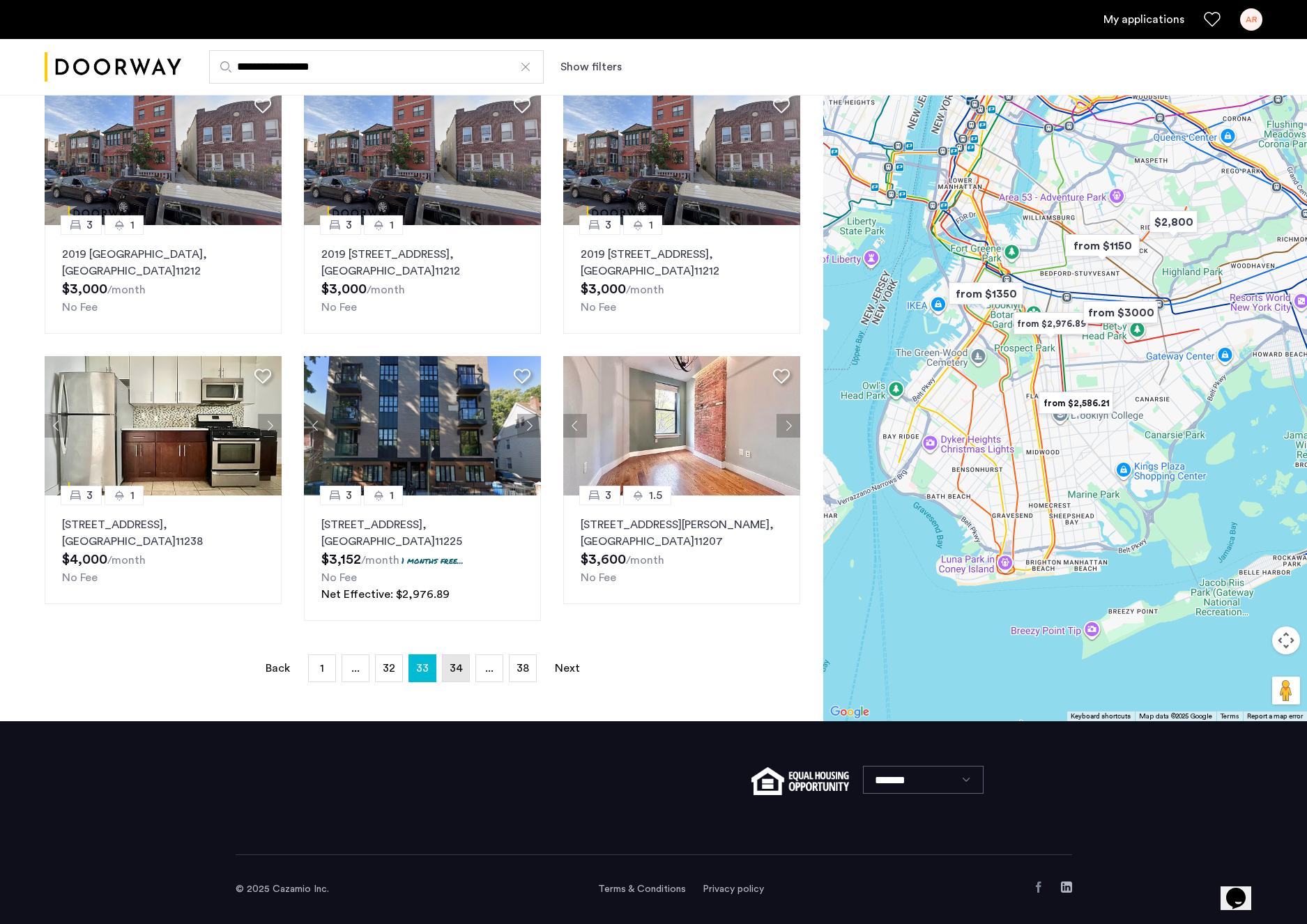
click at [452, 665] on span "34" at bounding box center [455, 668] width 13 height 11
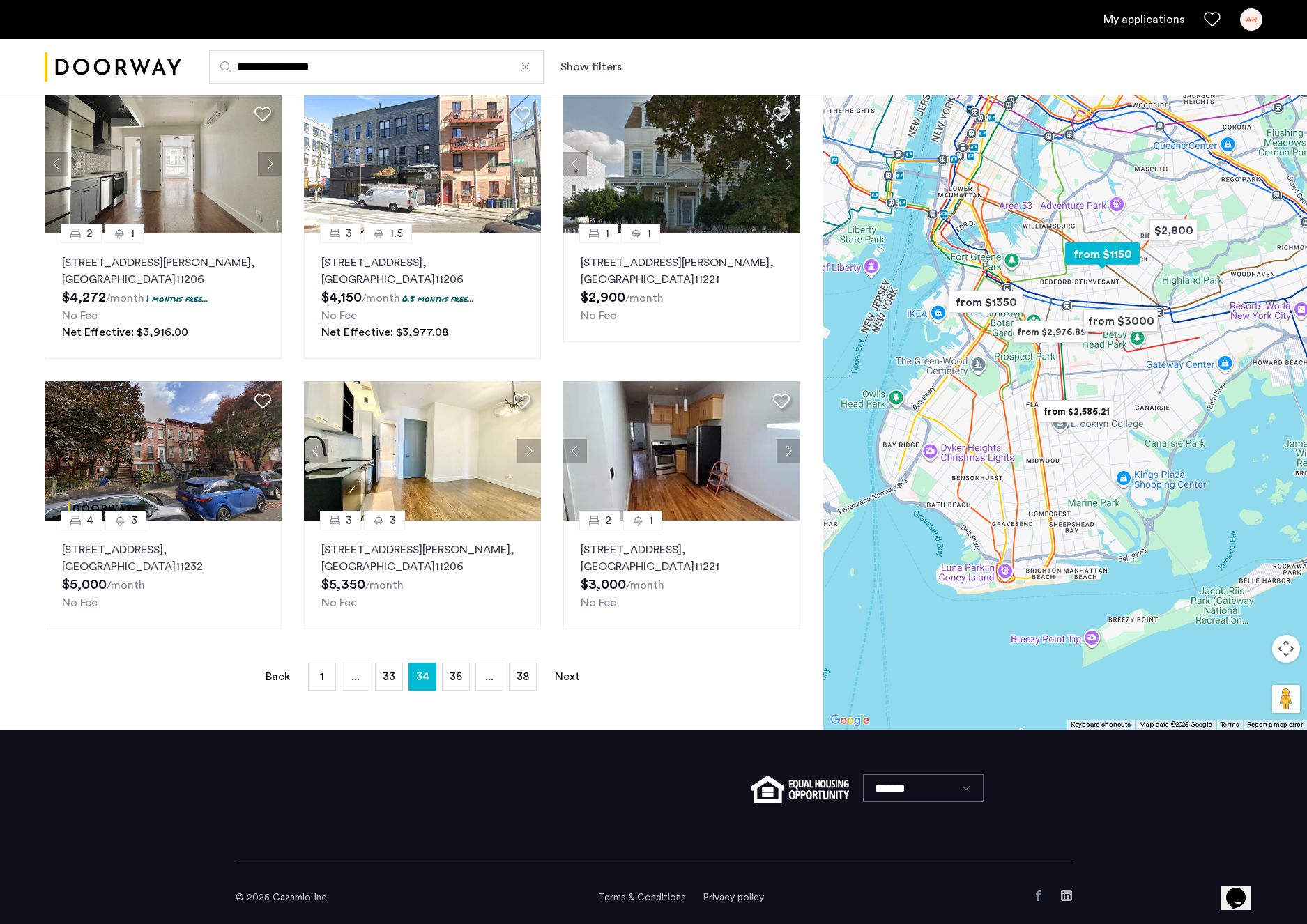
scroll to position [662, 0]
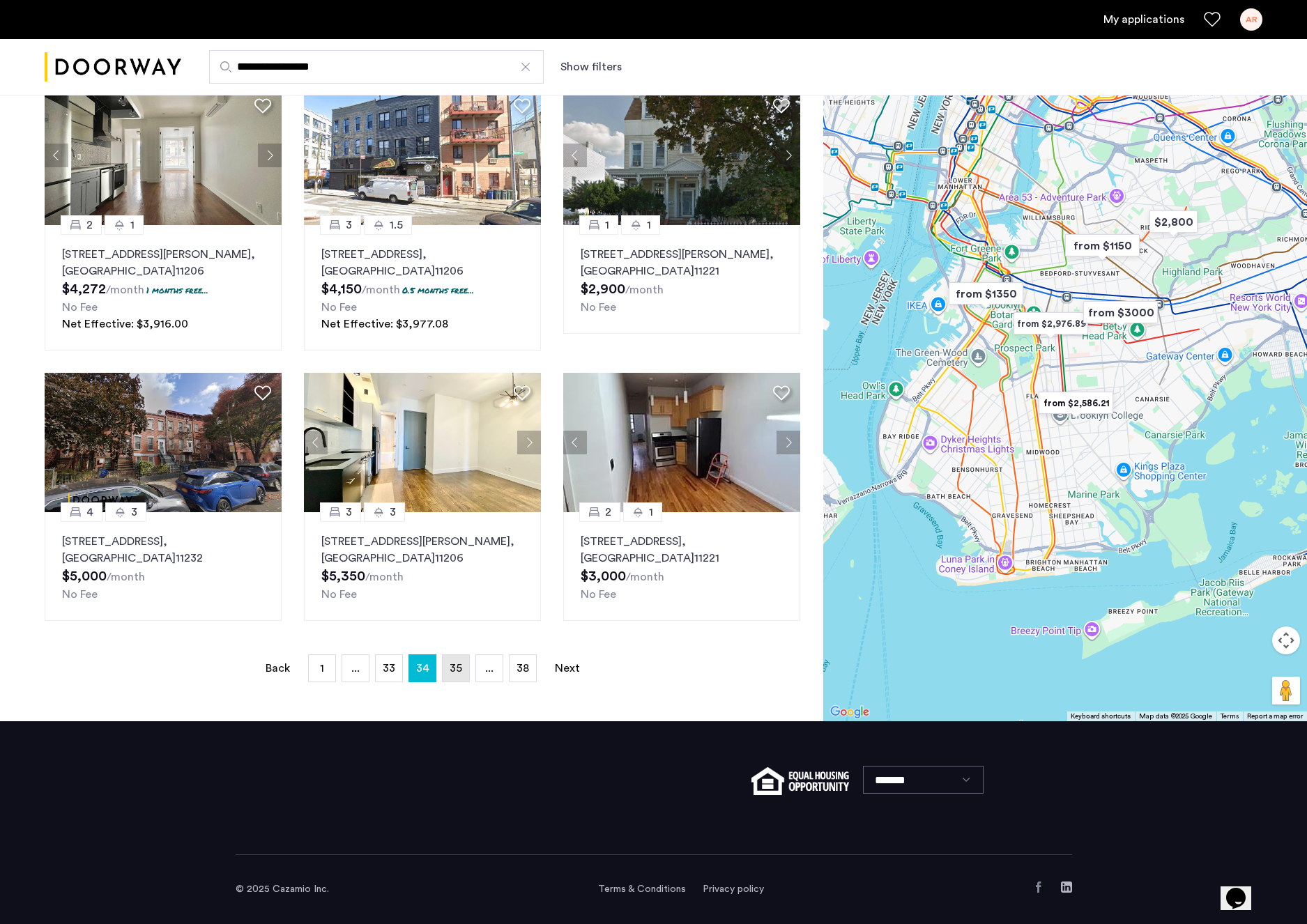
click at [454, 677] on link "page 35" at bounding box center [455, 668] width 26 height 26
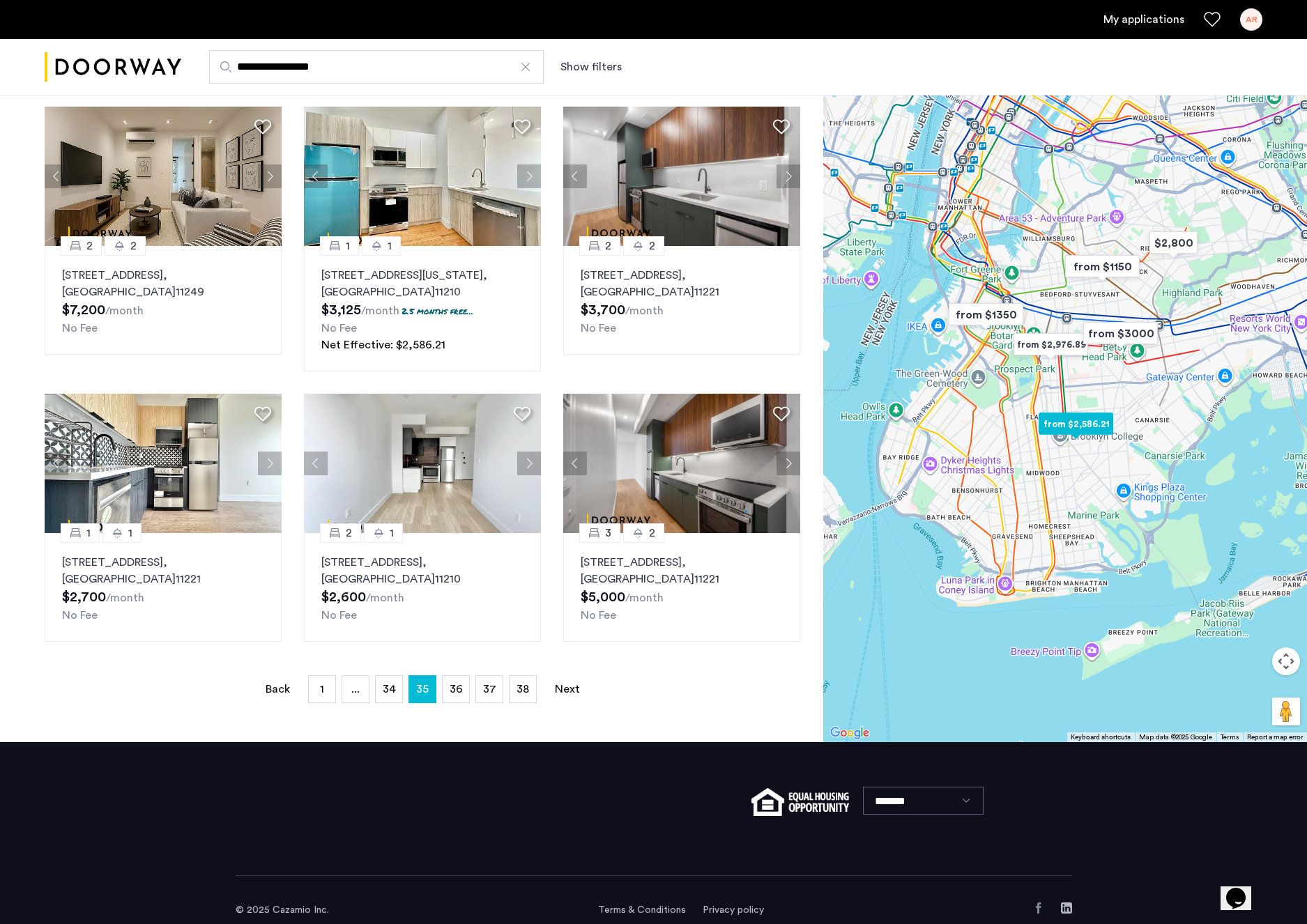
scroll to position [645, 0]
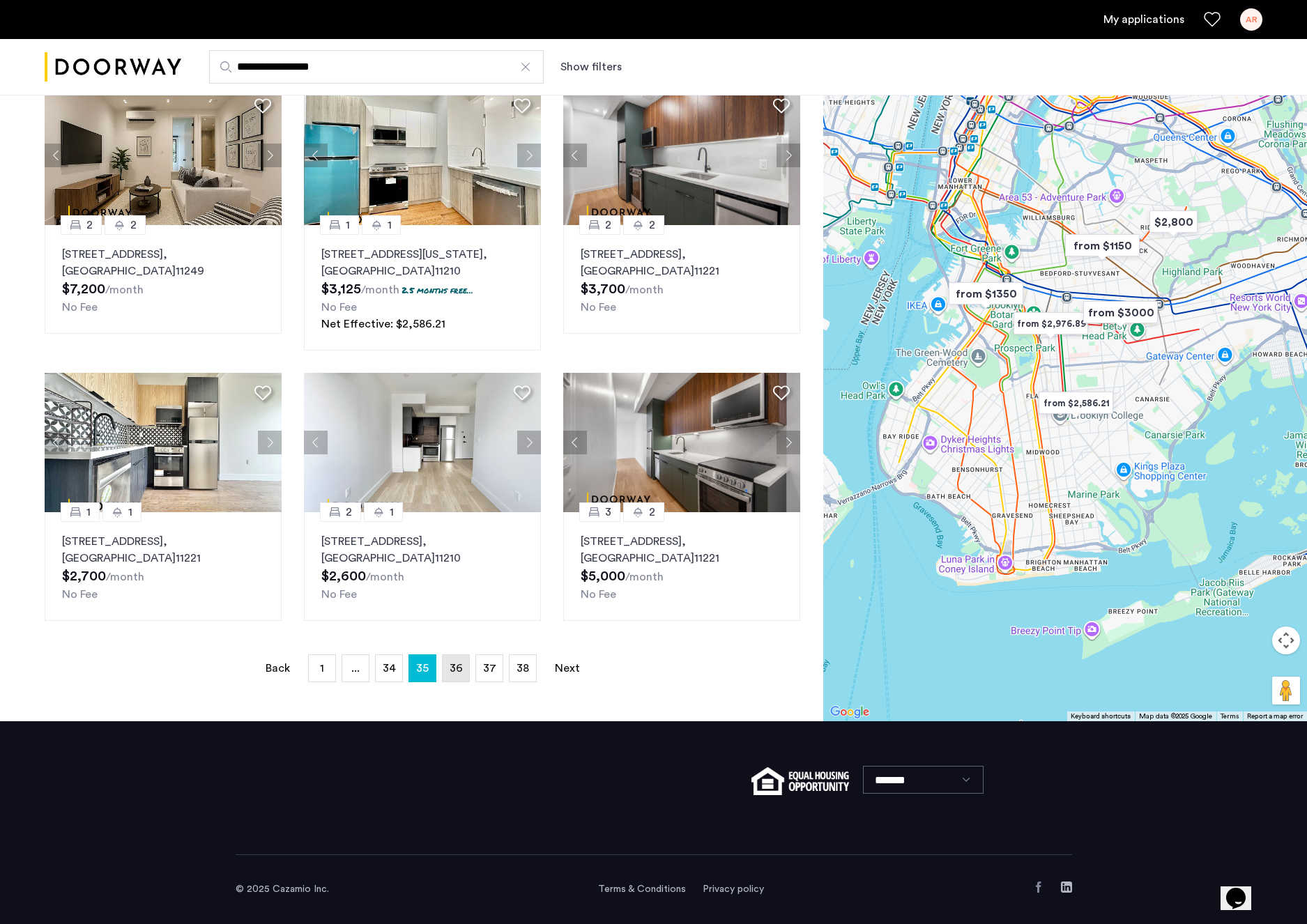
click at [449, 673] on span "36" at bounding box center [455, 668] width 13 height 11
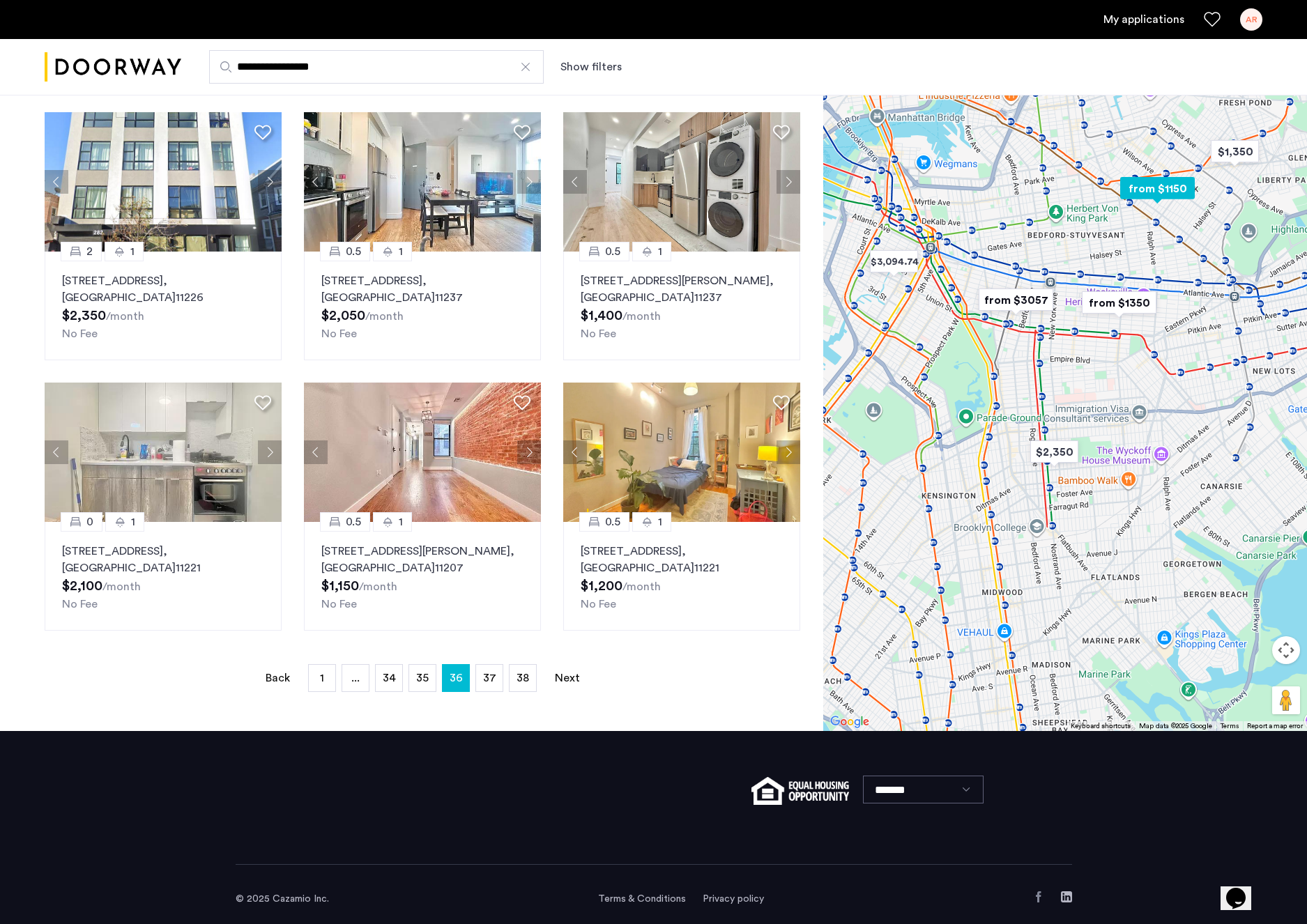
scroll to position [628, 0]
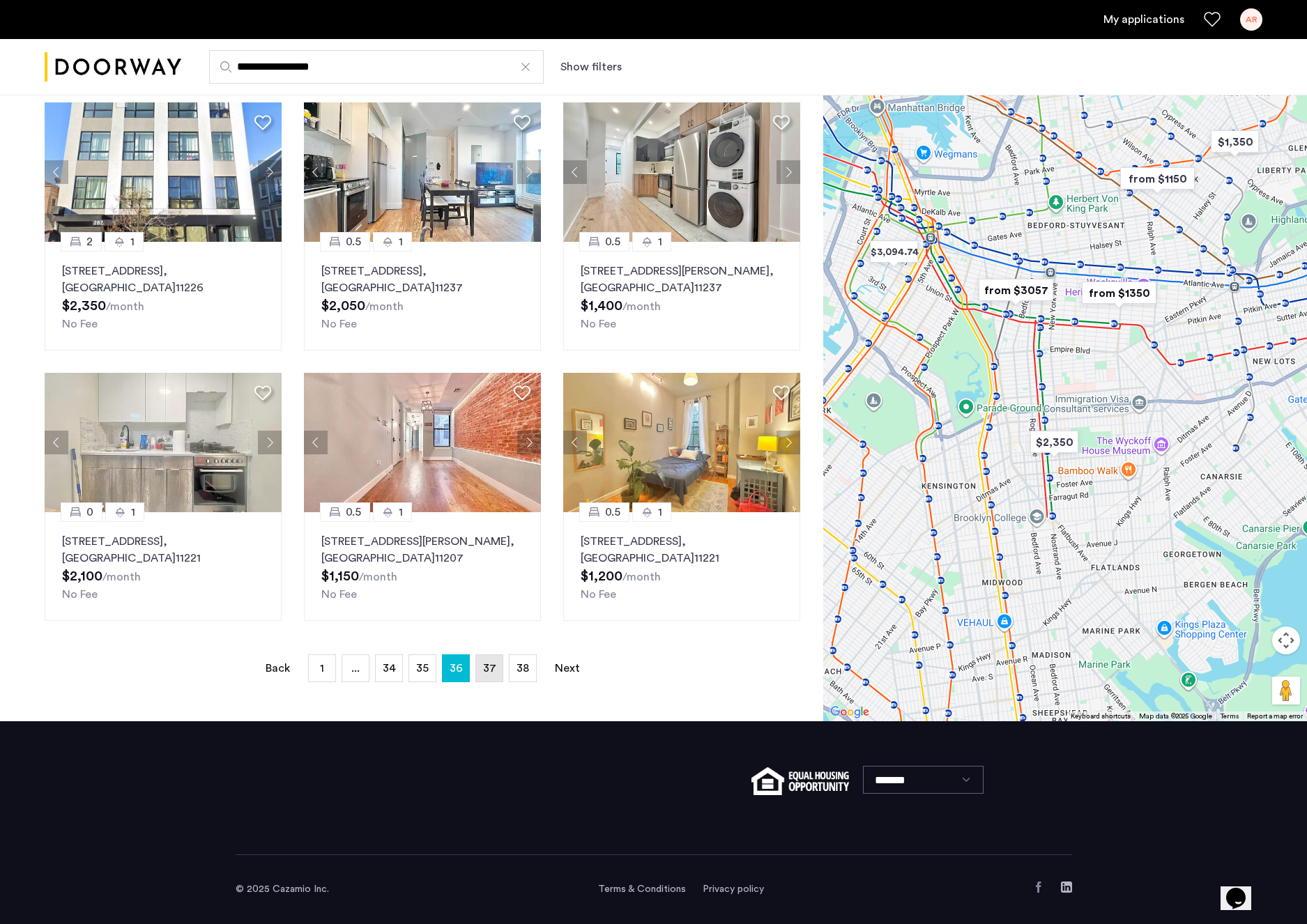
click at [488, 677] on link "page 37" at bounding box center [489, 668] width 26 height 26
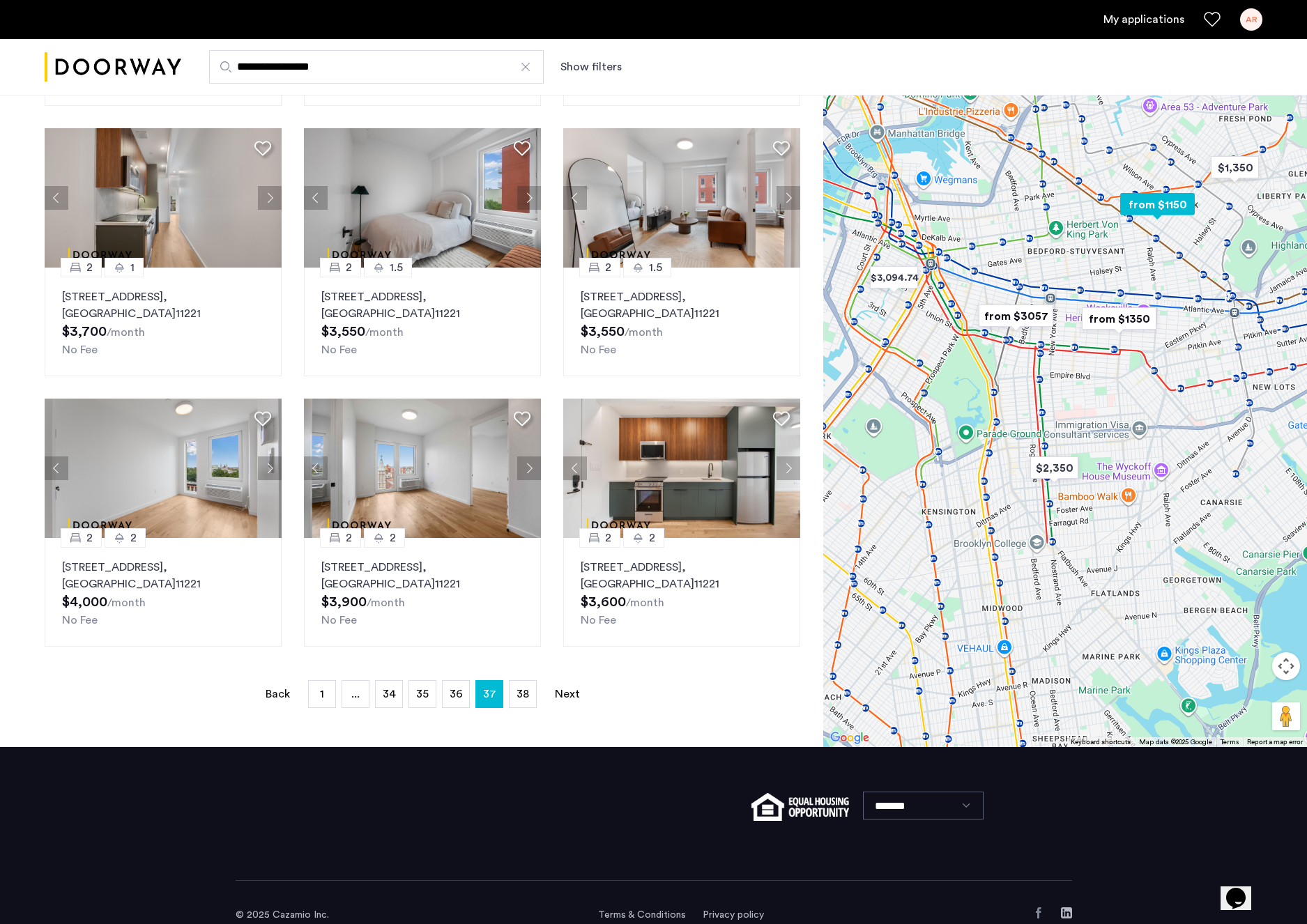
scroll to position [628, 0]
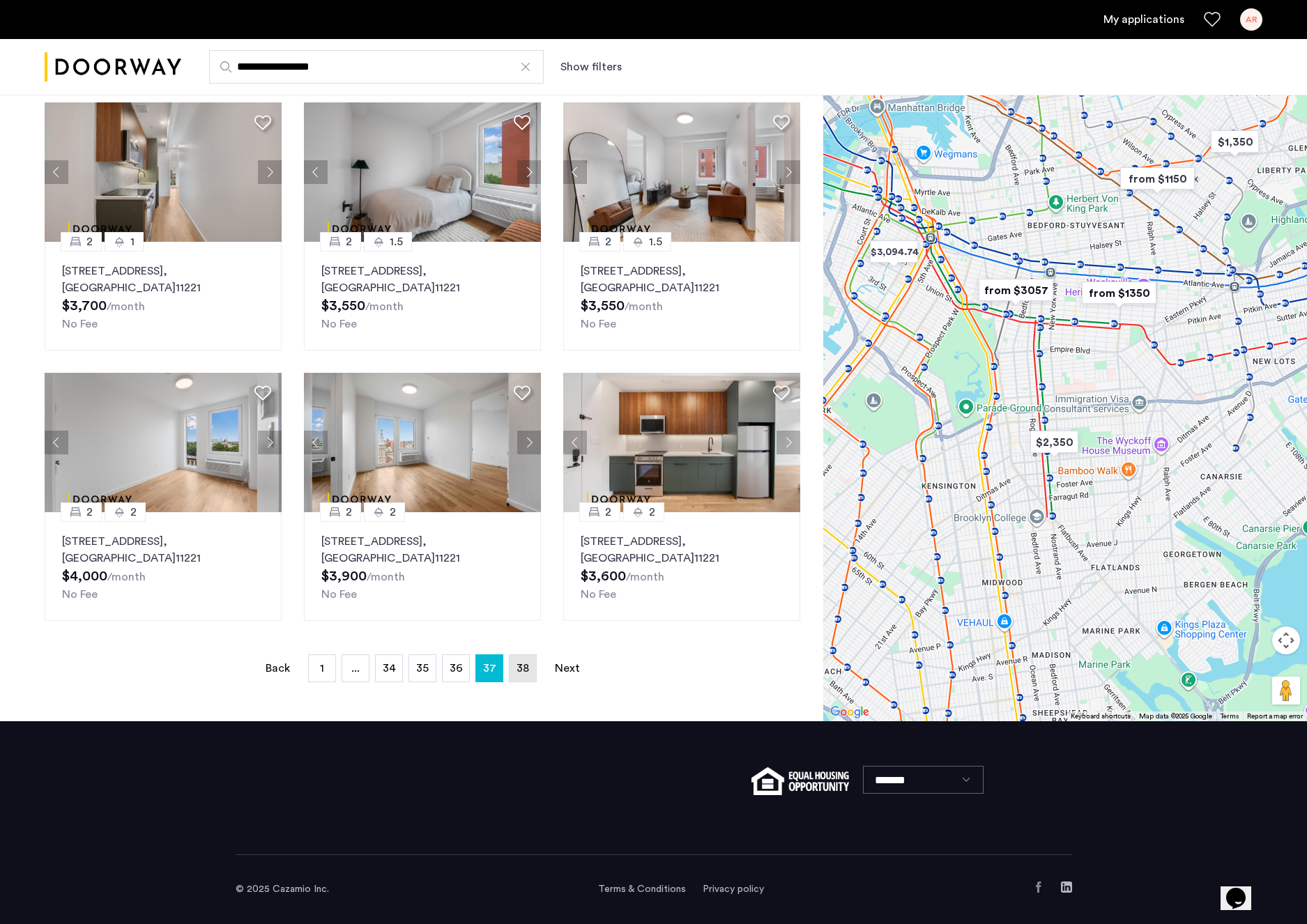
click at [524, 673] on span "38" at bounding box center [522, 668] width 13 height 11
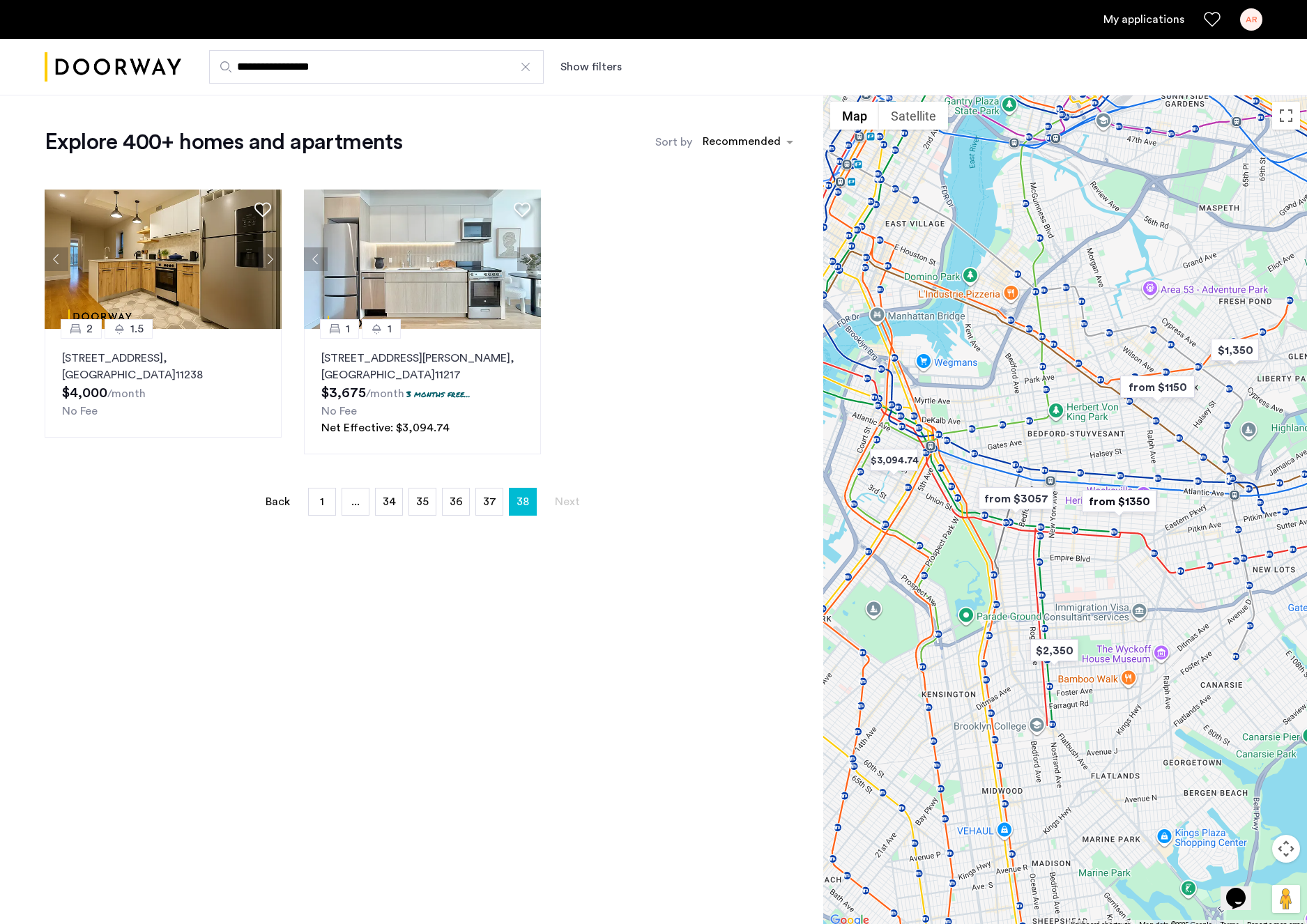
click at [622, 401] on div "2 1.5 597 Park Place, Unit 1, Brooklyn , NY 11238 $4,000 /month No Fee 1 1 558 …" at bounding box center [422, 321] width 778 height 287
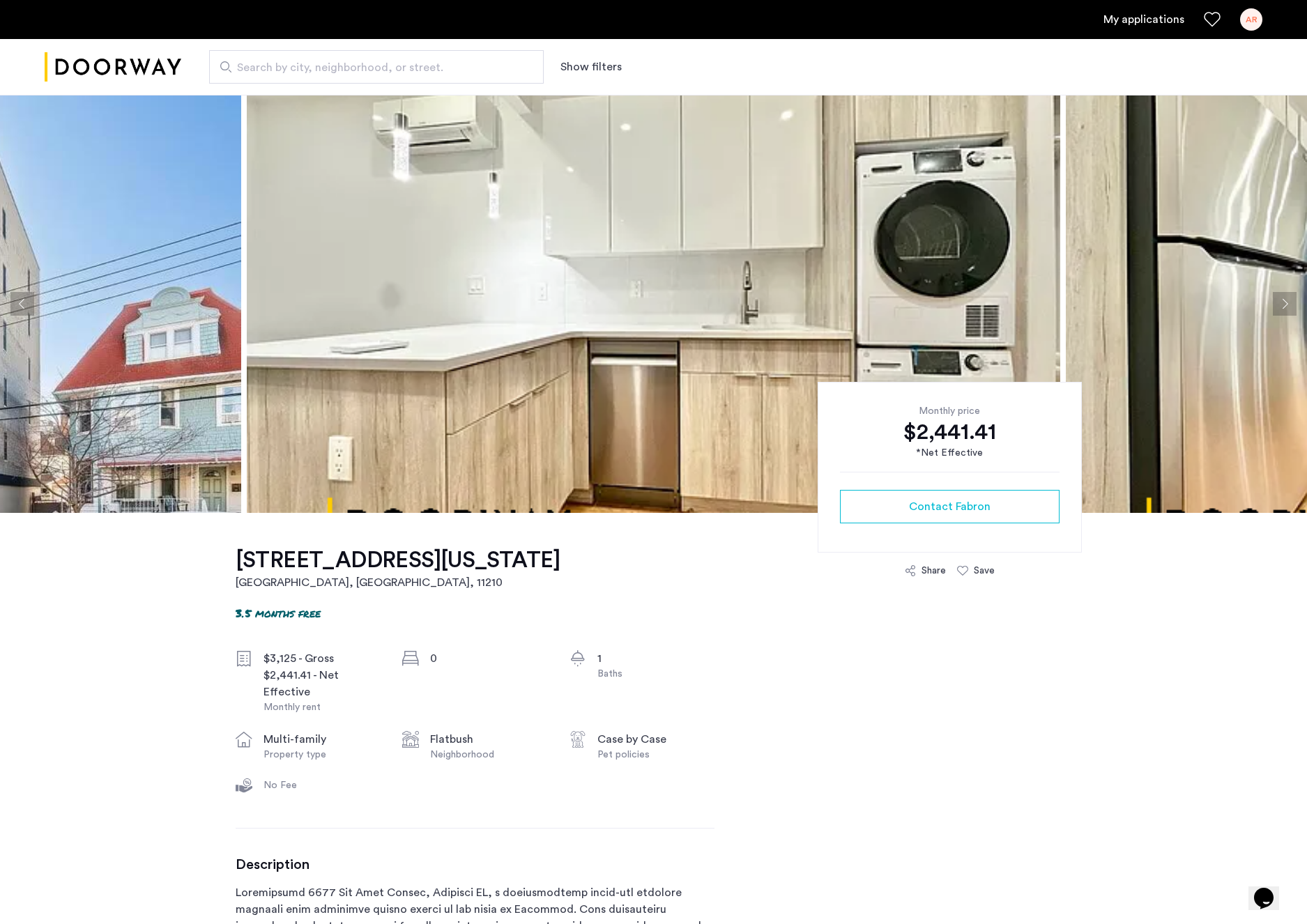
click at [1284, 302] on button "Next apartment" at bounding box center [1284, 304] width 24 height 24
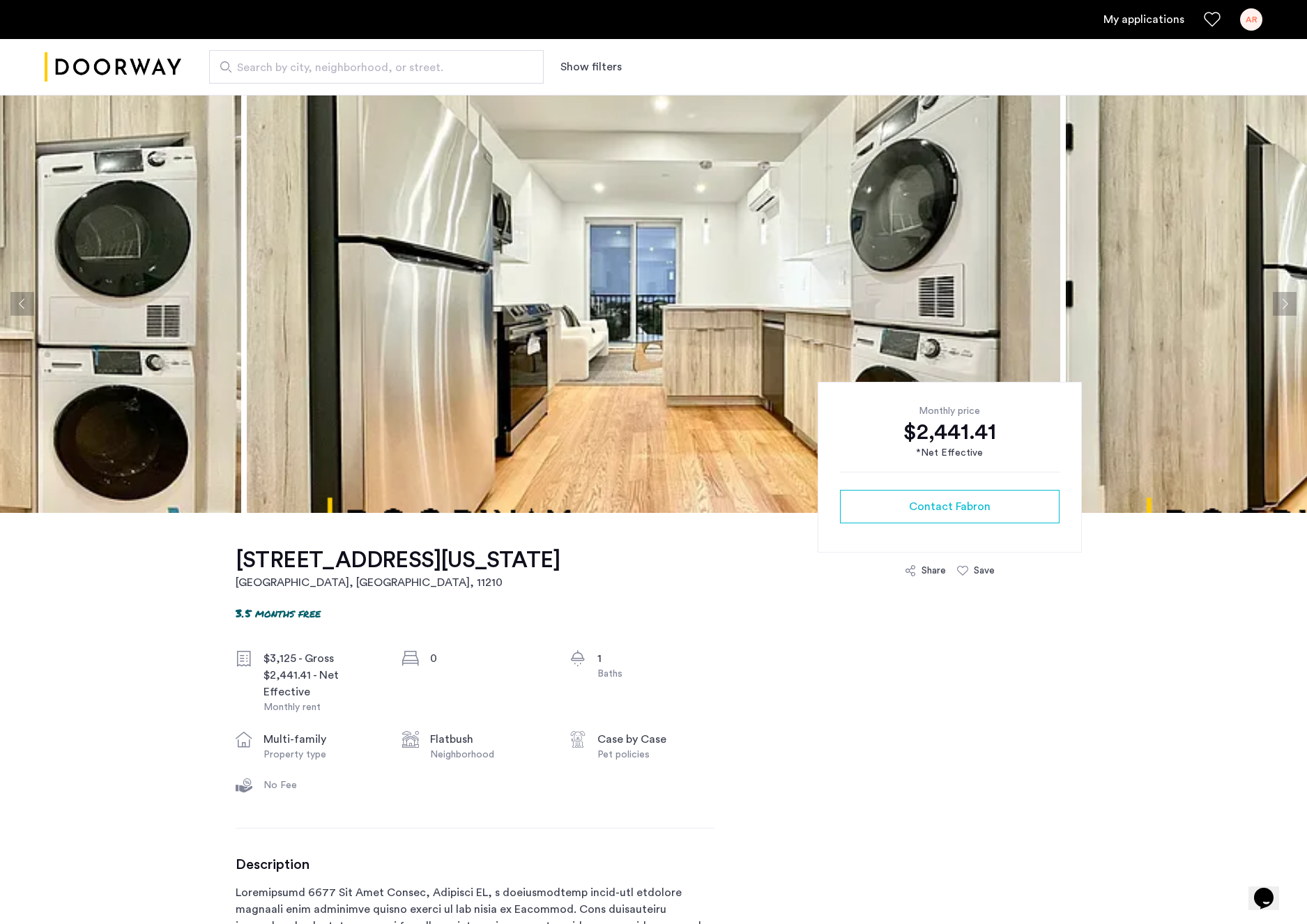
click at [1284, 302] on button "Next apartment" at bounding box center [1284, 304] width 24 height 24
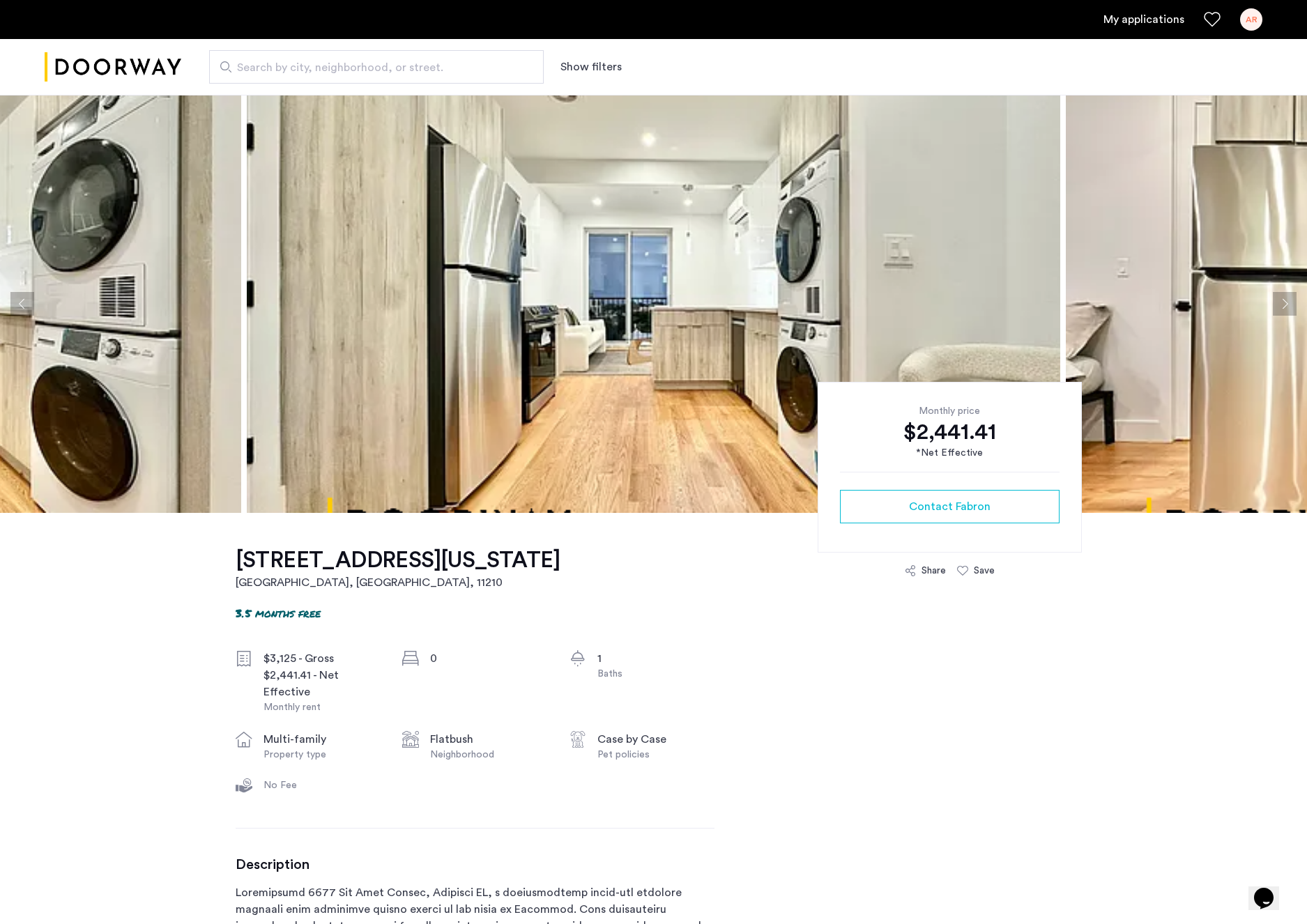
click at [1284, 302] on button "Next apartment" at bounding box center [1284, 304] width 24 height 24
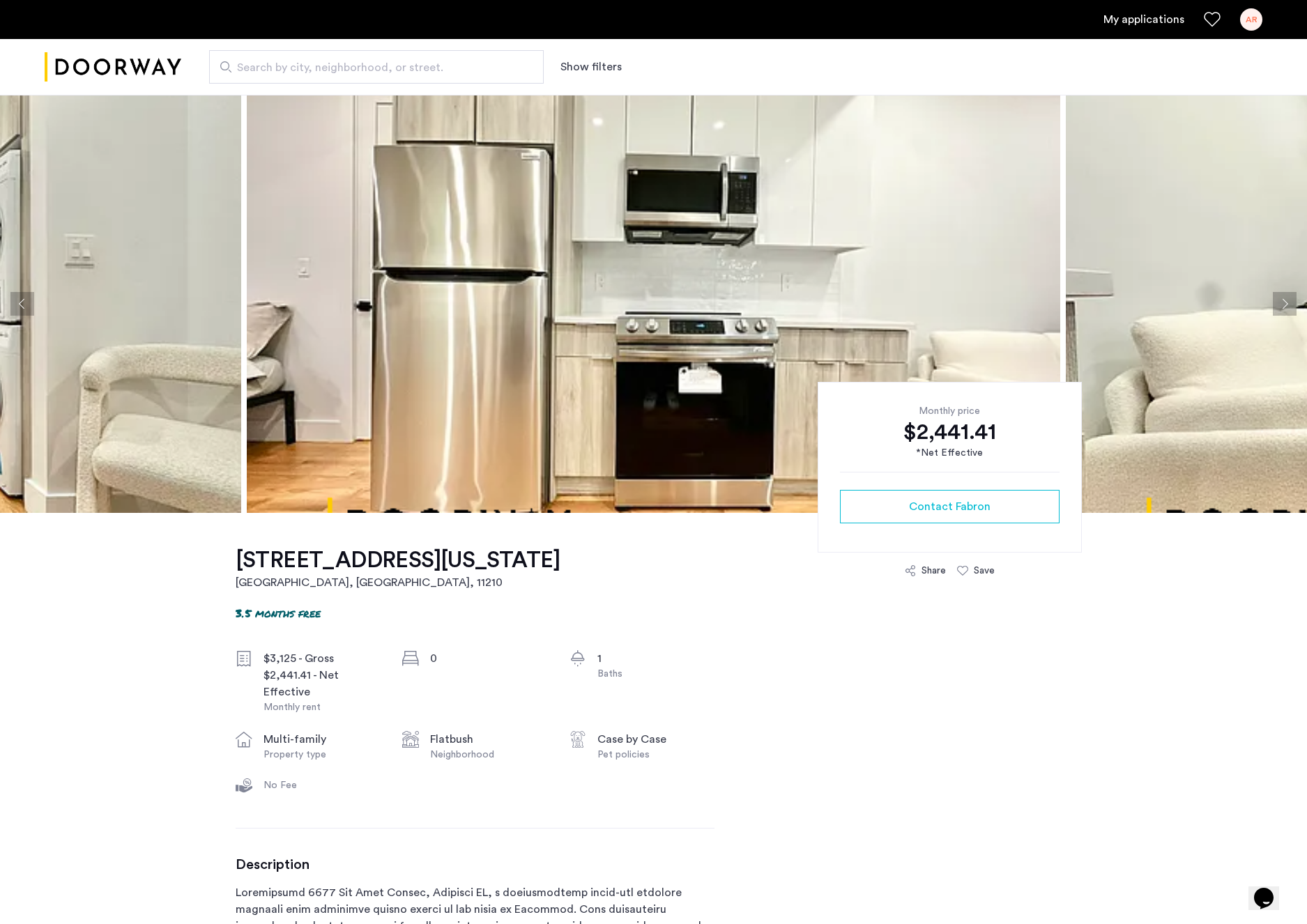
click at [1284, 302] on button "Next apartment" at bounding box center [1284, 304] width 24 height 24
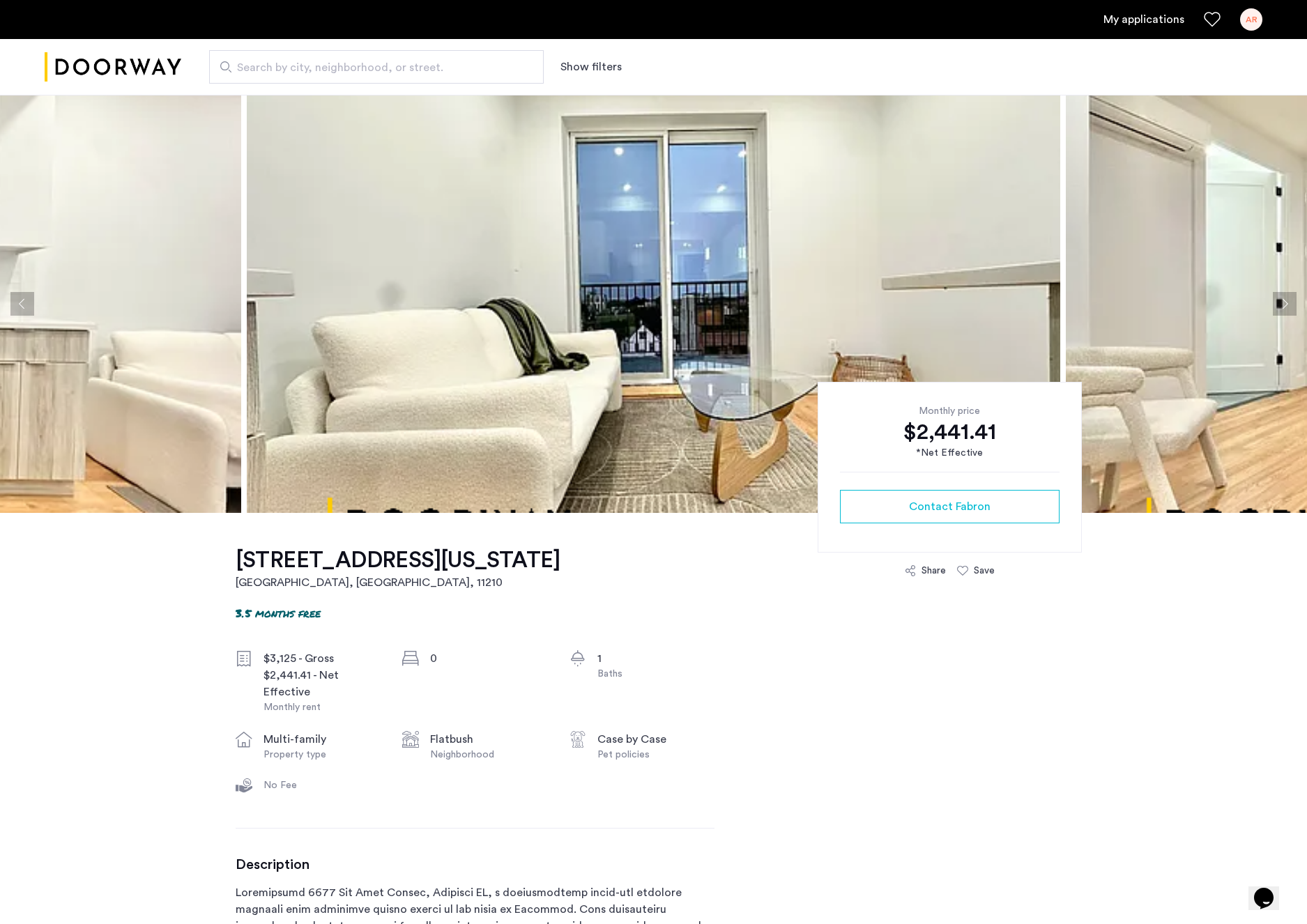
click at [1284, 302] on button "Next apartment" at bounding box center [1284, 304] width 24 height 24
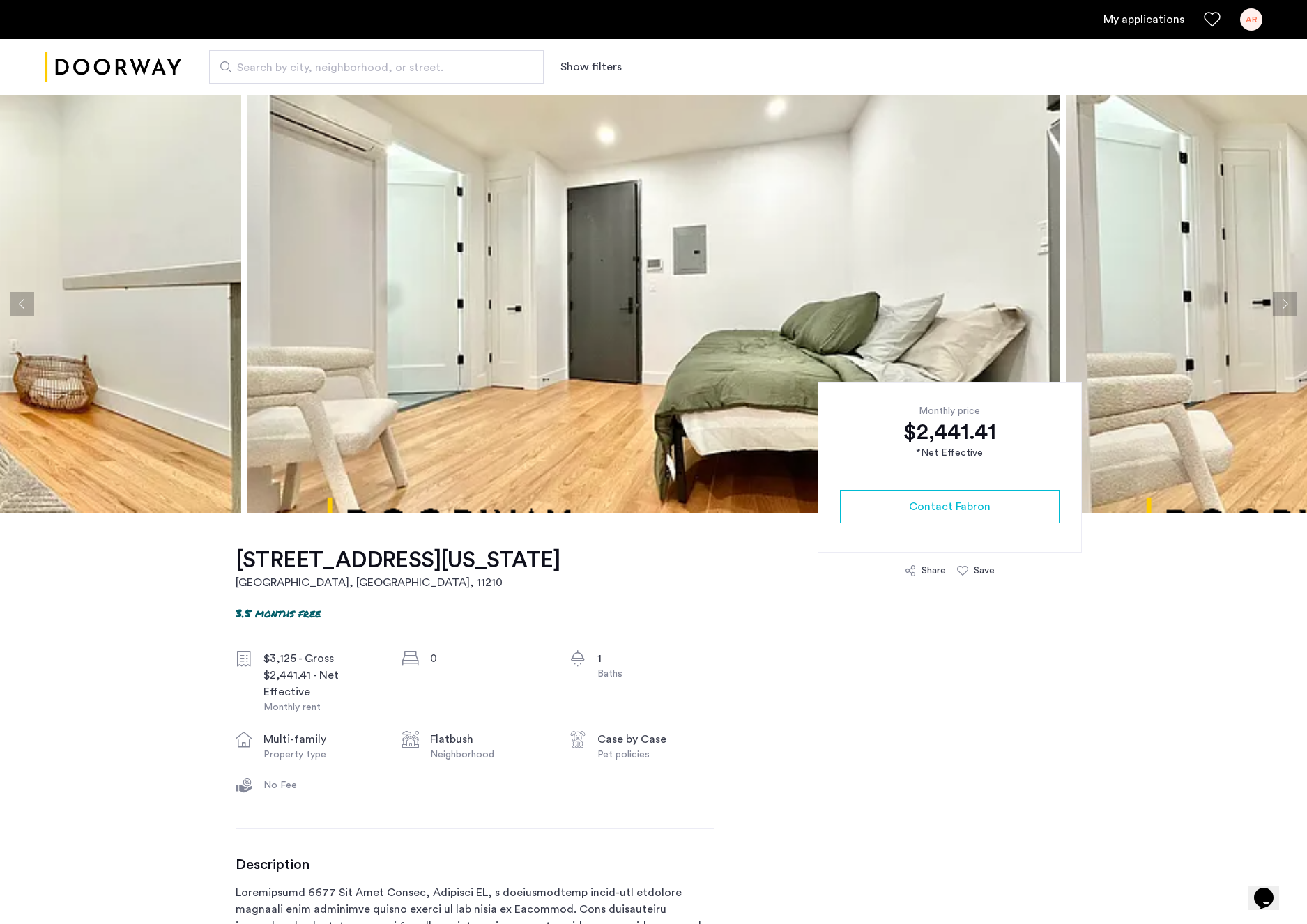
click at [1284, 302] on button "Next apartment" at bounding box center [1284, 304] width 24 height 24
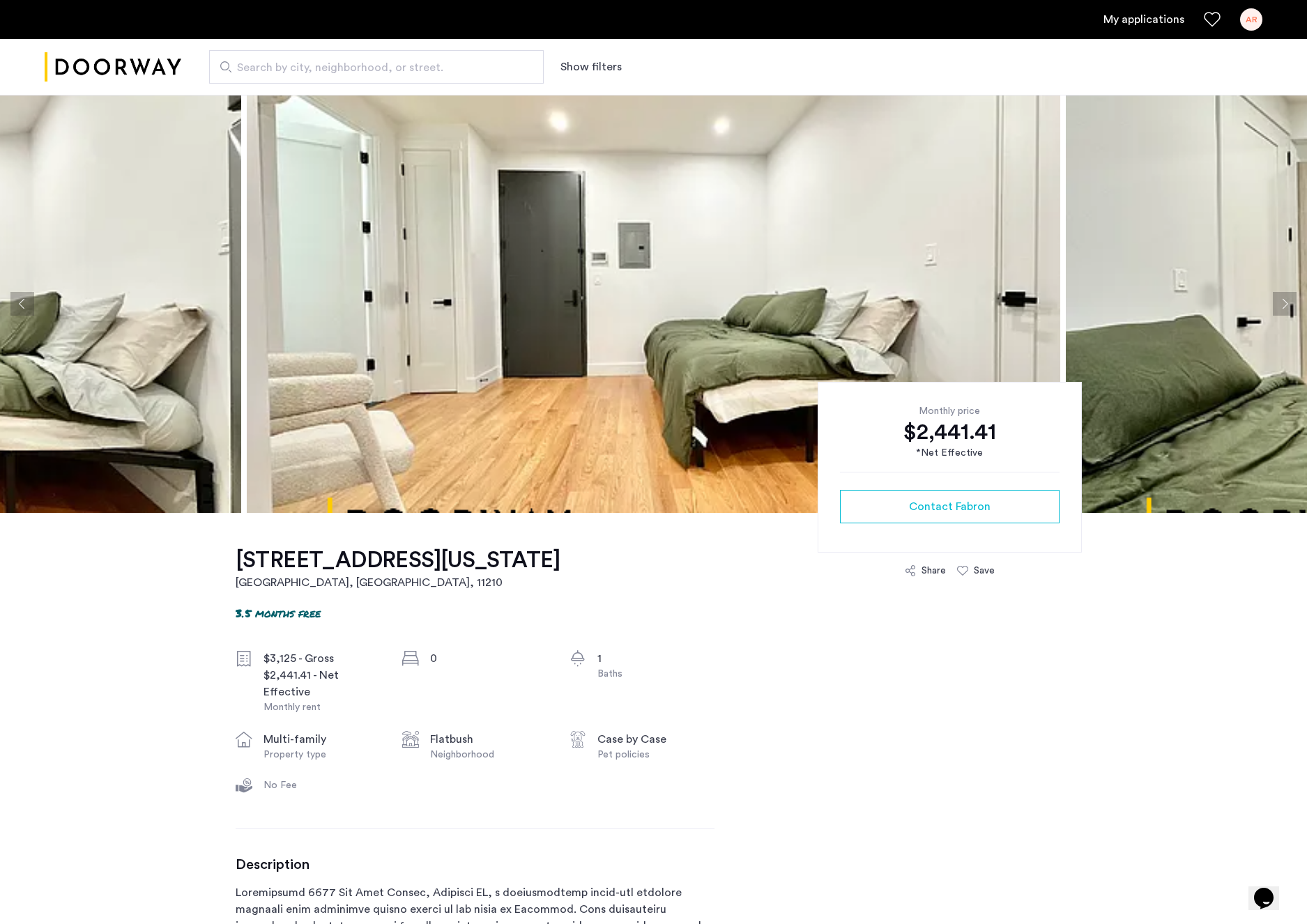
click at [1284, 302] on button "Next apartment" at bounding box center [1284, 304] width 24 height 24
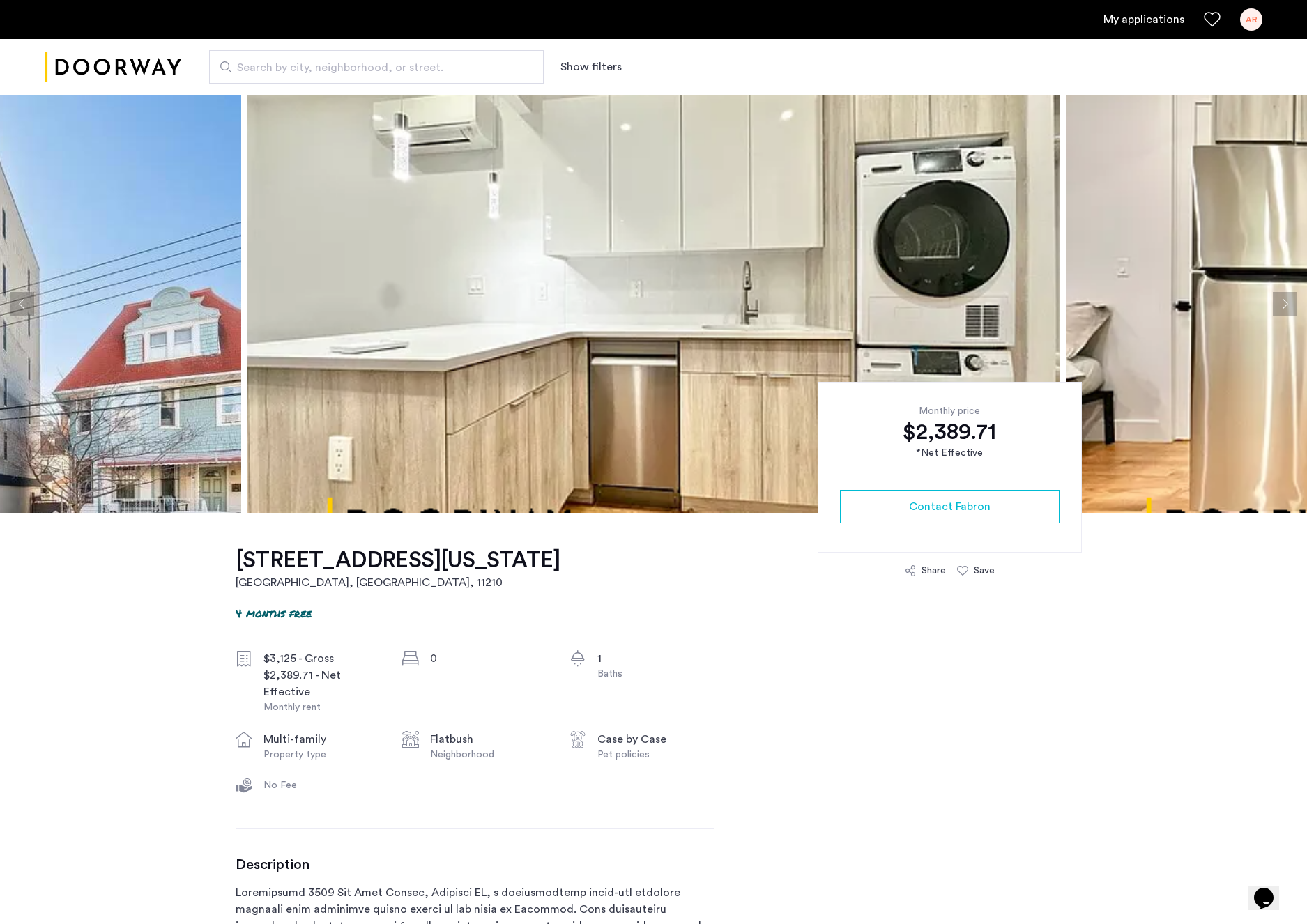
click at [1286, 306] on button "Next apartment" at bounding box center [1284, 304] width 24 height 24
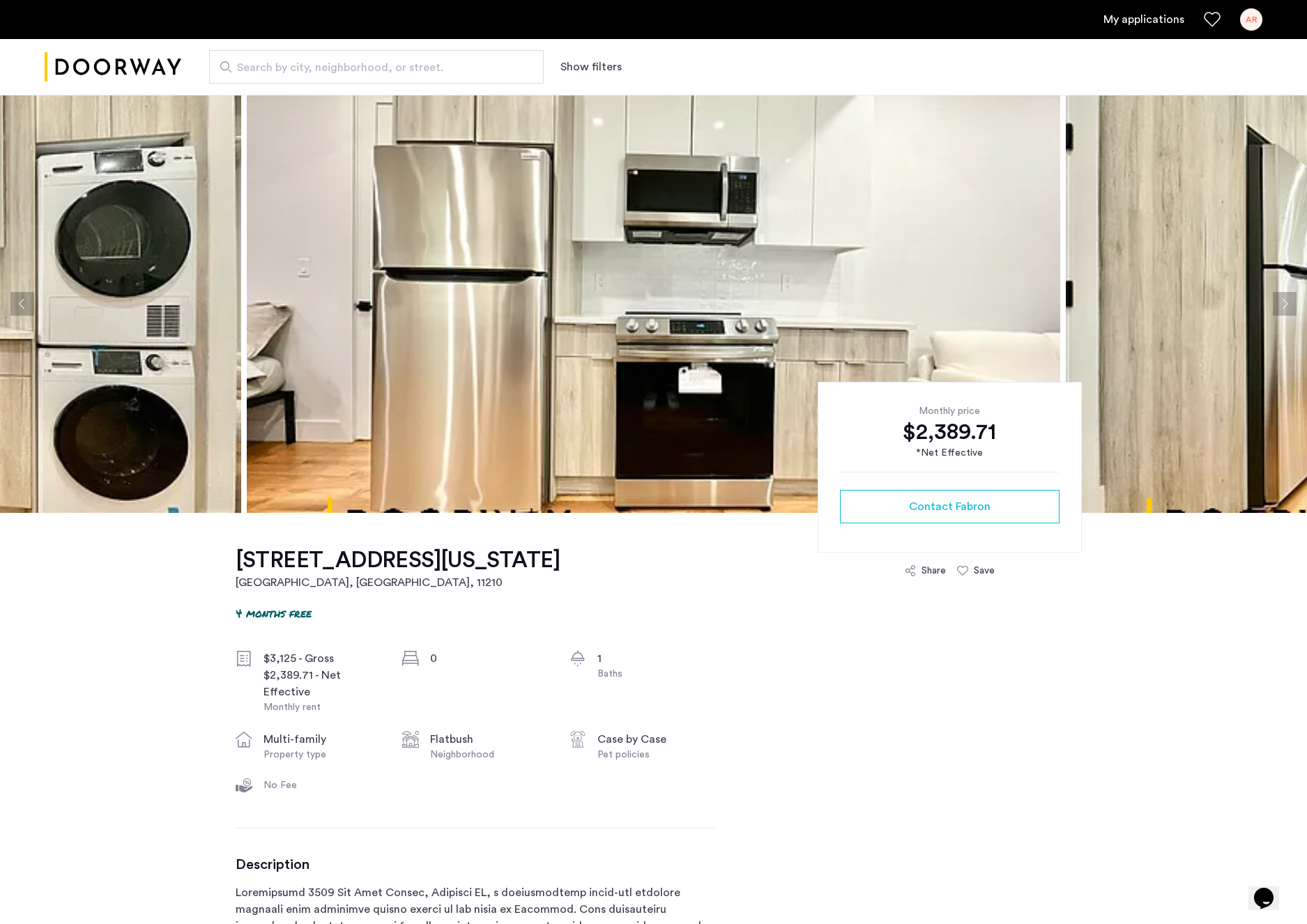
click at [1284, 304] on button "Next apartment" at bounding box center [1284, 304] width 24 height 24
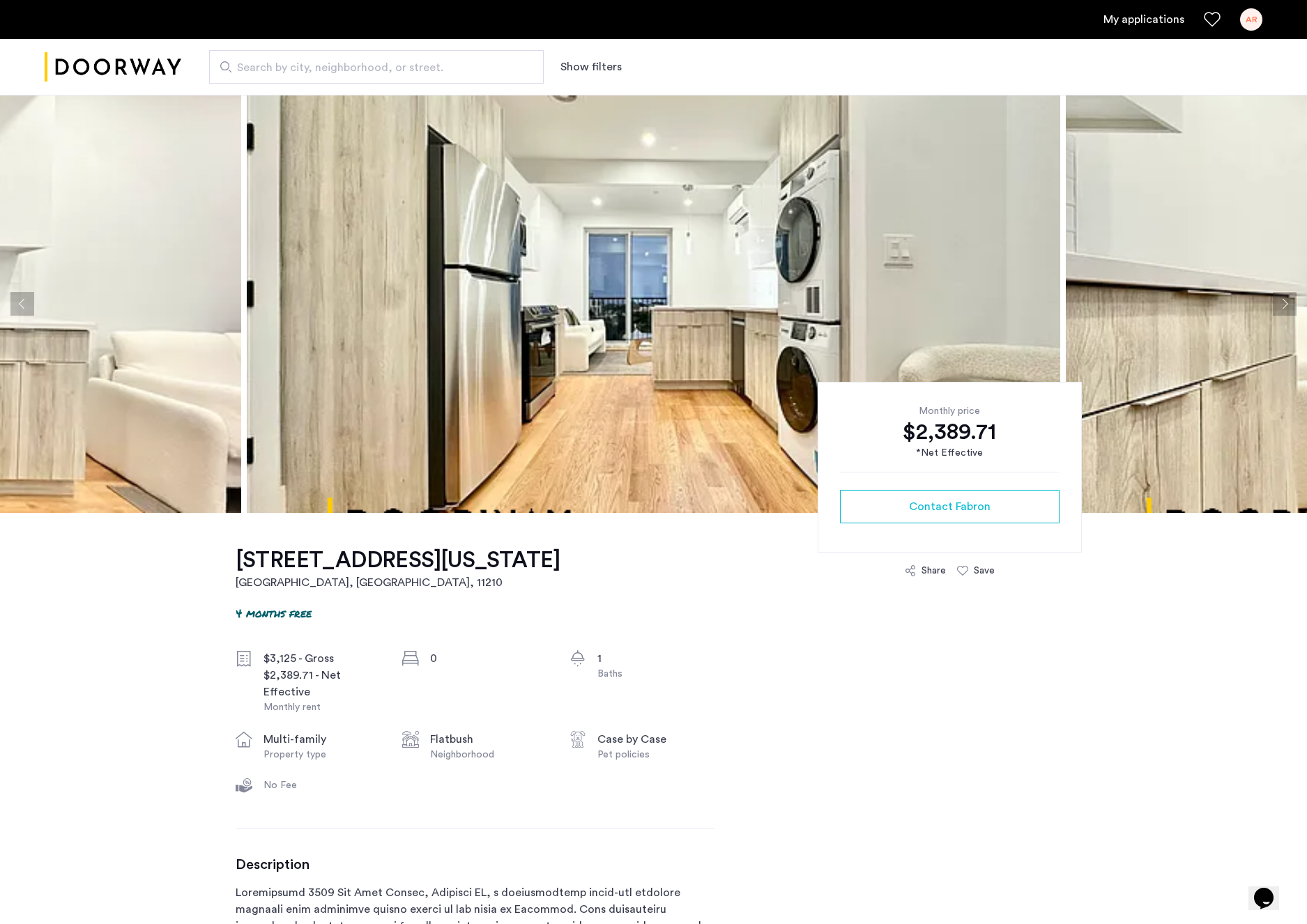
click at [1283, 307] on button "Next apartment" at bounding box center [1284, 304] width 24 height 24
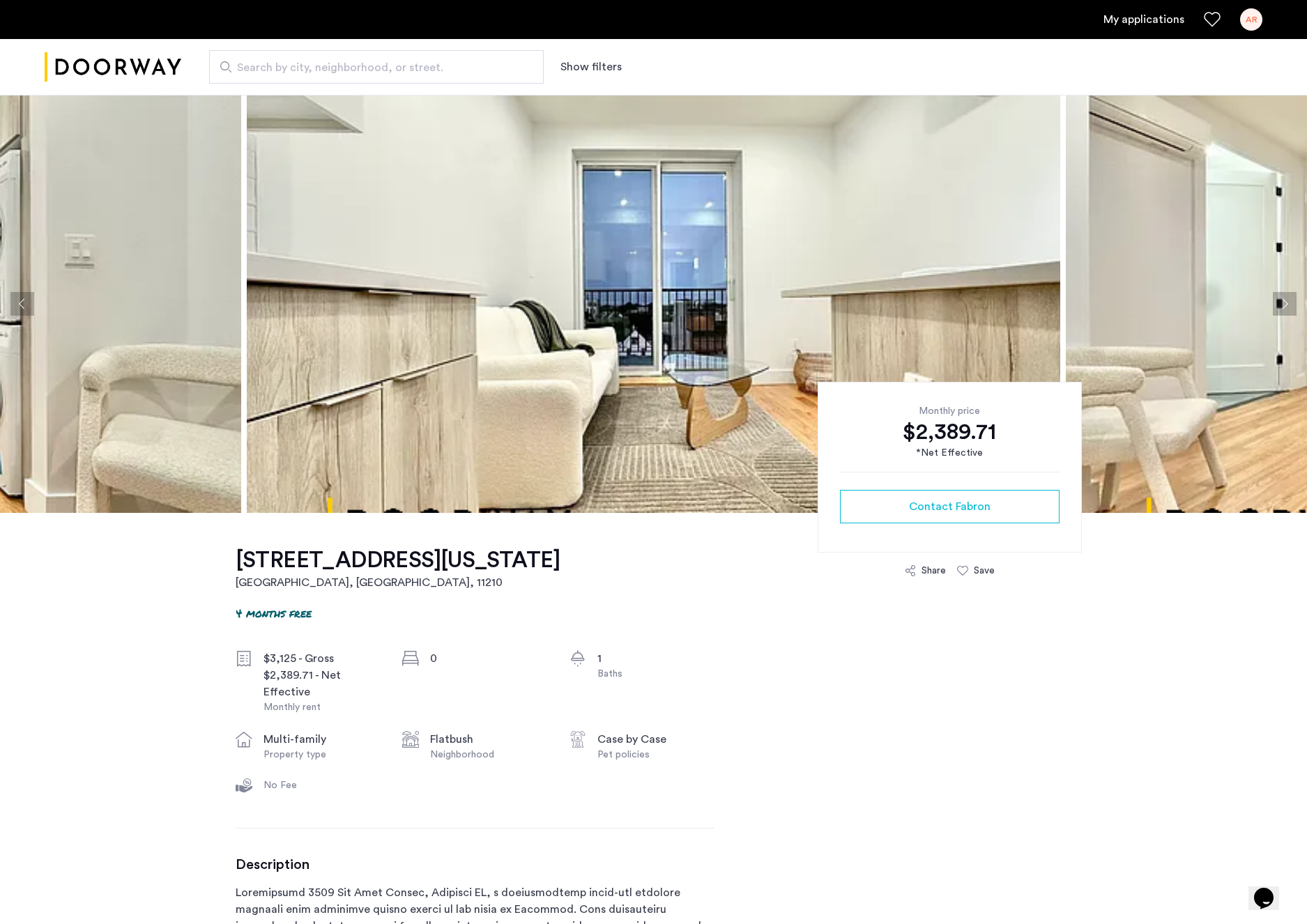
click at [1283, 307] on button "Next apartment" at bounding box center [1284, 304] width 24 height 24
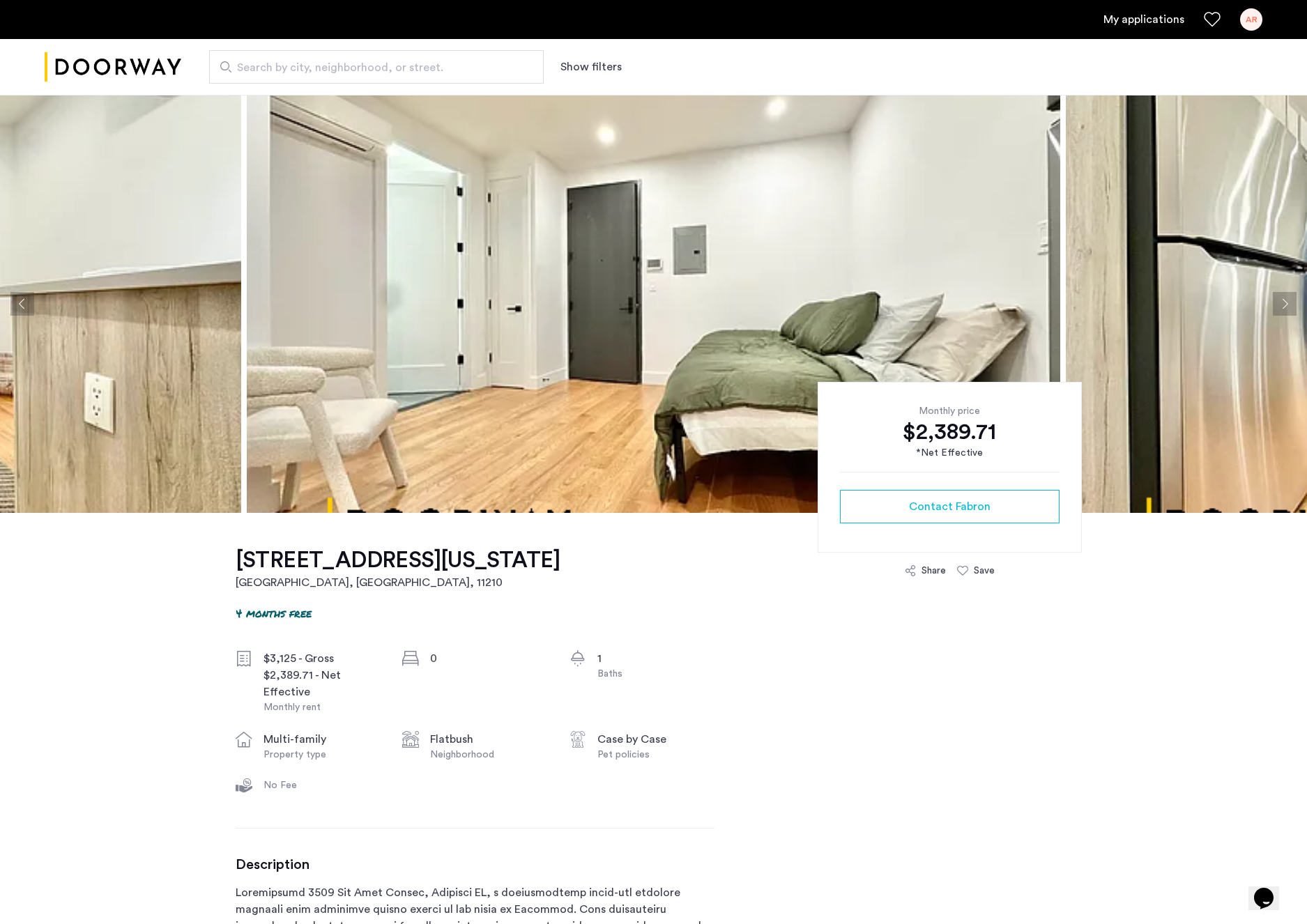
click at [1283, 307] on button "Next apartment" at bounding box center [1284, 304] width 24 height 24
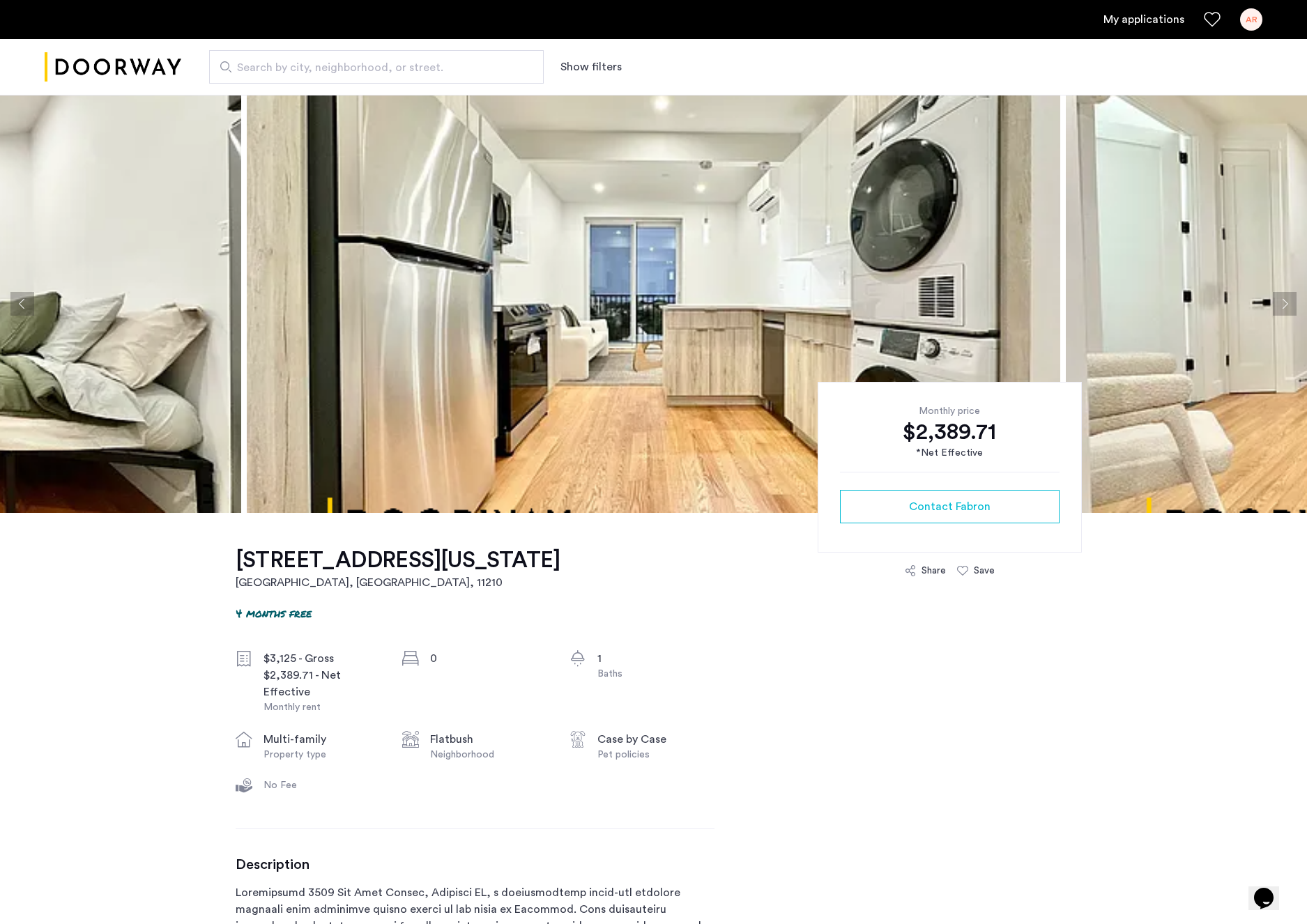
click at [1283, 307] on button "Next apartment" at bounding box center [1284, 304] width 24 height 24
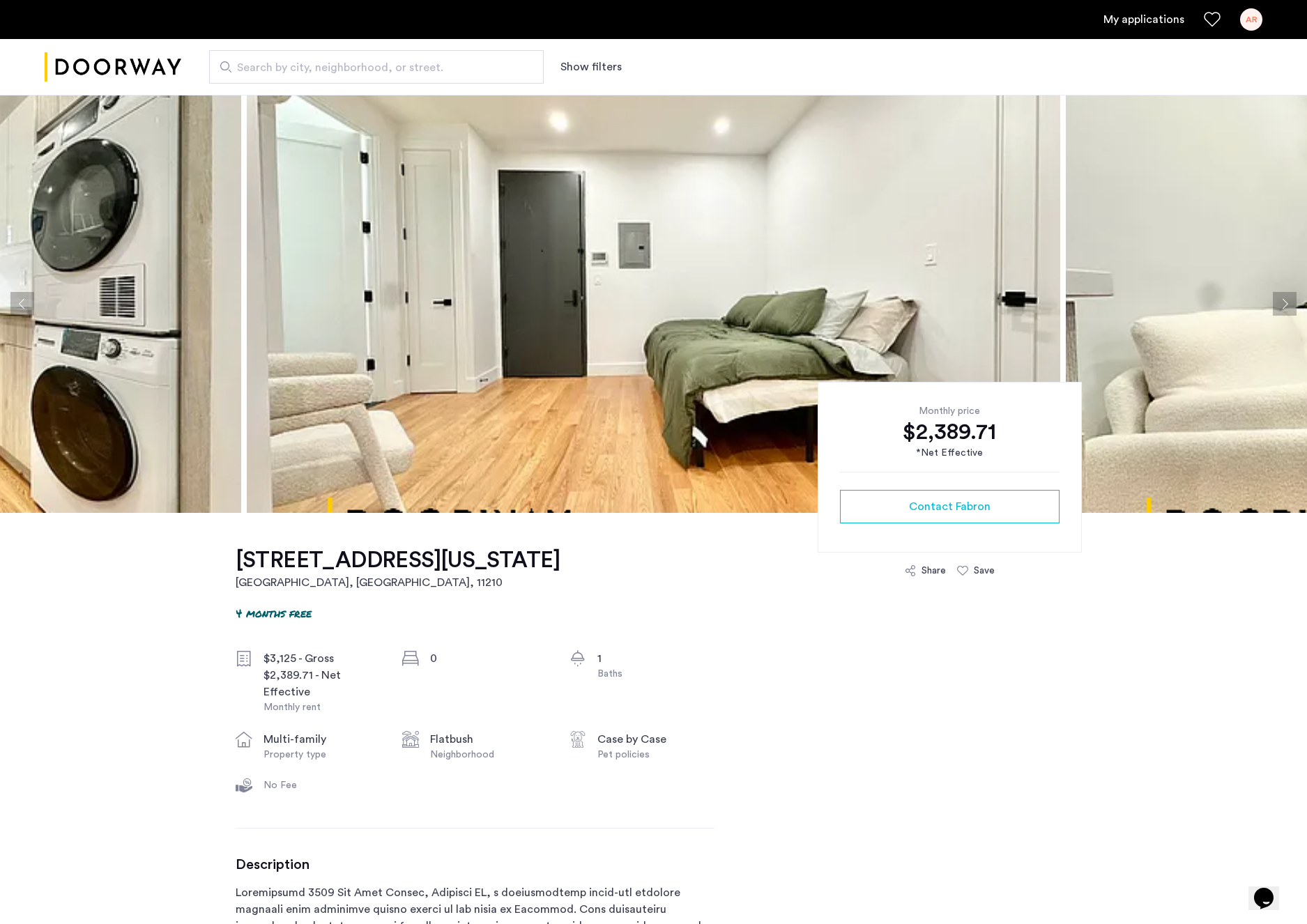
click at [1283, 307] on button "Next apartment" at bounding box center [1284, 304] width 24 height 24
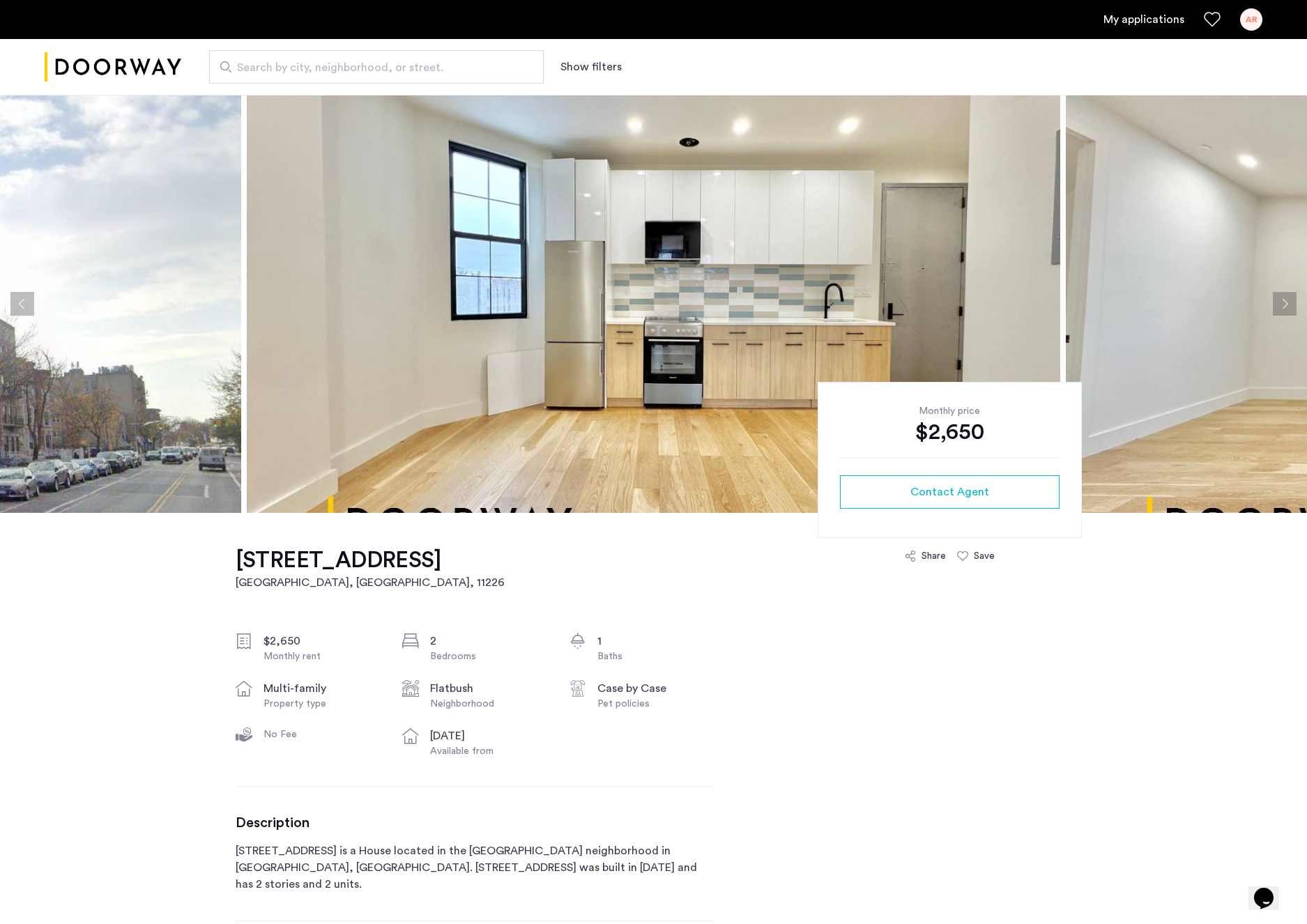
click at [24, 306] on button "Previous apartment" at bounding box center [22, 304] width 24 height 24
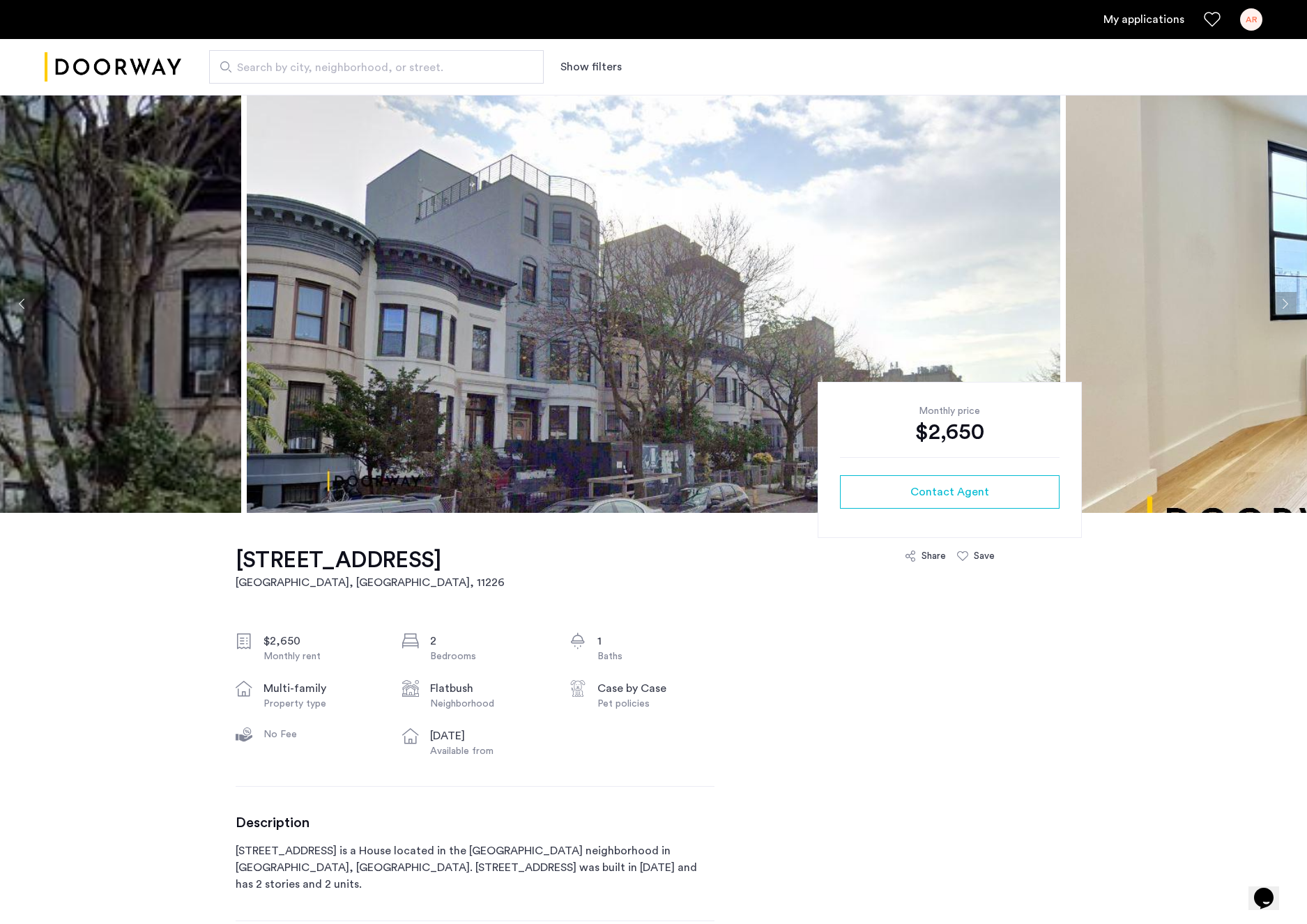
click at [1285, 307] on button "Next apartment" at bounding box center [1284, 304] width 24 height 24
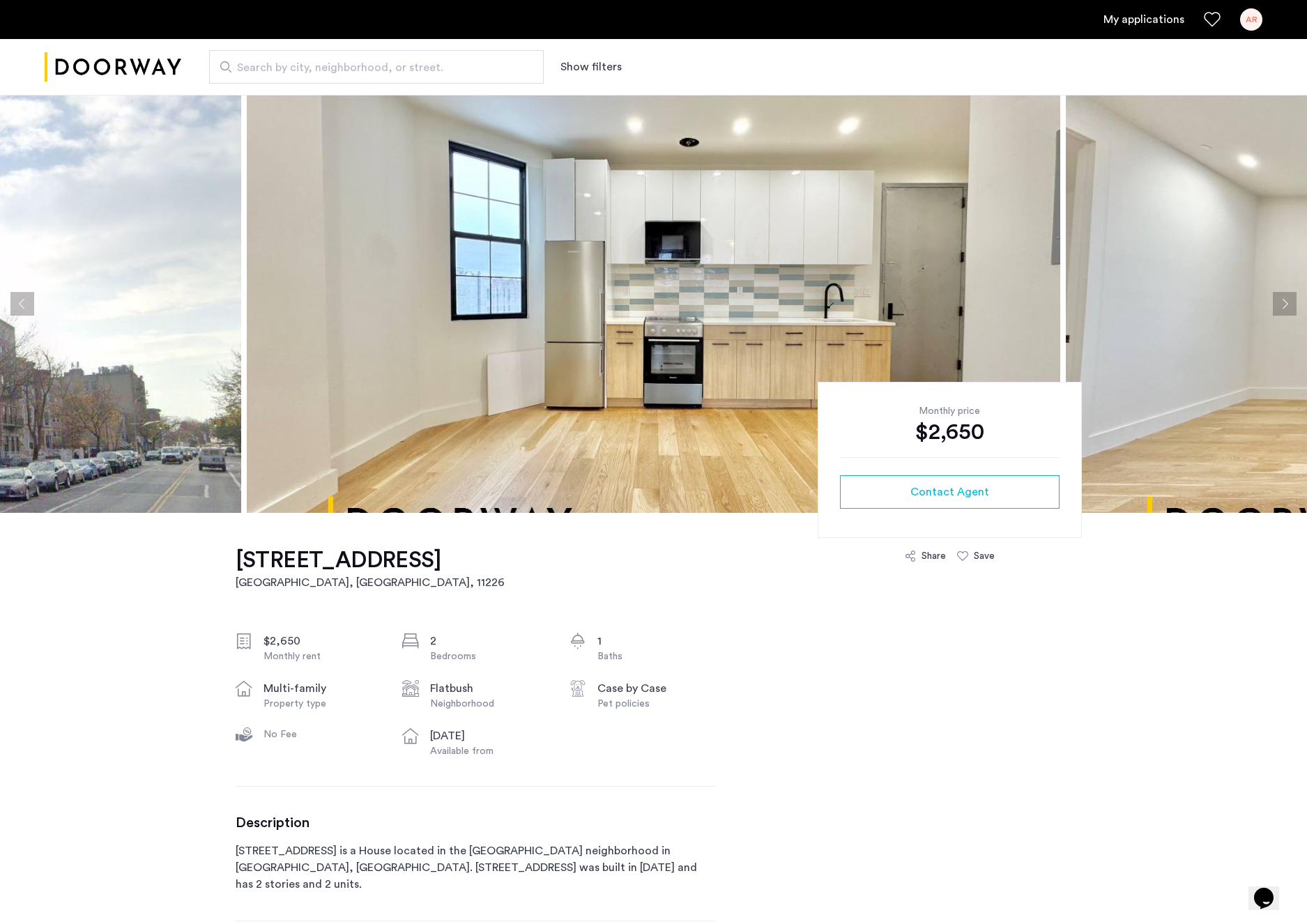
click at [1284, 305] on button "Next apartment" at bounding box center [1284, 304] width 24 height 24
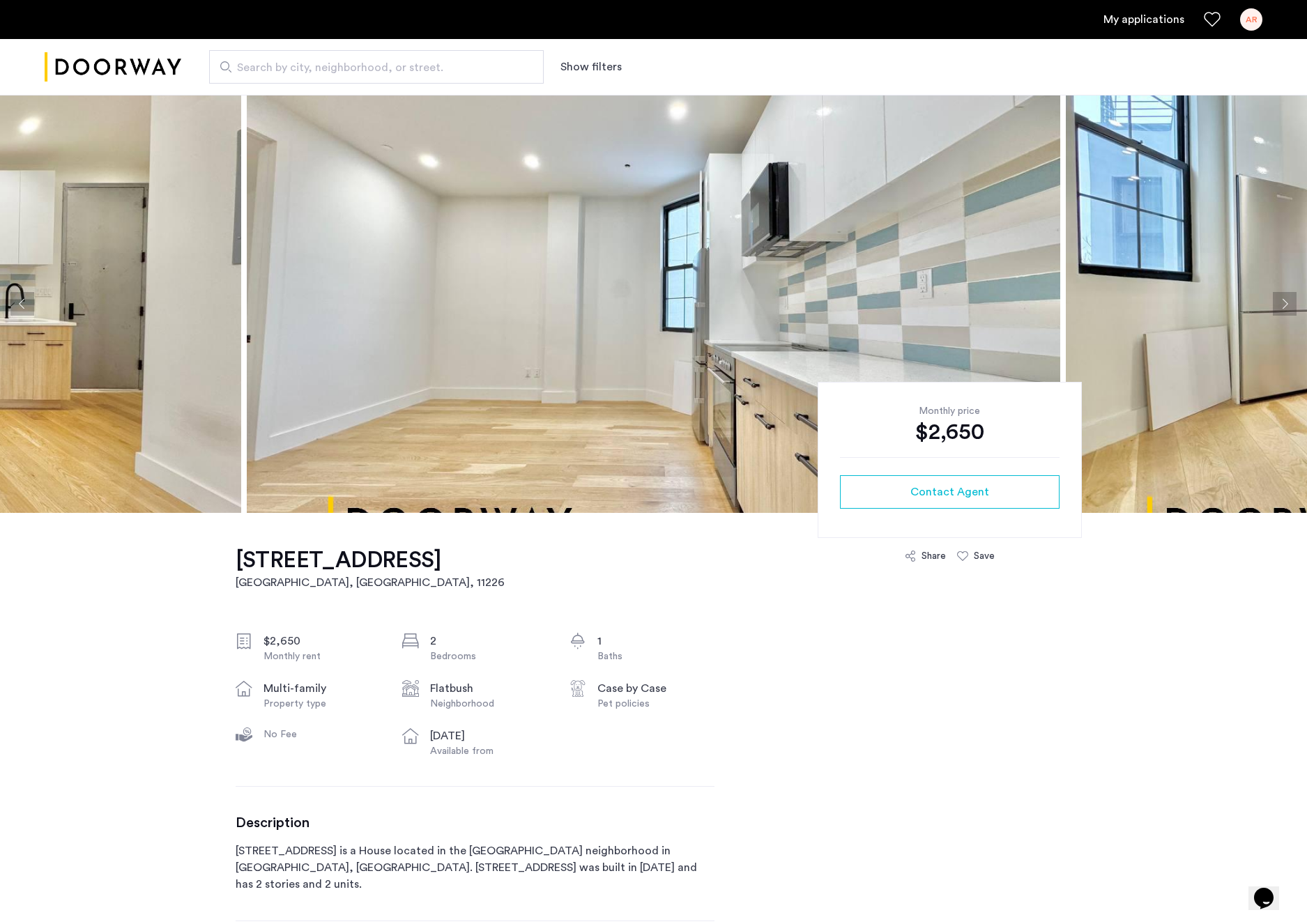
click at [1284, 305] on button "Next apartment" at bounding box center [1284, 304] width 24 height 24
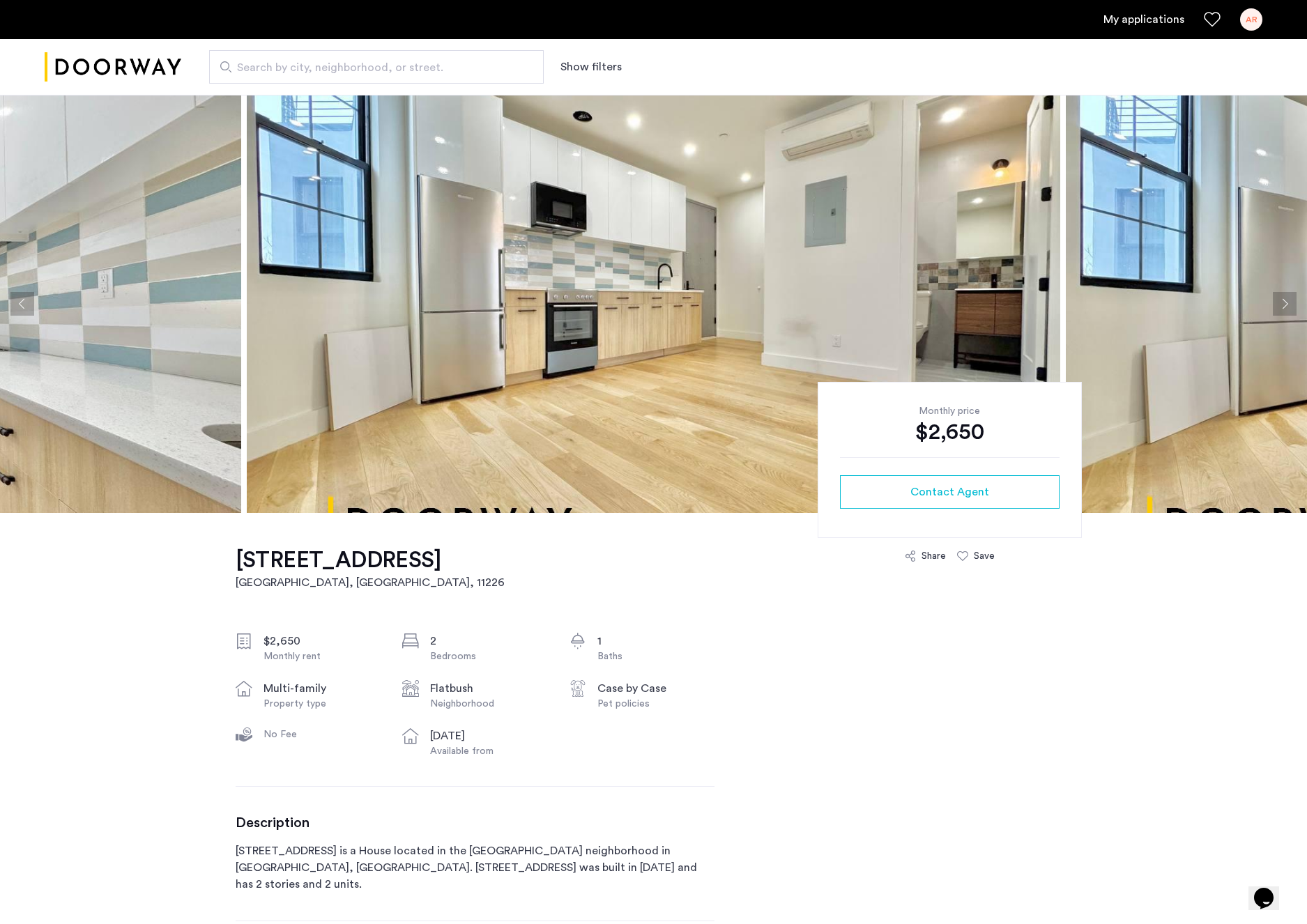
click at [1284, 305] on button "Next apartment" at bounding box center [1284, 304] width 24 height 24
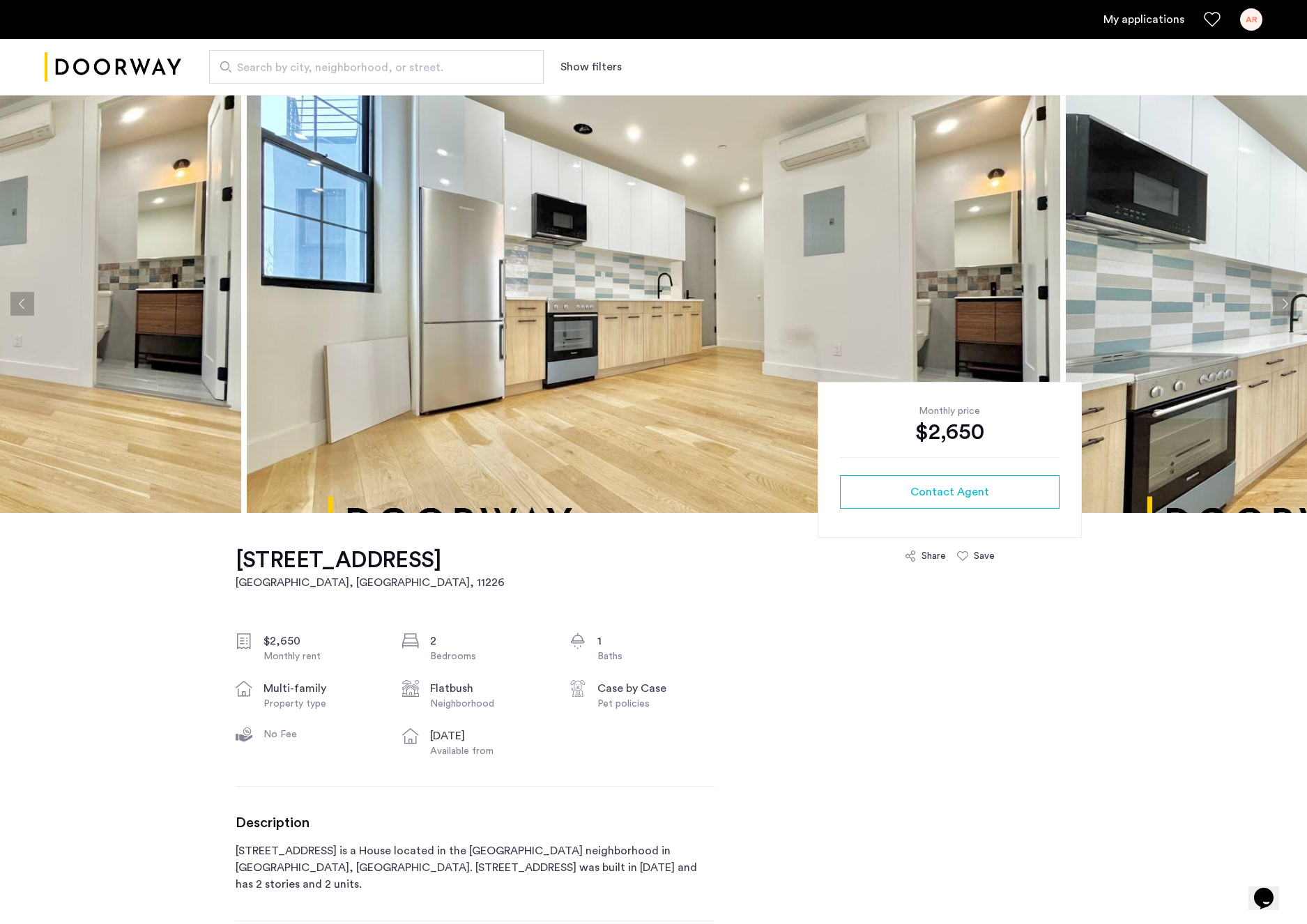
click at [1284, 305] on button "Next apartment" at bounding box center [1284, 304] width 24 height 24
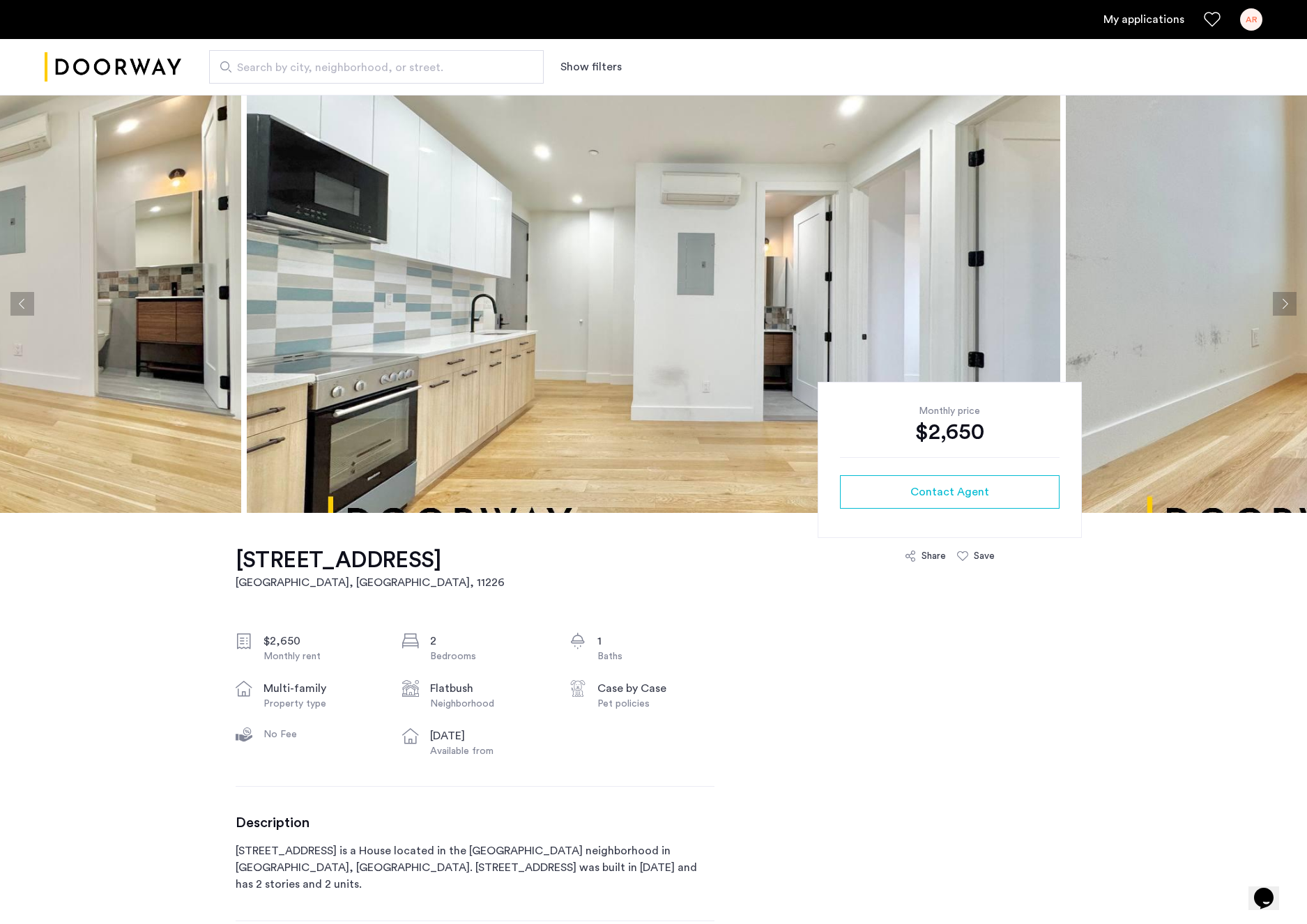
click at [1284, 305] on button "Next apartment" at bounding box center [1284, 304] width 24 height 24
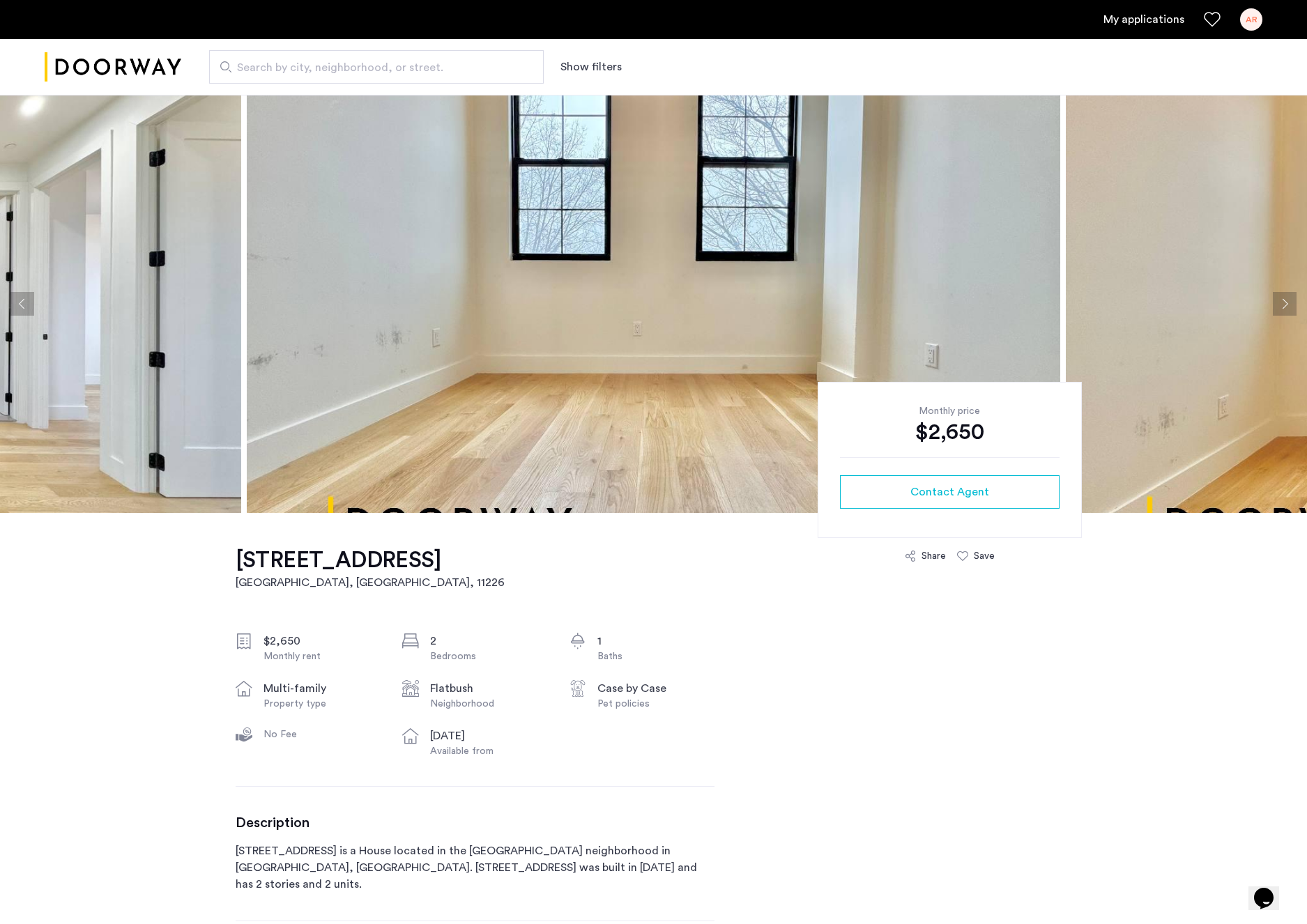
click at [1284, 305] on button "Next apartment" at bounding box center [1284, 304] width 24 height 24
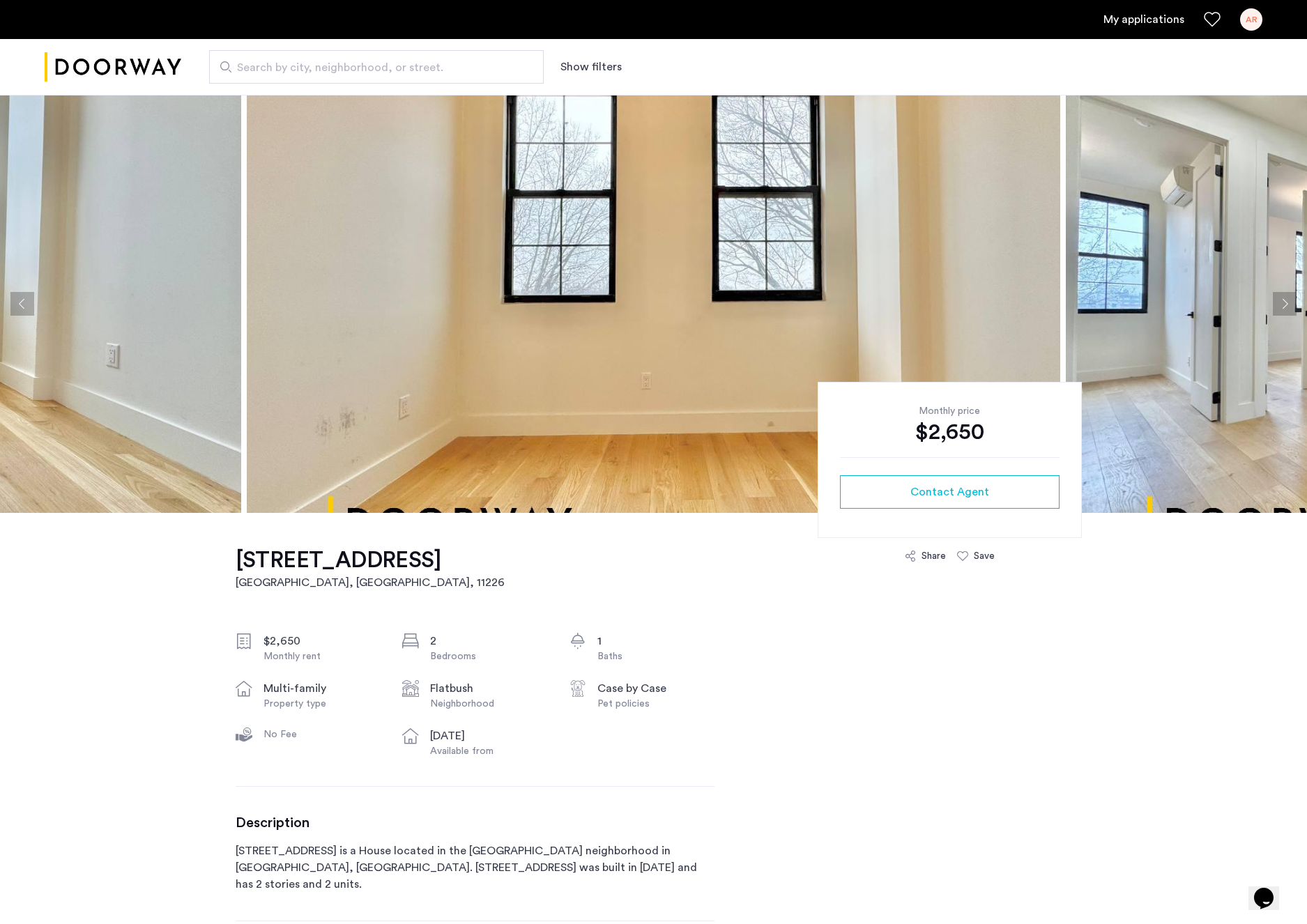
click at [1284, 305] on button "Next apartment" at bounding box center [1284, 304] width 24 height 24
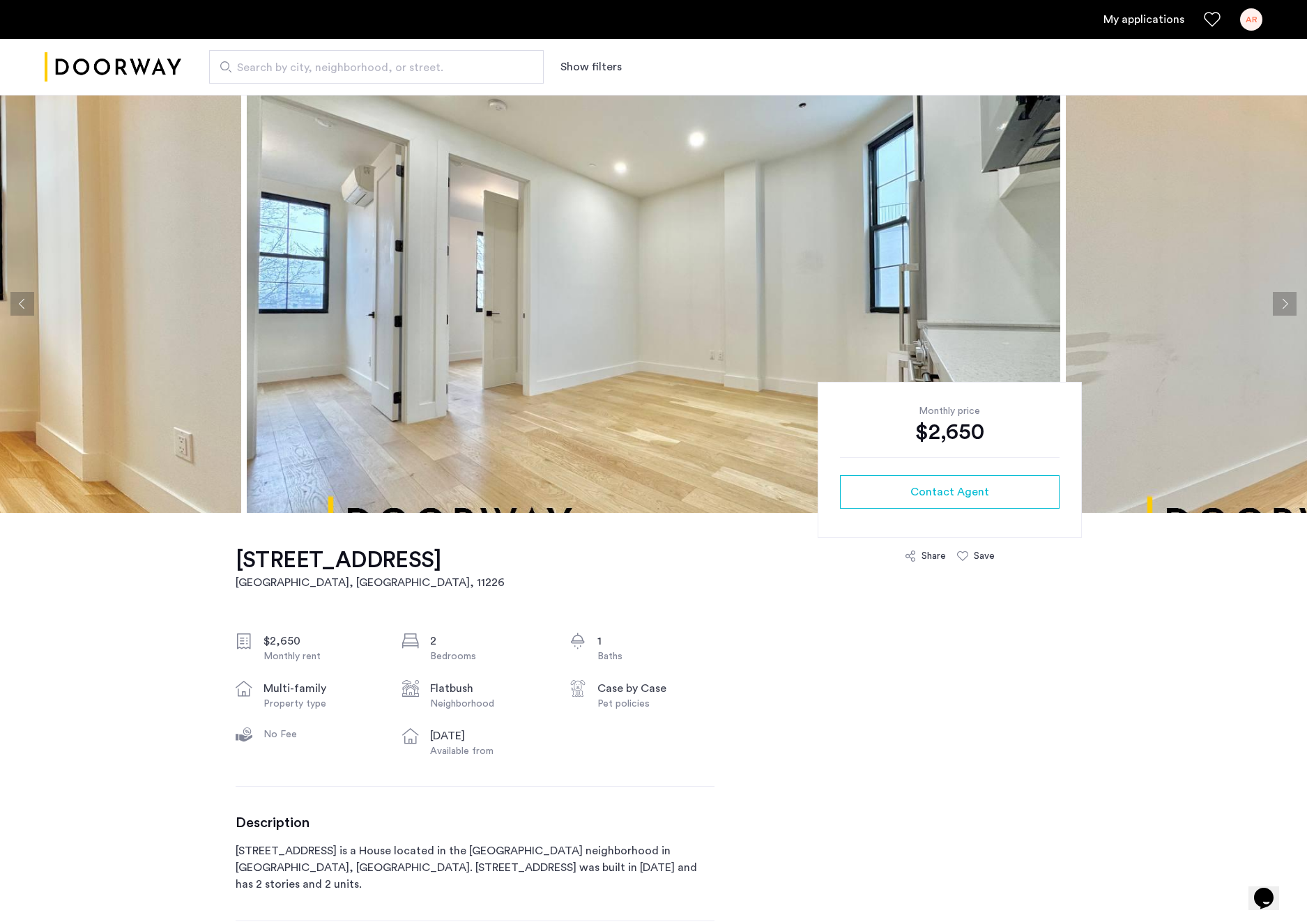
click at [1284, 305] on button "Next apartment" at bounding box center [1284, 304] width 24 height 24
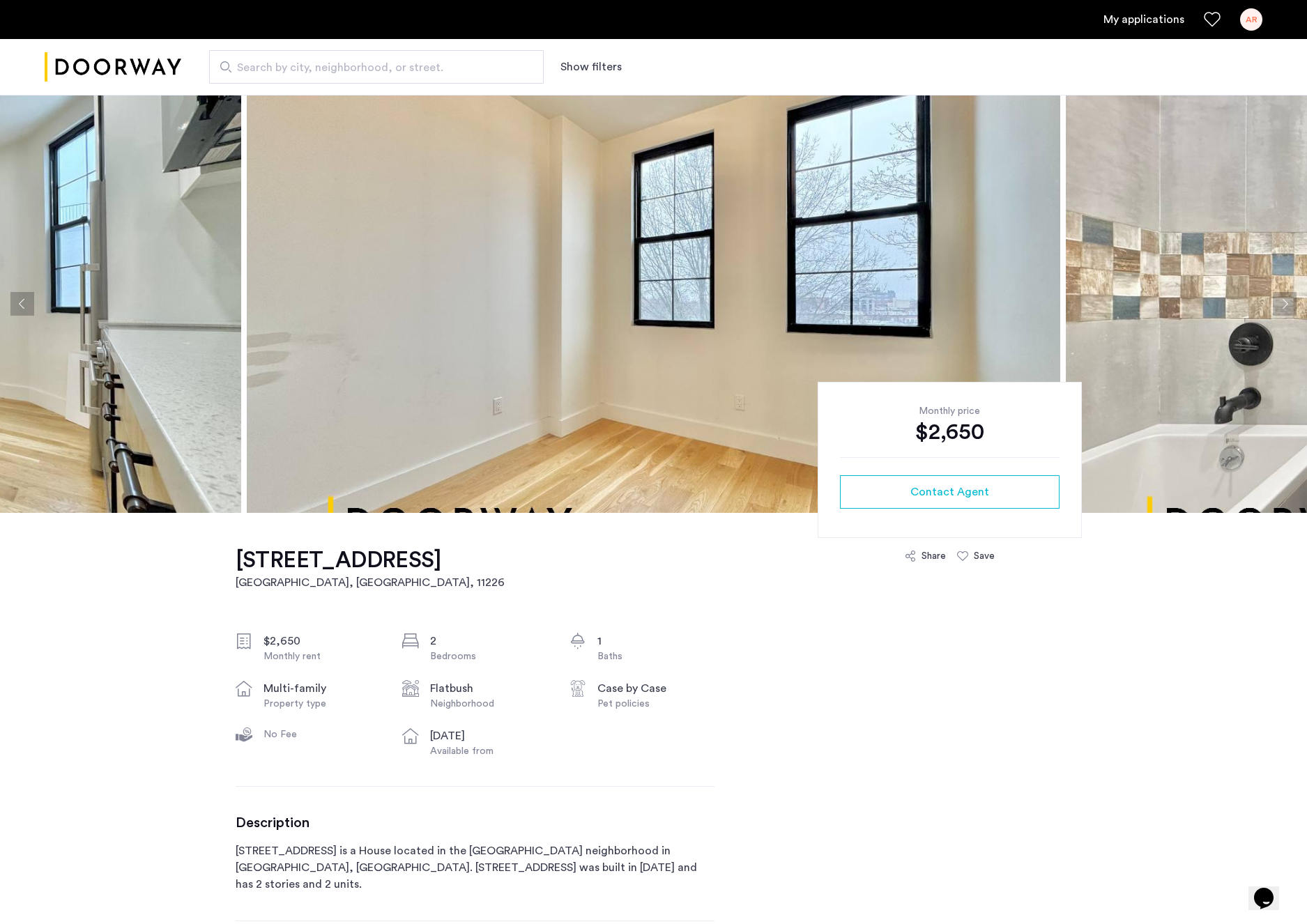
click at [1284, 305] on button "Next apartment" at bounding box center [1284, 304] width 24 height 24
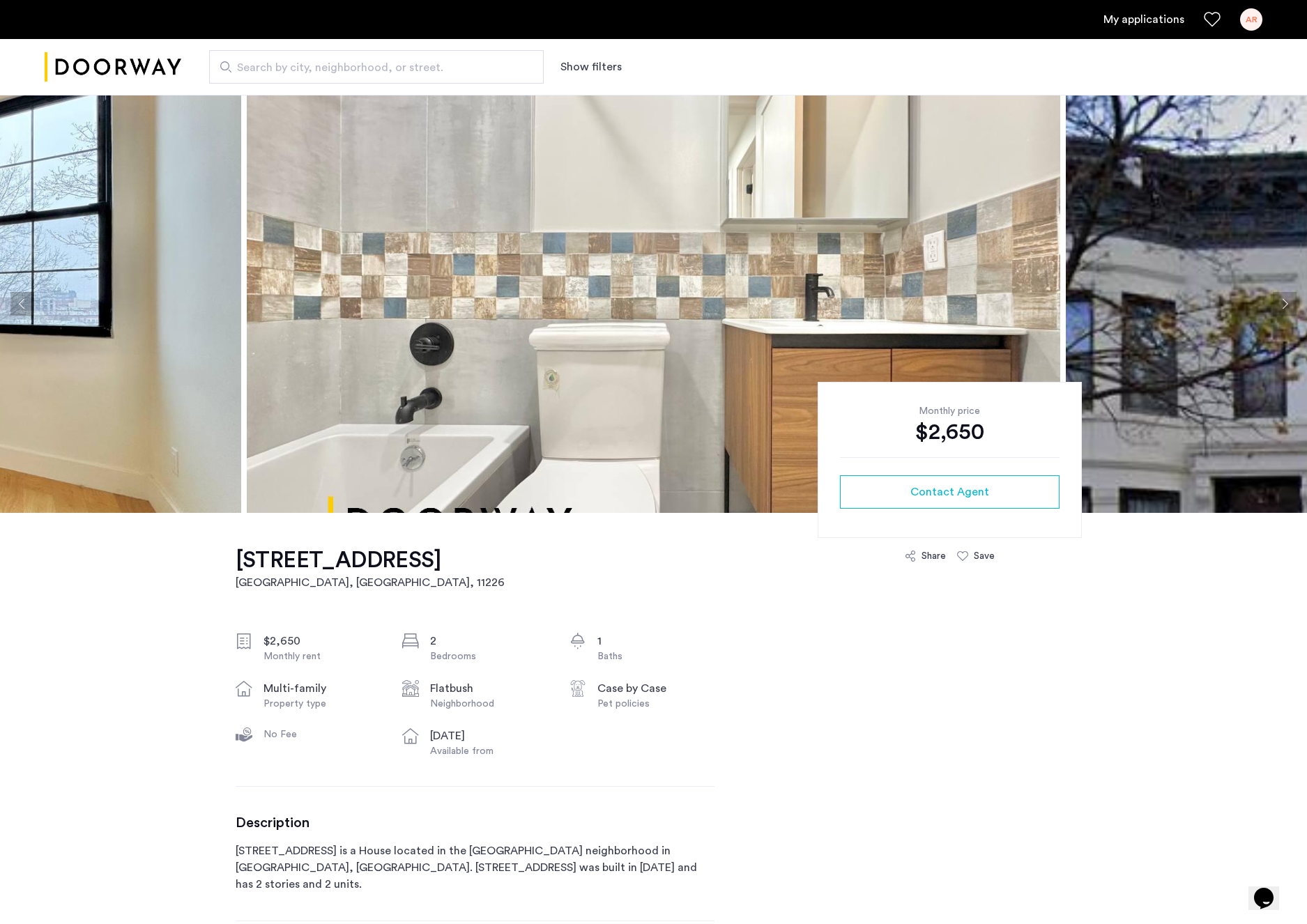
click at [1284, 305] on button "Next apartment" at bounding box center [1284, 304] width 24 height 24
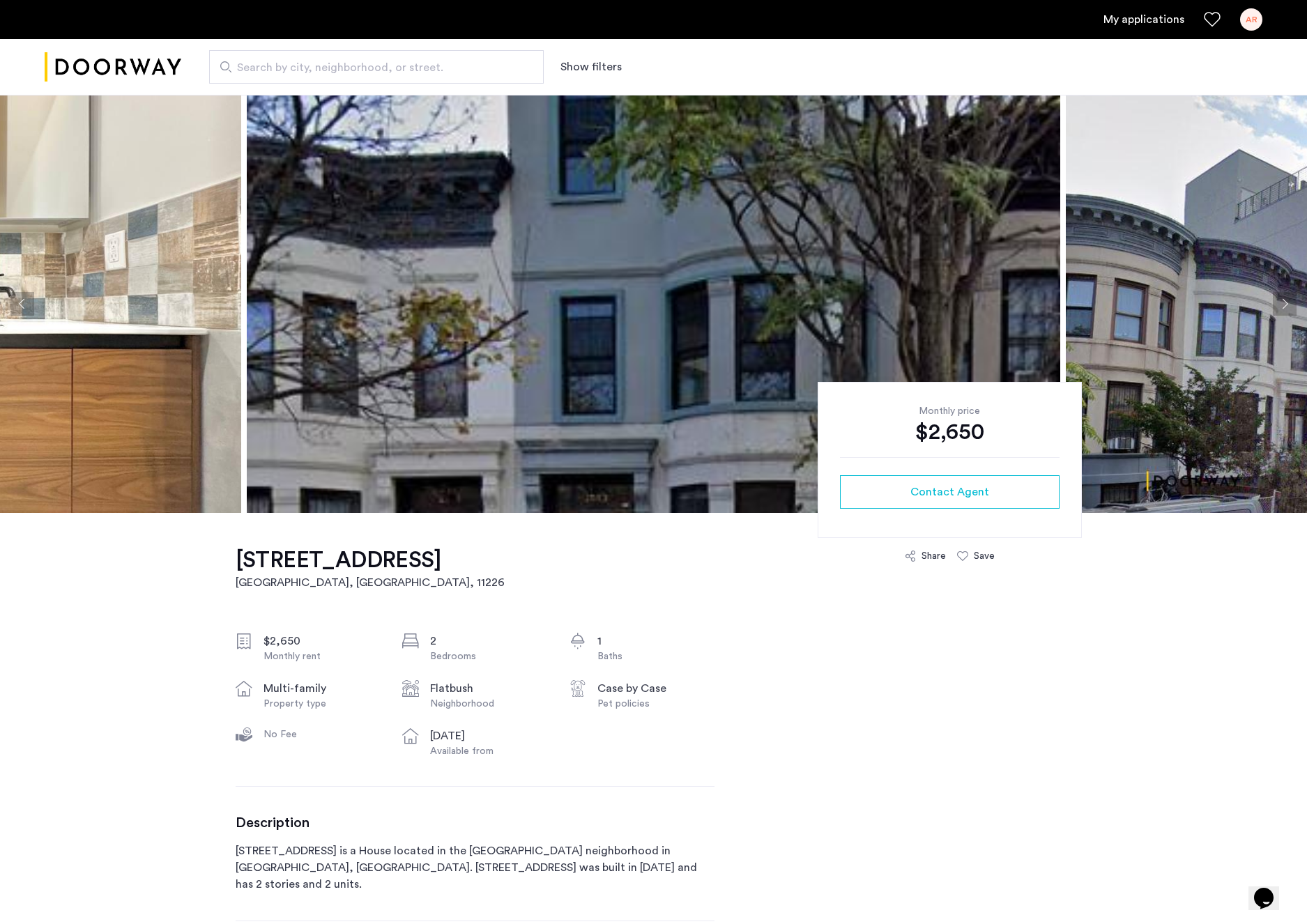
click at [1284, 305] on button "Next apartment" at bounding box center [1284, 304] width 24 height 24
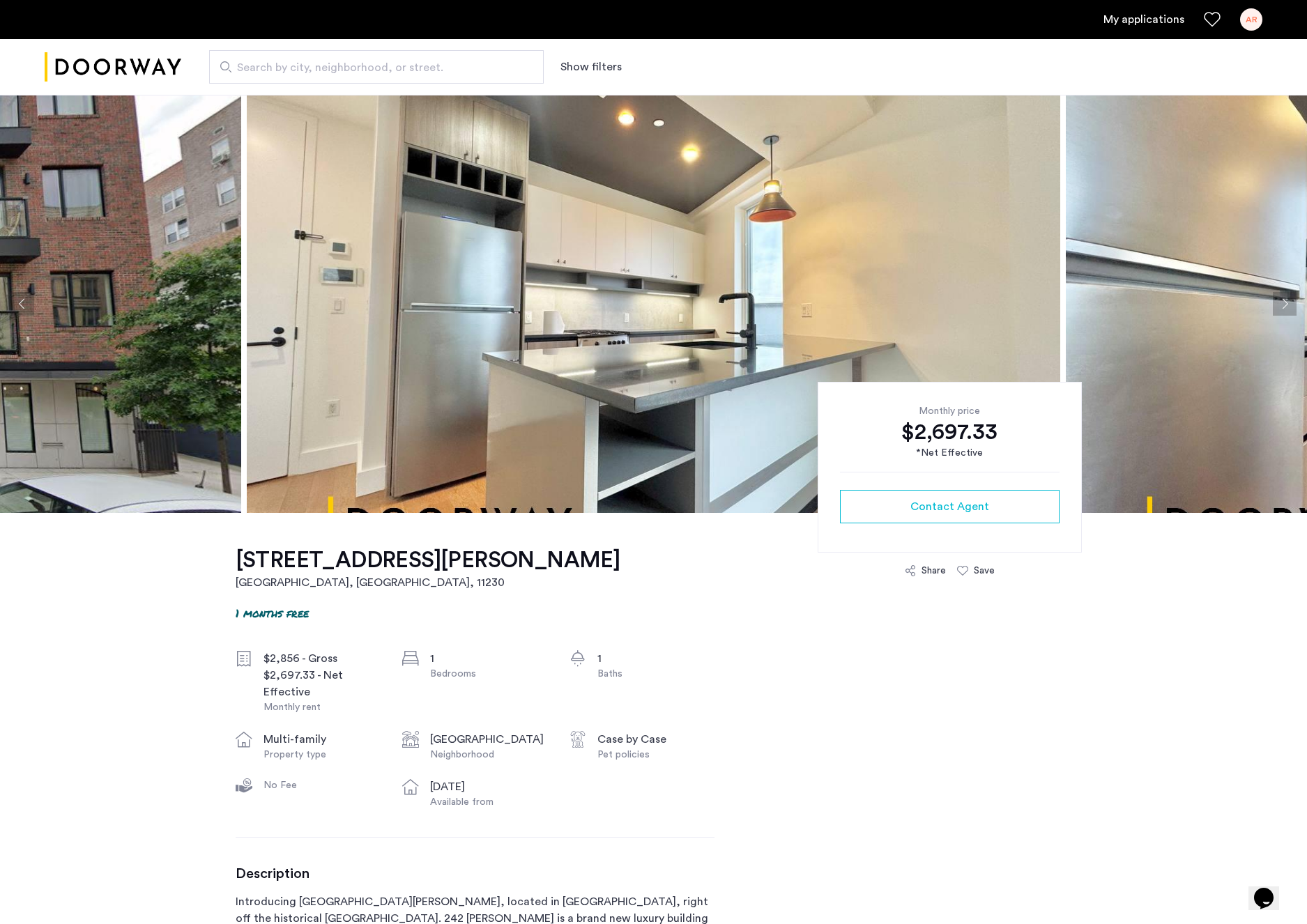
click at [18, 305] on button "Previous apartment" at bounding box center [22, 304] width 24 height 24
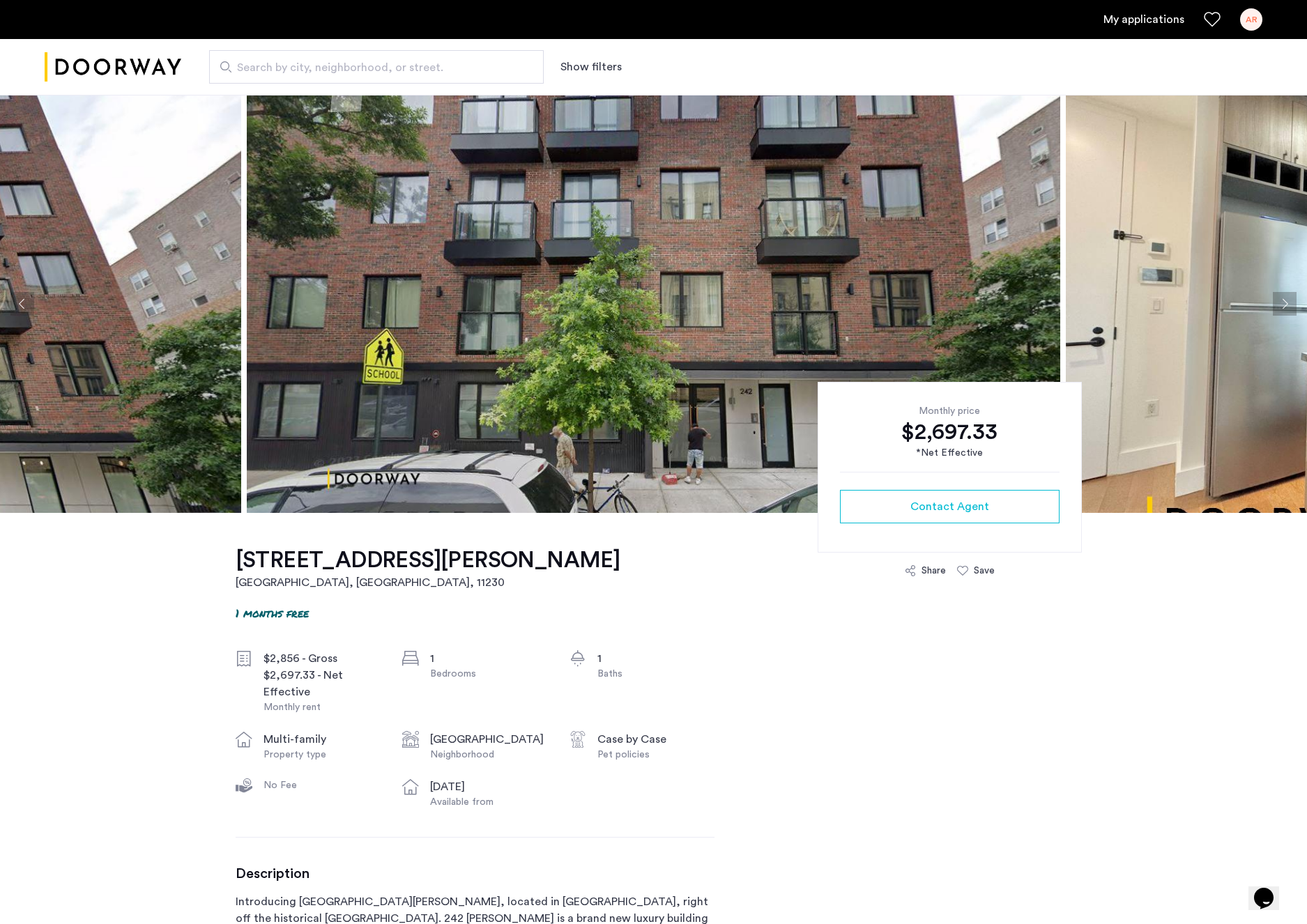
click at [18, 305] on button "Previous apartment" at bounding box center [22, 304] width 24 height 24
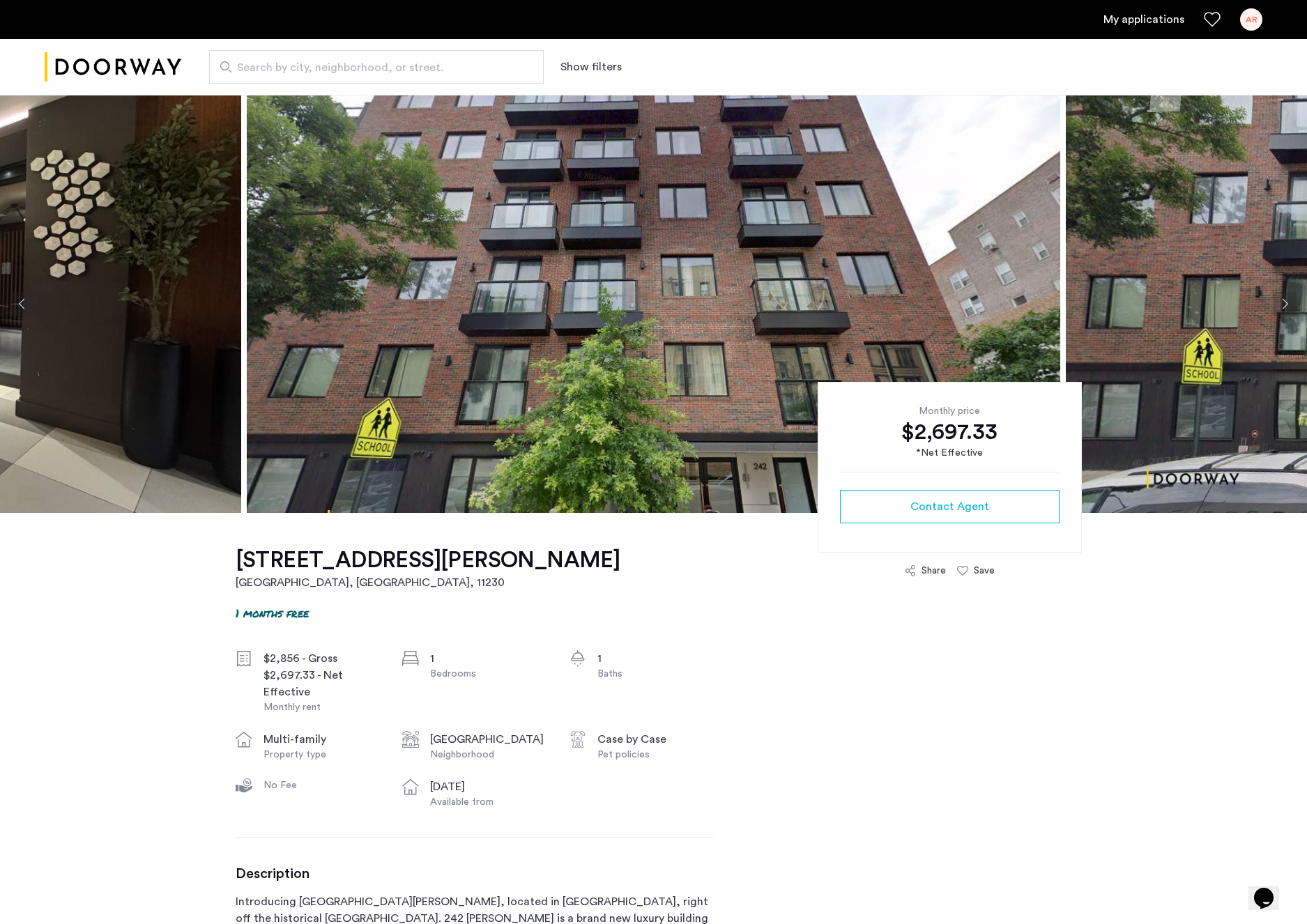
click at [18, 305] on button "Previous apartment" at bounding box center [22, 304] width 24 height 24
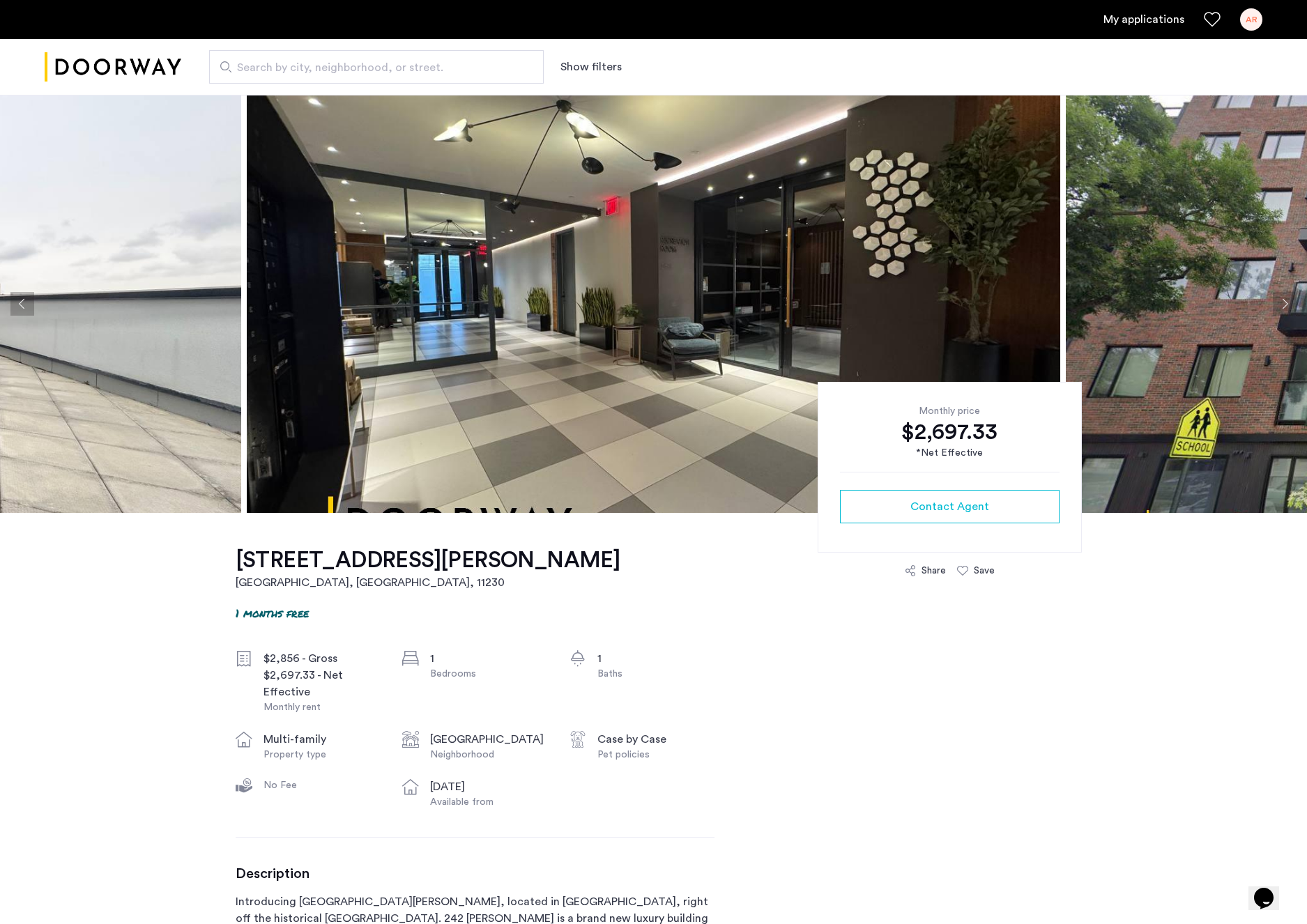
click at [18, 305] on button "Previous apartment" at bounding box center [22, 304] width 24 height 24
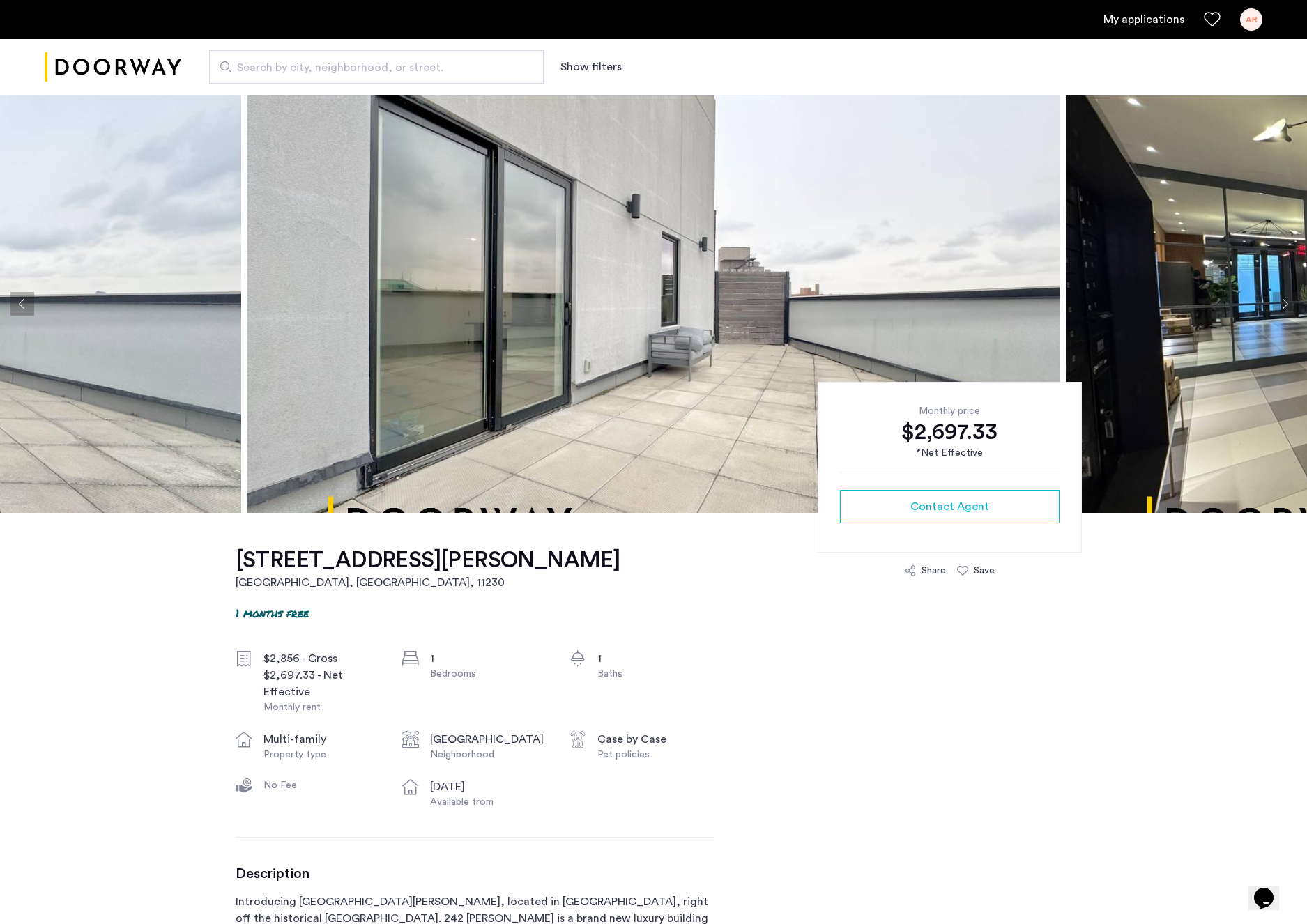
click at [18, 305] on button "Previous apartment" at bounding box center [22, 304] width 24 height 24
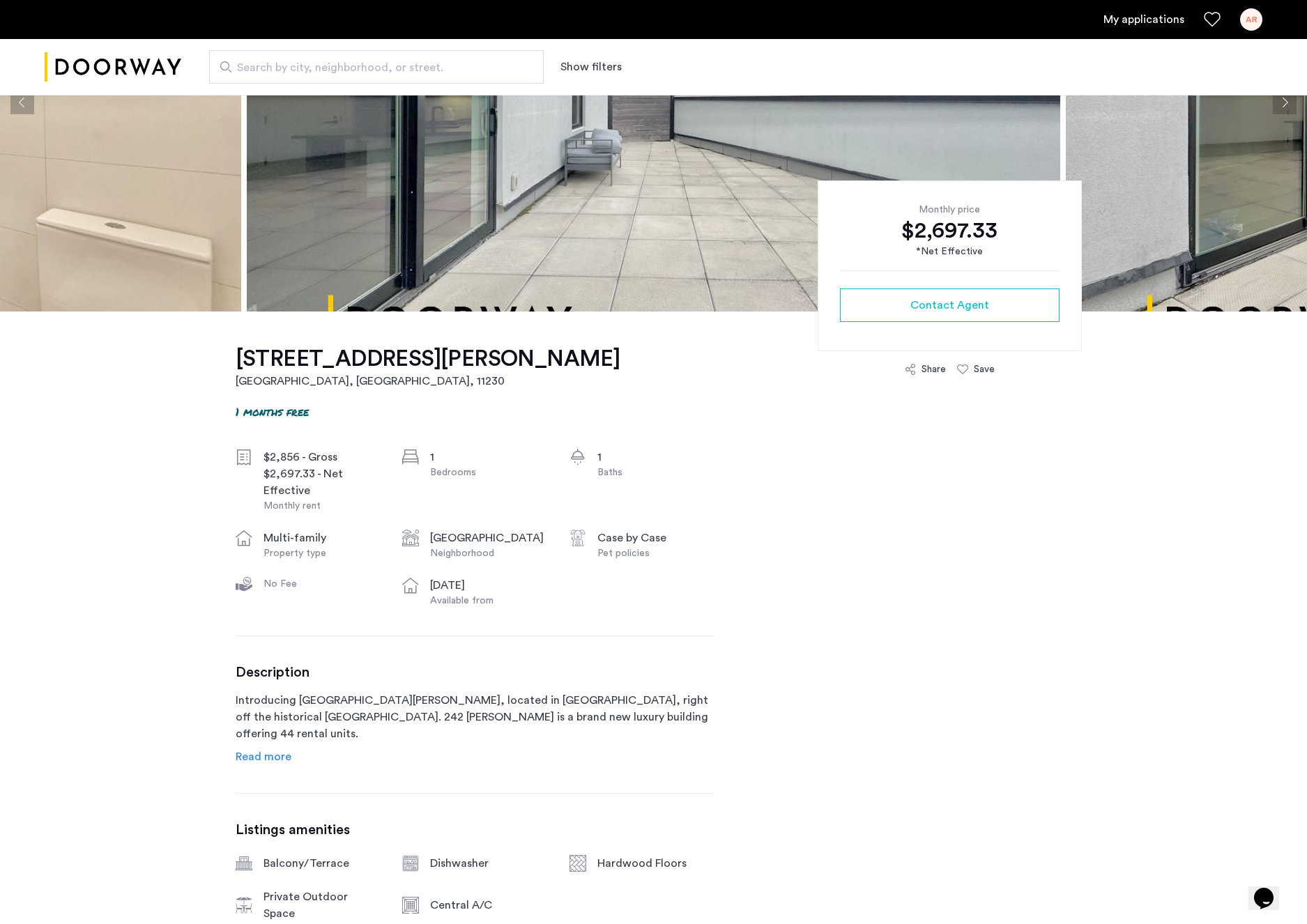
scroll to position [208, 0]
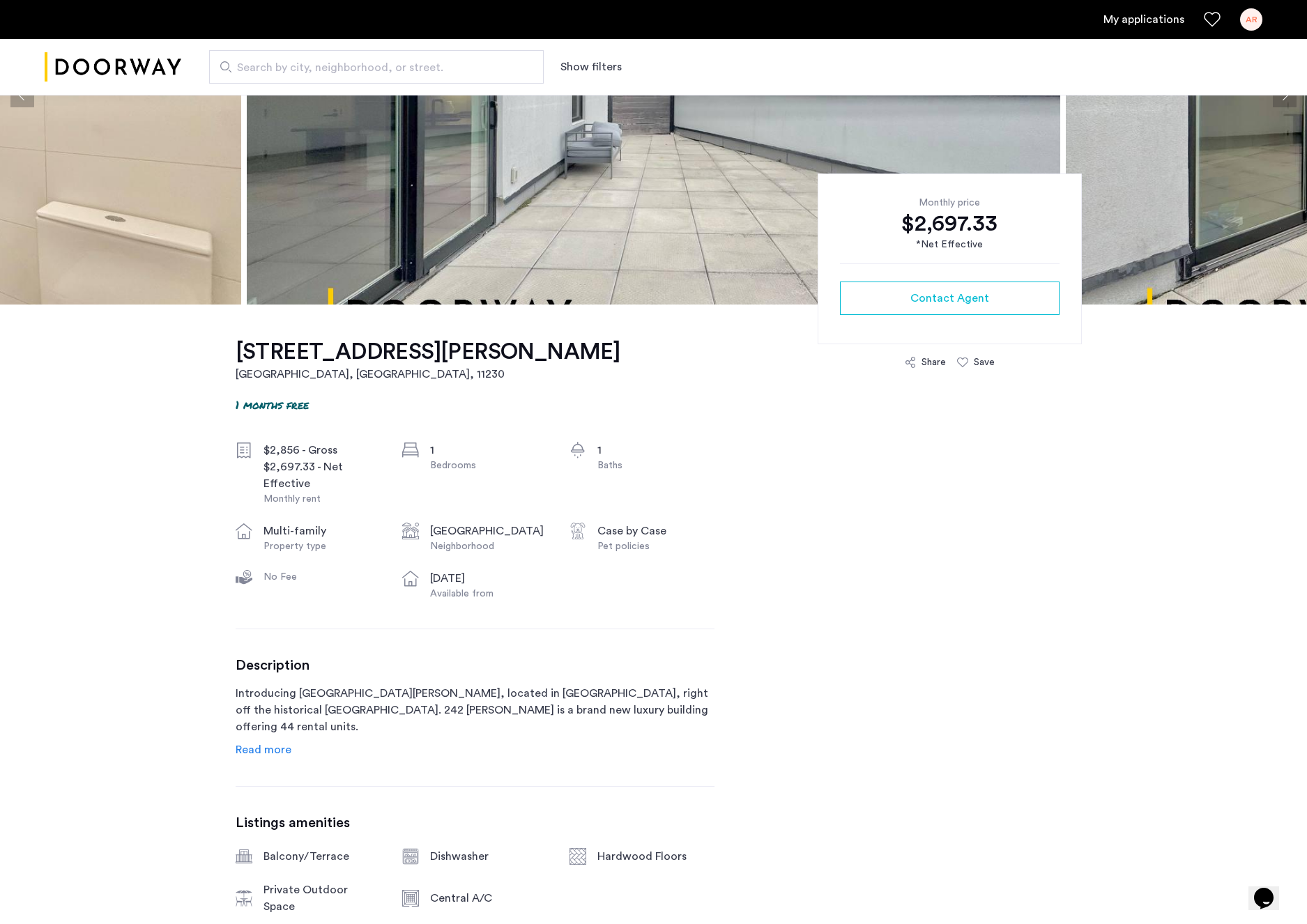
click at [259, 755] on span "Read more" at bounding box center [264, 749] width 56 height 11
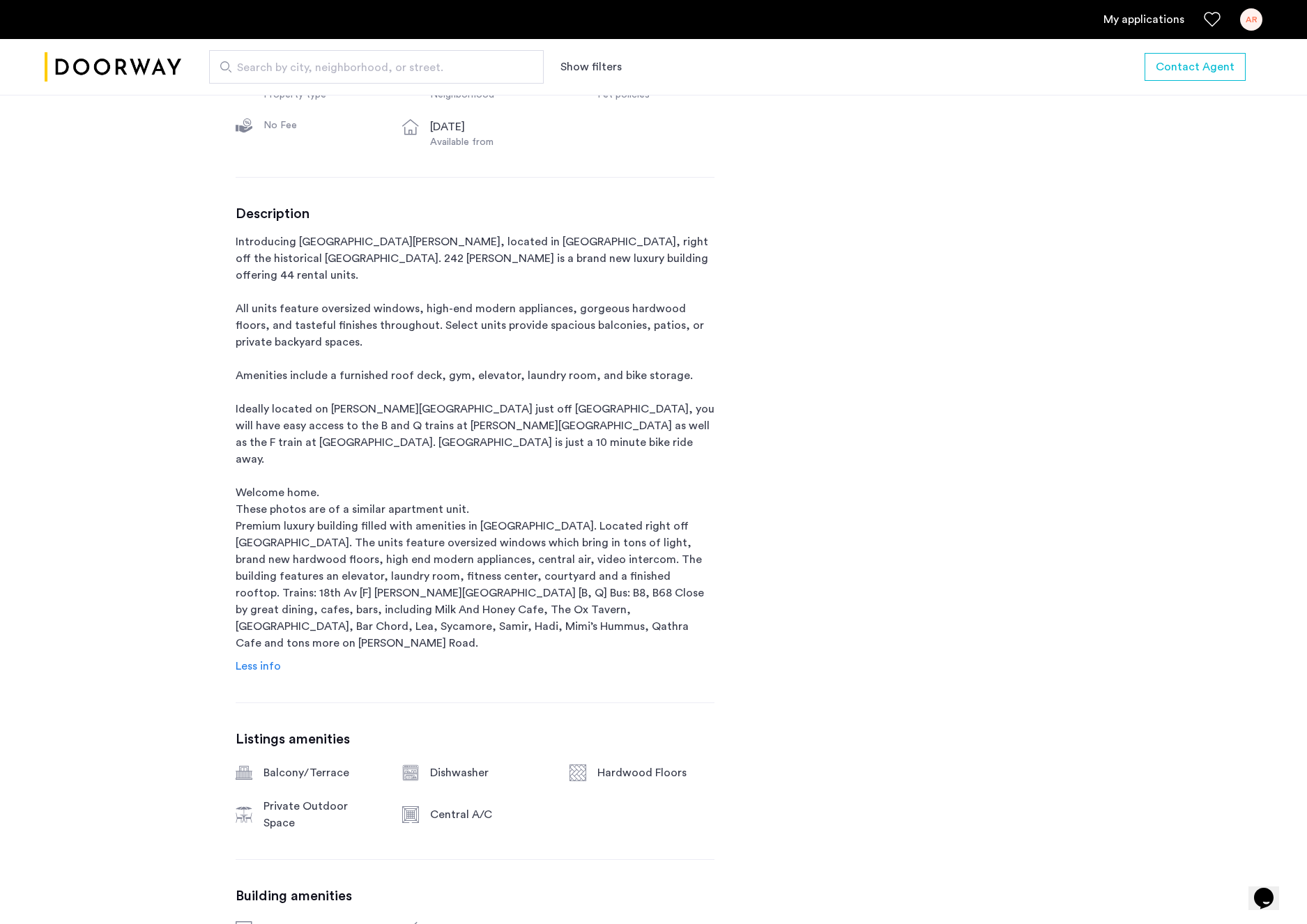
scroll to position [0, 0]
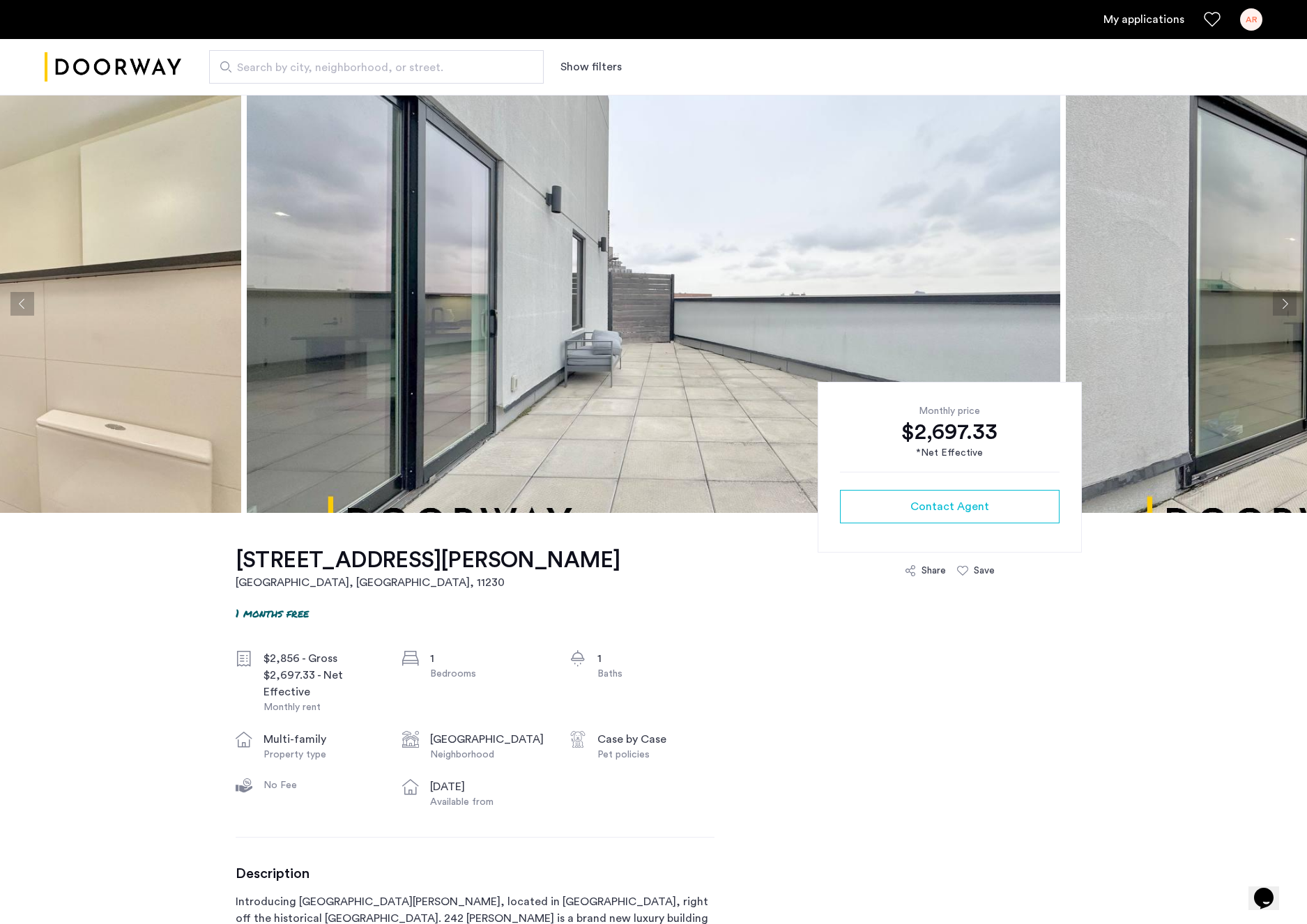
click at [1279, 309] on button "Next apartment" at bounding box center [1284, 304] width 24 height 24
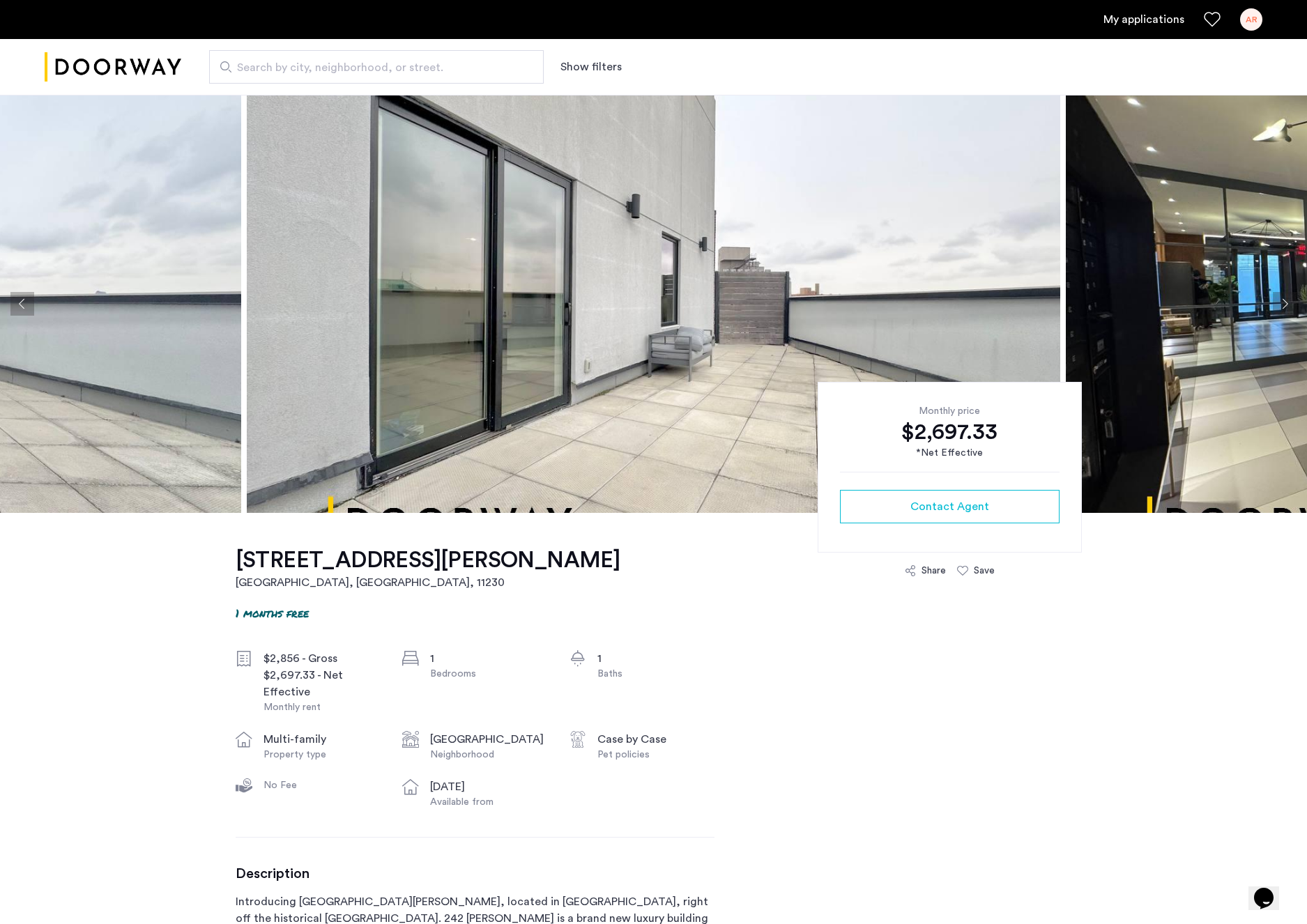
click at [1279, 307] on button "Next apartment" at bounding box center [1284, 304] width 24 height 24
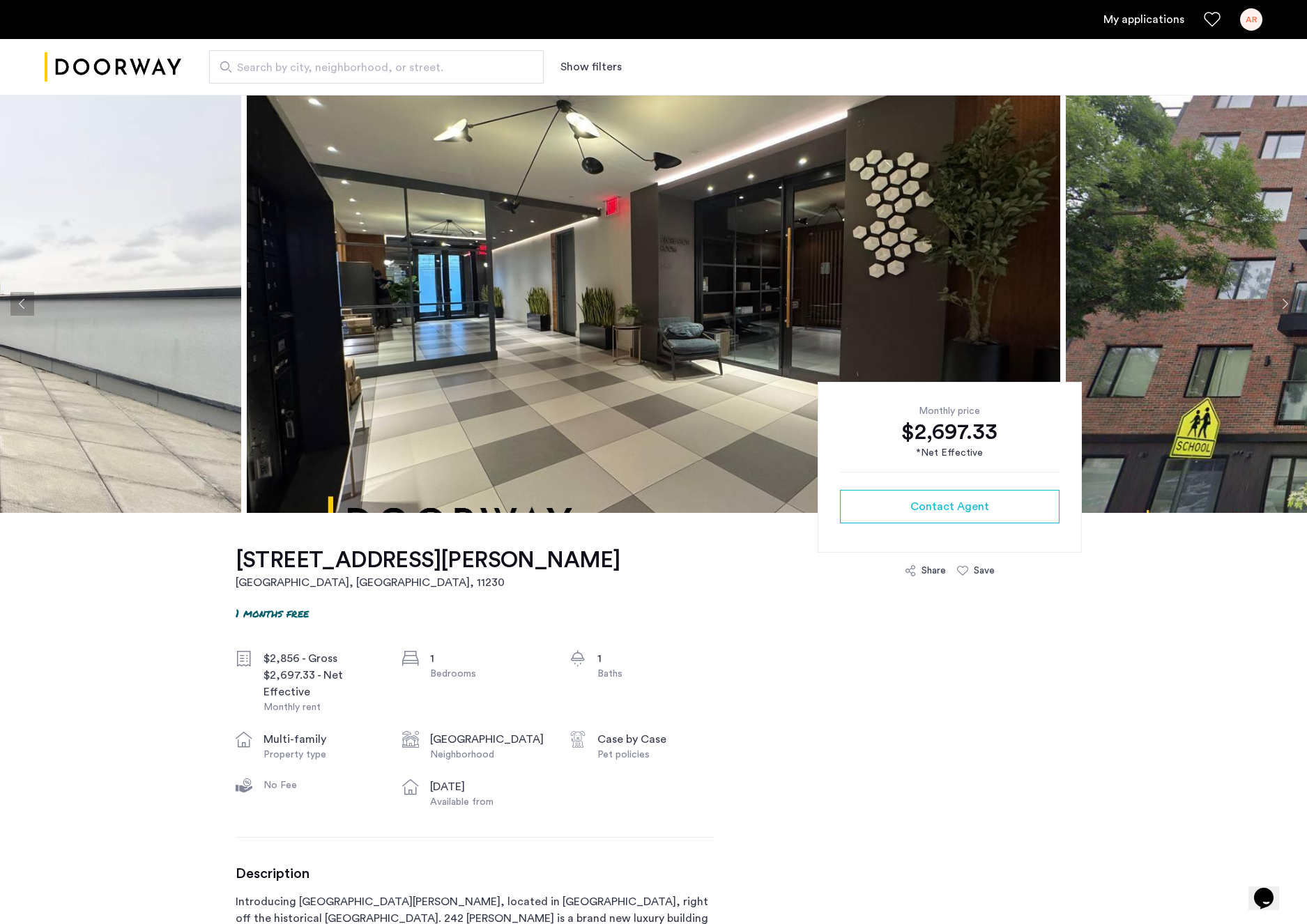
click at [1279, 307] on button "Next apartment" at bounding box center [1284, 304] width 24 height 24
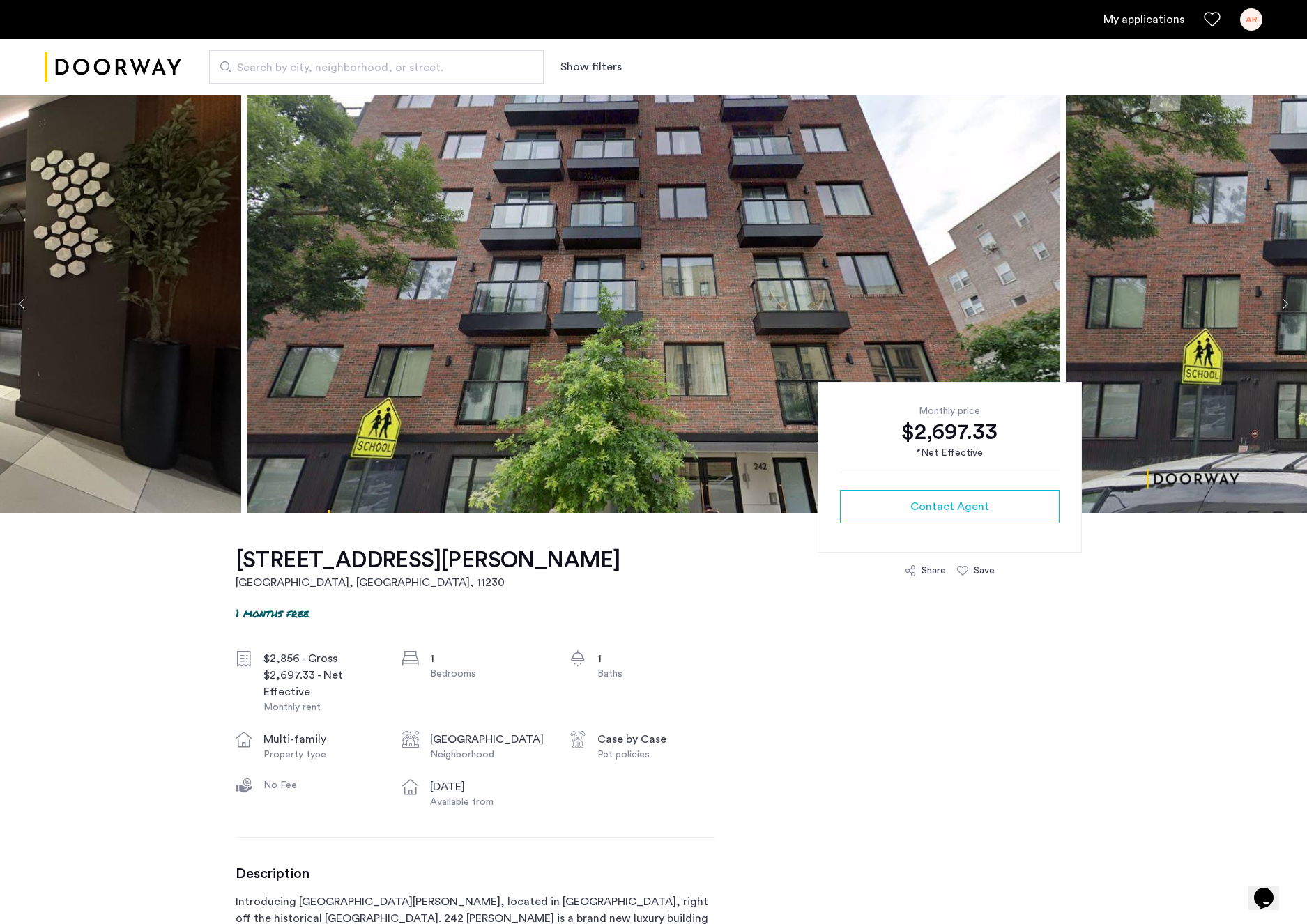
click at [1279, 307] on button "Next apartment" at bounding box center [1284, 304] width 24 height 24
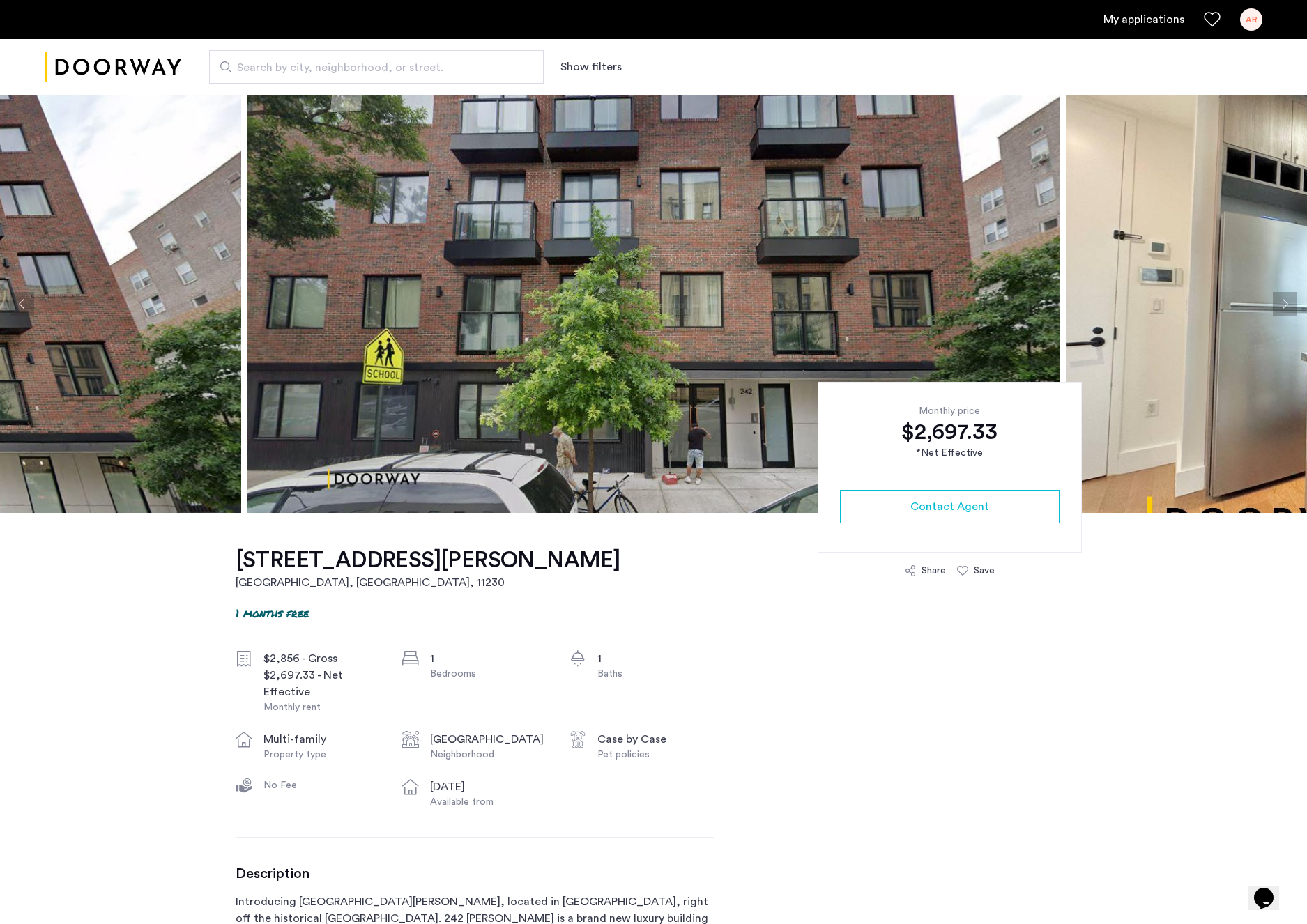
click at [1279, 307] on button "Next apartment" at bounding box center [1284, 304] width 24 height 24
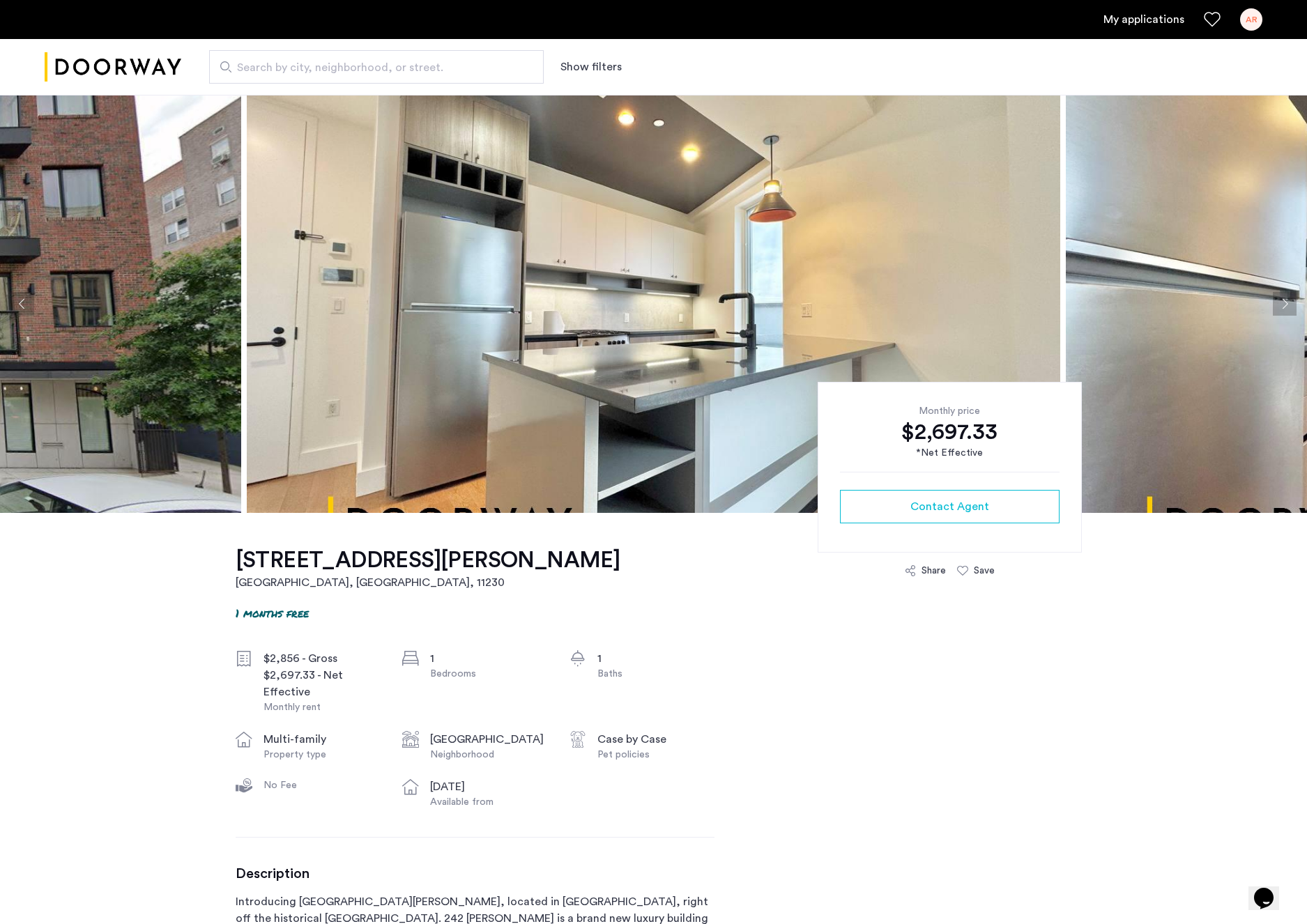
click at [1279, 307] on button "Next apartment" at bounding box center [1284, 304] width 24 height 24
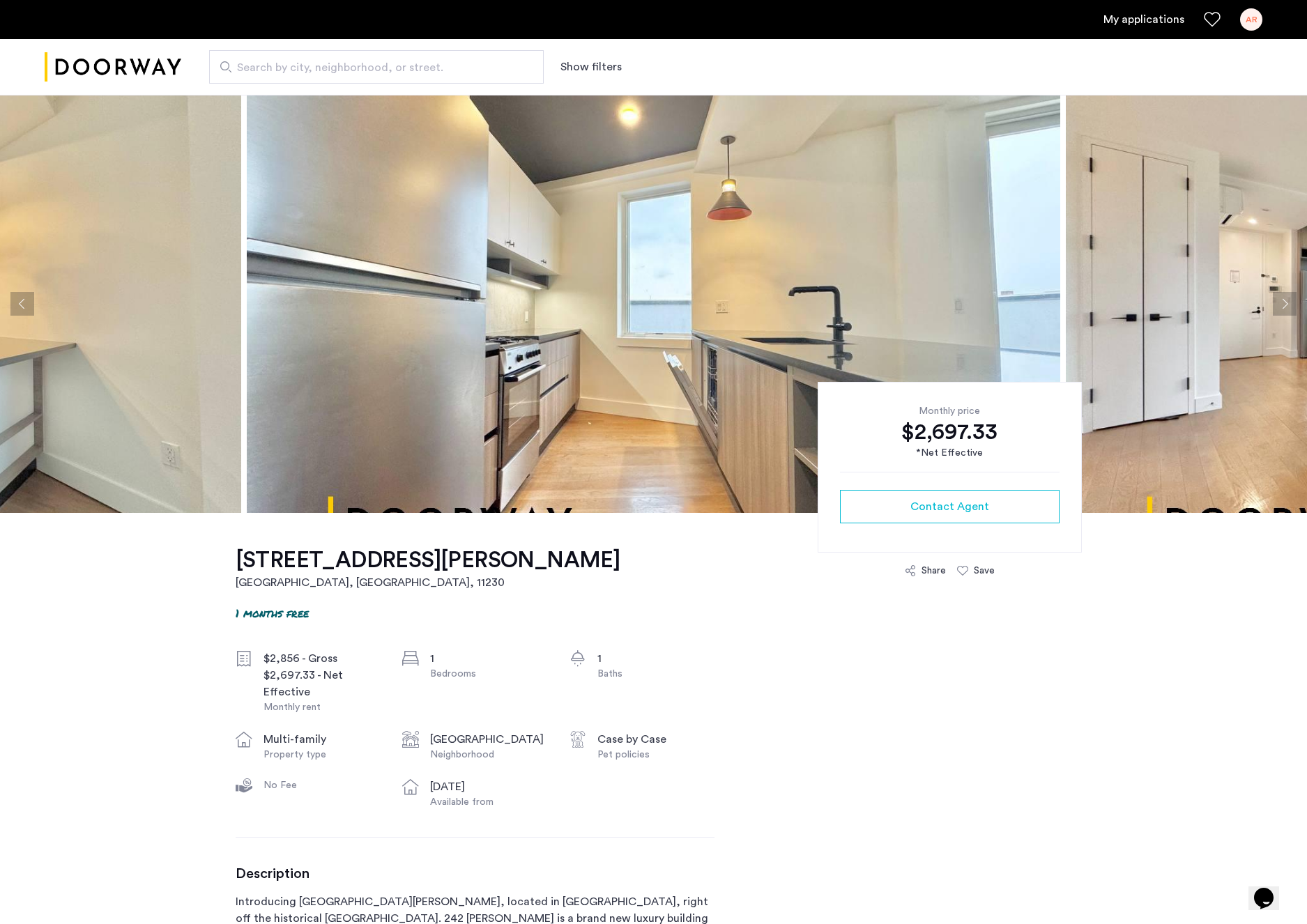
click at [17, 301] on button "Previous apartment" at bounding box center [22, 304] width 24 height 24
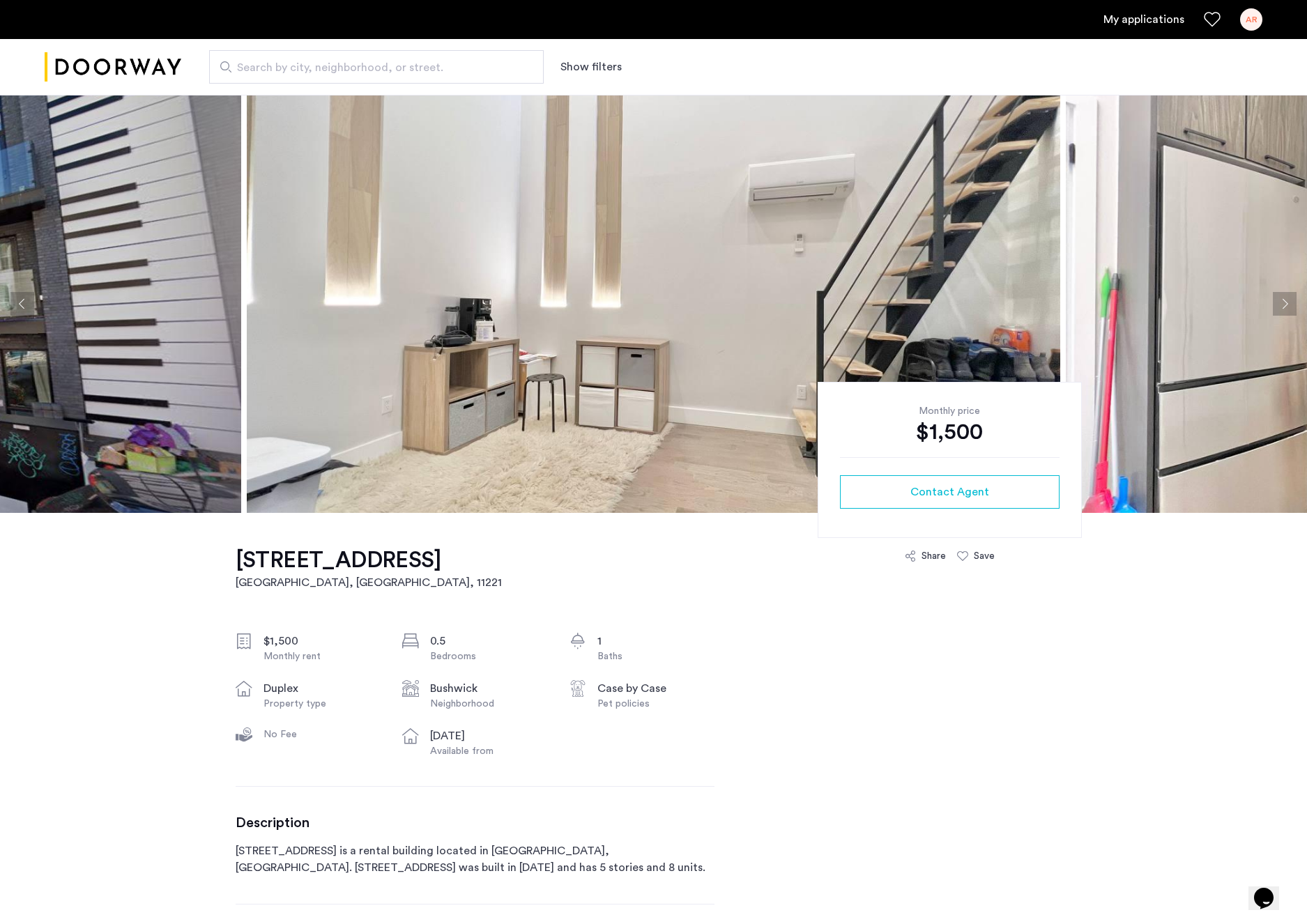
click at [1284, 306] on button "Next apartment" at bounding box center [1284, 304] width 24 height 24
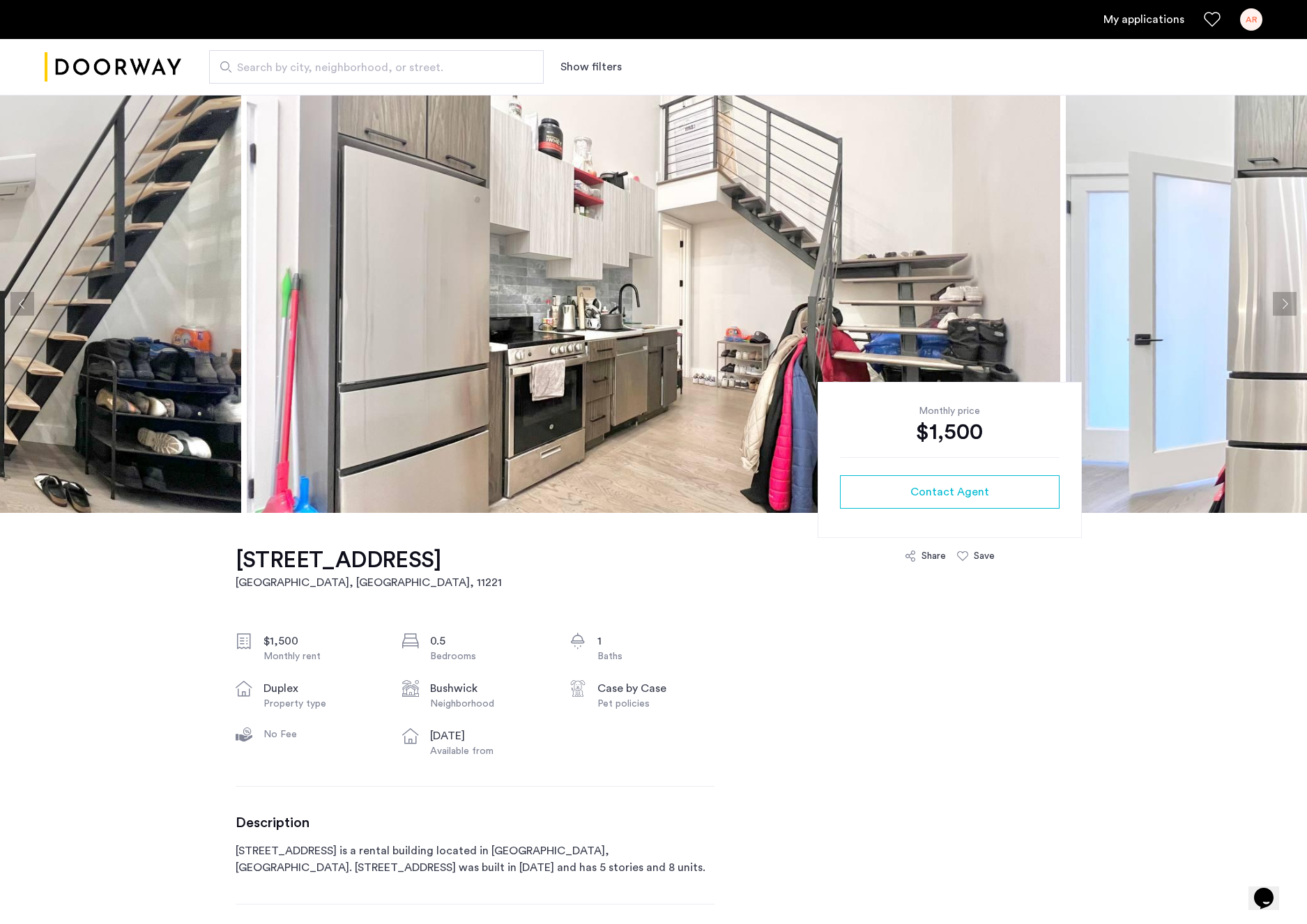
click at [1284, 306] on button "Next apartment" at bounding box center [1284, 304] width 24 height 24
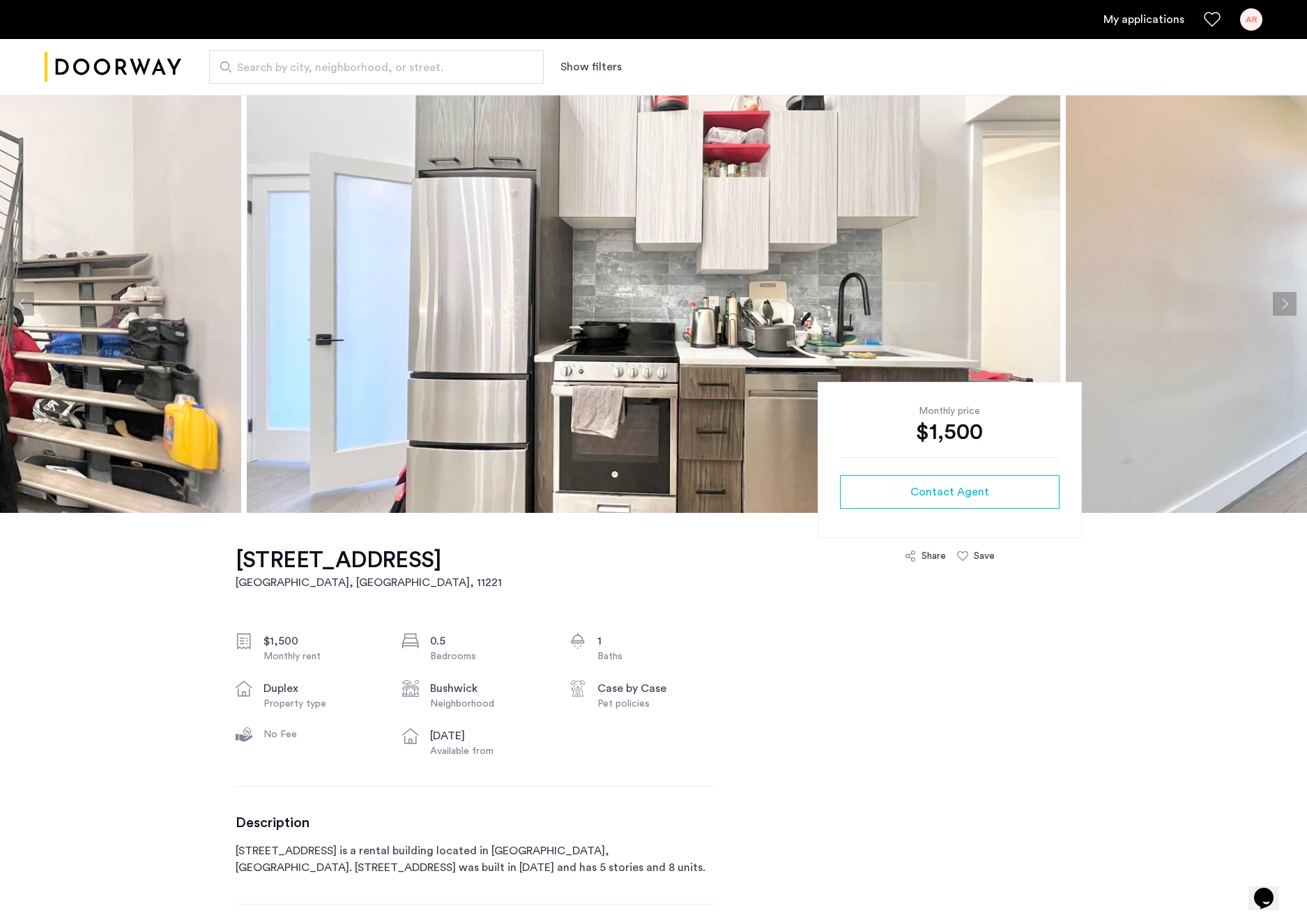
click at [1284, 306] on button "Next apartment" at bounding box center [1284, 304] width 24 height 24
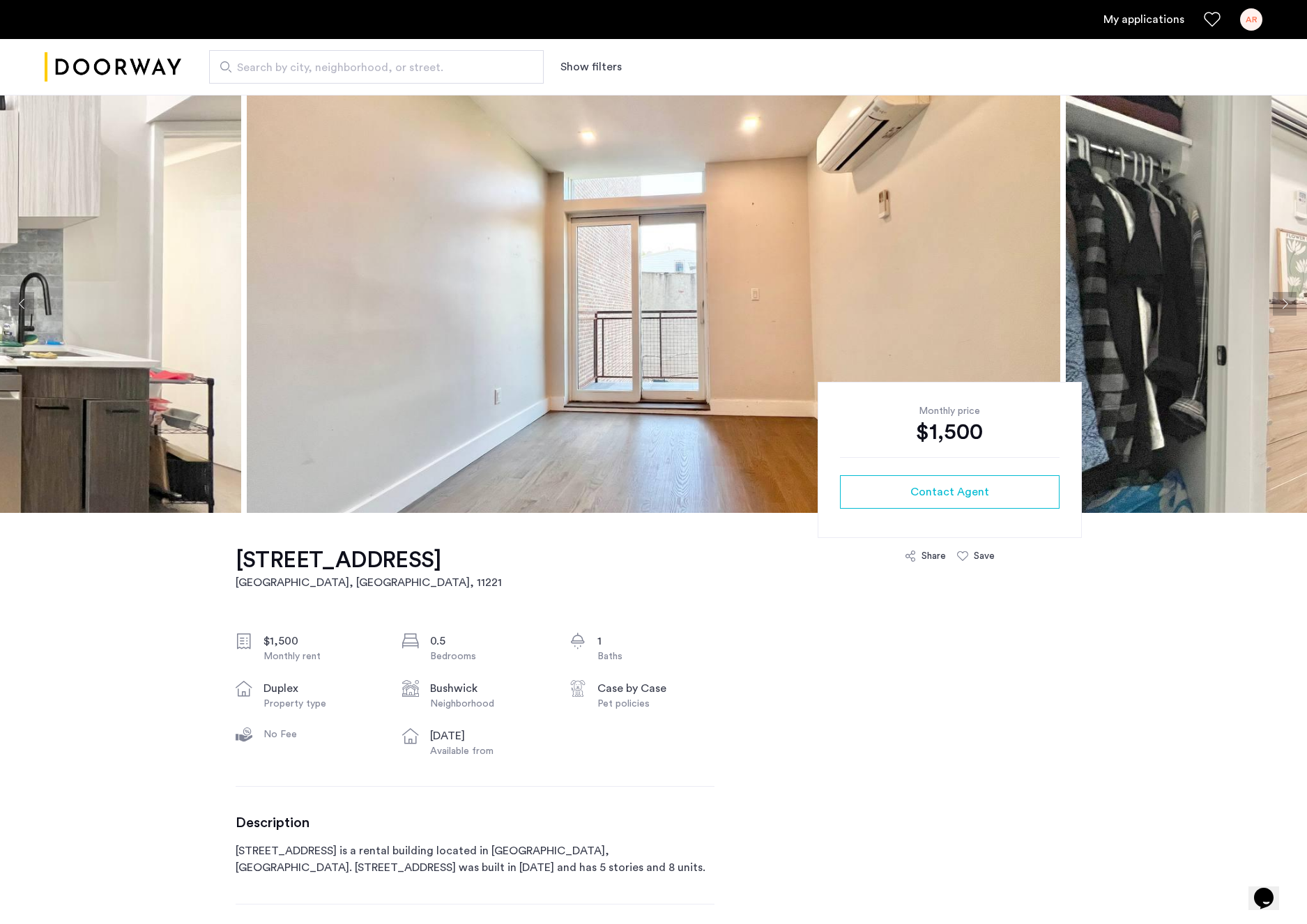
click at [1284, 306] on button "Next apartment" at bounding box center [1284, 304] width 24 height 24
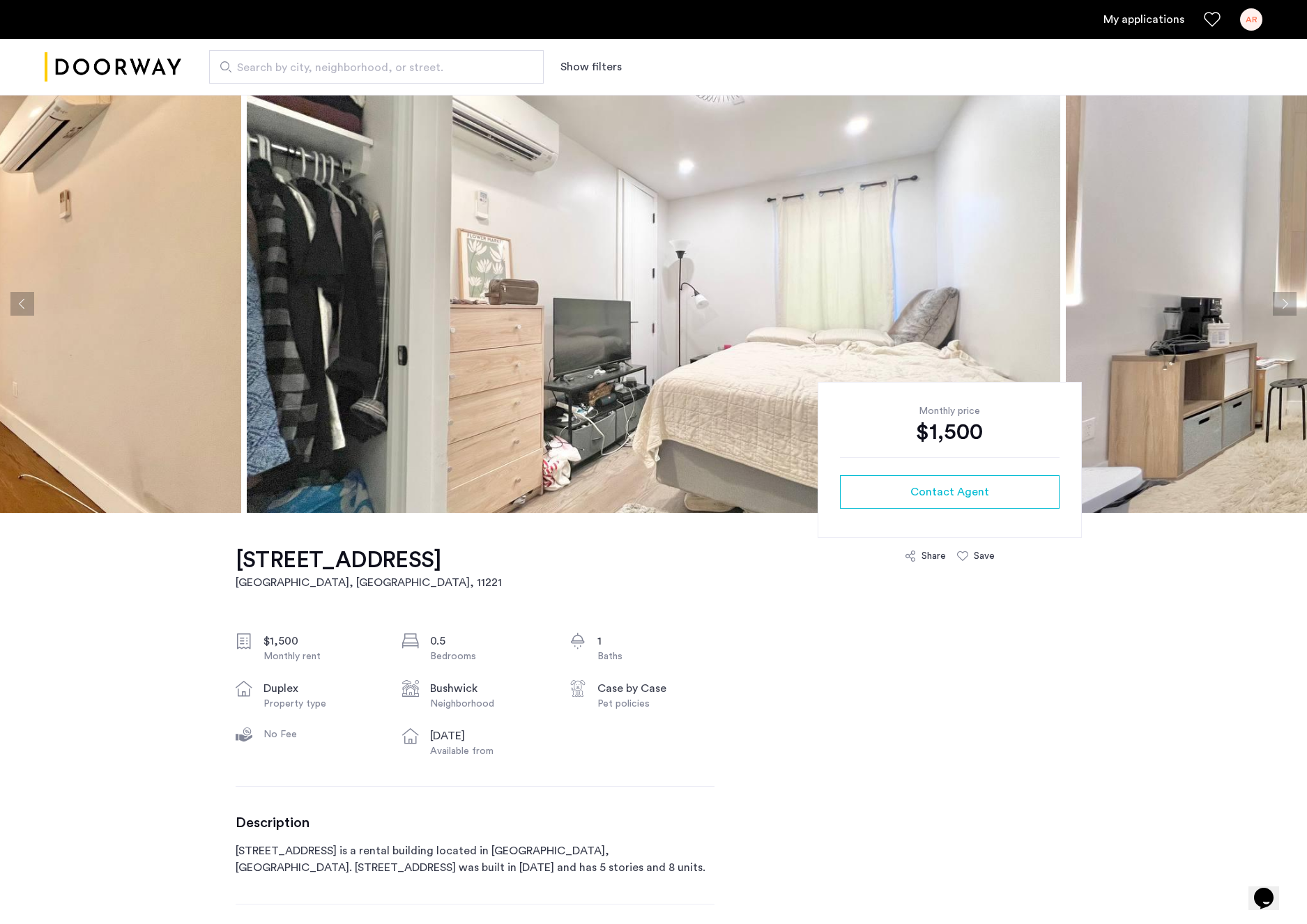
click at [1284, 306] on button "Next apartment" at bounding box center [1284, 304] width 24 height 24
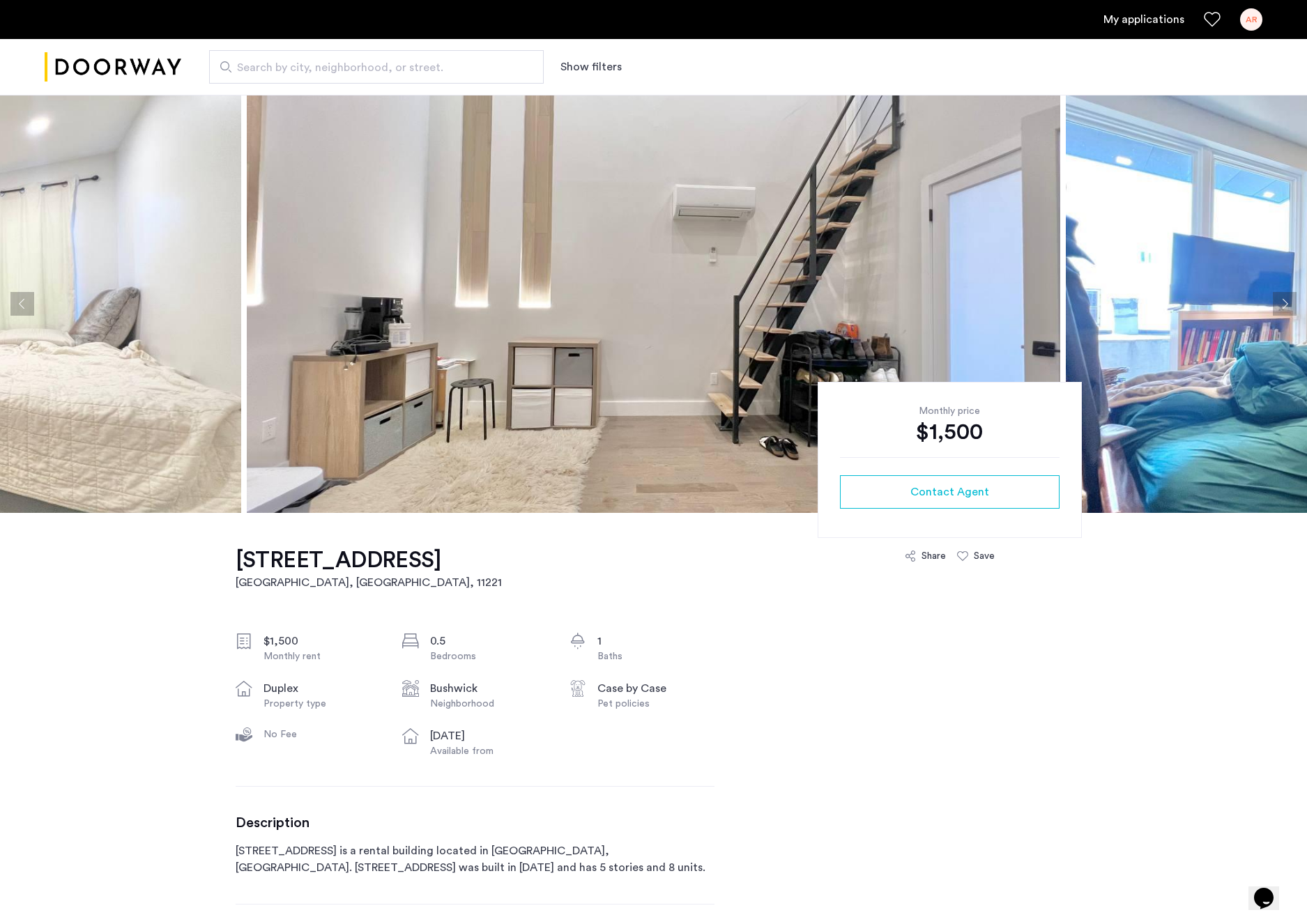
click at [1284, 306] on button "Next apartment" at bounding box center [1284, 304] width 24 height 24
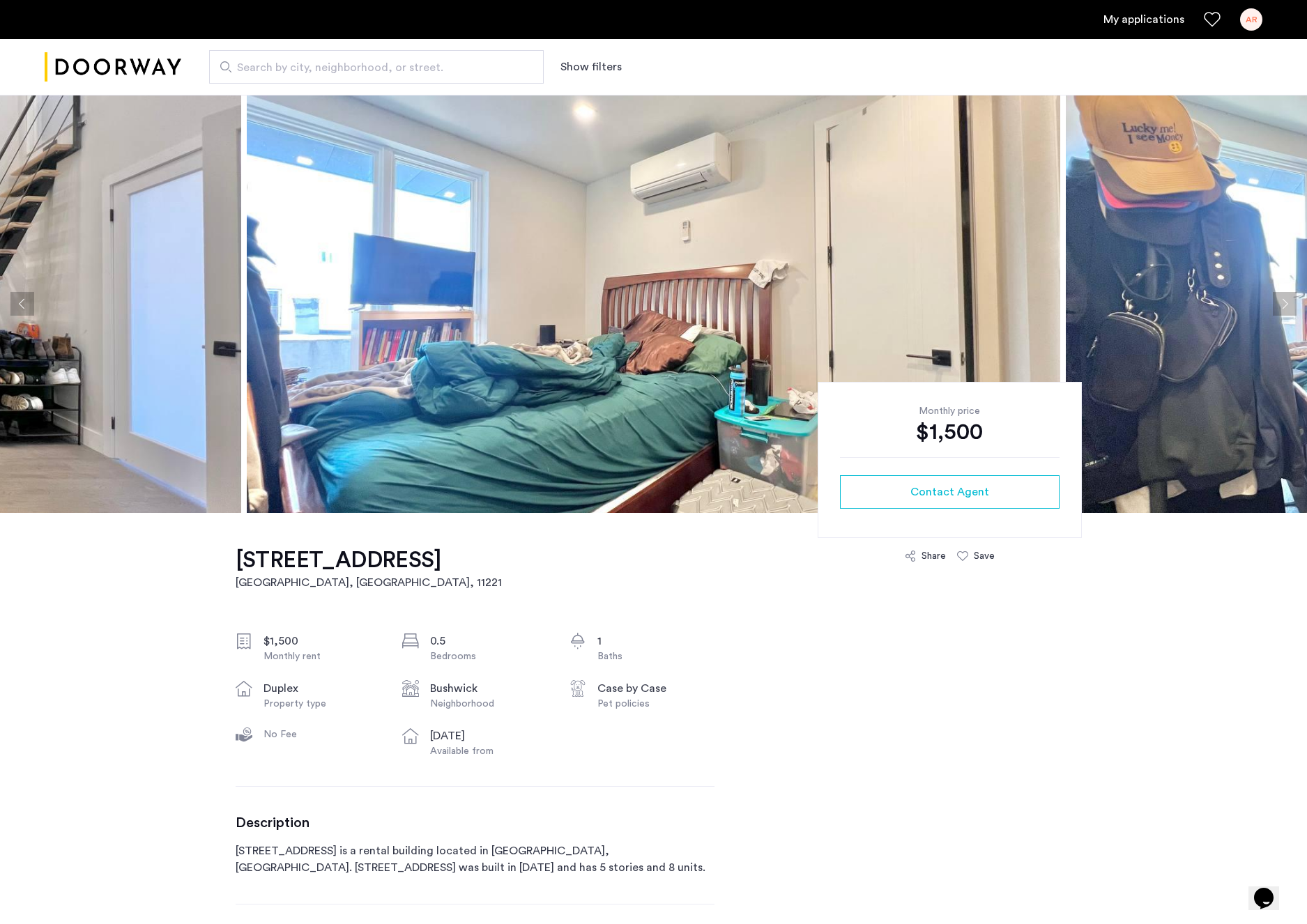
click at [1284, 306] on button "Next apartment" at bounding box center [1284, 304] width 24 height 24
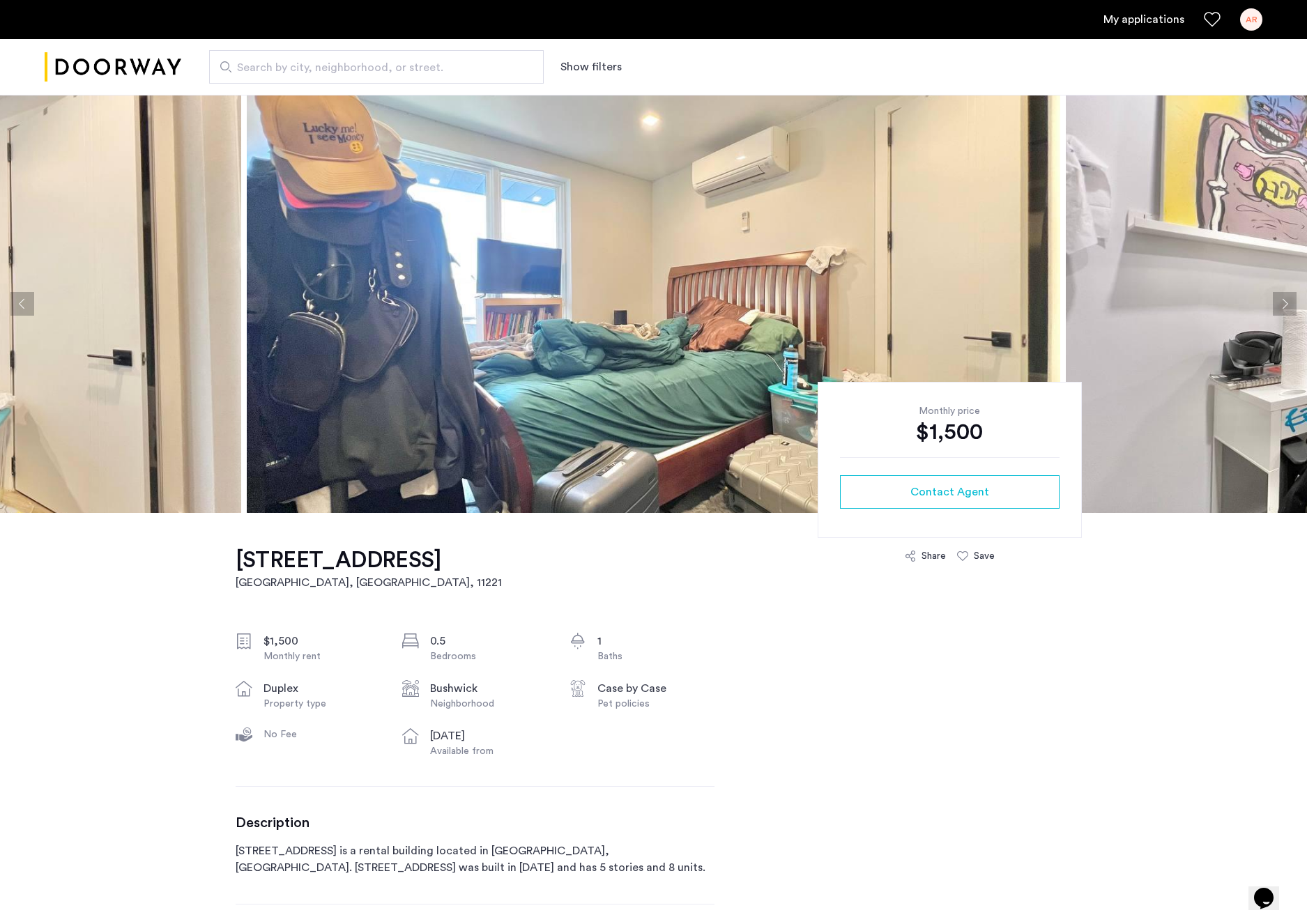
click at [1284, 306] on button "Next apartment" at bounding box center [1284, 304] width 24 height 24
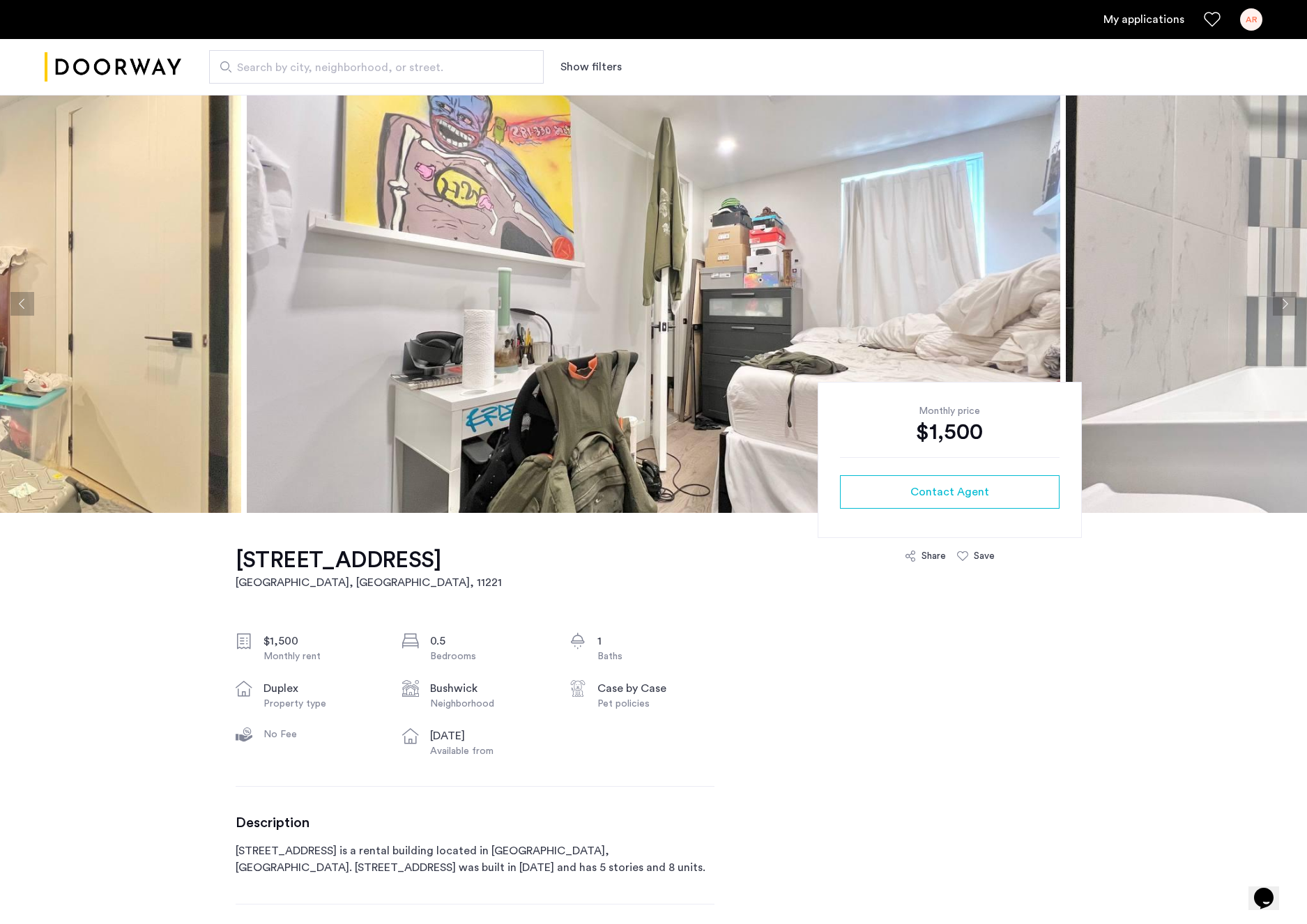
click at [1284, 306] on button "Next apartment" at bounding box center [1284, 304] width 24 height 24
